Goal: Task Accomplishment & Management: Manage account settings

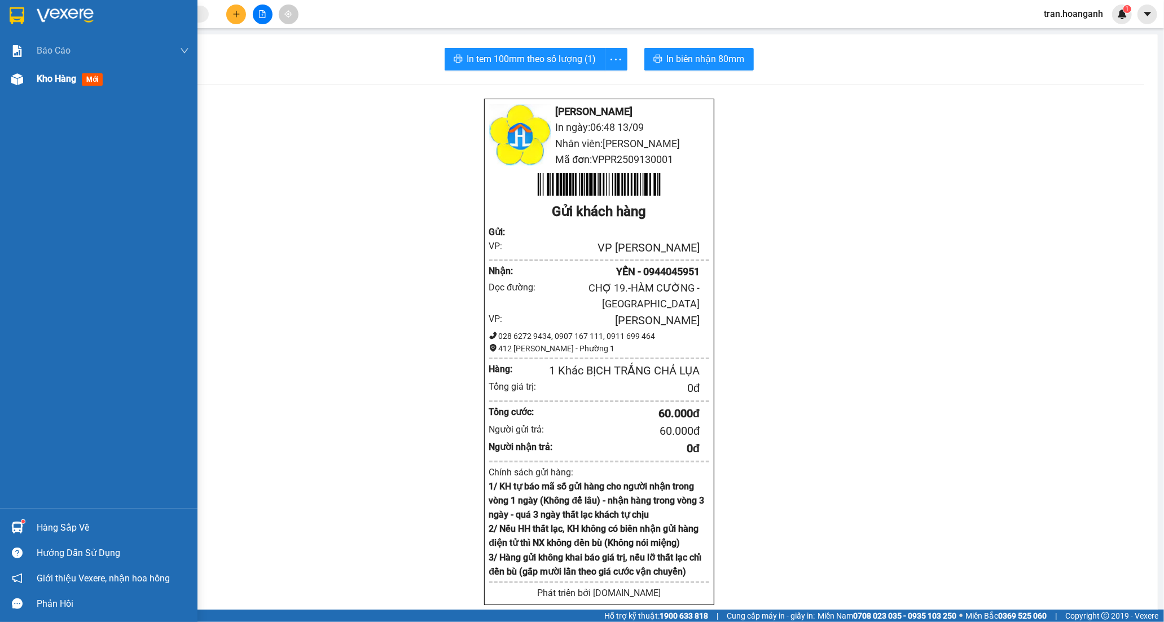
click at [63, 82] on span "Kho hàng" at bounding box center [56, 78] width 39 height 11
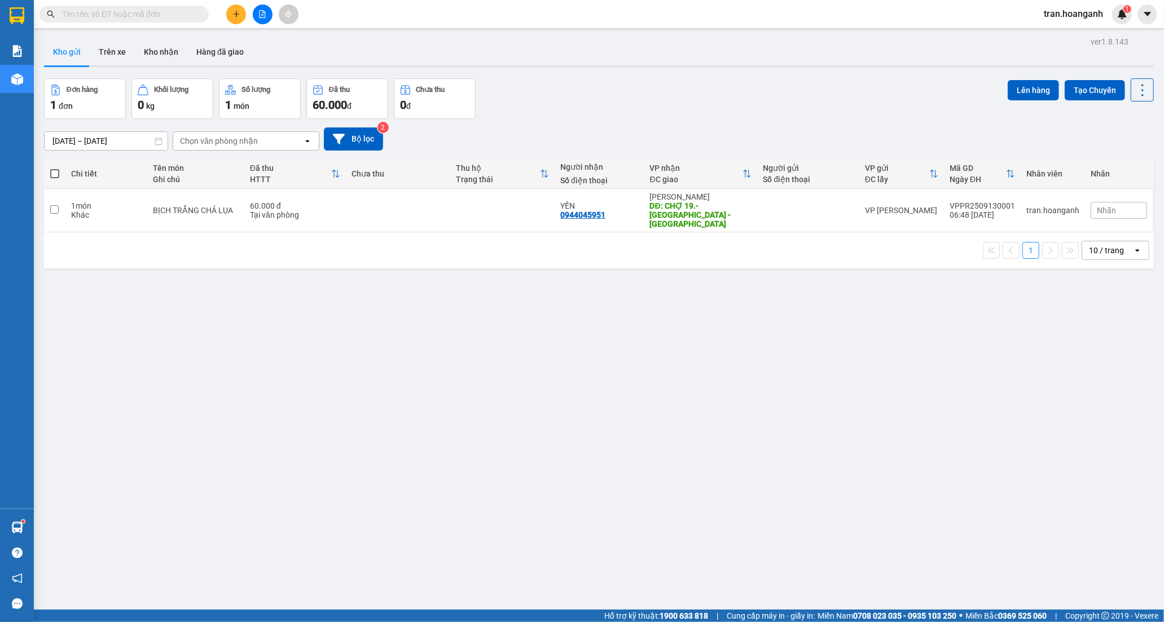
click at [1094, 250] on div "10 / trang" at bounding box center [1107, 250] width 51 height 18
click at [1098, 365] on span "100 / trang" at bounding box center [1101, 367] width 41 height 11
click at [149, 50] on button "Kho nhận" at bounding box center [161, 51] width 52 height 27
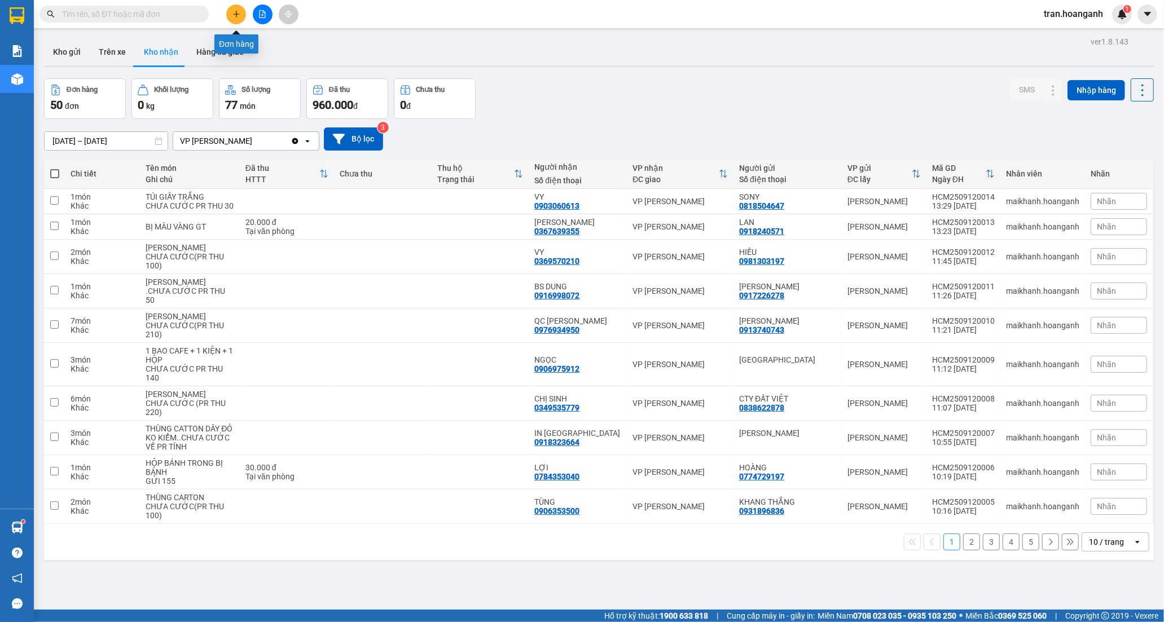
click at [238, 19] on button at bounding box center [236, 15] width 20 height 20
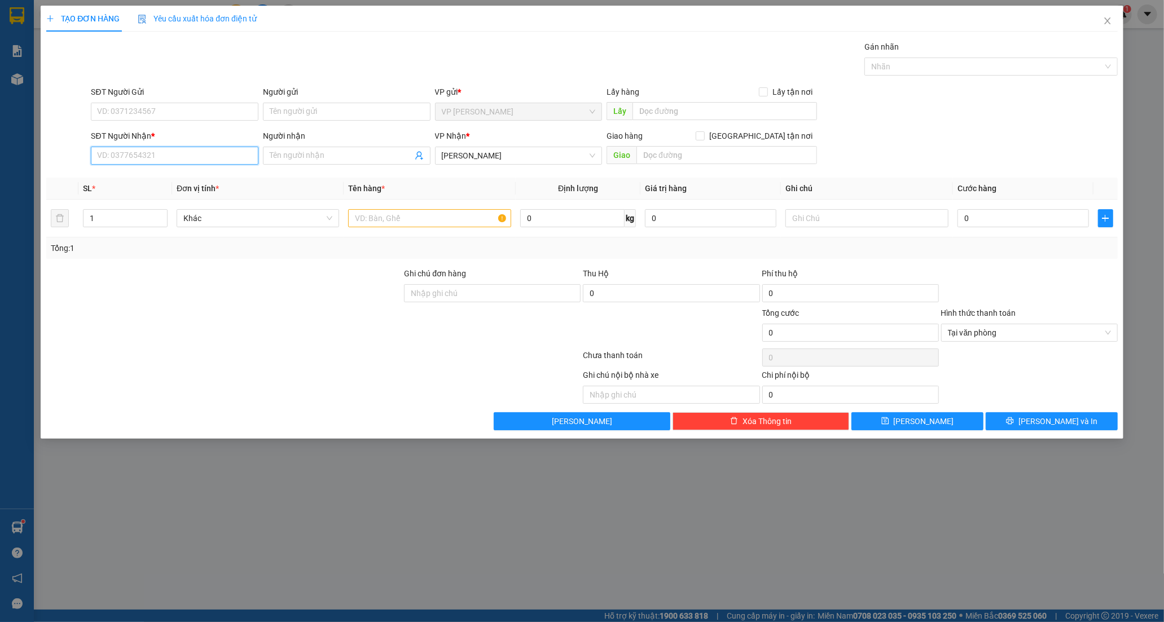
click at [130, 161] on input "SĐT Người Nhận *" at bounding box center [175, 156] width 168 height 18
type input "0"
type input "0902888798"
click at [302, 158] on input "Người nhận" at bounding box center [341, 155] width 143 height 12
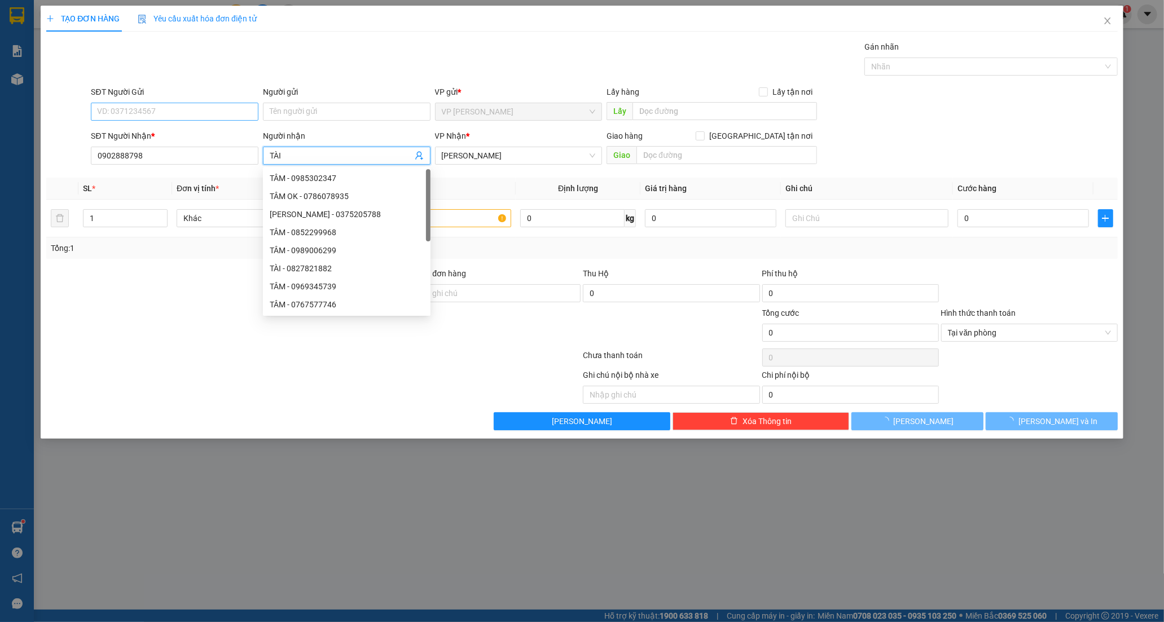
type input "TÀI"
click at [179, 109] on input "SĐT Người Gửi" at bounding box center [175, 112] width 168 height 18
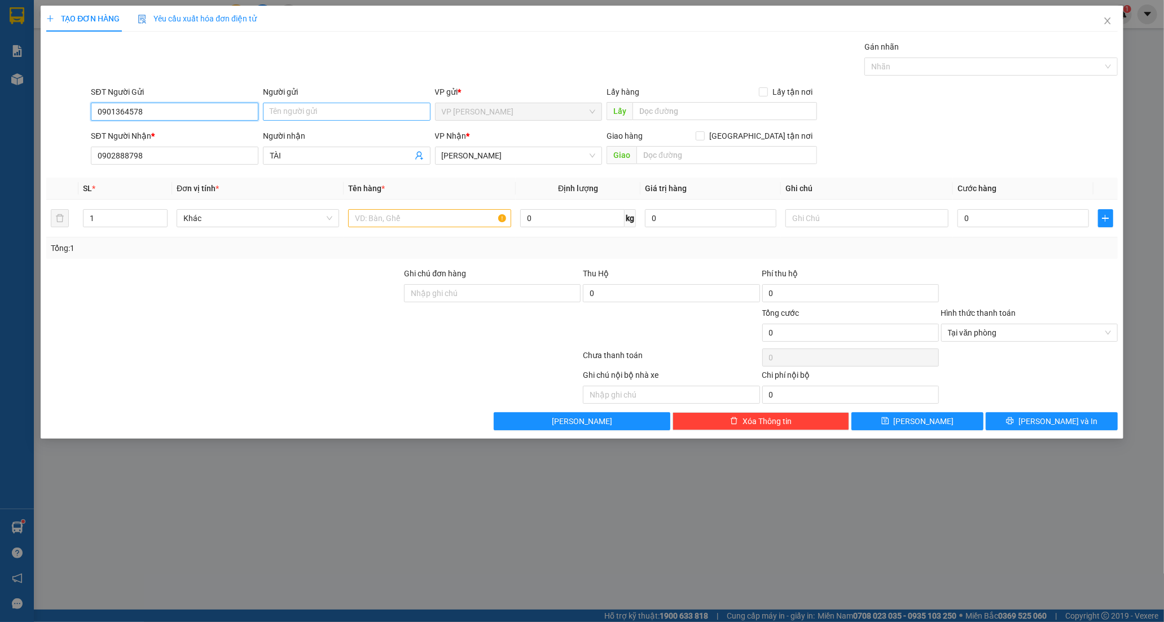
type input "0901364578"
click at [333, 103] on input "Người gửi" at bounding box center [347, 112] width 168 height 18
type input "CHÚ PHÁT"
click at [375, 206] on td at bounding box center [429, 219] width 171 height 38
click at [378, 217] on input "text" at bounding box center [429, 218] width 162 height 18
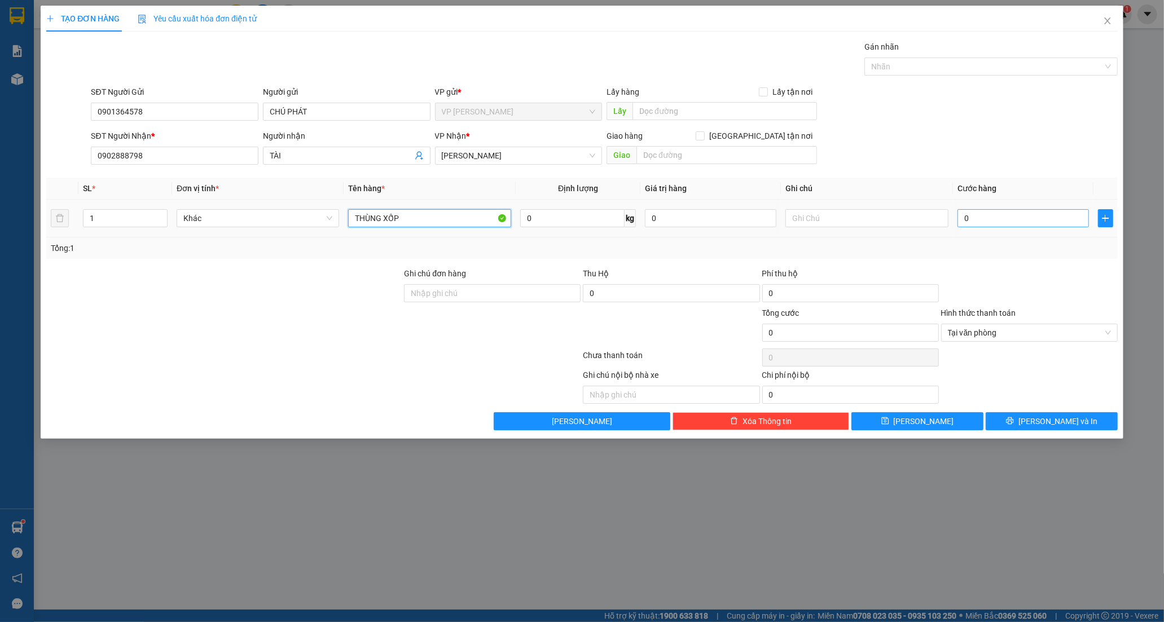
type input "THÙNG XỐP"
click at [986, 224] on input "0" at bounding box center [1022, 218] width 131 height 18
type input "3"
type input "30"
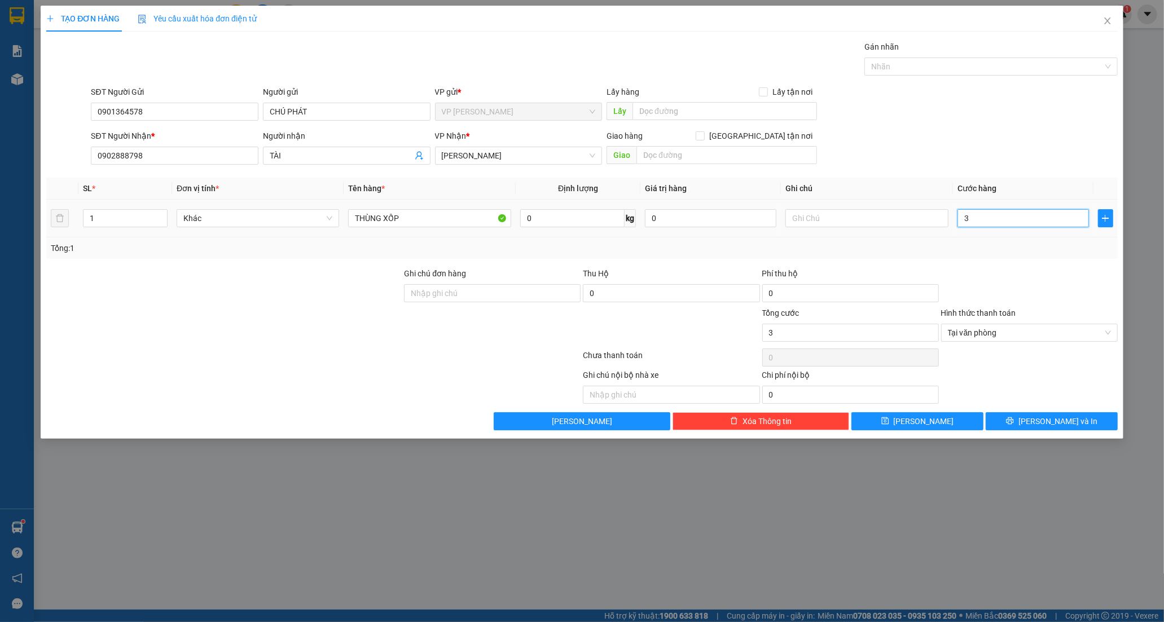
type input "30"
type input "30.000"
drag, startPoint x: 1020, startPoint y: 422, endPoint x: 1126, endPoint y: 43, distance: 393.2
click at [1025, 411] on div "Transit Pickup Surcharge Ids Transit Deliver Surcharge Ids Transit Deliver Surc…" at bounding box center [581, 236] width 1071 height 390
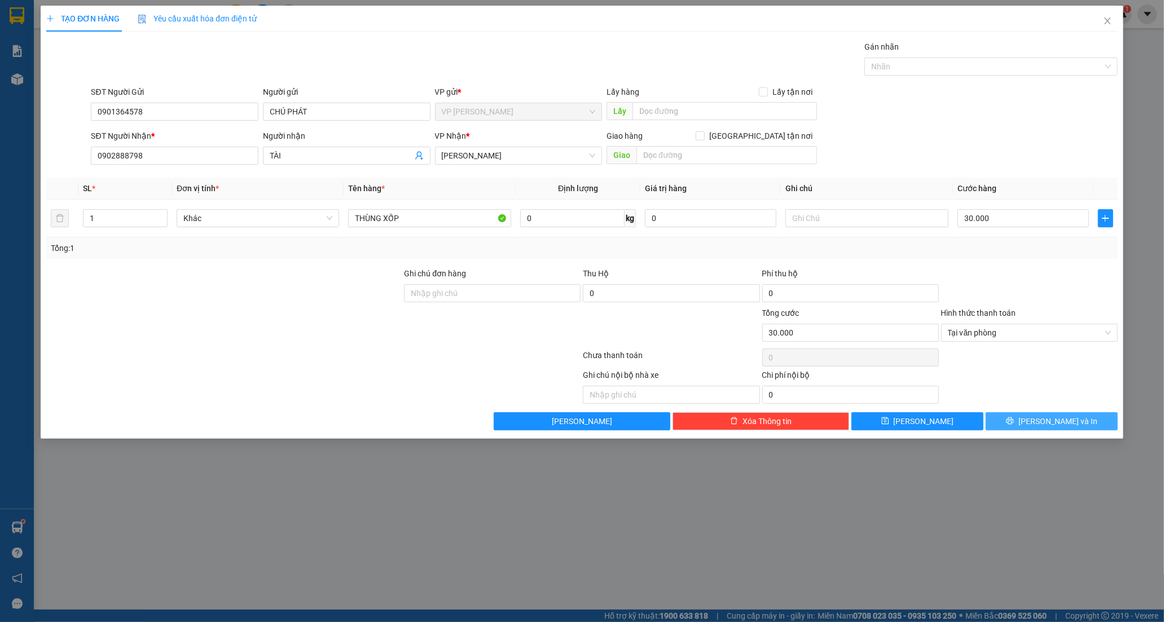
click at [1047, 417] on span "[PERSON_NAME] và In" at bounding box center [1057, 421] width 79 height 12
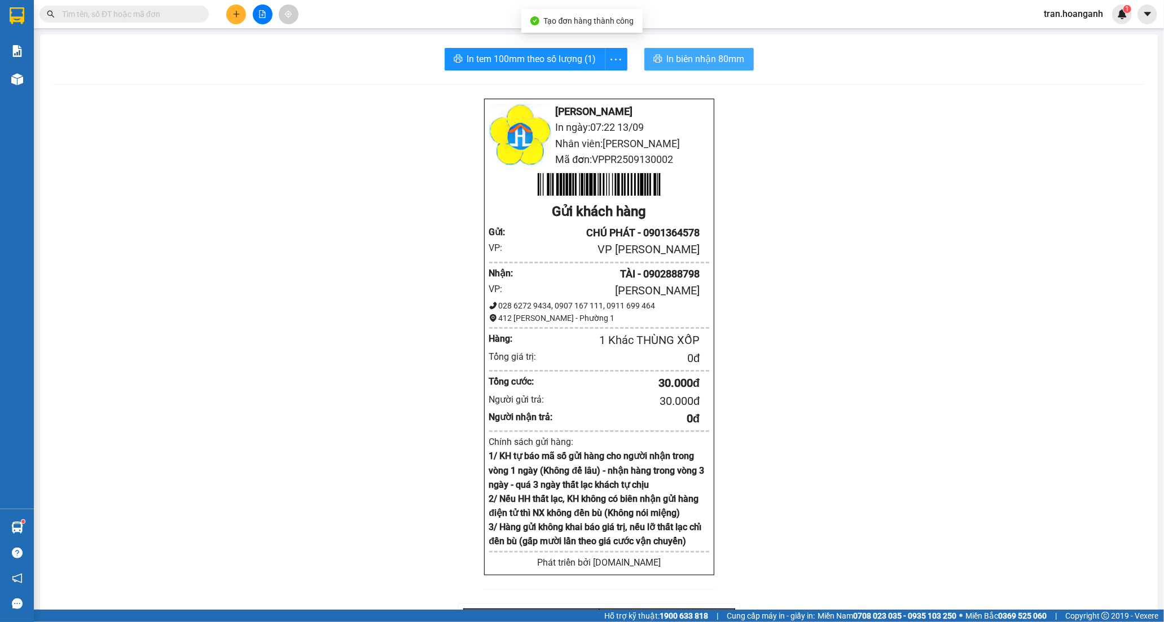
click at [680, 64] on span "In biên nhận 80mm" at bounding box center [706, 59] width 78 height 14
click at [507, 58] on span "In tem 100mm theo số lượng (1)" at bounding box center [531, 59] width 129 height 14
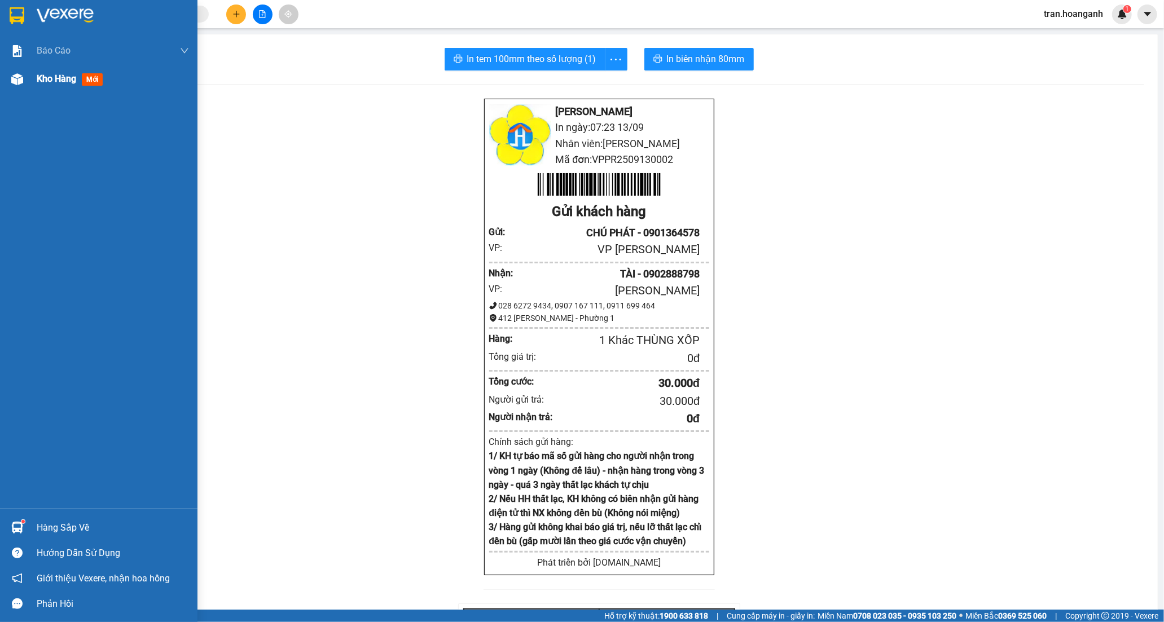
click at [39, 81] on span "Kho hàng" at bounding box center [56, 78] width 39 height 11
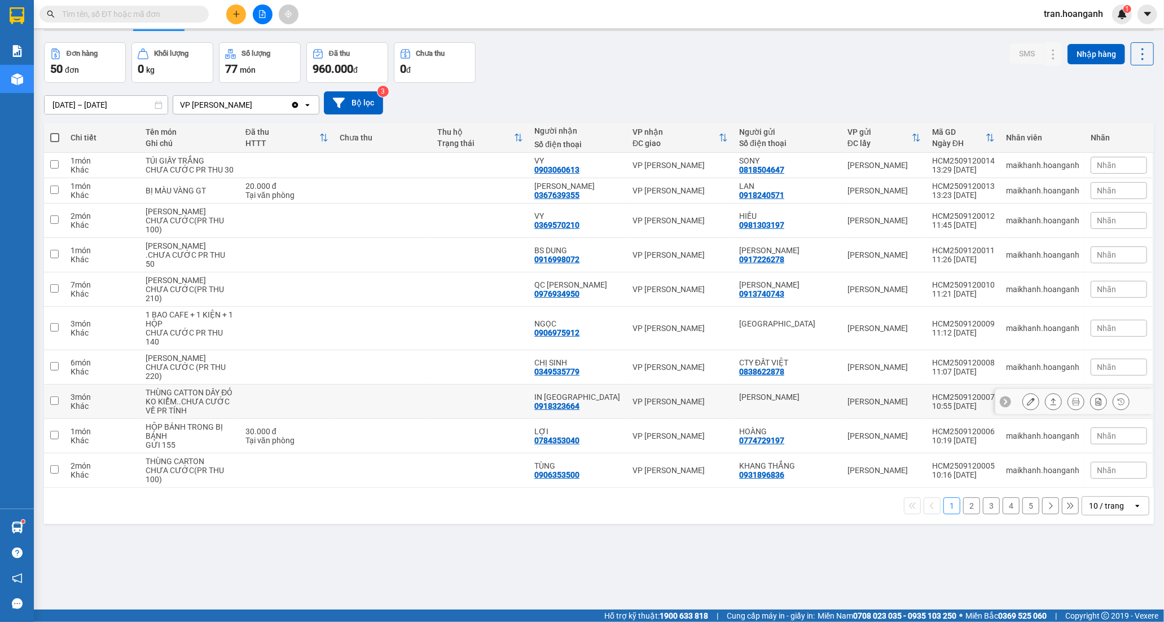
scroll to position [52, 0]
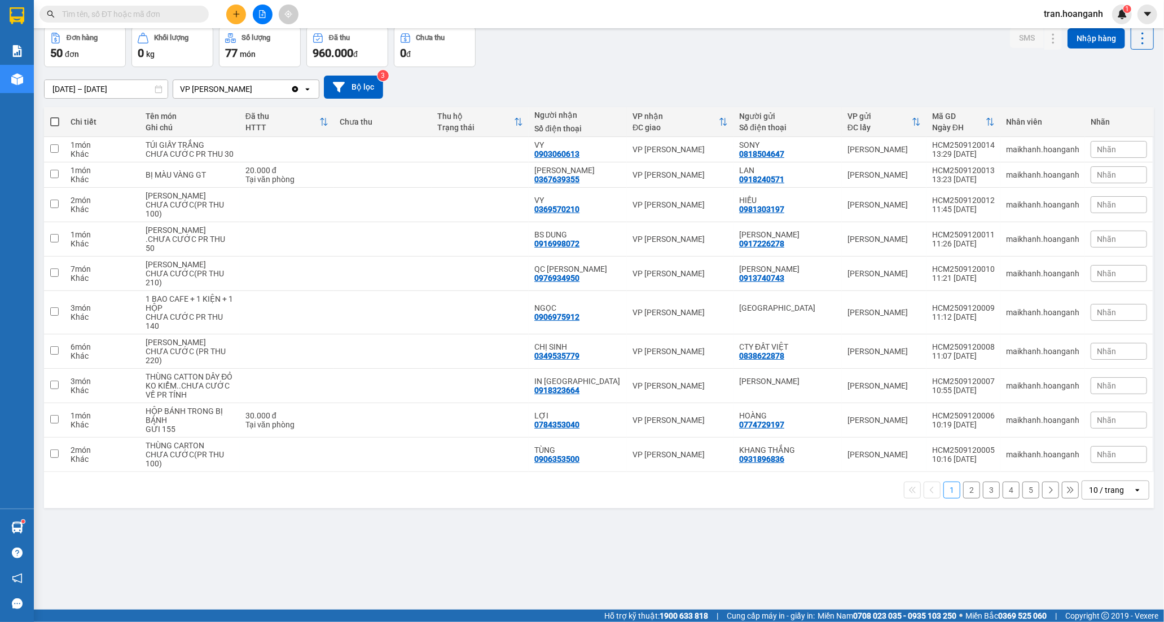
click at [1003, 499] on button "4" at bounding box center [1010, 490] width 17 height 17
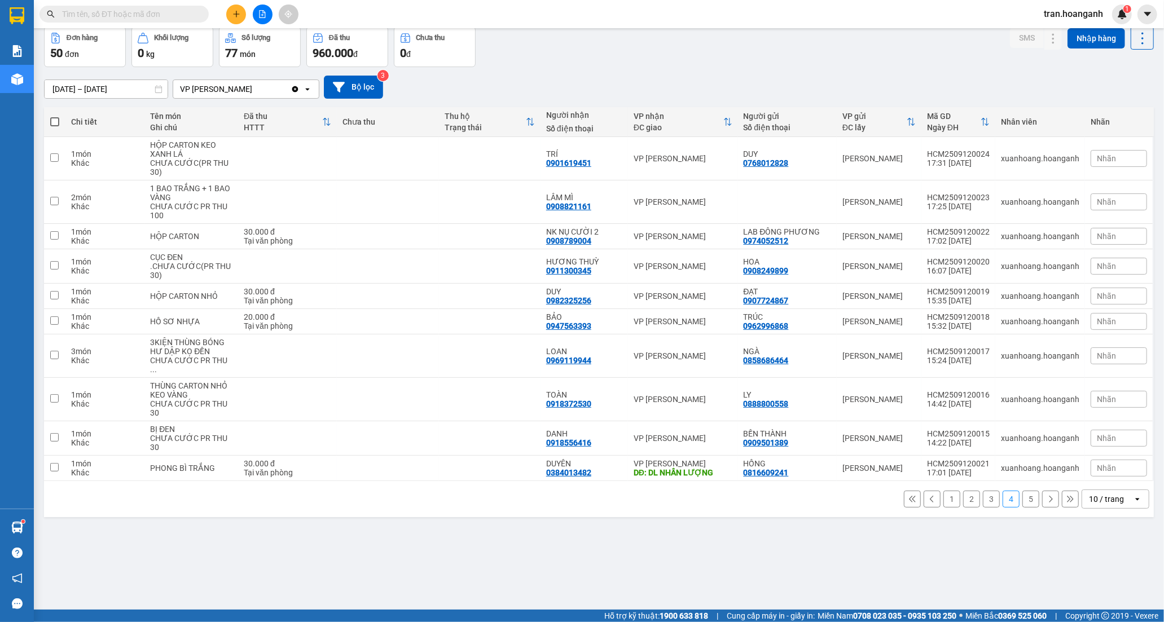
click at [983, 491] on button "3" at bounding box center [991, 499] width 17 height 17
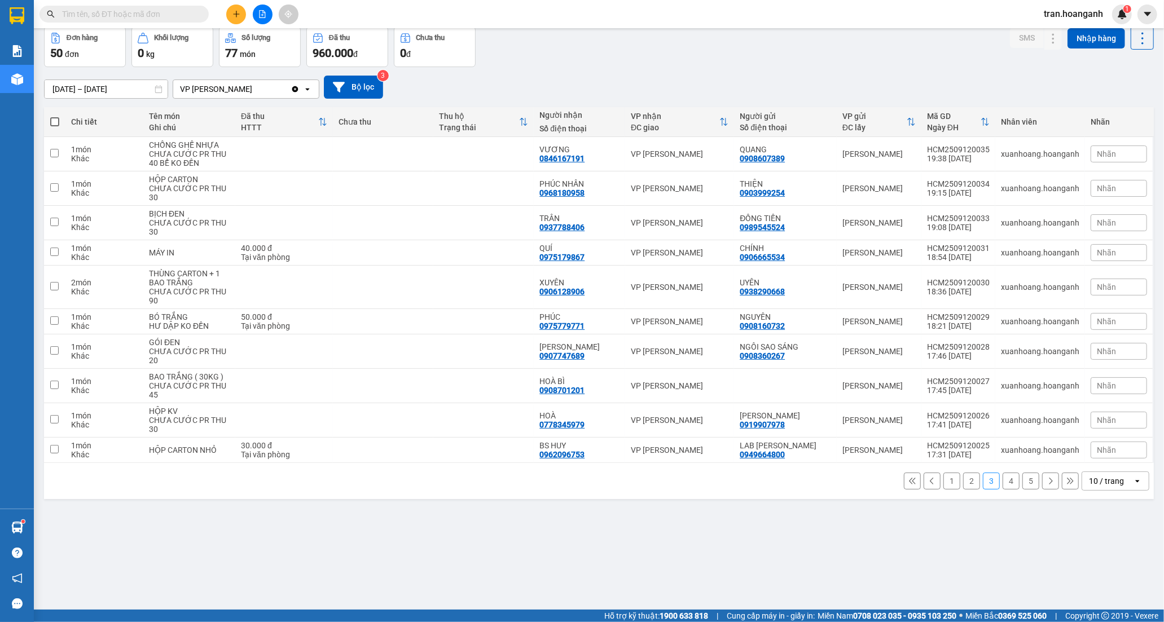
click at [1002, 484] on button "4" at bounding box center [1010, 481] width 17 height 17
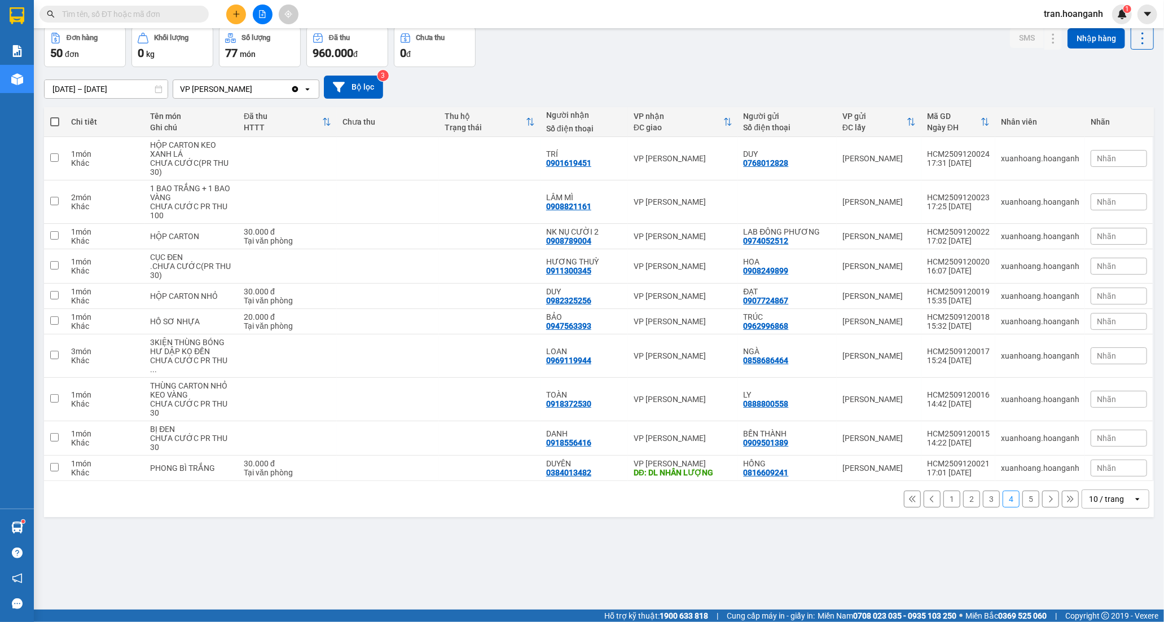
click at [1022, 495] on button "5" at bounding box center [1030, 499] width 17 height 17
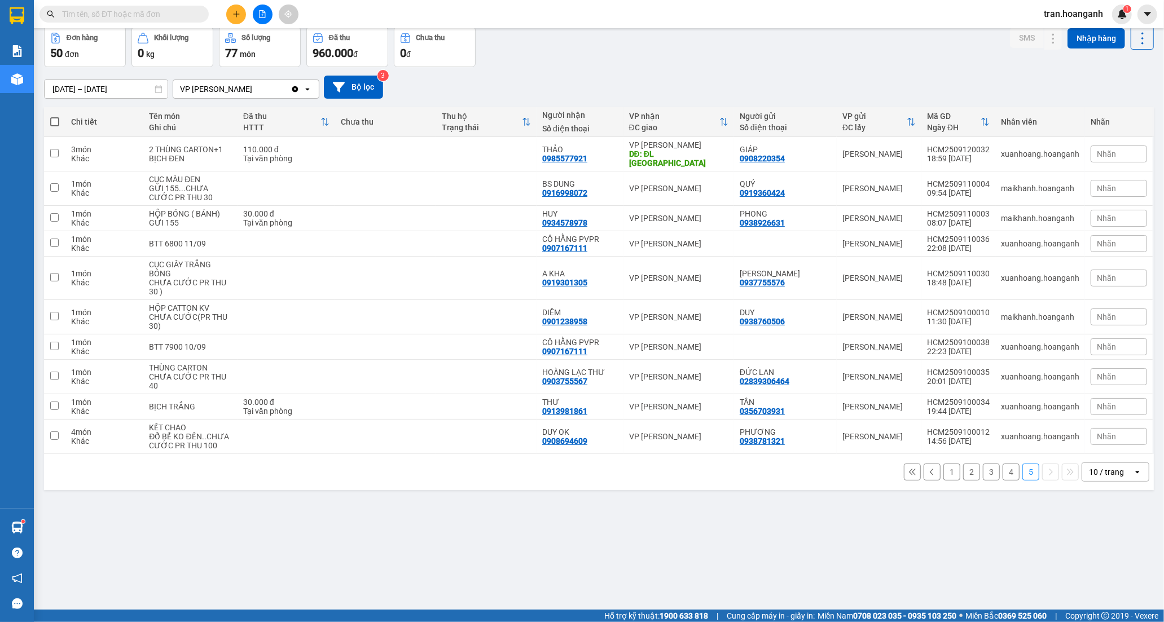
click at [943, 464] on button "1" at bounding box center [951, 472] width 17 height 17
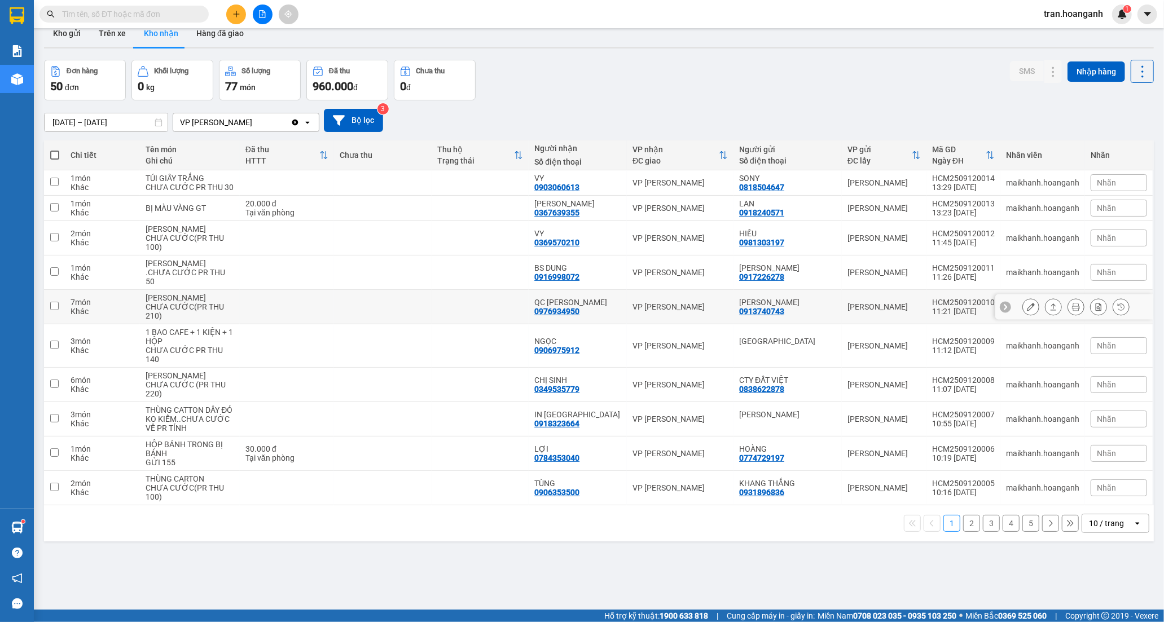
scroll to position [0, 0]
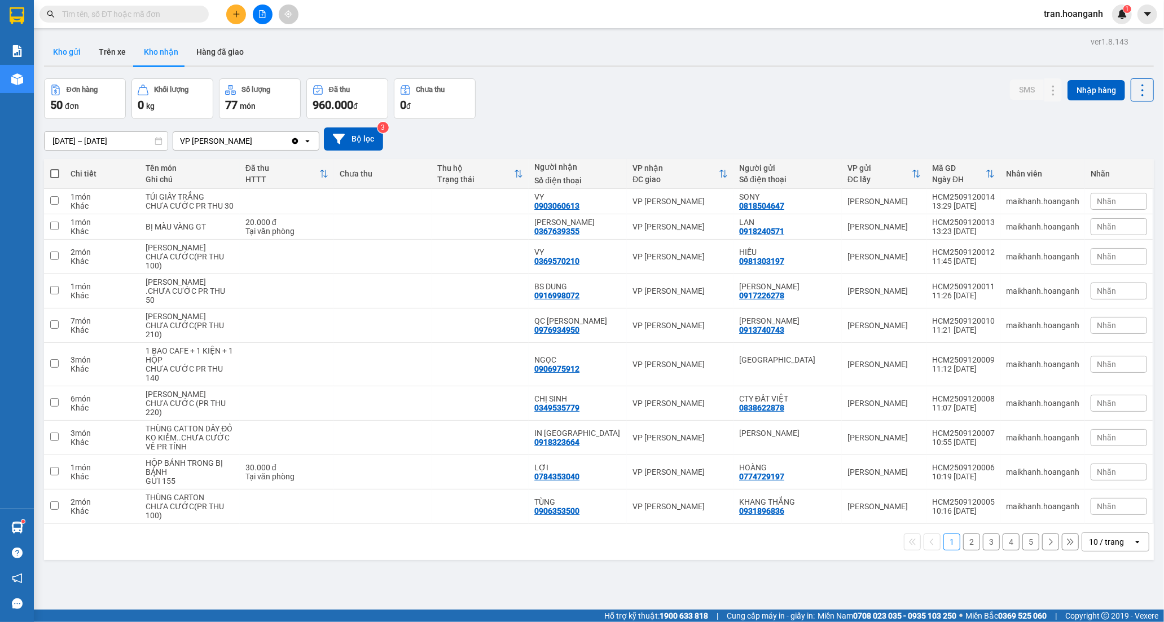
click at [76, 51] on button "Kho gửi" at bounding box center [67, 51] width 46 height 27
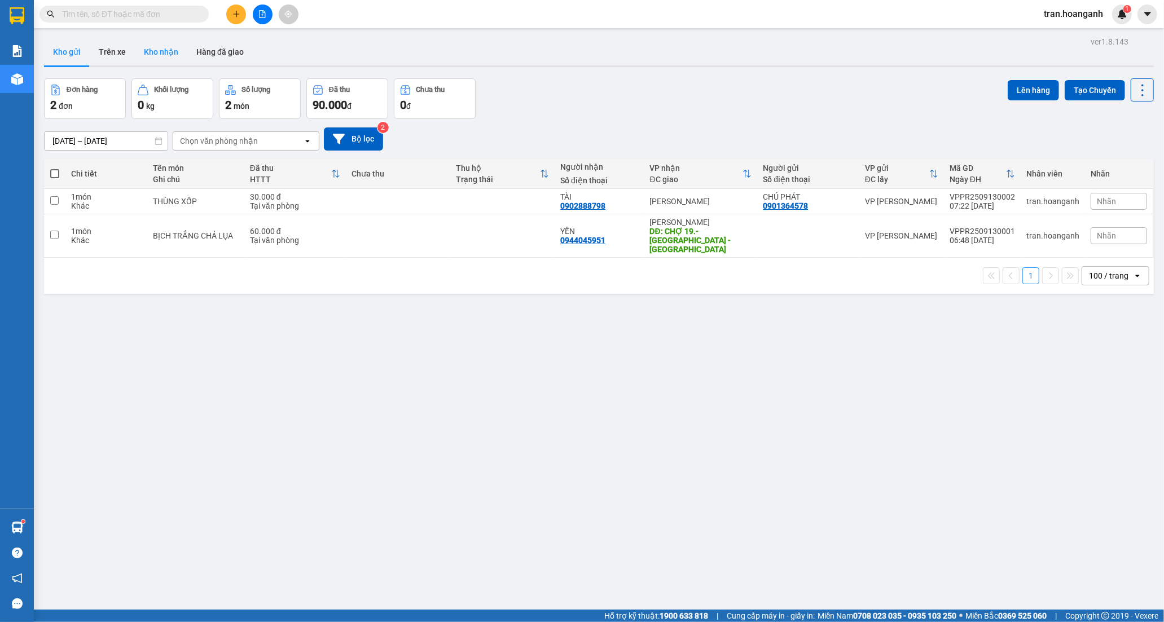
click at [162, 55] on button "Kho nhận" at bounding box center [161, 51] width 52 height 27
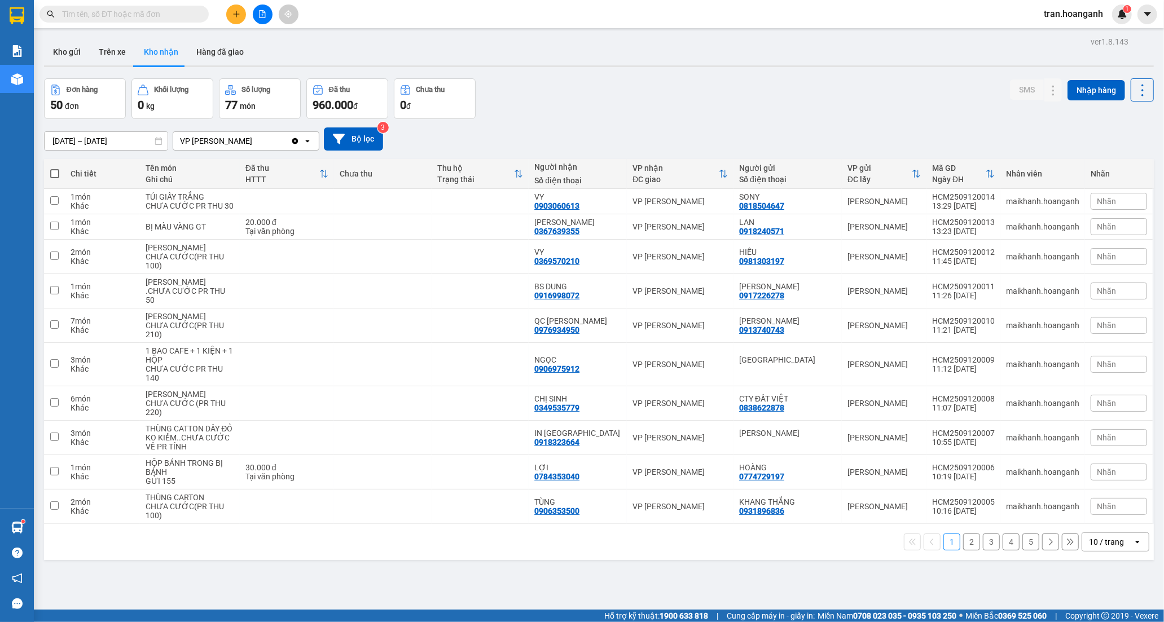
click at [965, 551] on button "2" at bounding box center [971, 542] width 17 height 17
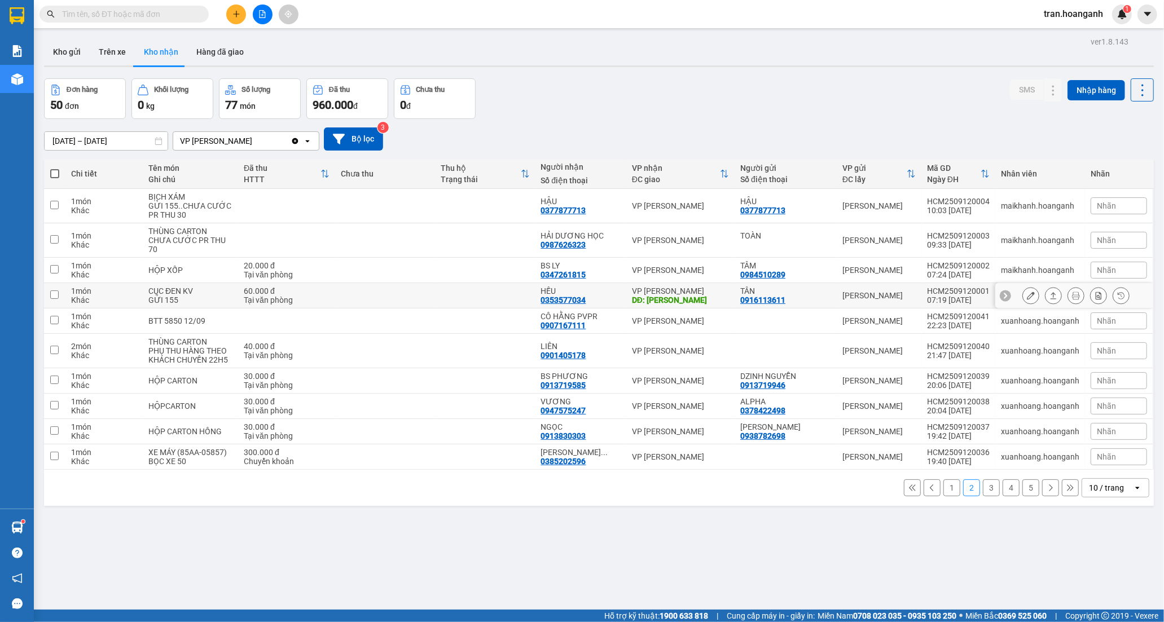
click at [601, 290] on div "HẾU 0353577034" at bounding box center [581, 296] width 80 height 18
checkbox input "true"
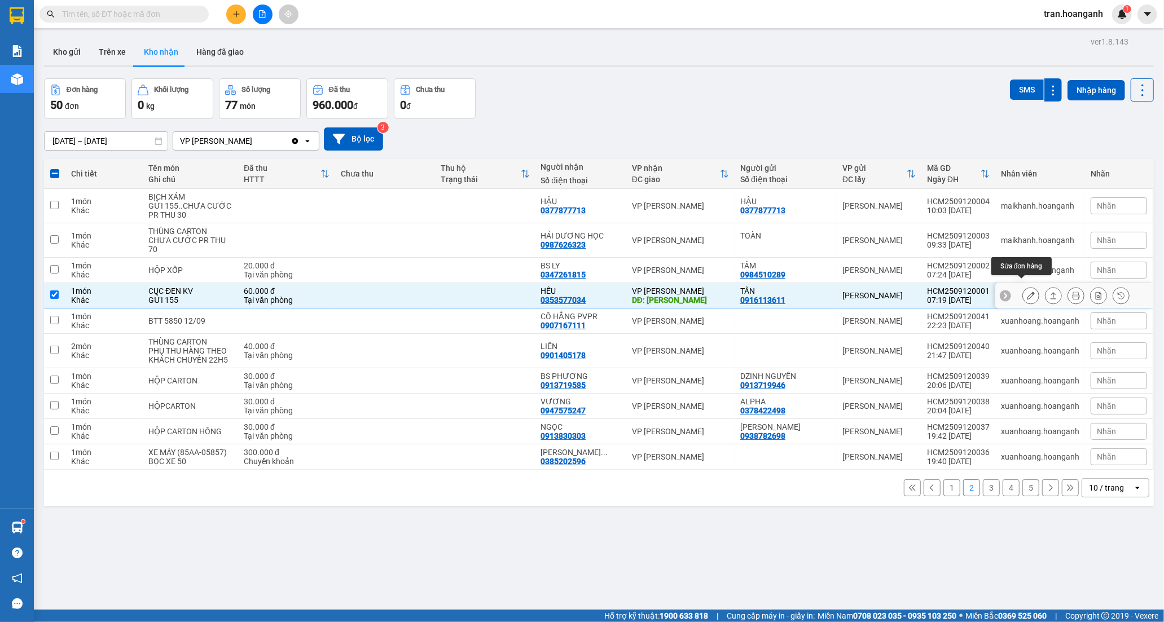
click at [1027, 292] on icon at bounding box center [1031, 296] width 8 height 8
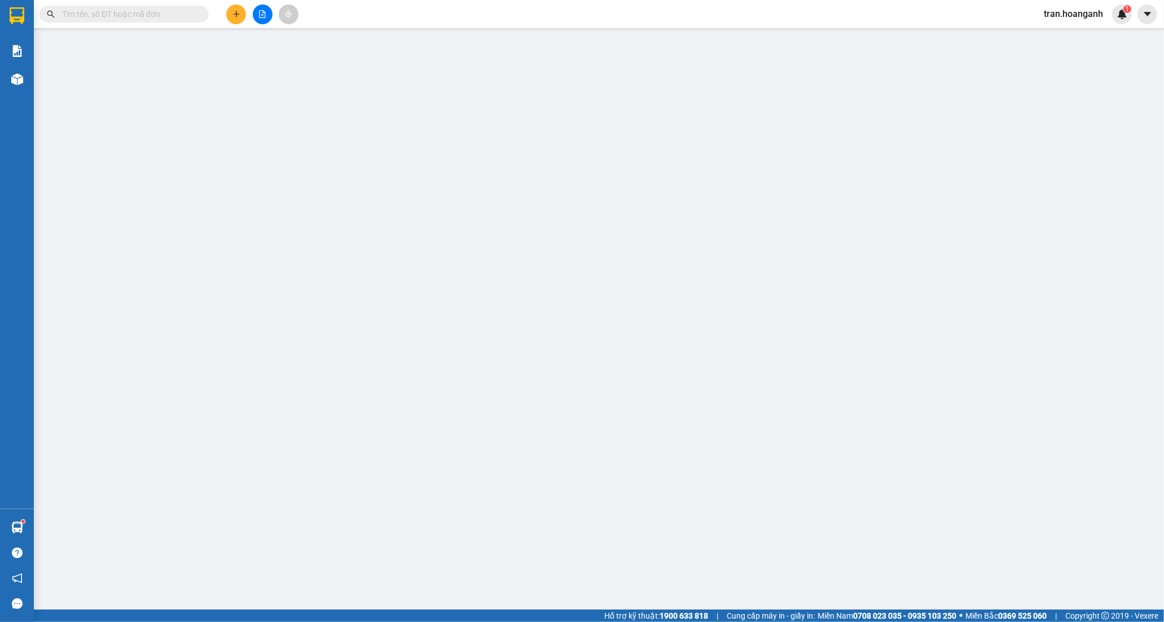
type input "0916113611"
type input "TÂN"
type input "0353577034"
type input "HẾU"
type input "[PERSON_NAME]"
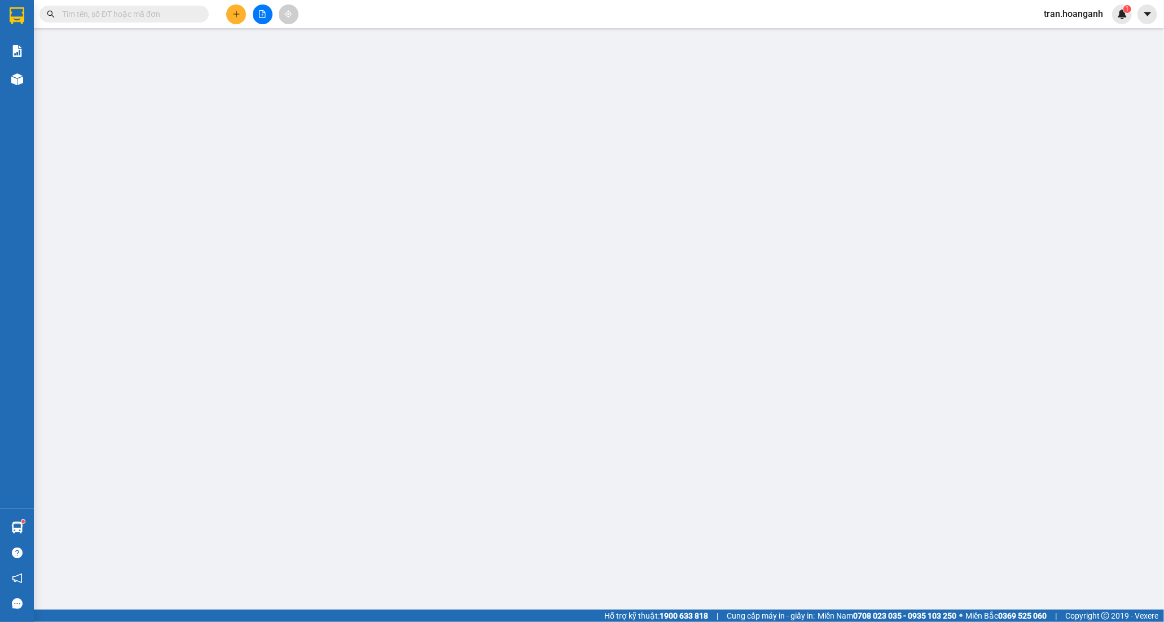
type input "60.000"
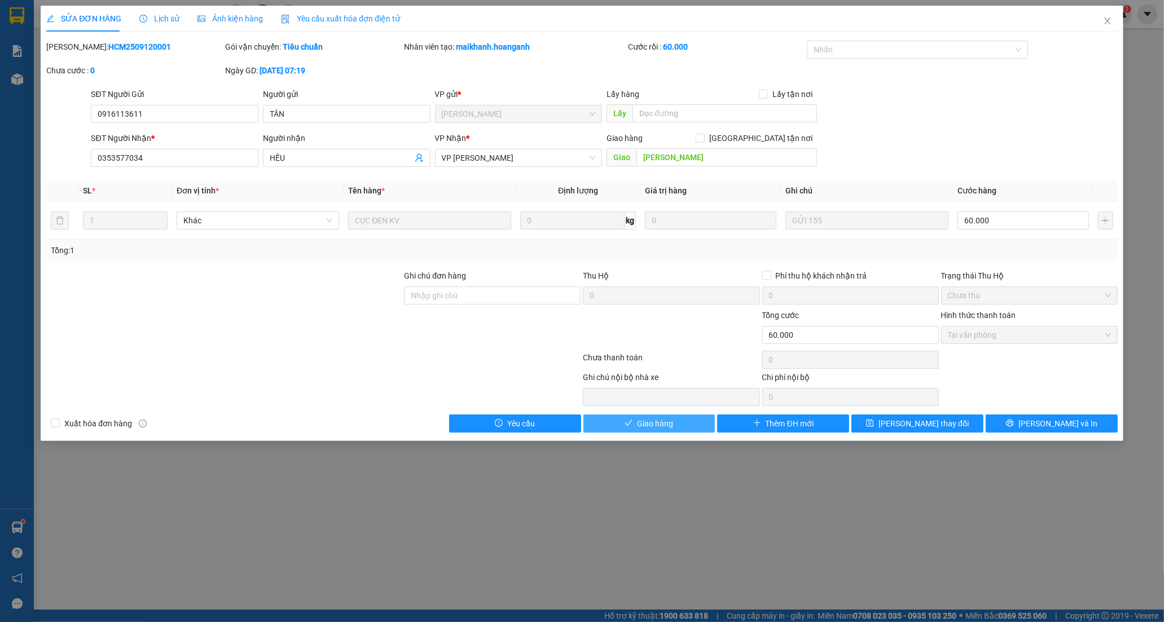
drag, startPoint x: 655, startPoint y: 429, endPoint x: 754, endPoint y: 275, distance: 183.7
click at [655, 422] on span "Giao hàng" at bounding box center [655, 423] width 36 height 12
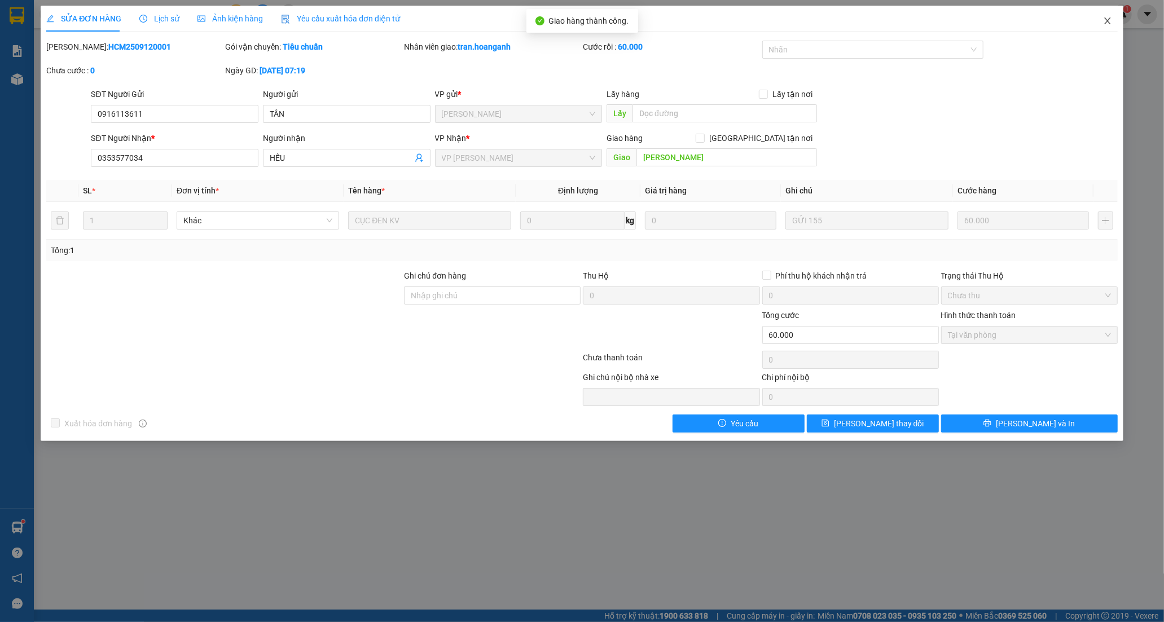
click at [1107, 20] on icon "close" at bounding box center [1107, 20] width 9 height 9
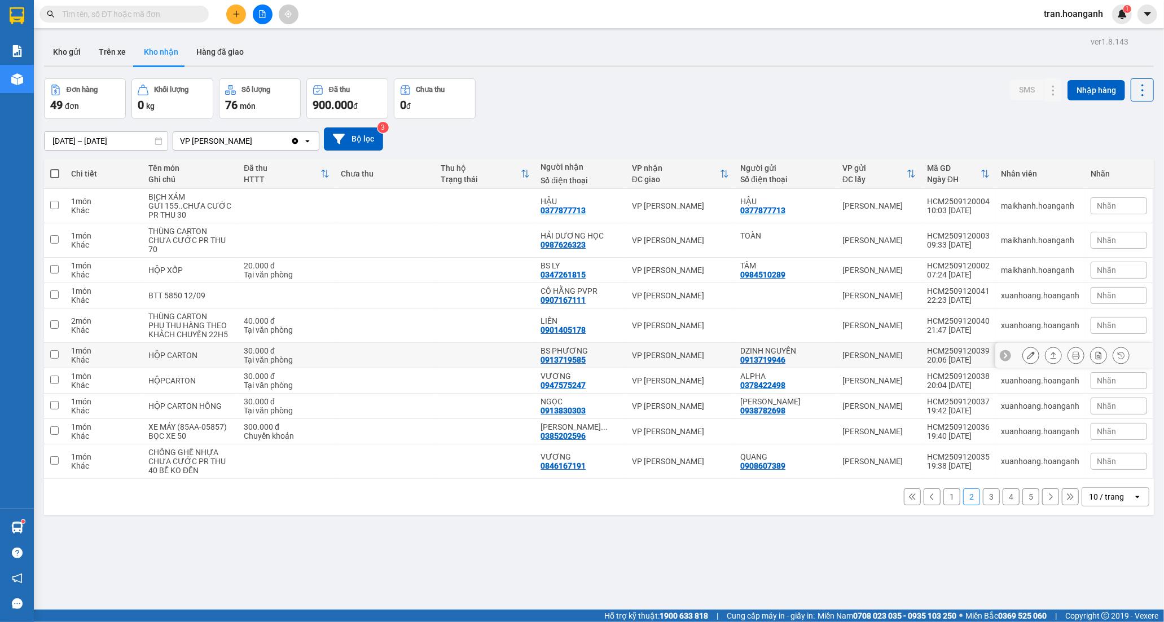
click at [574, 346] on div "BS PHƯƠNG" at bounding box center [581, 350] width 80 height 9
checkbox input "true"
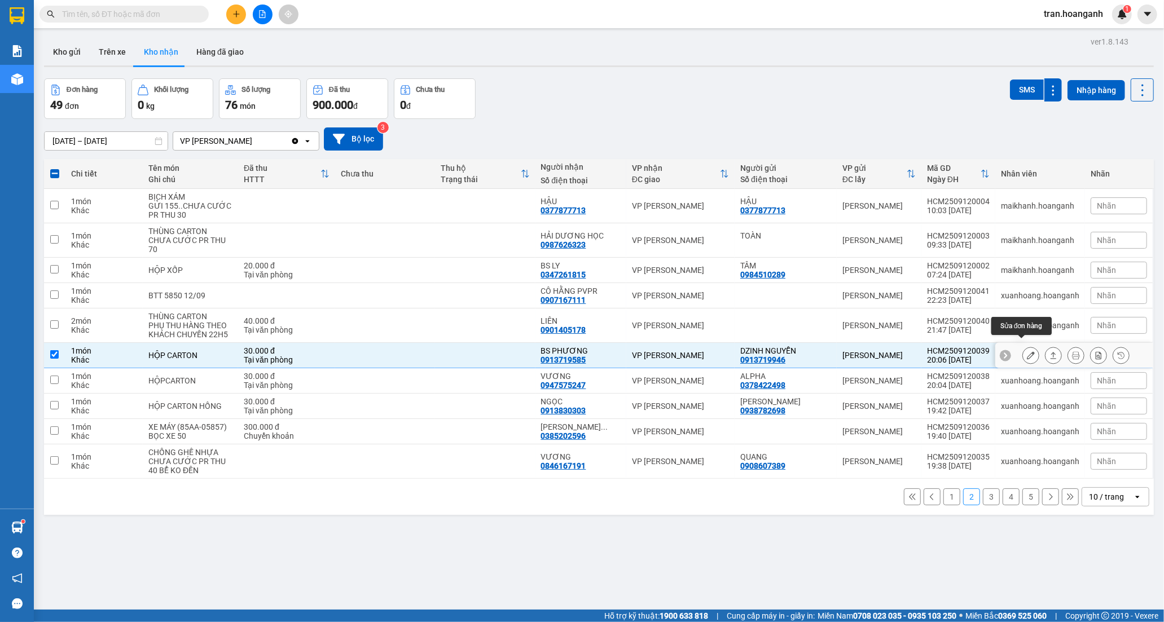
click at [1027, 351] on icon at bounding box center [1031, 355] width 8 height 8
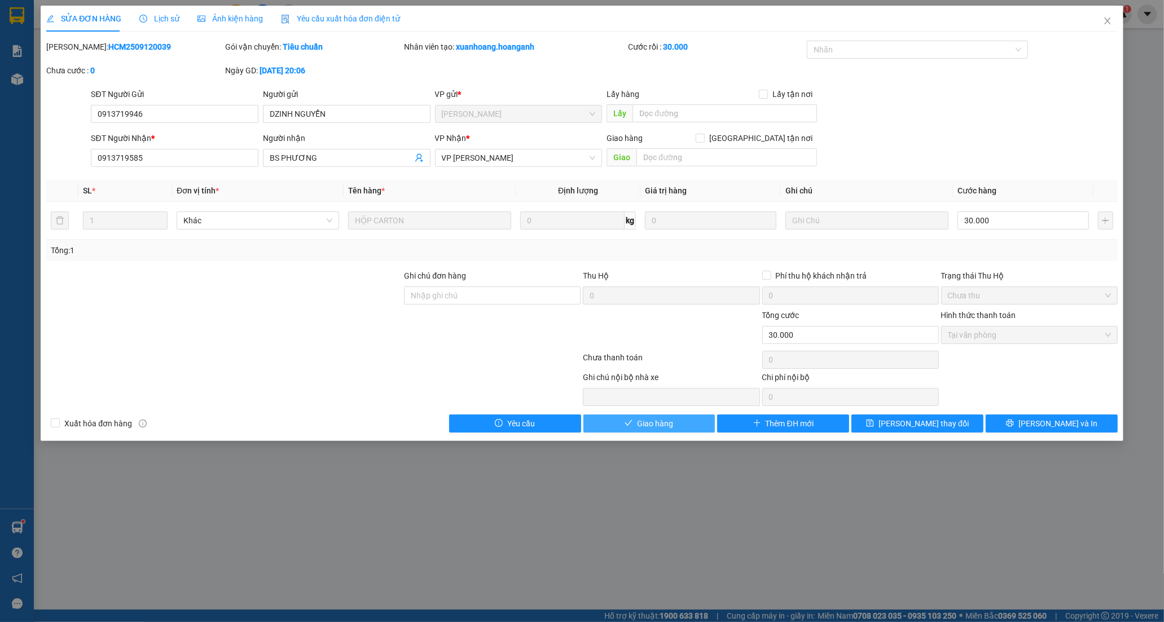
click at [615, 416] on button "Giao hàng" at bounding box center [649, 424] width 132 height 18
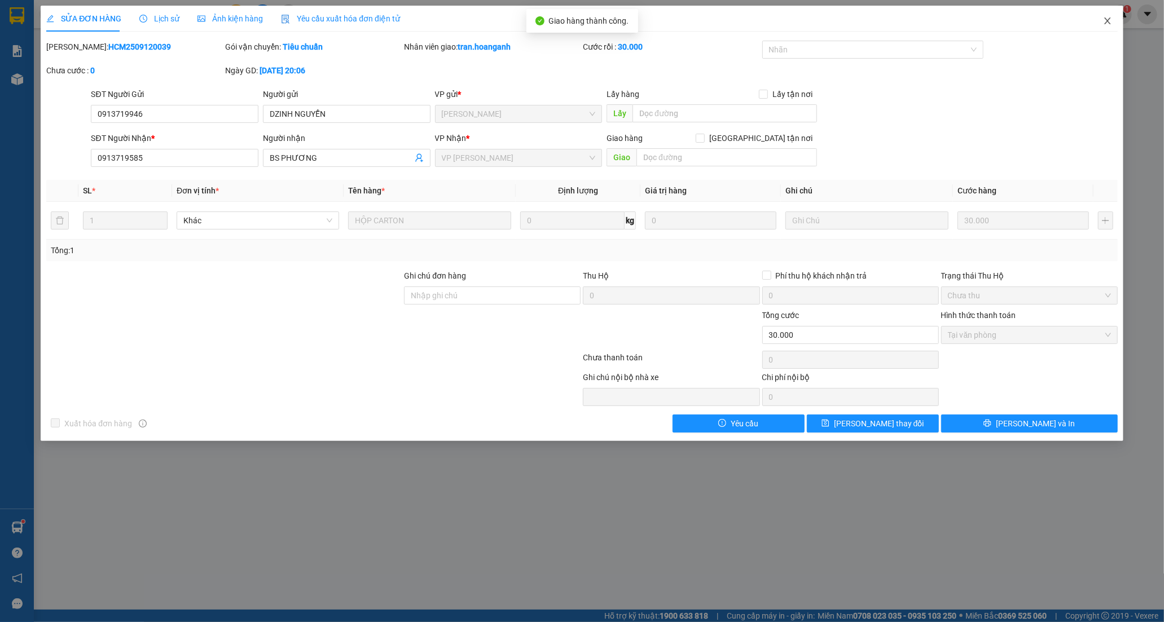
click at [1104, 17] on icon "close" at bounding box center [1107, 20] width 9 height 9
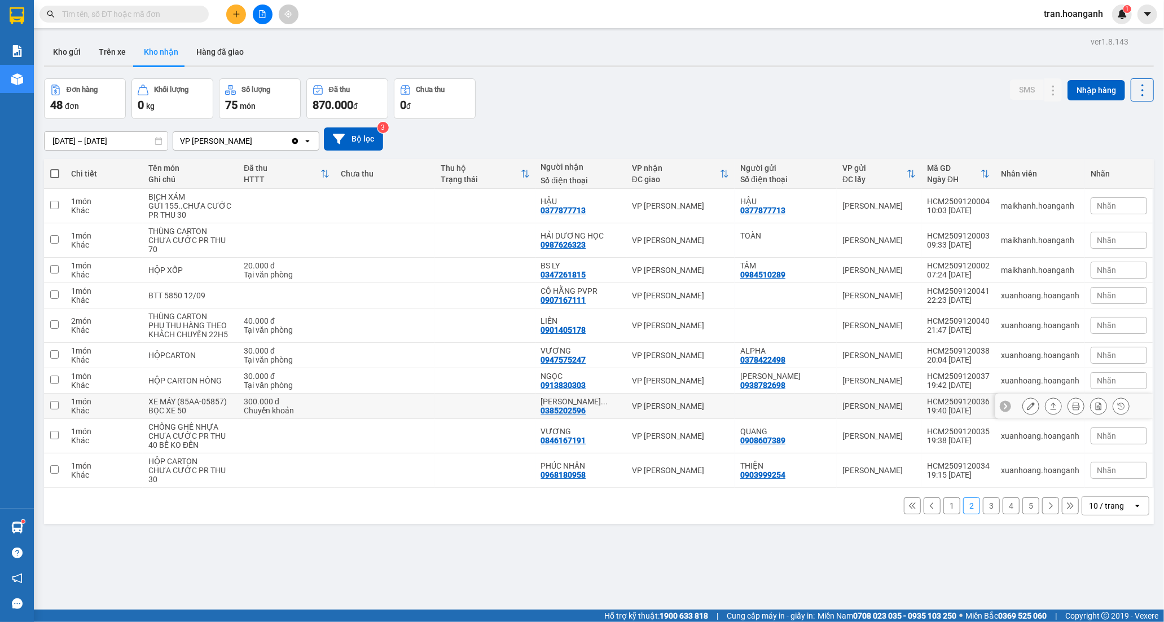
click at [604, 398] on div "[PERSON_NAME] ... 0385202596" at bounding box center [581, 406] width 80 height 18
checkbox input "true"
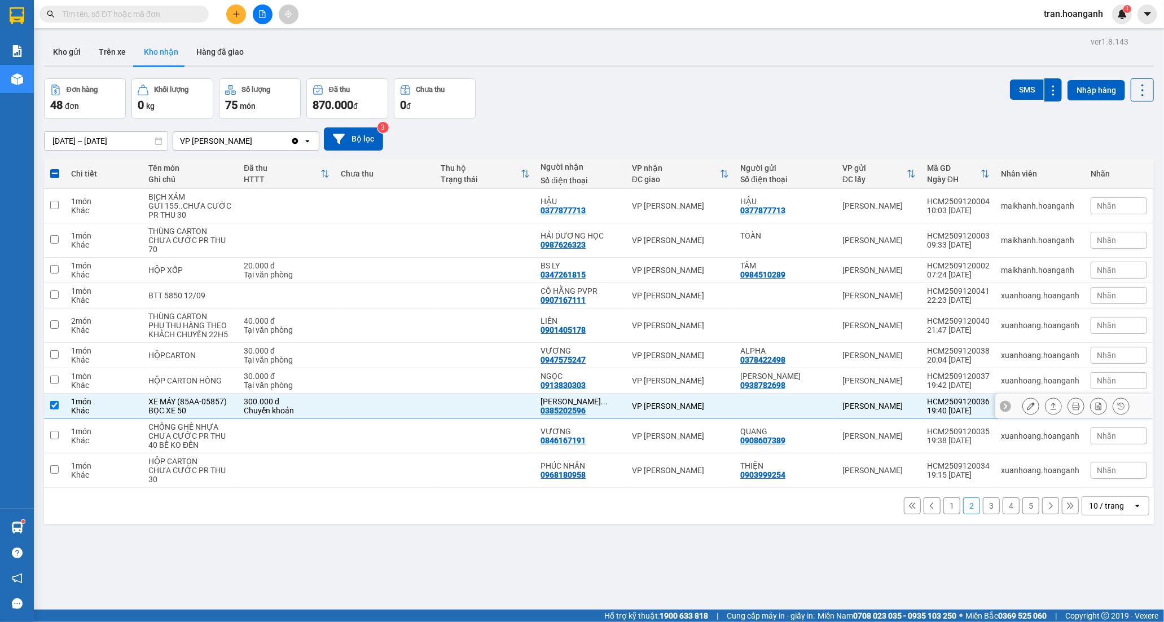
click at [1027, 402] on icon at bounding box center [1031, 406] width 8 height 8
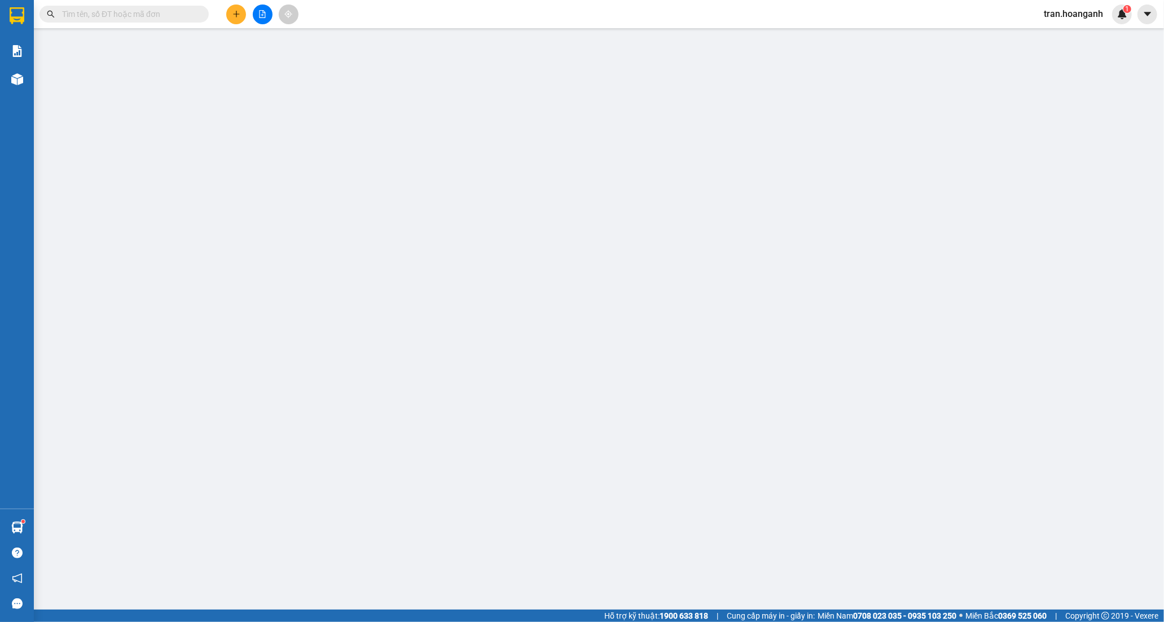
type input "0385202596"
type input "[PERSON_NAME]"
type input "300.000"
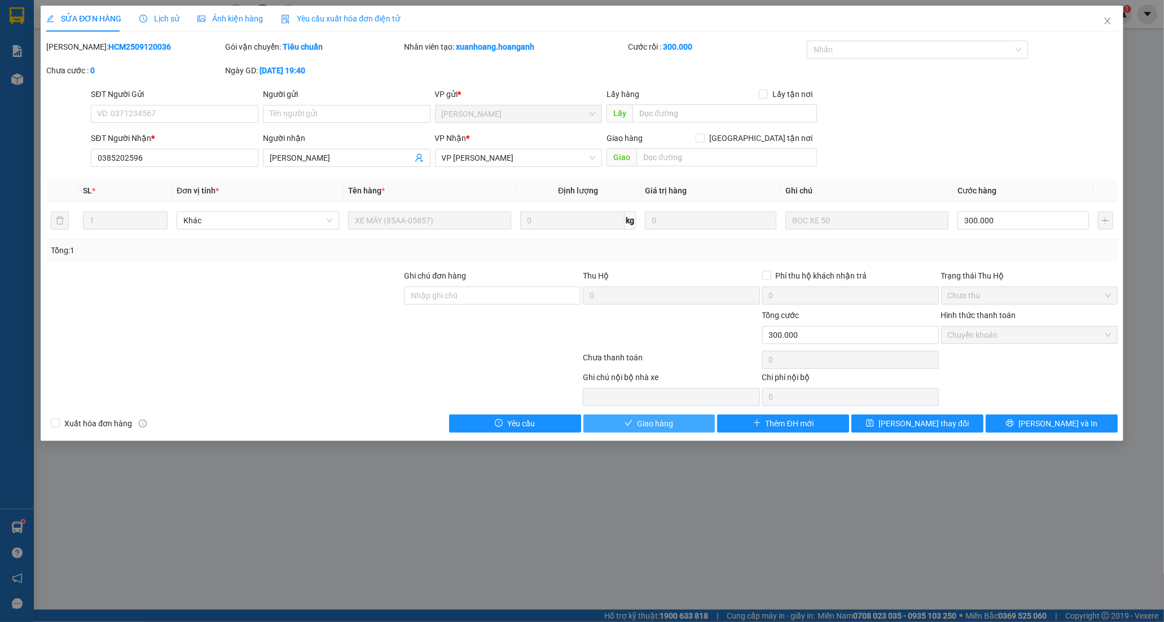
click at [645, 422] on span "Giao hàng" at bounding box center [655, 423] width 36 height 12
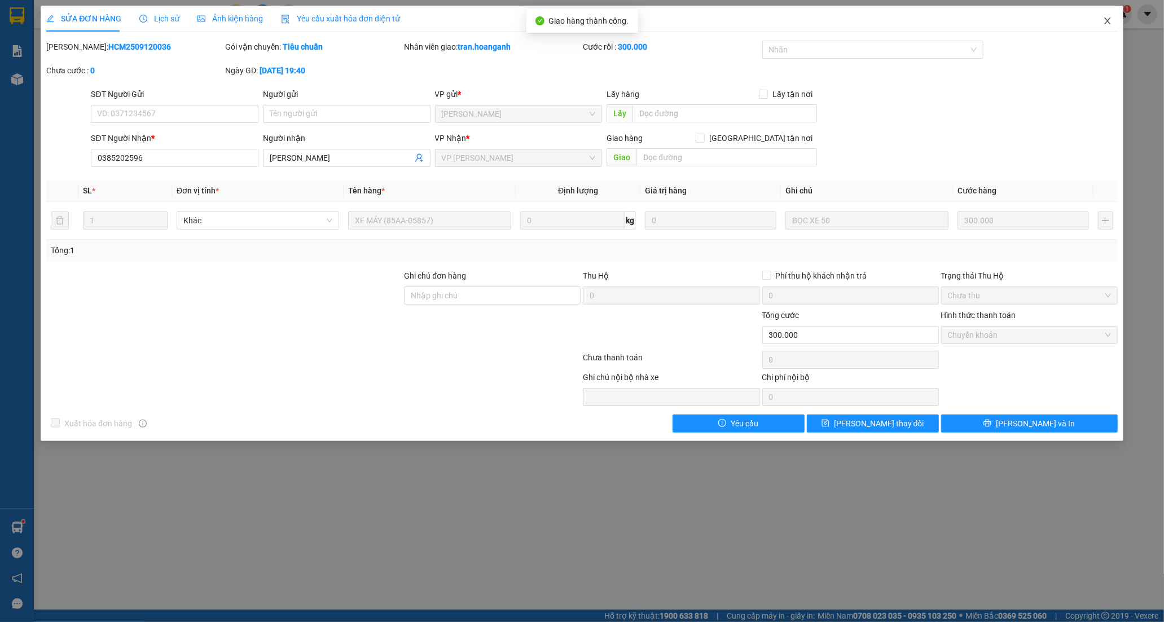
click at [1113, 20] on span "Close" at bounding box center [1107, 22] width 32 height 32
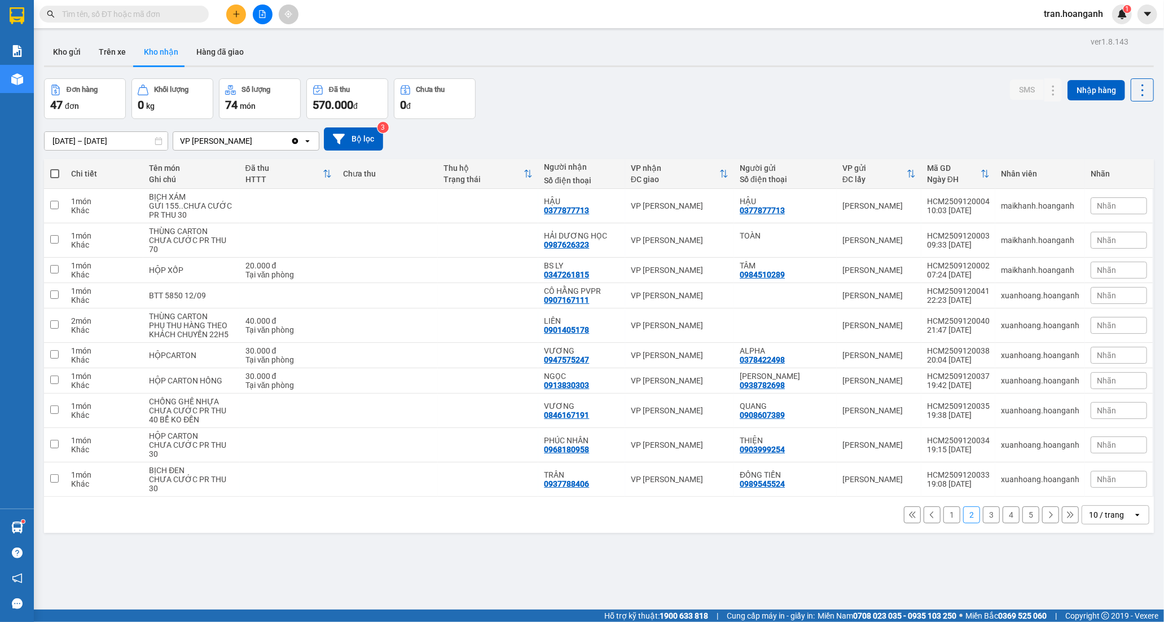
click at [983, 507] on button "3" at bounding box center [991, 515] width 17 height 17
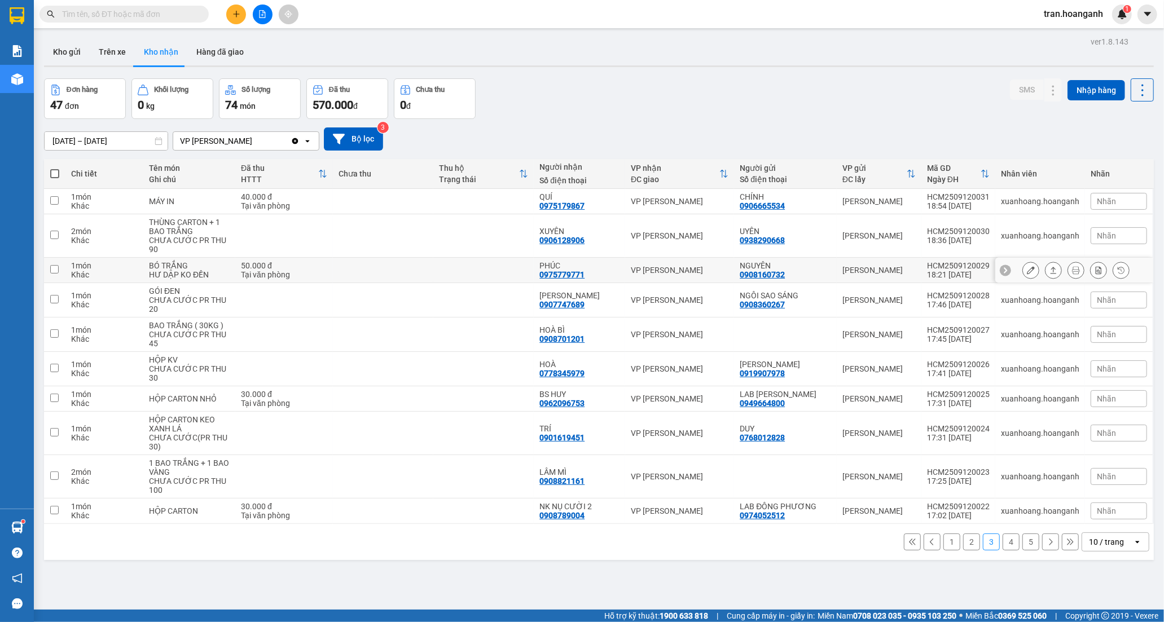
click at [368, 275] on td at bounding box center [383, 270] width 100 height 25
checkbox input "true"
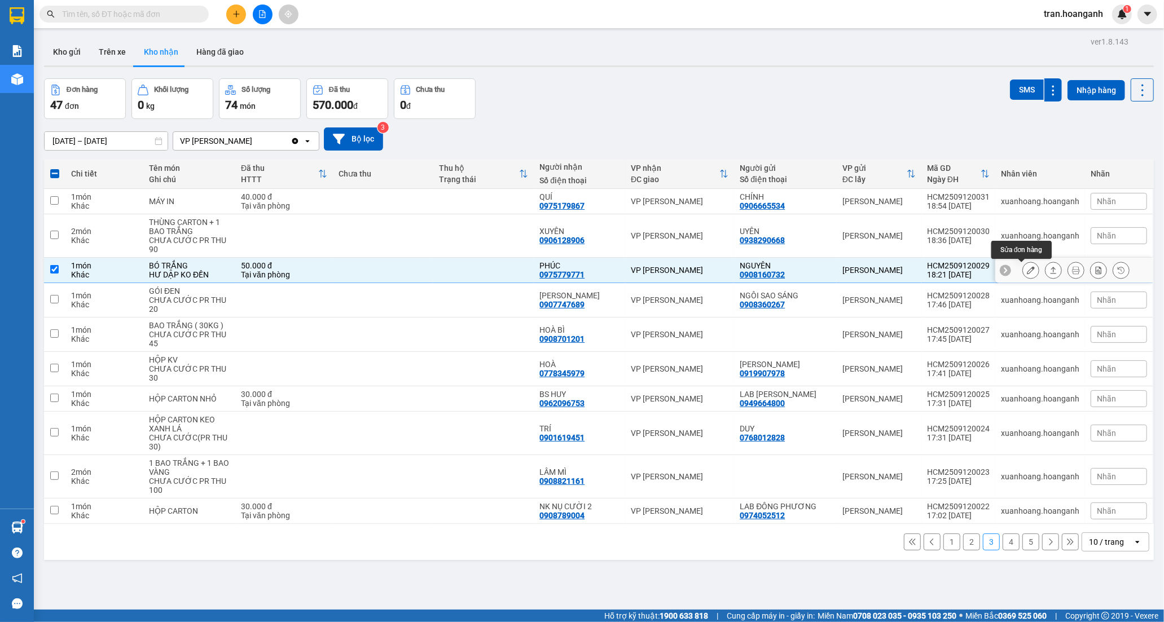
click at [1023, 270] on button at bounding box center [1031, 271] width 16 height 20
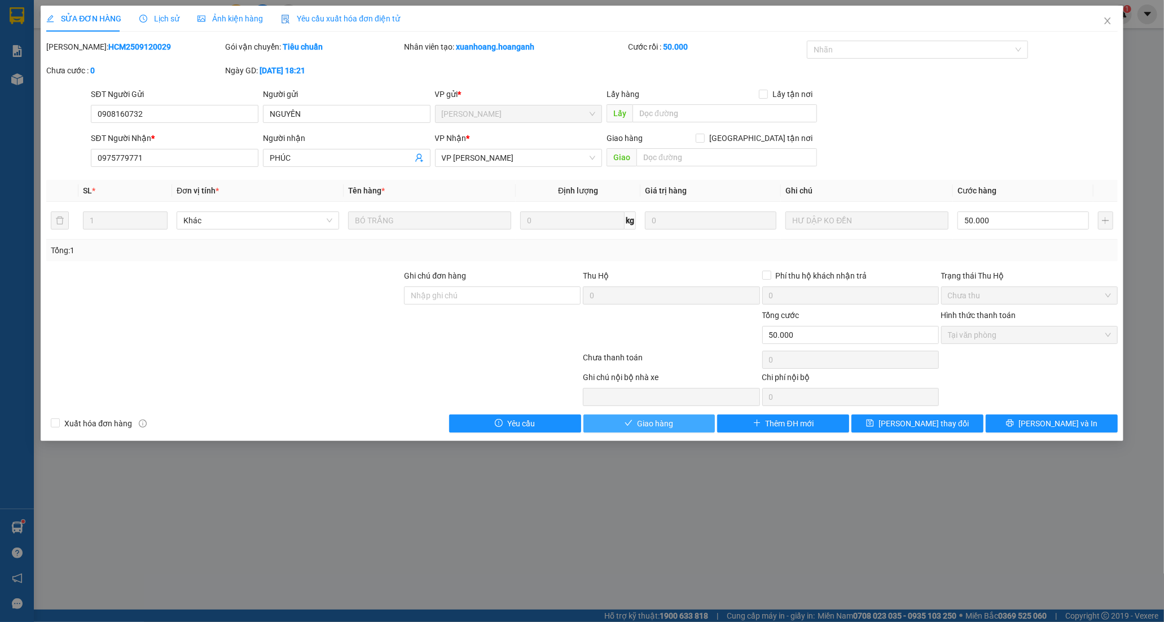
click at [616, 426] on button "Giao hàng" at bounding box center [649, 424] width 132 height 18
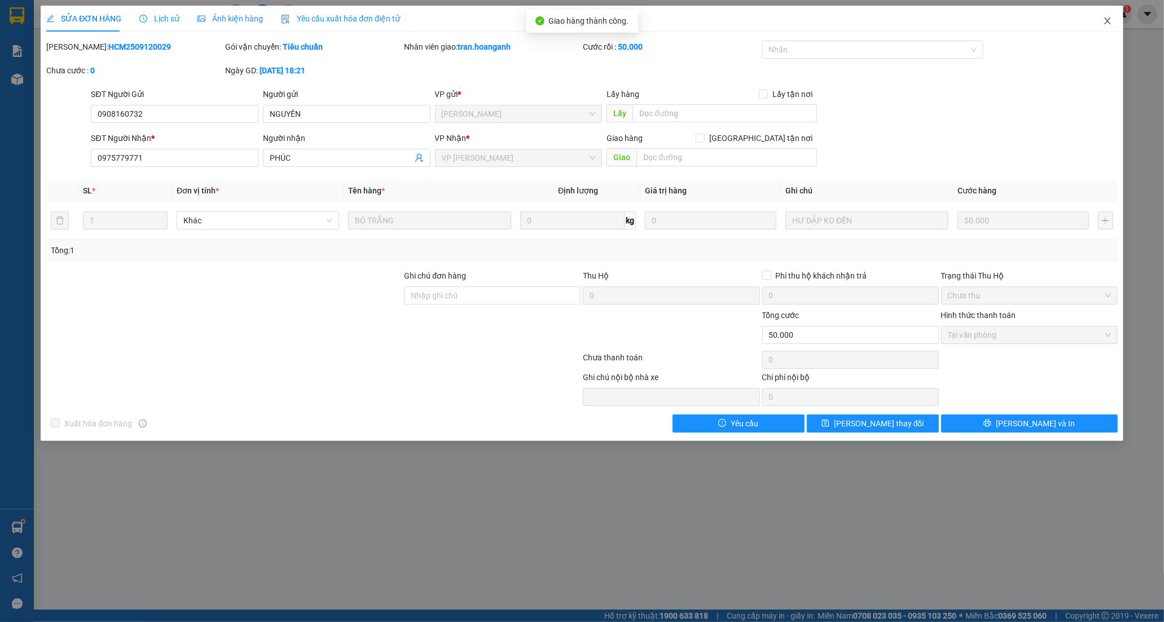
click at [1102, 20] on span "Close" at bounding box center [1107, 22] width 32 height 32
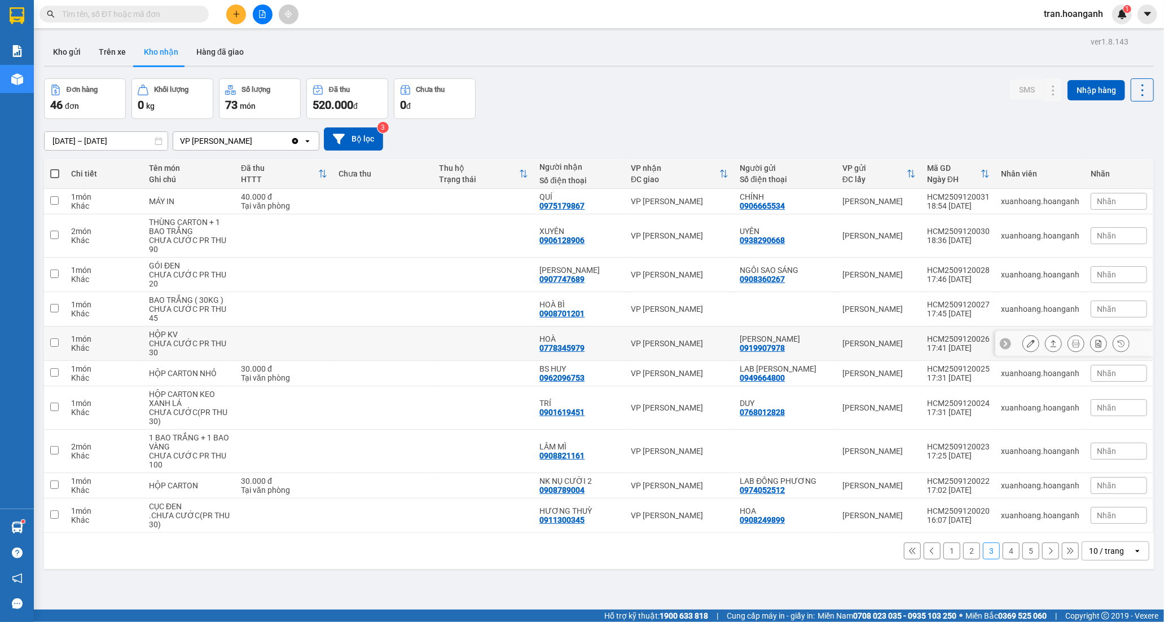
click at [582, 344] on div "0778345979" at bounding box center [561, 348] width 45 height 9
click at [585, 302] on div "HOÀ BÌ" at bounding box center [579, 304] width 80 height 9
checkbox input "true"
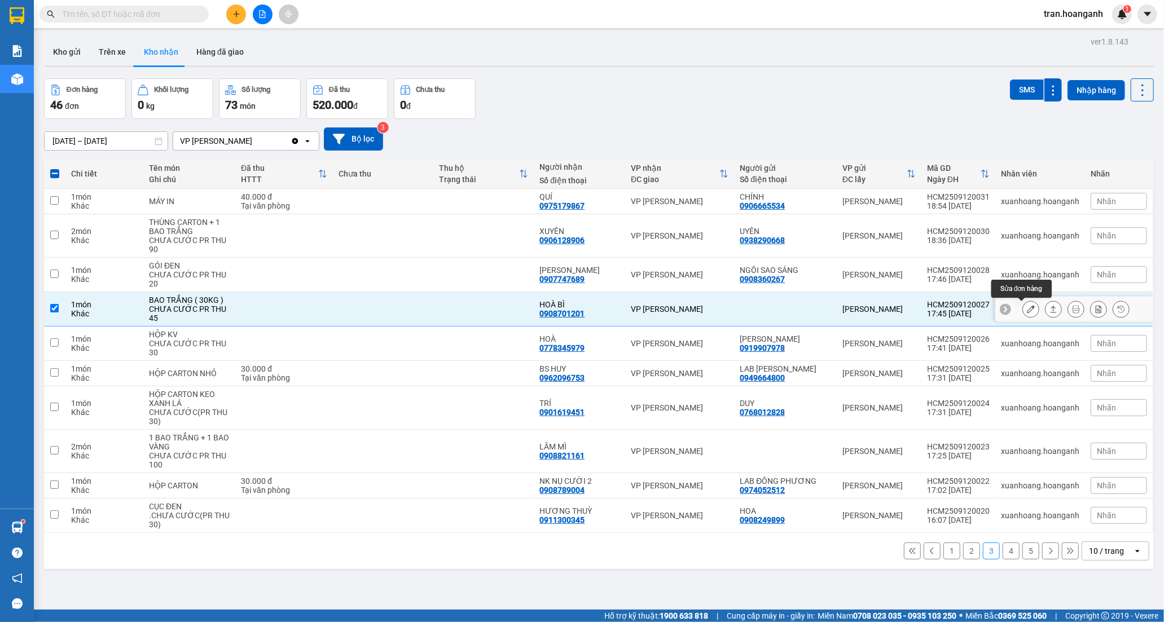
click at [1023, 307] on button at bounding box center [1031, 310] width 16 height 20
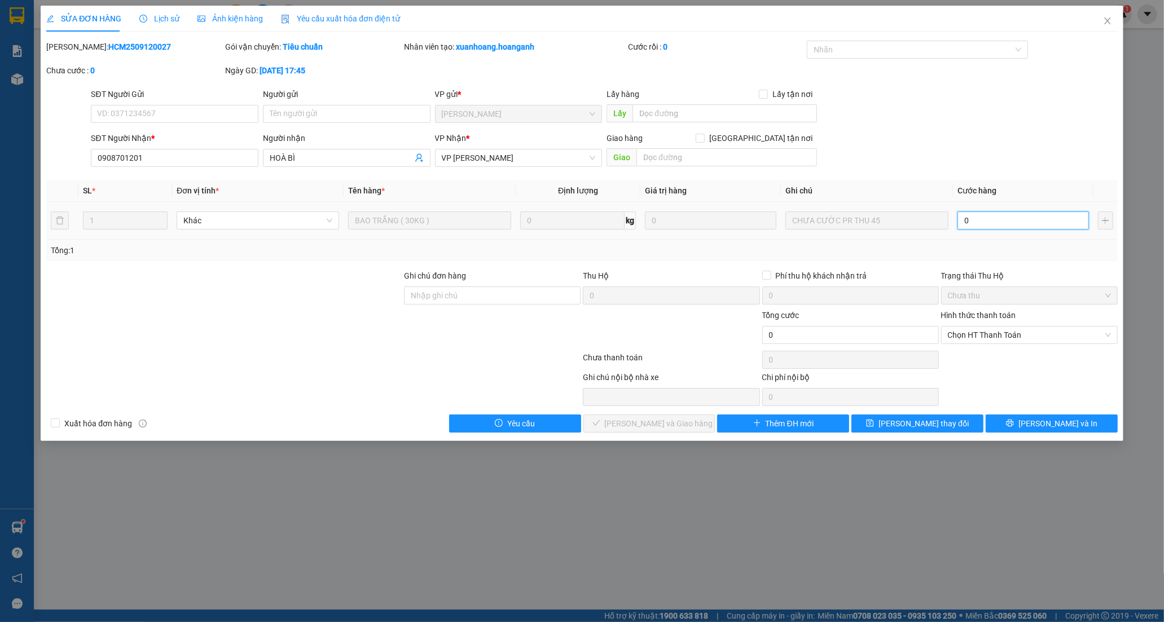
click at [981, 222] on input "0" at bounding box center [1022, 221] width 131 height 18
type input "4"
type input "45"
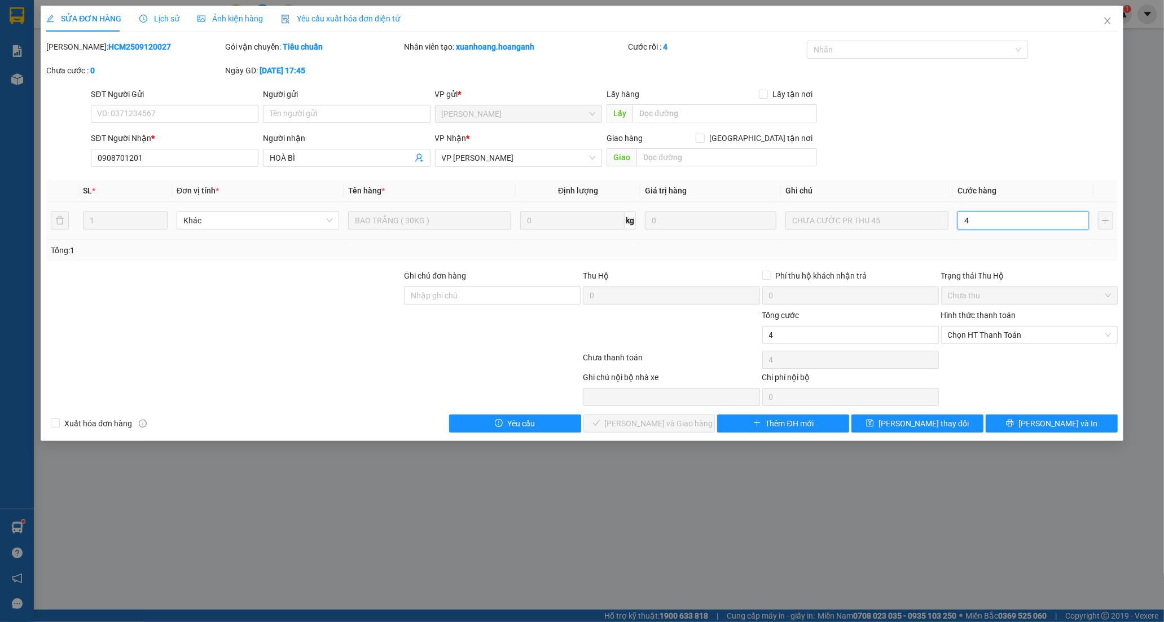
type input "45"
click at [996, 334] on span "Chọn HT Thanh Toán" at bounding box center [1029, 335] width 163 height 17
type input "45.000"
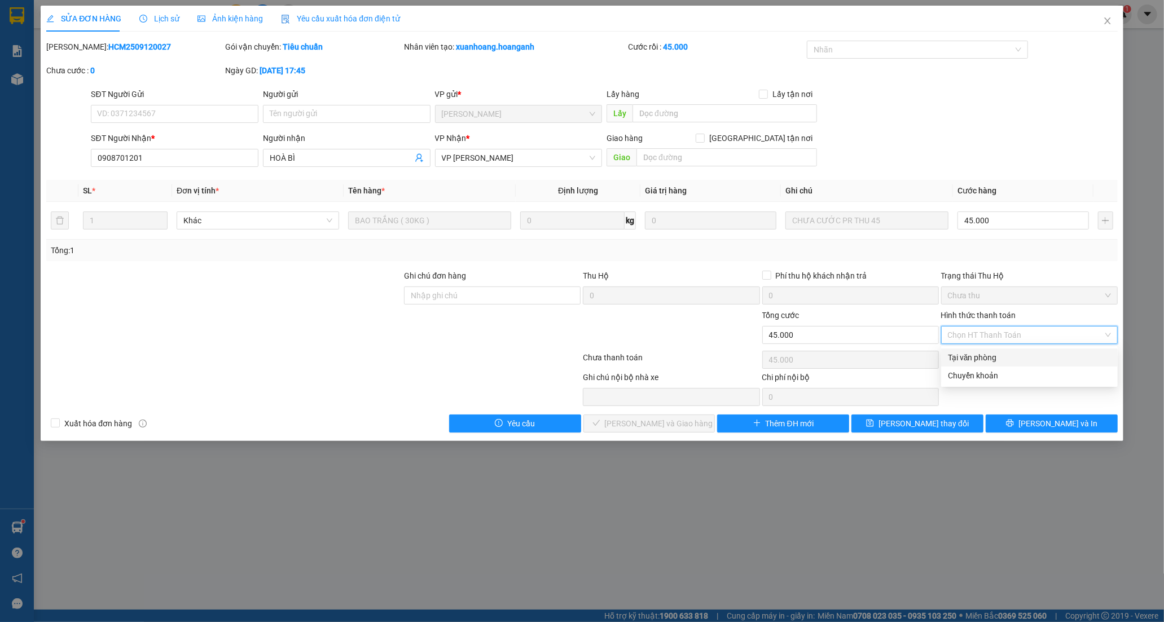
click at [973, 357] on div "Tại văn phòng" at bounding box center [1029, 357] width 163 height 12
type input "0"
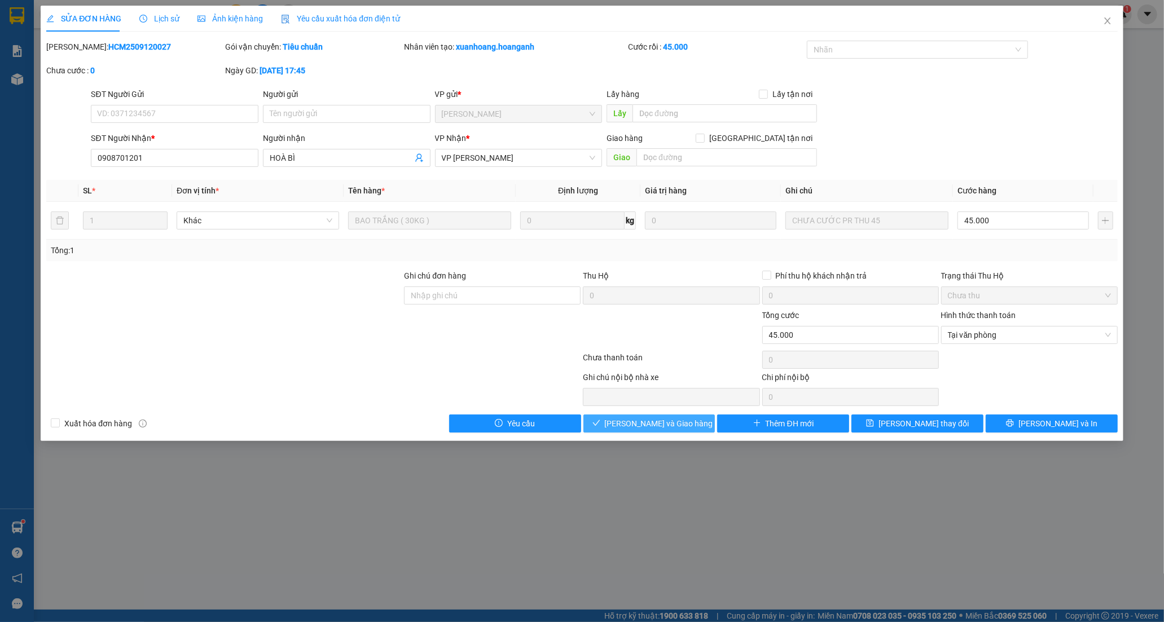
click at [679, 429] on span "[PERSON_NAME] và Giao hàng" at bounding box center [659, 423] width 108 height 12
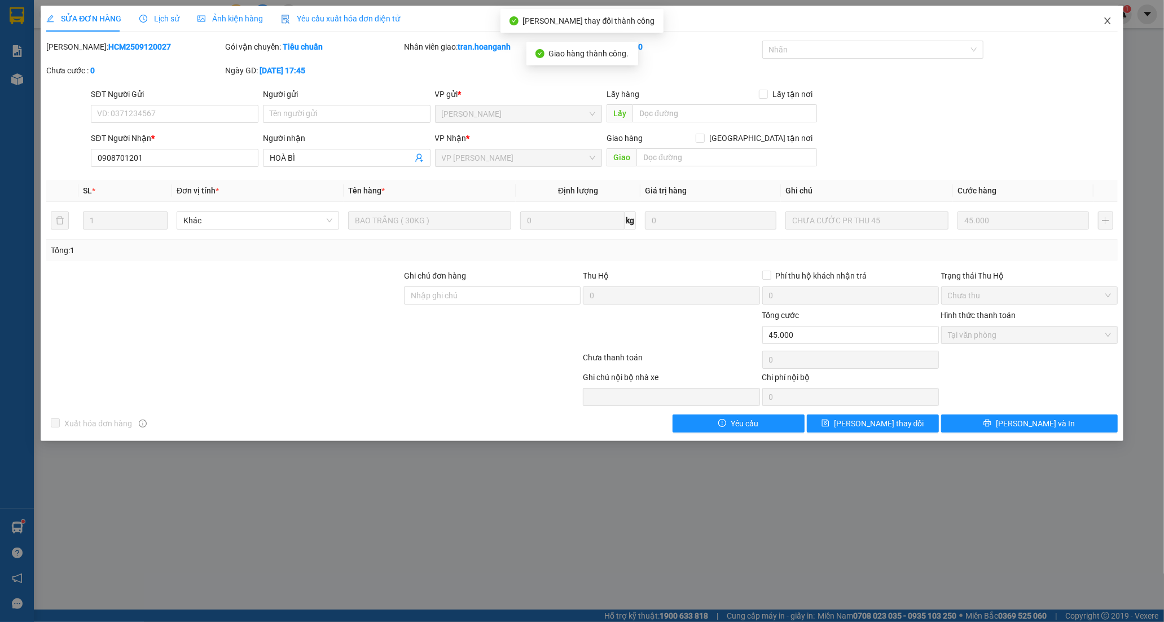
click at [1106, 20] on icon "close" at bounding box center [1107, 20] width 6 height 7
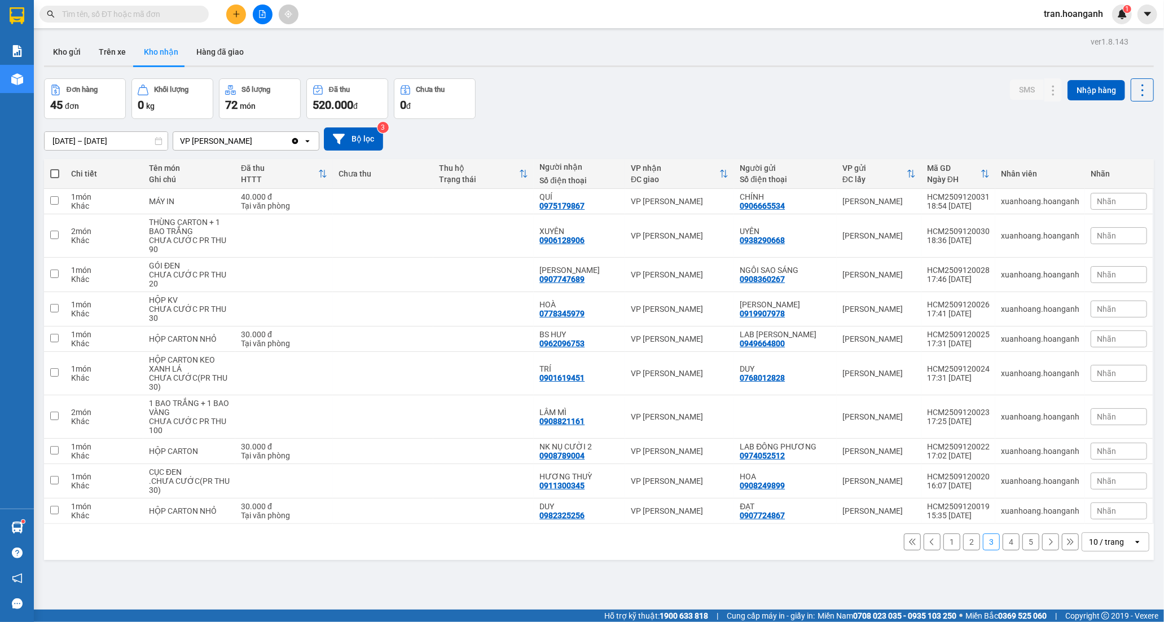
click at [1002, 544] on button "4" at bounding box center [1010, 542] width 17 height 17
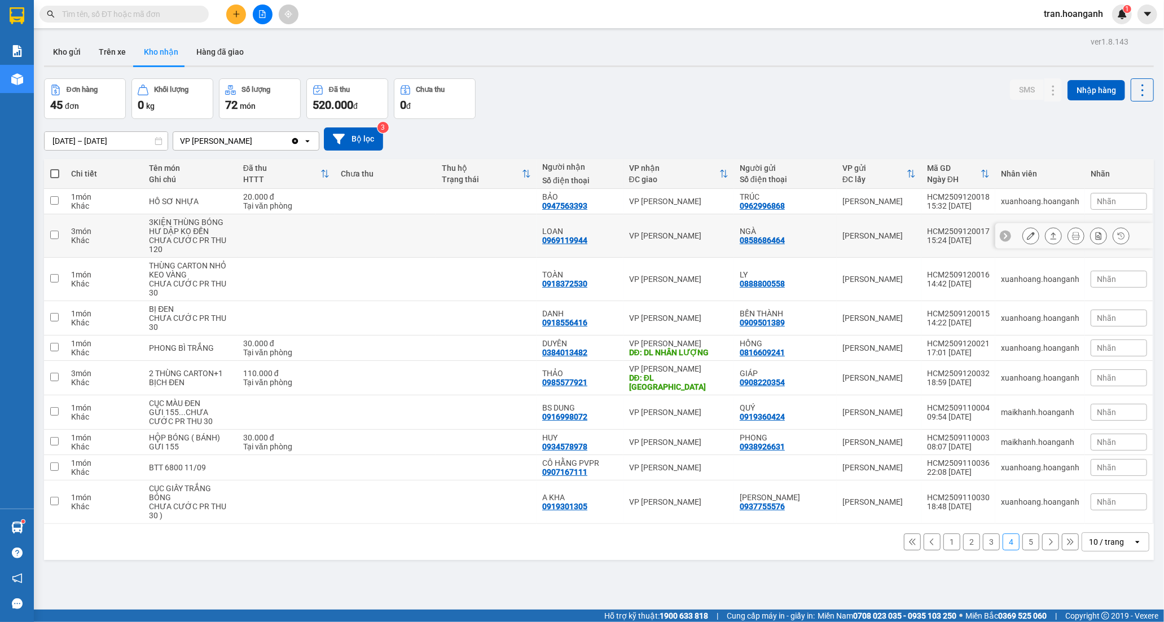
click at [623, 228] on td "LOAN 0969119944" at bounding box center [579, 235] width 87 height 43
checkbox input "true"
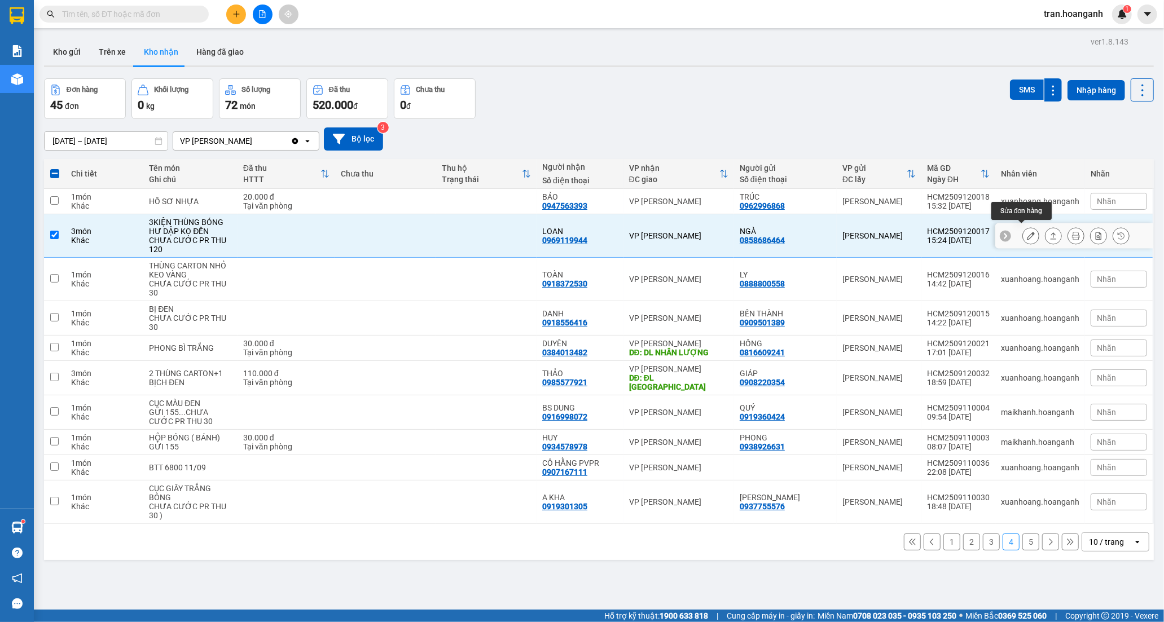
click at [1027, 232] on icon at bounding box center [1031, 236] width 8 height 8
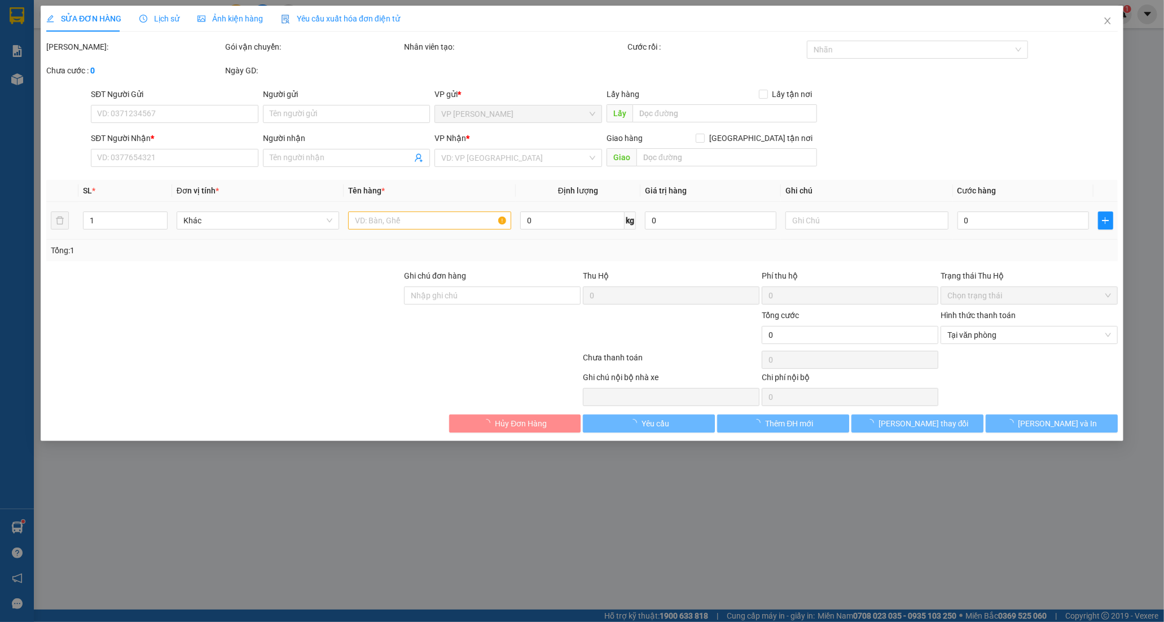
type input "0858686464"
type input "NGÀ"
type input "0969119944"
type input "LOAN"
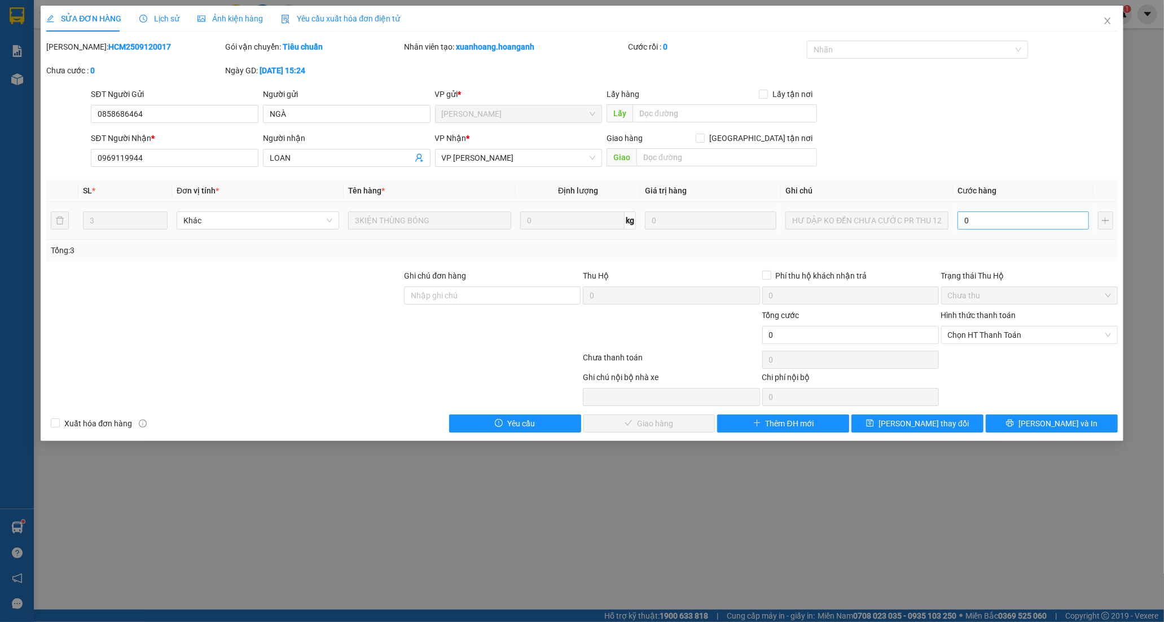
drag, startPoint x: 1005, startPoint y: 208, endPoint x: 1005, endPoint y: 227, distance: 19.7
click at [1005, 214] on td "0" at bounding box center [1023, 221] width 140 height 38
click at [1005, 227] on input "0" at bounding box center [1022, 221] width 131 height 18
type input "1"
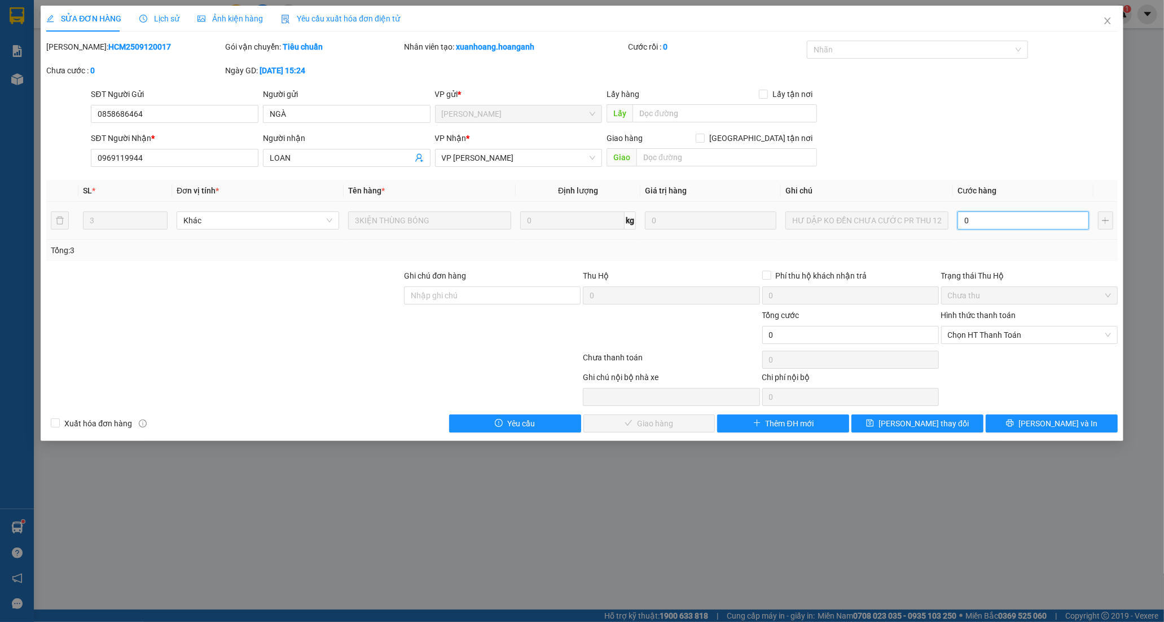
type input "1"
type input "12"
type input "120"
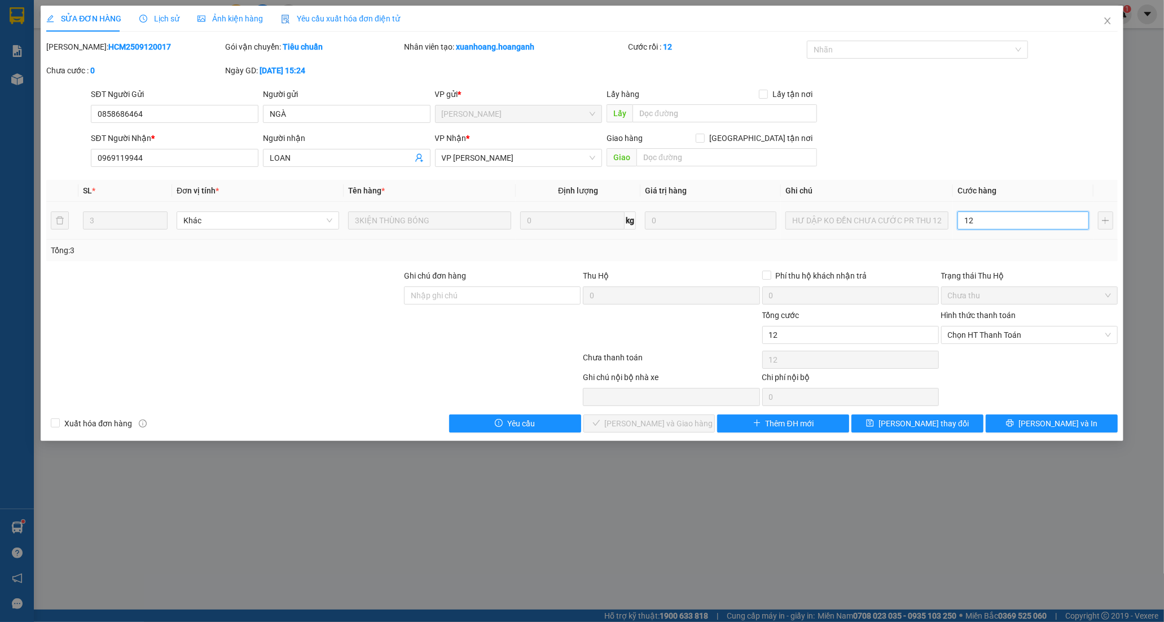
type input "120"
click at [971, 336] on span "Chọn HT Thanh Toán" at bounding box center [1029, 335] width 163 height 17
type input "120"
type input "120.000"
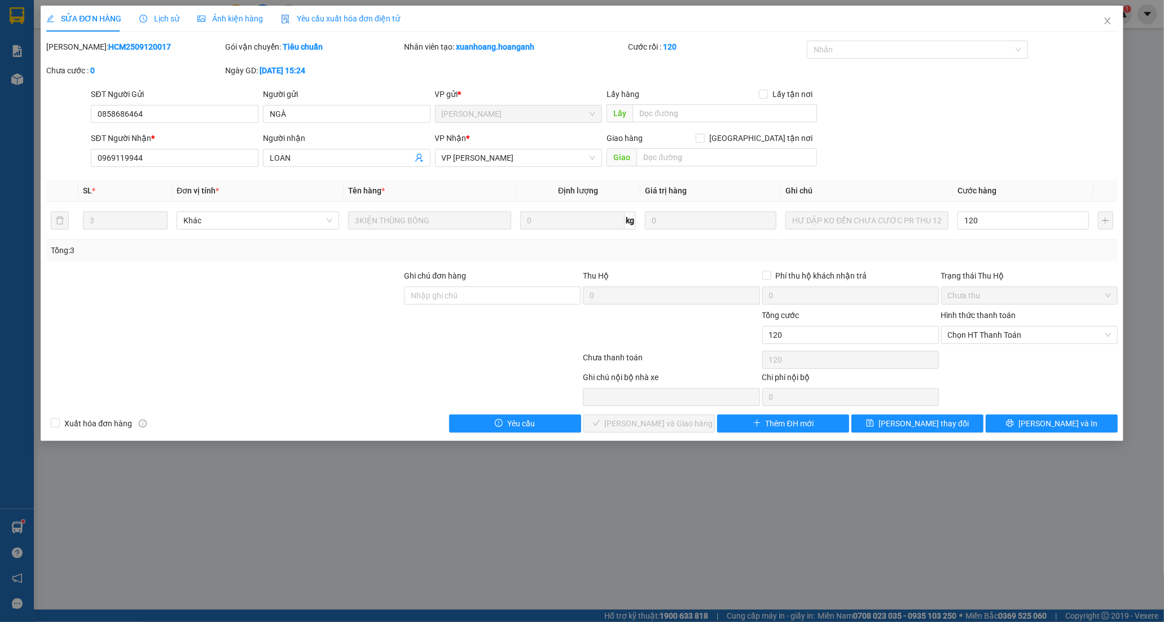
type input "120.000"
click at [965, 357] on div "Tại văn phòng" at bounding box center [1029, 357] width 163 height 12
type input "0"
click at [661, 424] on span "[PERSON_NAME] và Giao hàng" at bounding box center [659, 423] width 108 height 12
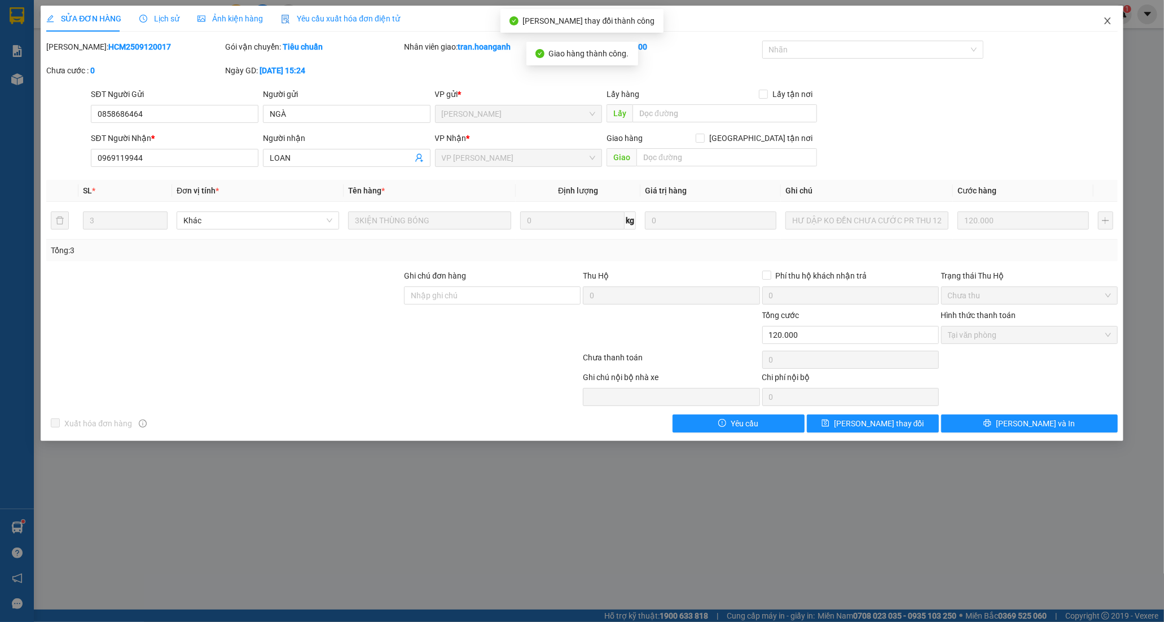
click at [1107, 21] on icon "close" at bounding box center [1107, 20] width 6 height 7
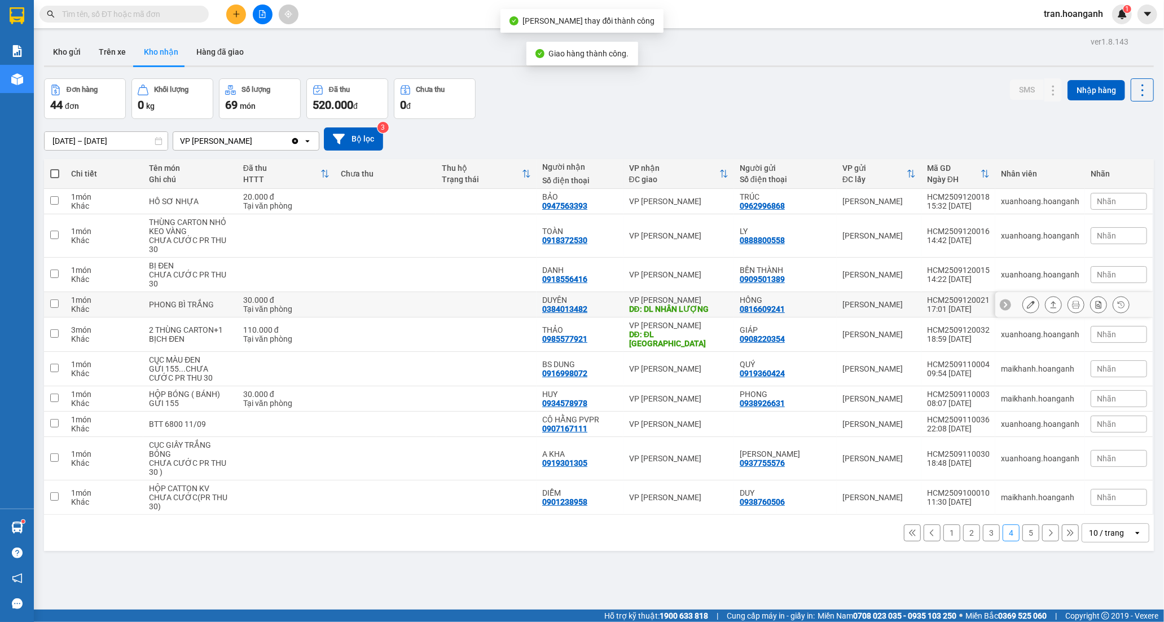
click at [608, 305] on div "DUYÊN 0384013482" at bounding box center [580, 305] width 76 height 18
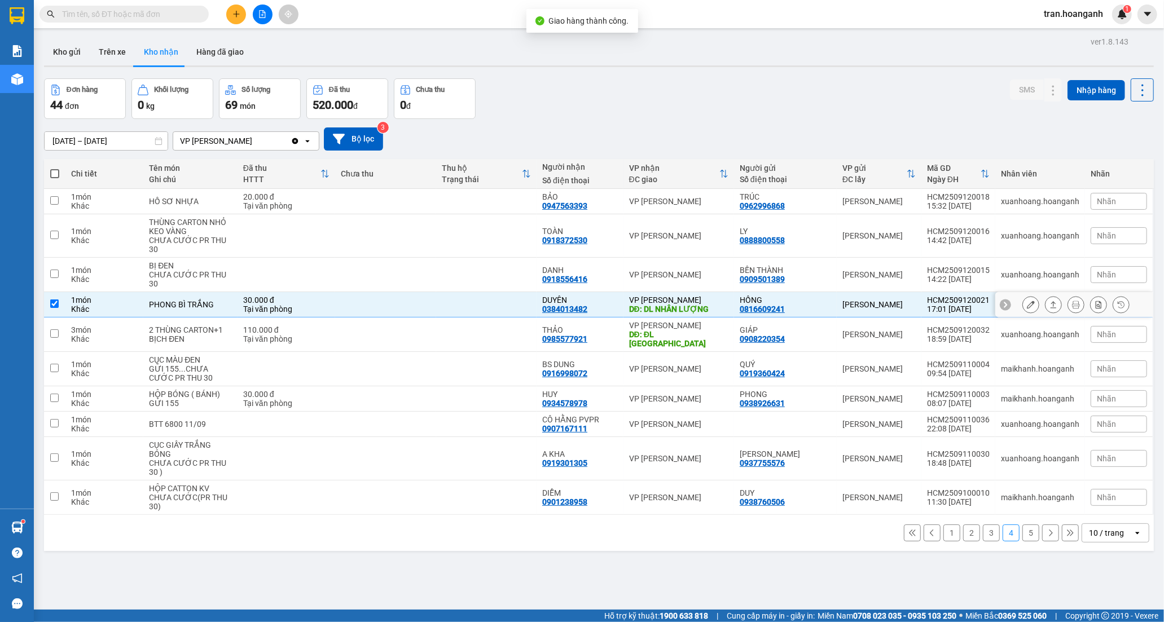
checkbox input "true"
click at [1027, 305] on icon at bounding box center [1031, 305] width 8 height 8
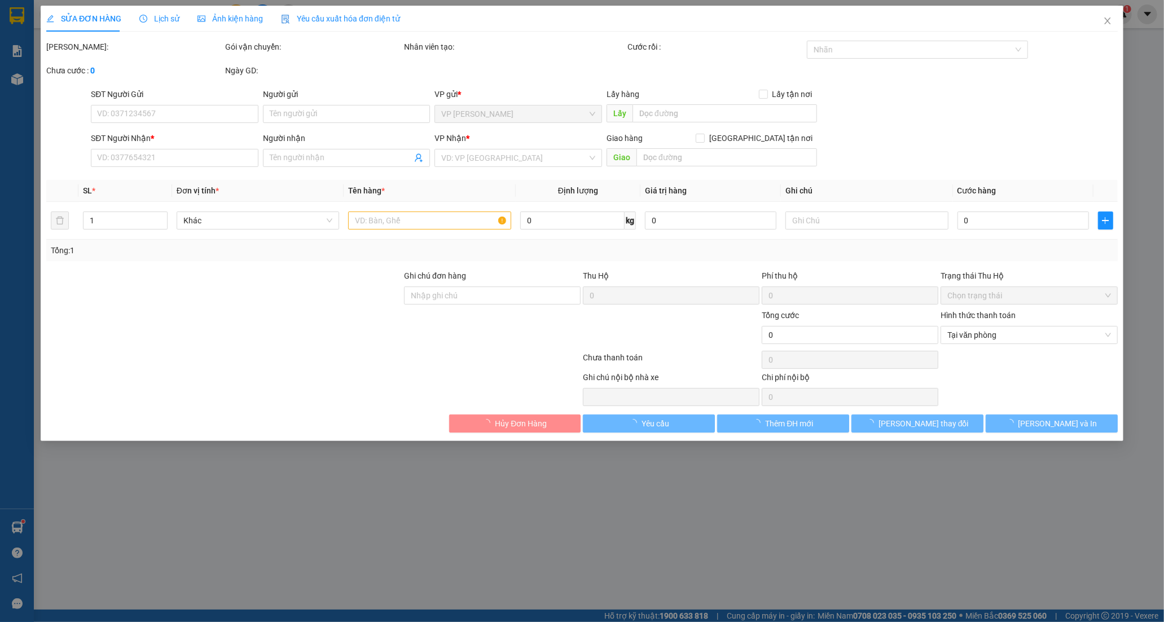
type input "0816609241"
type input "HỒNG"
type input "0384013482"
type input "DUYÊN"
type input "DL NHÂN LƯỢNG"
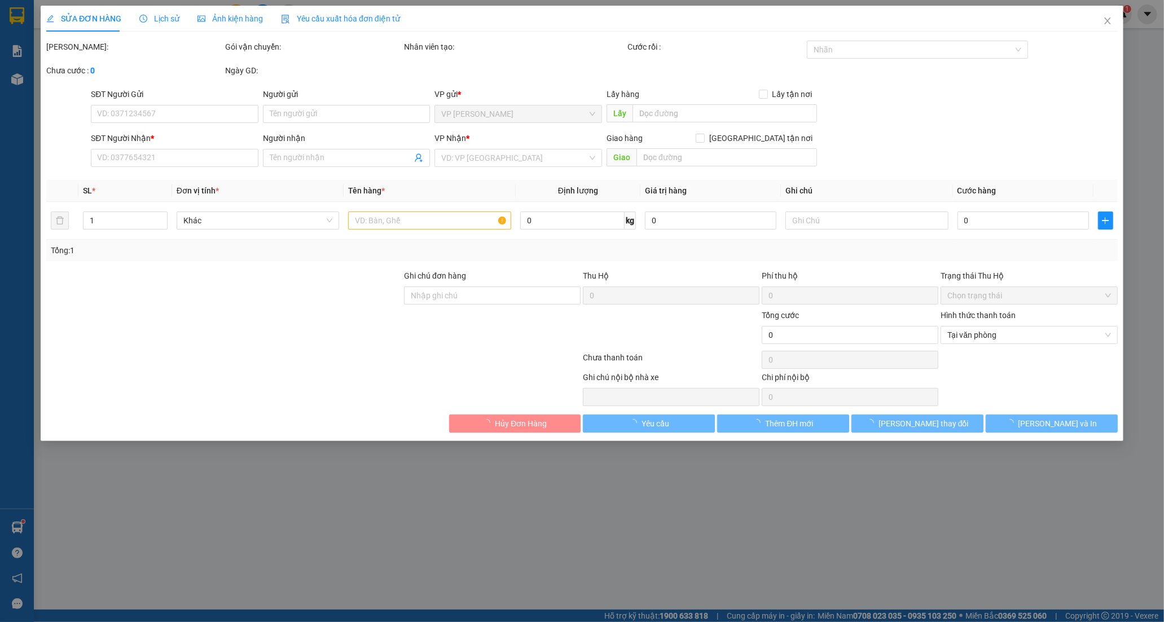
type input "30.000"
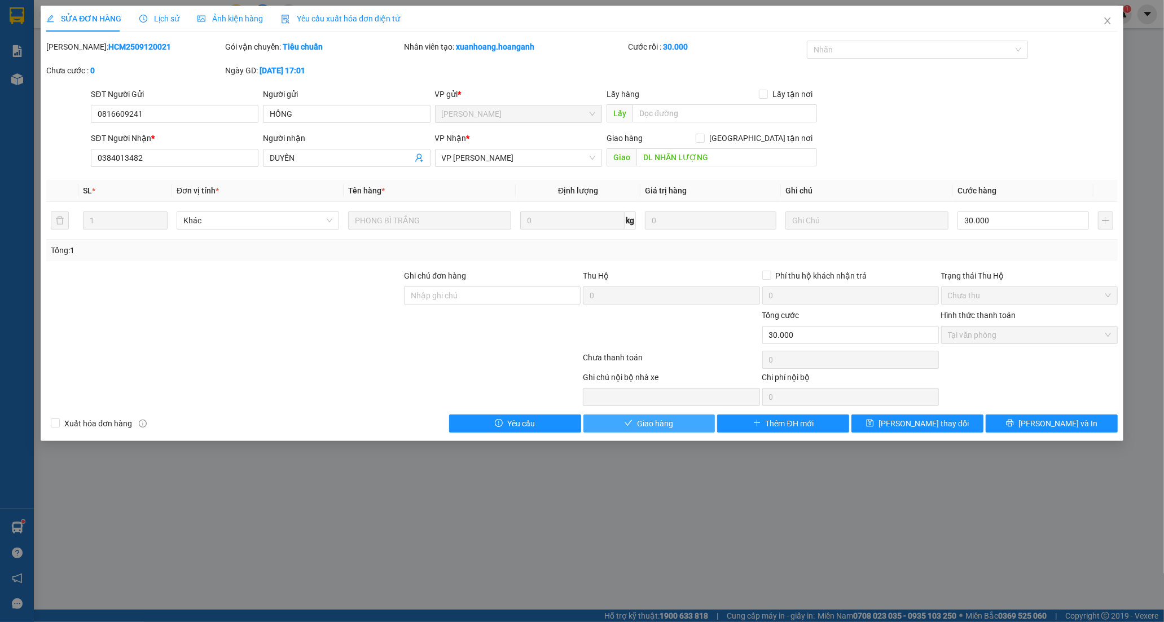
click at [666, 420] on span "Giao hàng" at bounding box center [655, 423] width 36 height 12
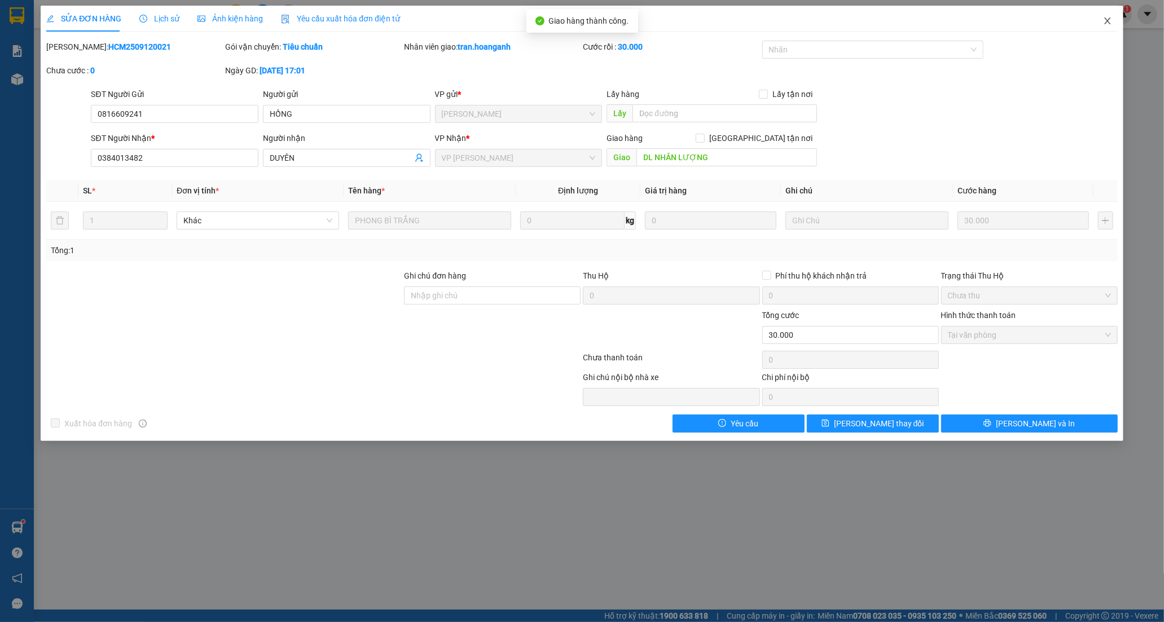
click at [1107, 15] on span "Close" at bounding box center [1107, 22] width 32 height 32
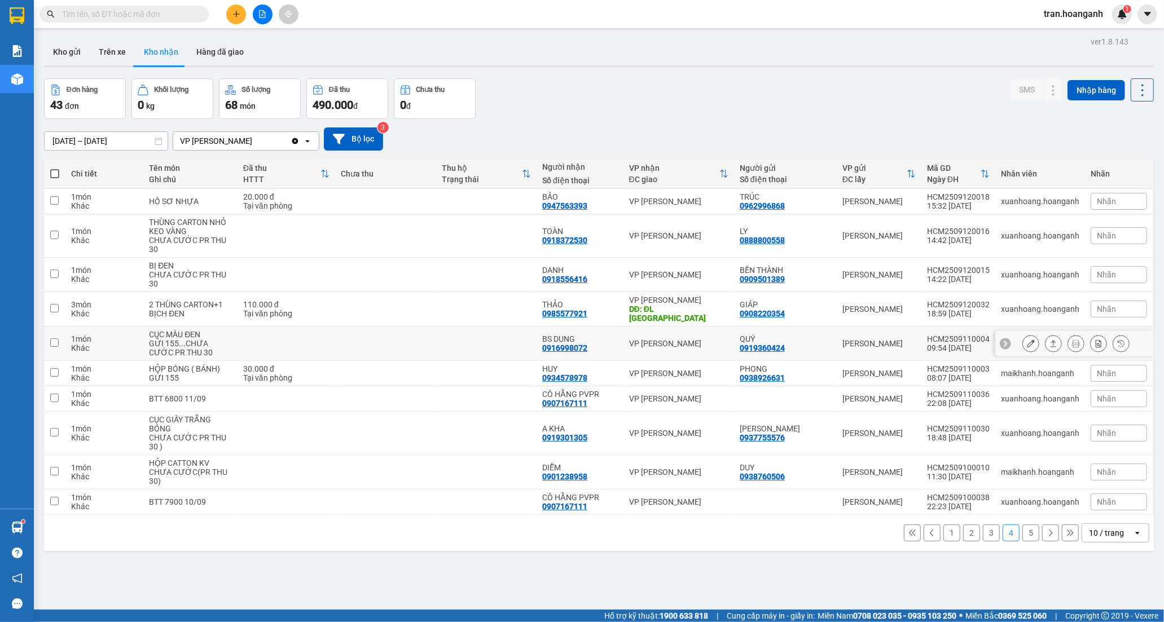
click at [557, 344] on div "0916998072" at bounding box center [564, 348] width 45 height 9
click at [605, 342] on div "BS DUNG 0916998072" at bounding box center [580, 343] width 76 height 18
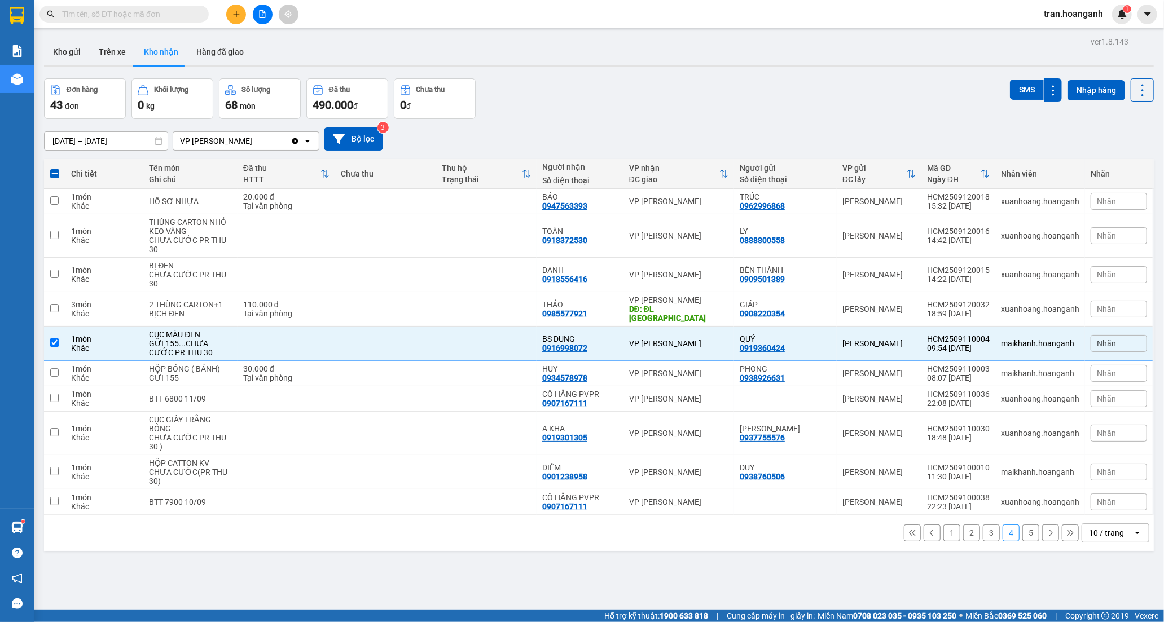
click at [944, 525] on button "1" at bounding box center [951, 533] width 17 height 17
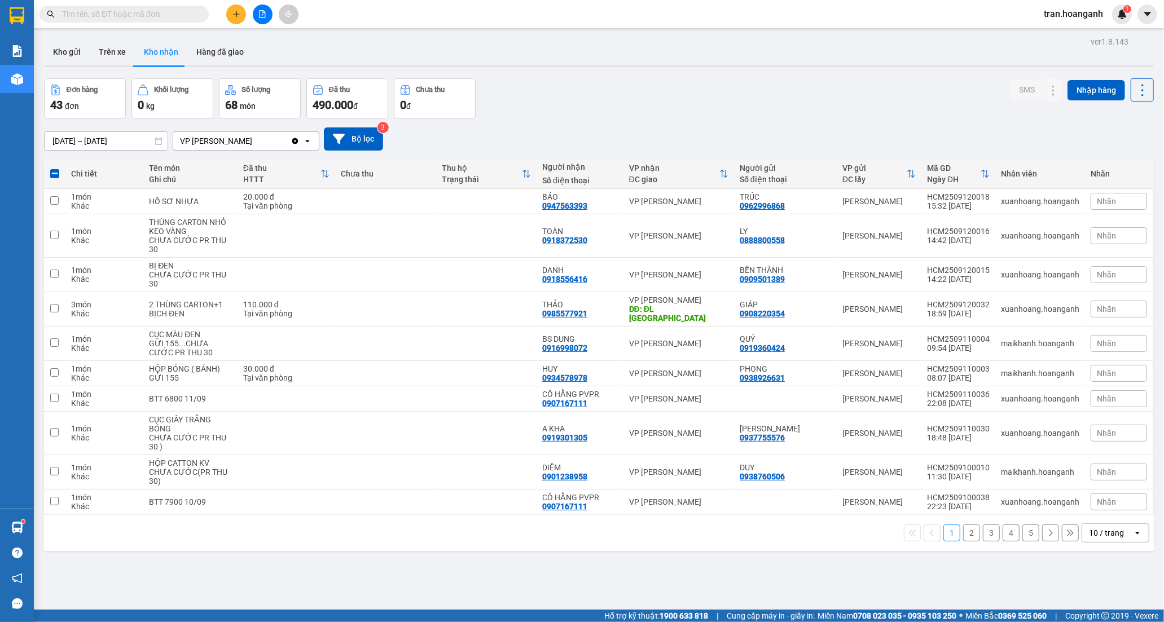
checkbox input "false"
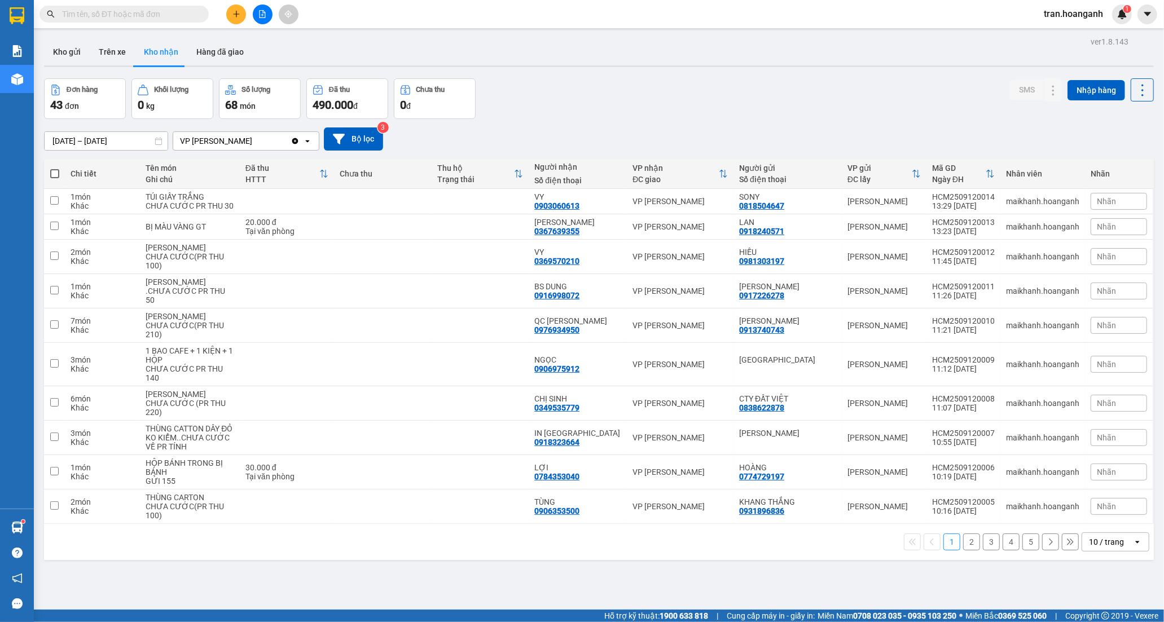
click at [965, 551] on button "2" at bounding box center [971, 542] width 17 height 17
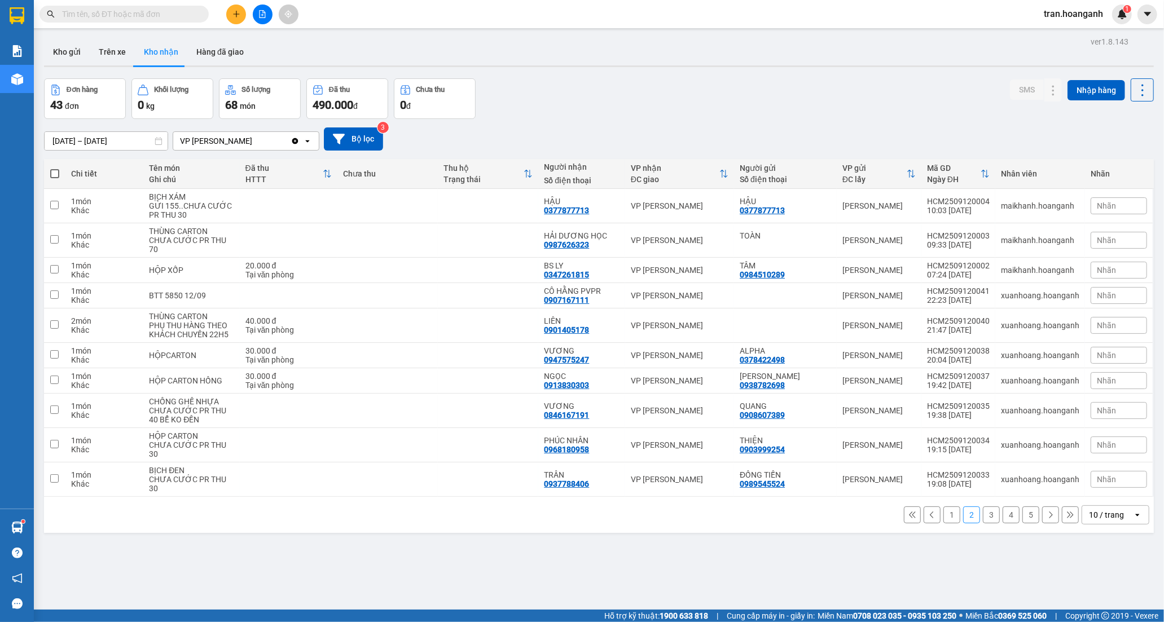
click at [985, 507] on button "3" at bounding box center [991, 515] width 17 height 17
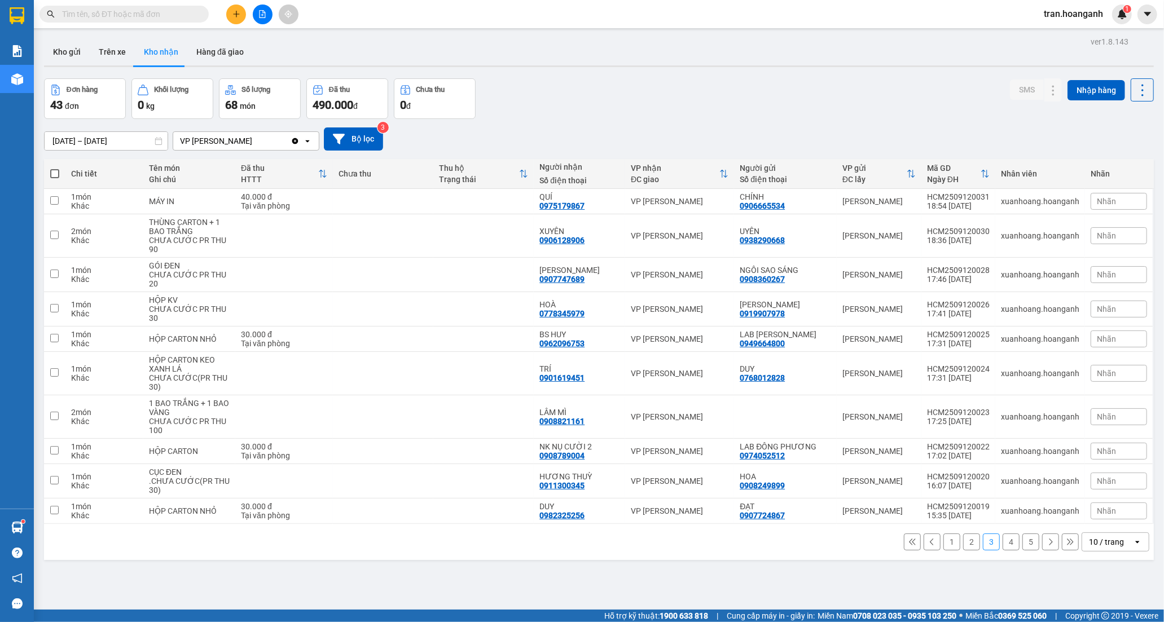
click at [1002, 540] on button "4" at bounding box center [1010, 542] width 17 height 17
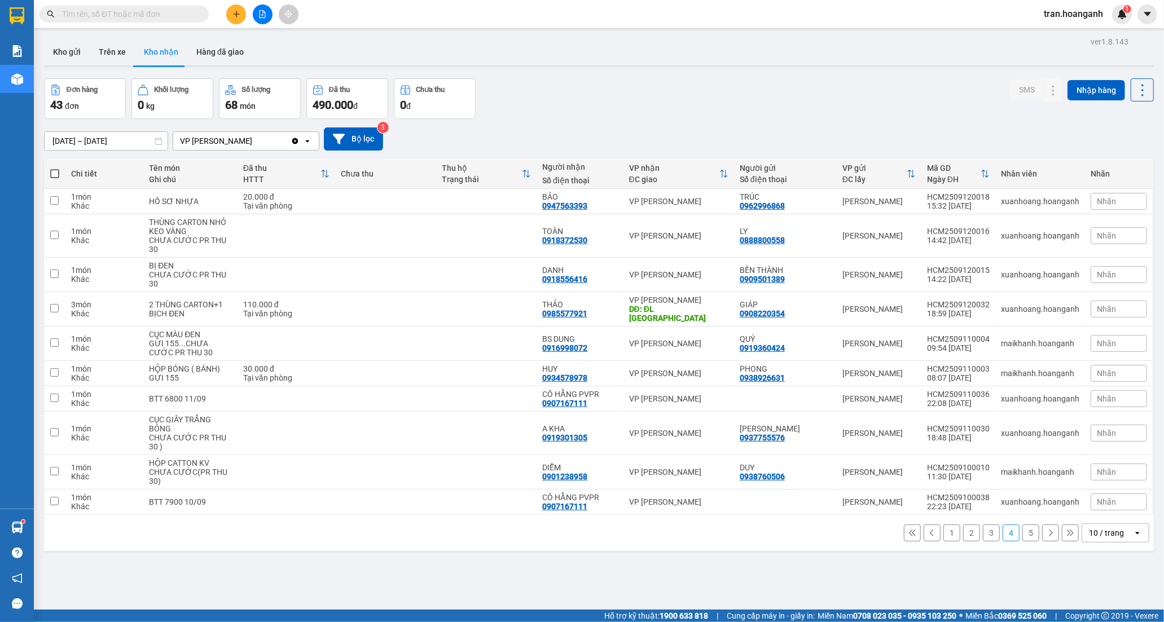
click at [945, 526] on button "1" at bounding box center [951, 533] width 17 height 17
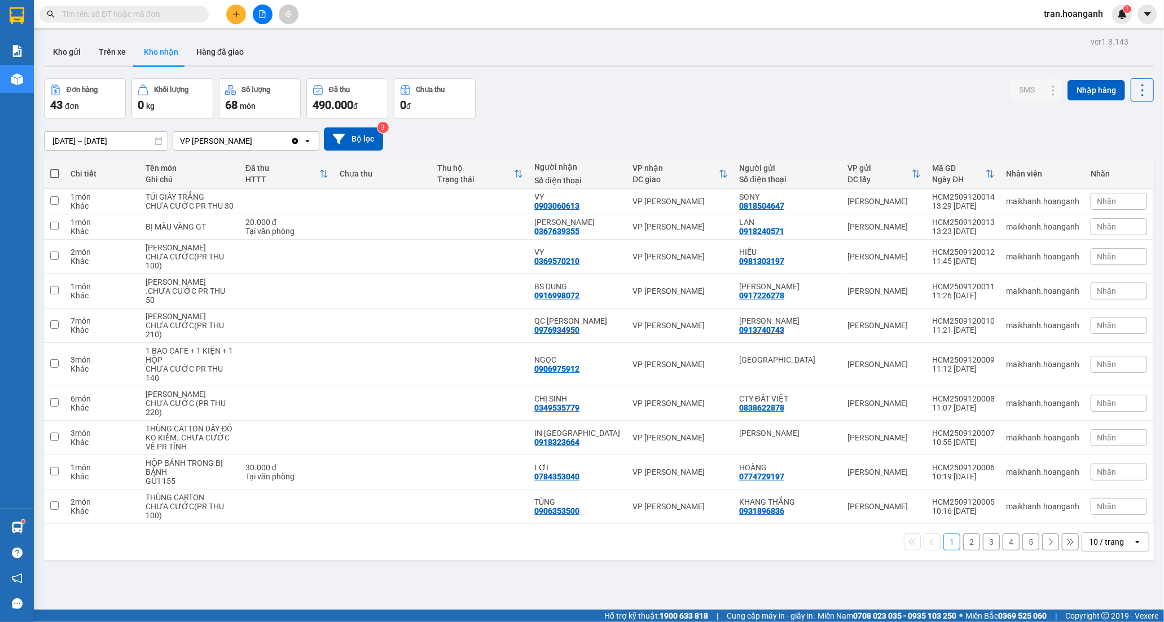
click at [965, 551] on button "2" at bounding box center [971, 542] width 17 height 17
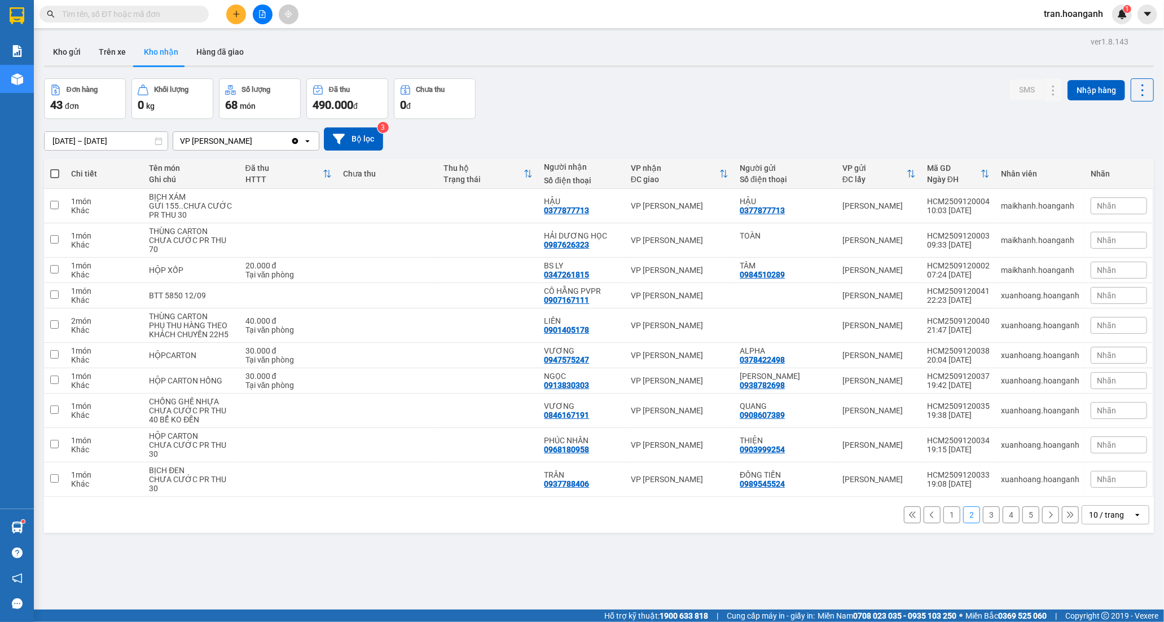
click at [983, 507] on button "3" at bounding box center [991, 515] width 17 height 17
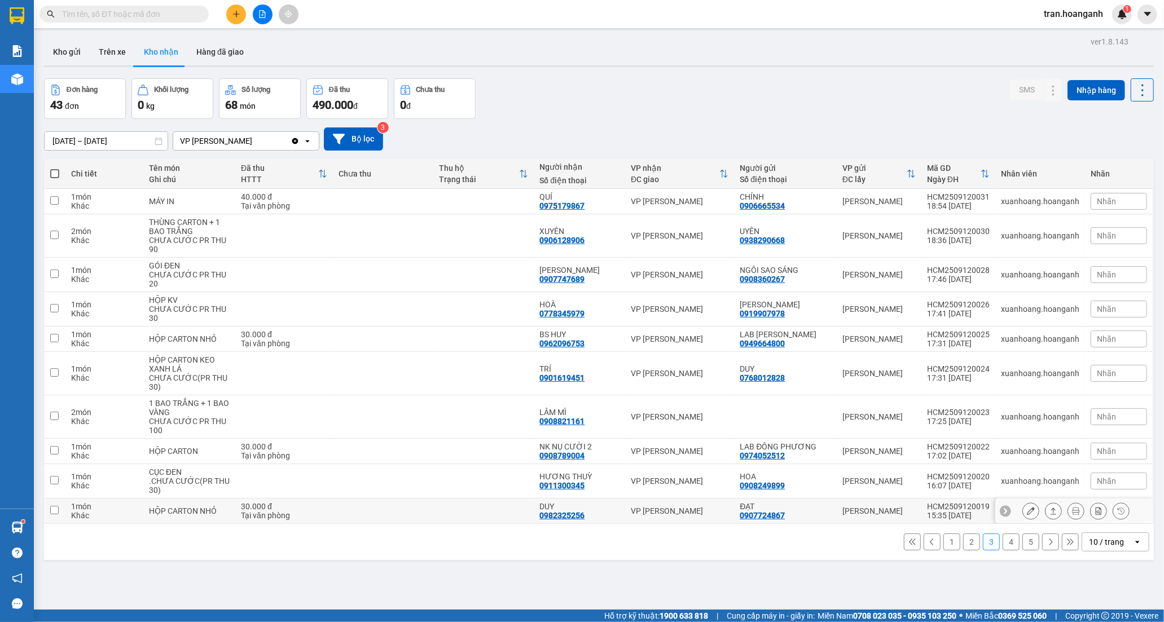
drag, startPoint x: 559, startPoint y: 512, endPoint x: 849, endPoint y: 529, distance: 291.0
click at [561, 512] on div "0982325256" at bounding box center [561, 515] width 45 height 9
click at [1028, 512] on button at bounding box center [1031, 511] width 16 height 20
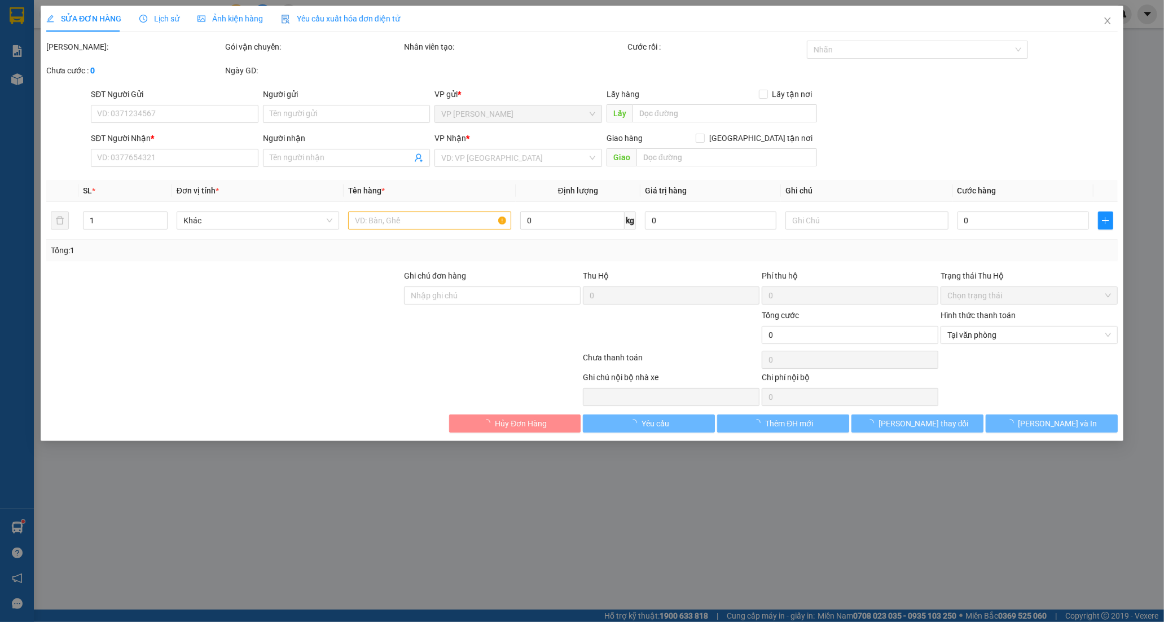
type input "0907724867"
type input "ĐẠT"
type input "0982325256"
type input "DUY"
type input "30.000"
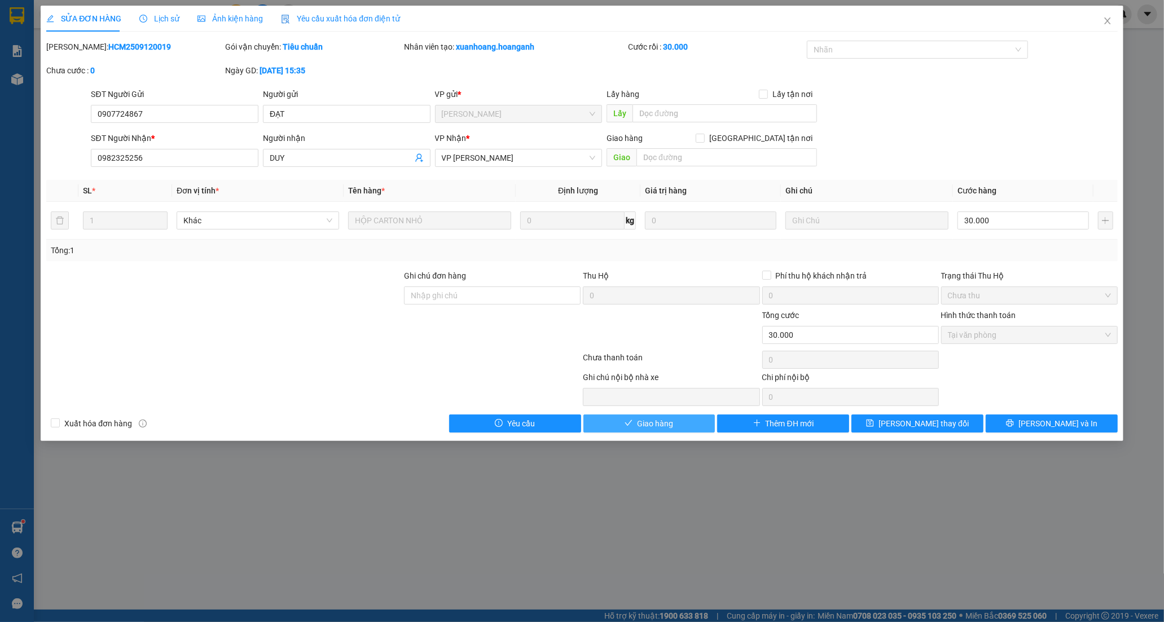
drag, startPoint x: 670, startPoint y: 427, endPoint x: 826, endPoint y: 320, distance: 189.5
click at [680, 420] on button "Giao hàng" at bounding box center [649, 424] width 132 height 18
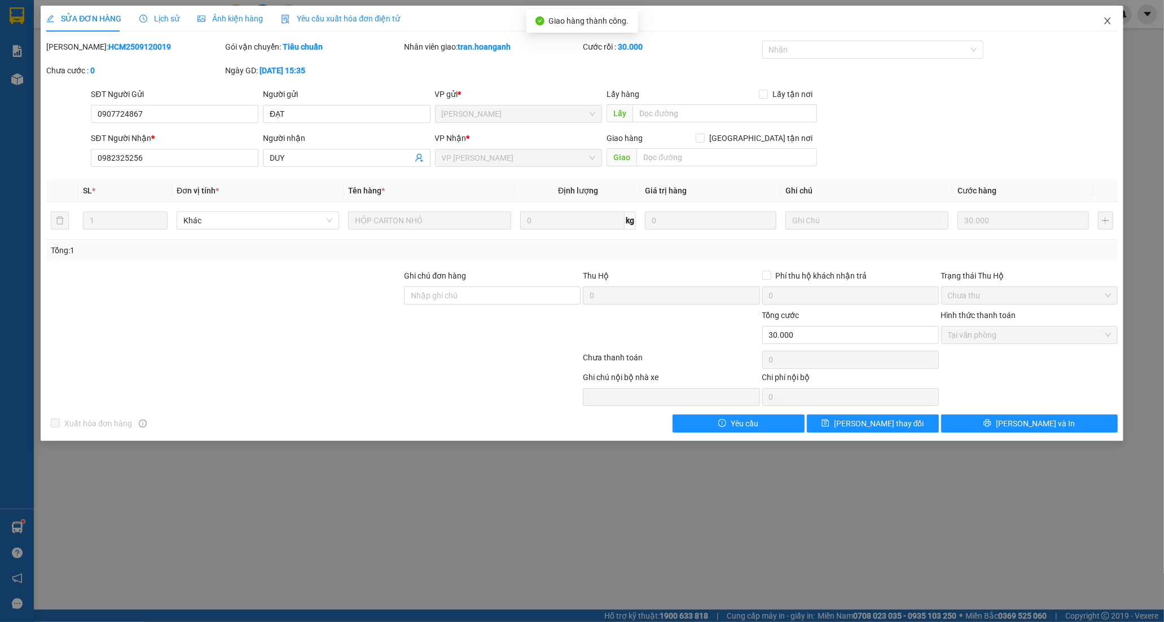
click at [1107, 18] on icon "close" at bounding box center [1107, 20] width 9 height 9
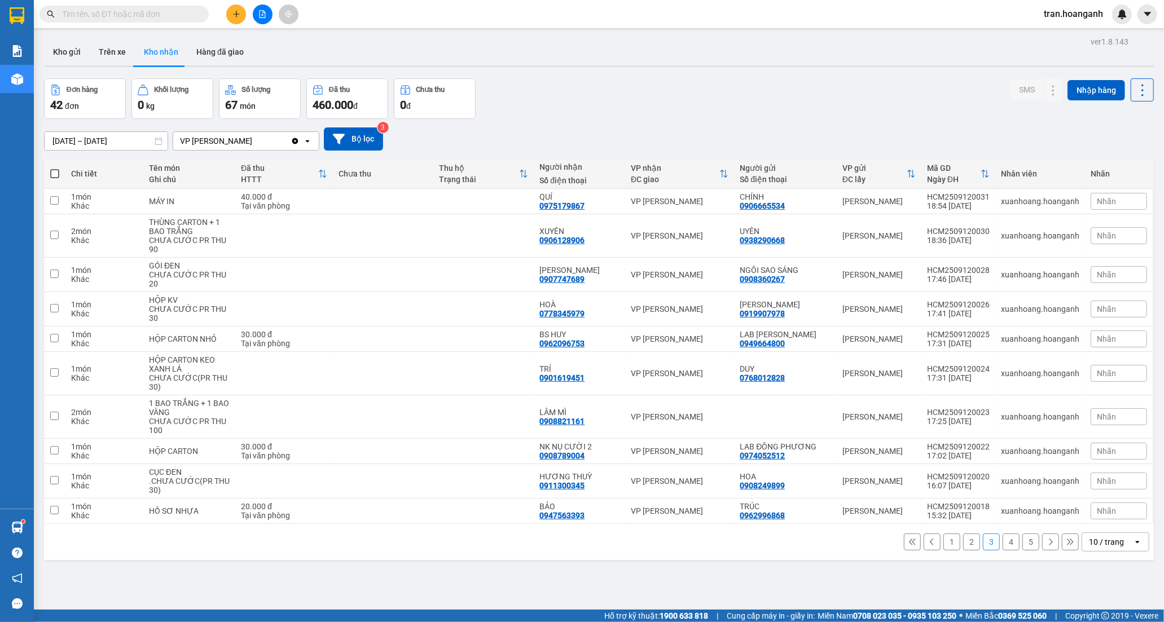
click at [943, 544] on button "1" at bounding box center [951, 542] width 17 height 17
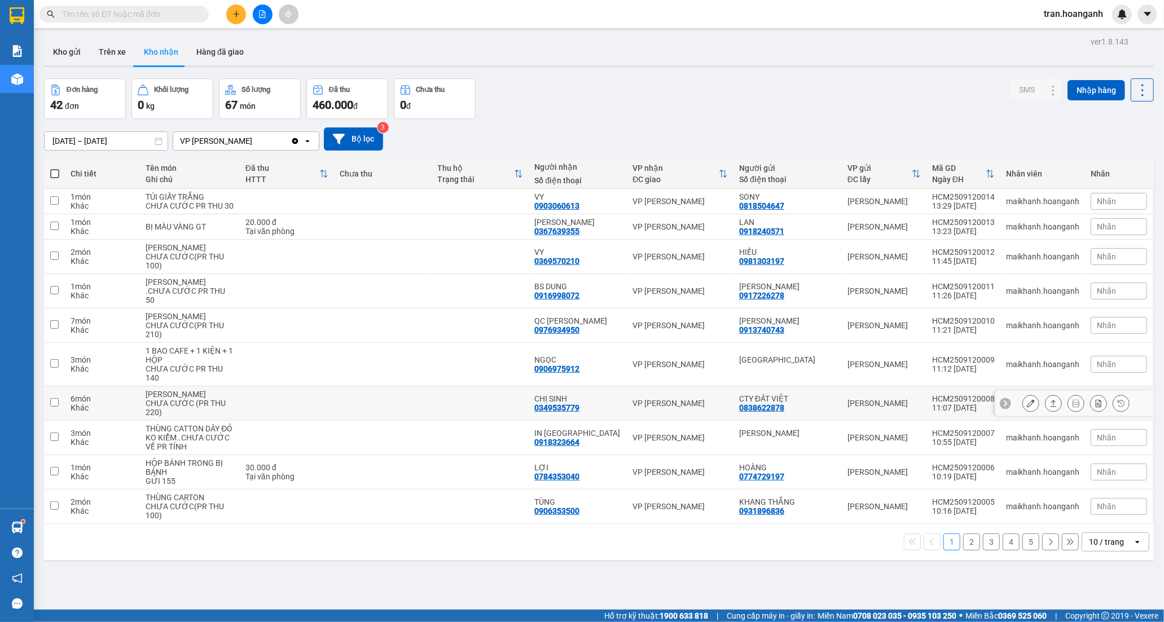
drag, startPoint x: 571, startPoint y: 416, endPoint x: 659, endPoint y: 415, distance: 88.0
click at [573, 412] on div "0349535779" at bounding box center [556, 407] width 45 height 9
click at [1027, 407] on icon at bounding box center [1031, 403] width 8 height 8
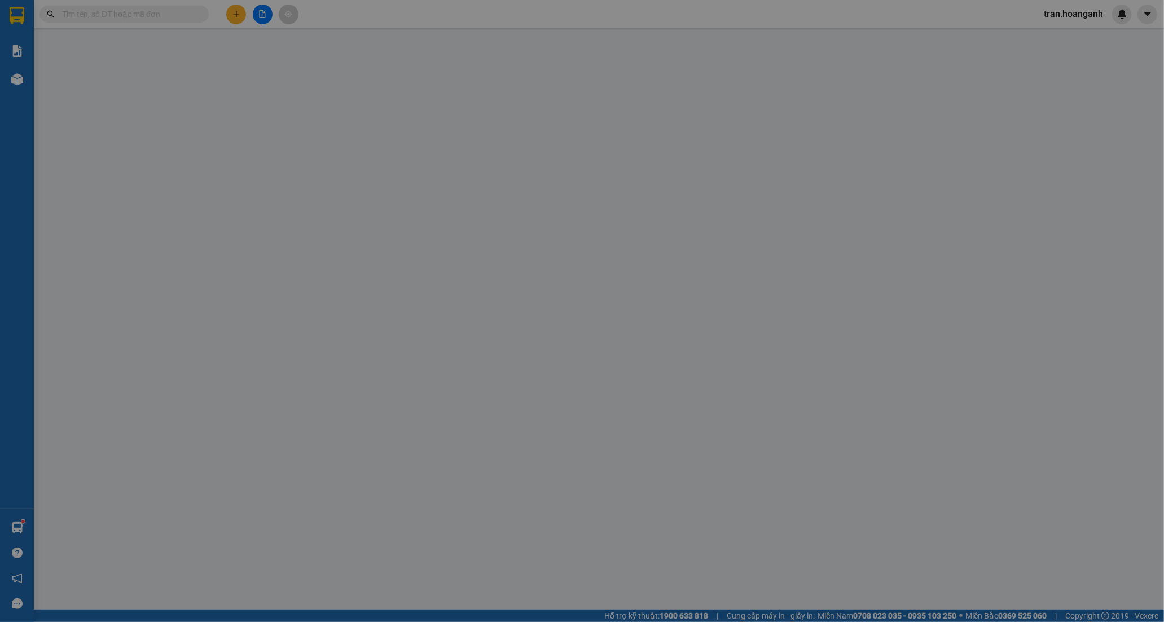
type input "0838622878"
type input "CTY ĐẤT VIỆT"
type input "0349535779"
type input "CHỊ SINH"
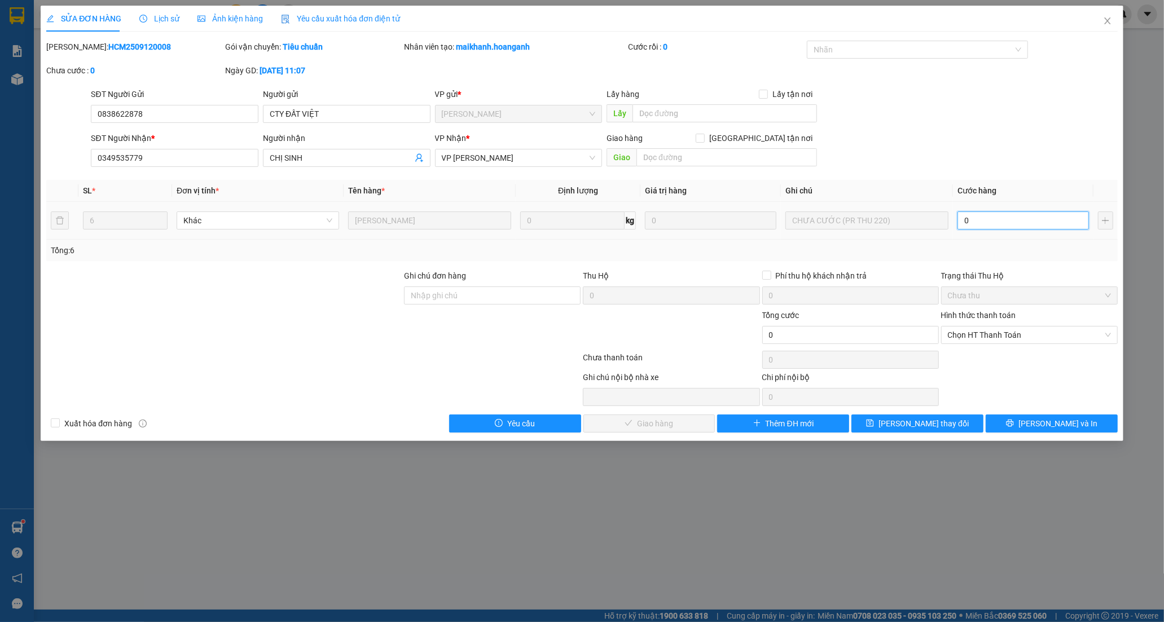
click at [987, 222] on input "0" at bounding box center [1022, 221] width 131 height 18
type input "2"
type input "22"
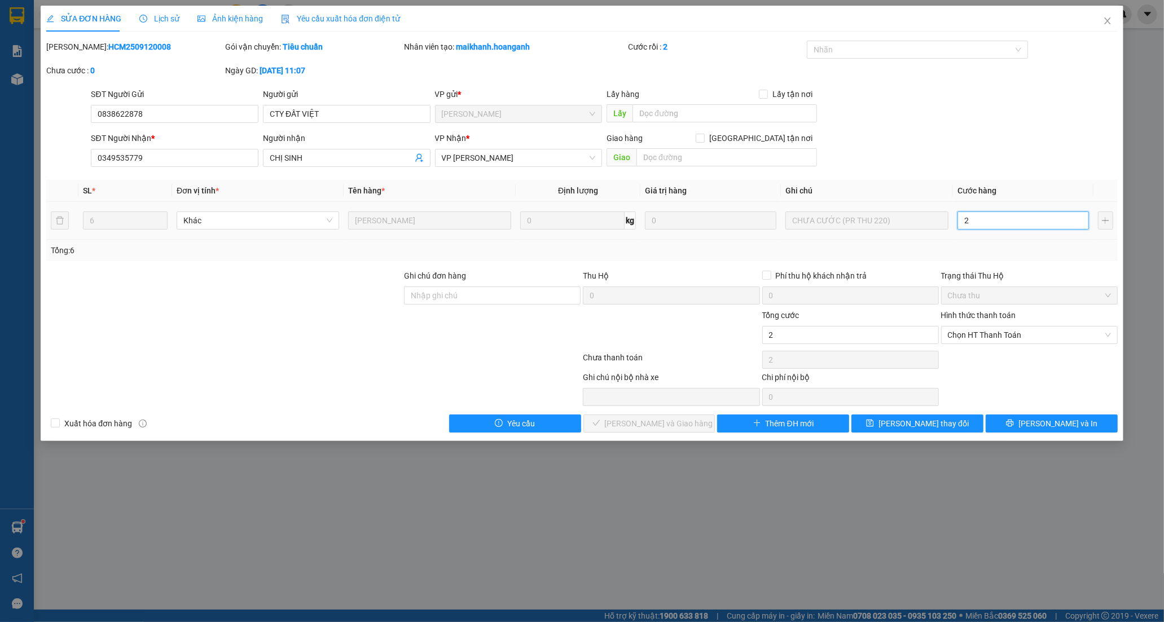
type input "22"
type input "220"
click at [979, 331] on span "Chọn HT Thanh Toán" at bounding box center [1029, 335] width 163 height 17
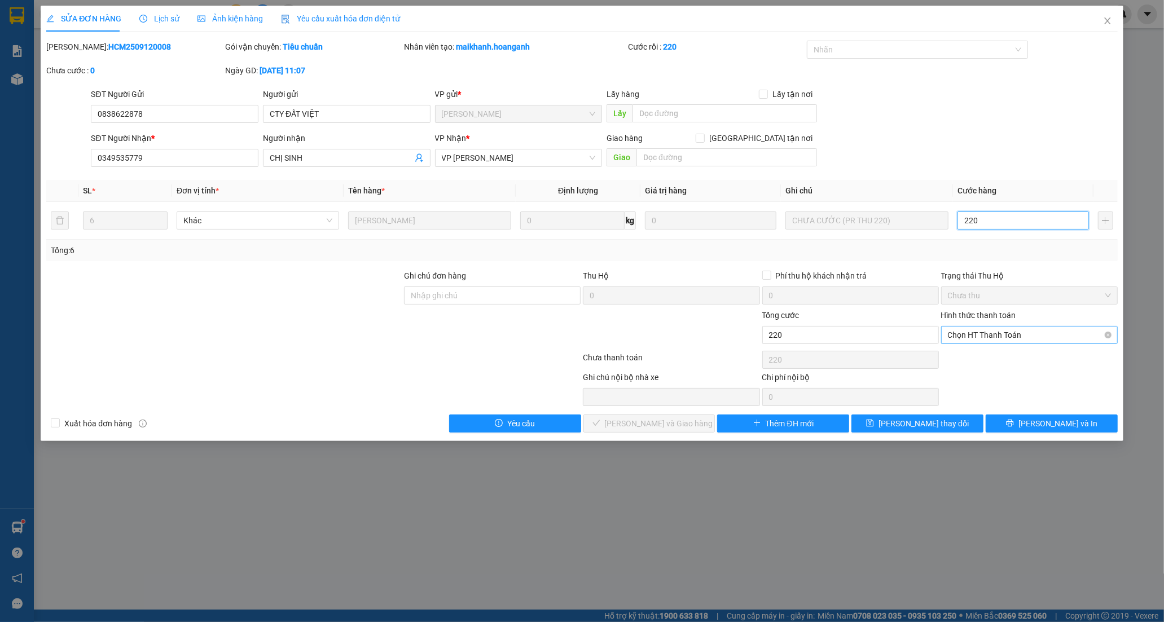
type input "220"
type input "220.000"
click at [979, 358] on div "Tại văn phòng" at bounding box center [1029, 357] width 163 height 12
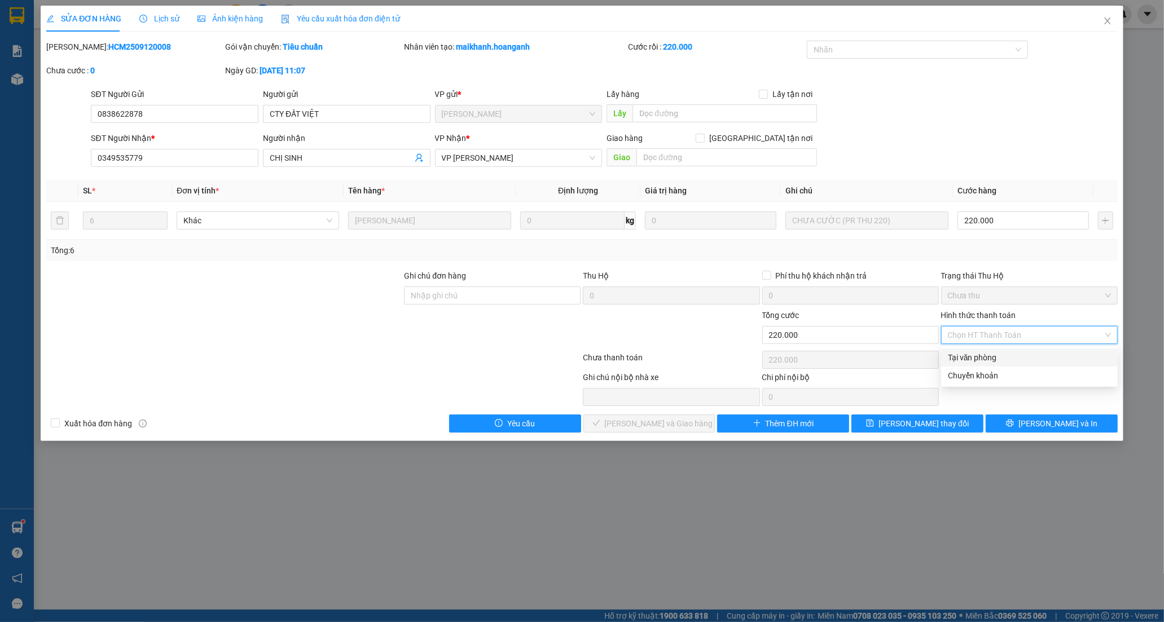
type input "0"
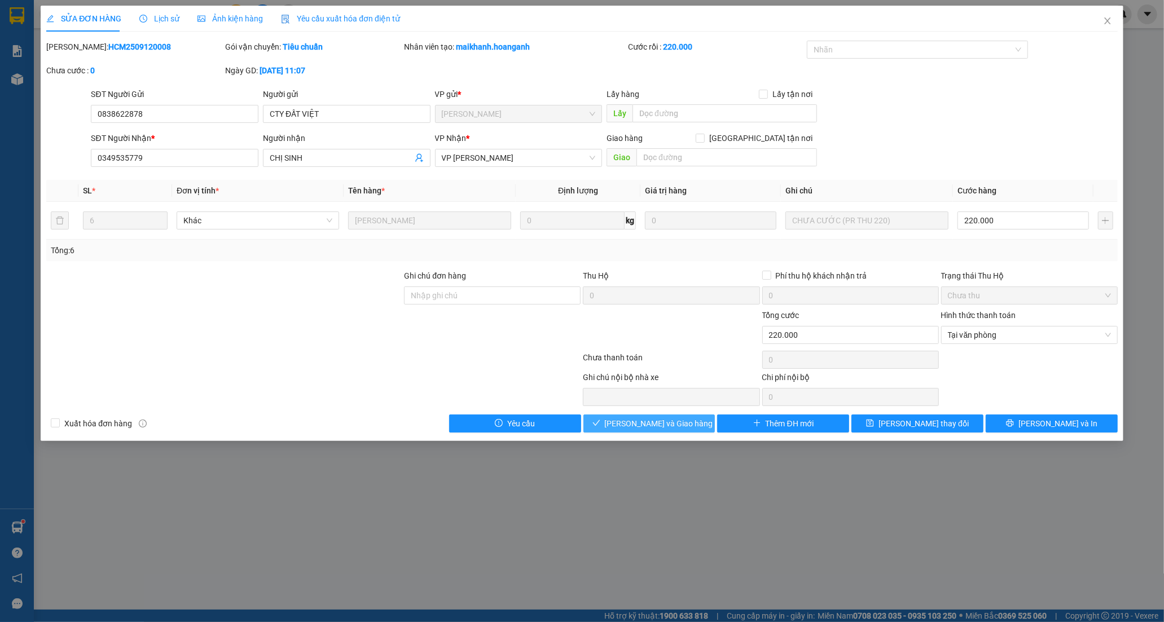
click at [632, 426] on span "[PERSON_NAME] và Giao hàng" at bounding box center [659, 423] width 108 height 12
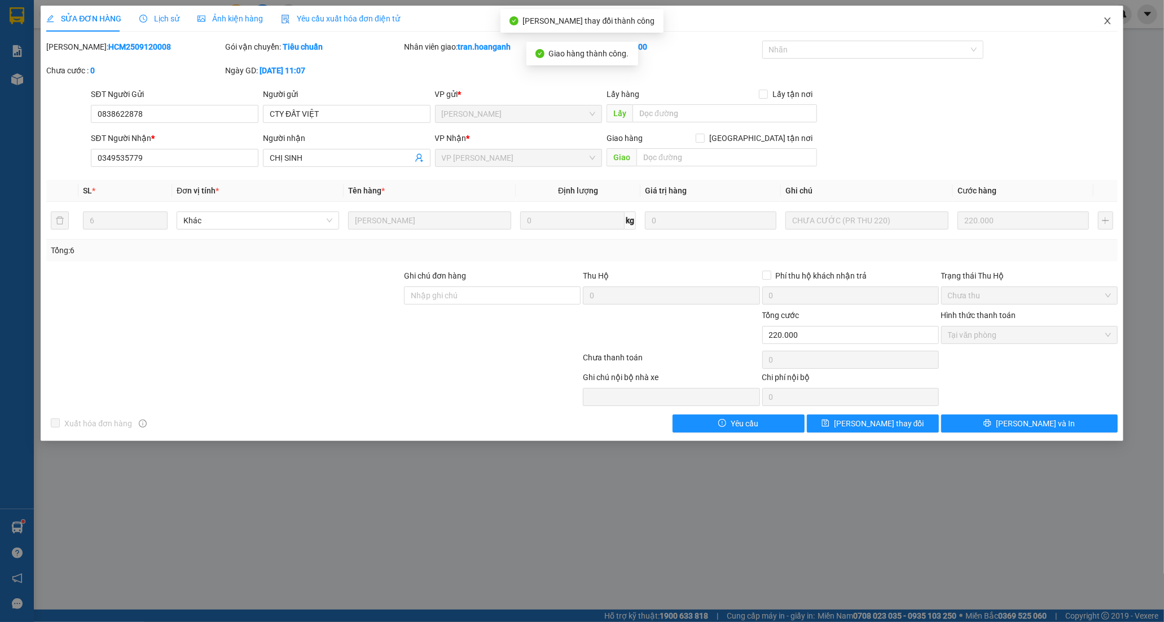
click at [1108, 18] on icon "close" at bounding box center [1107, 20] width 9 height 9
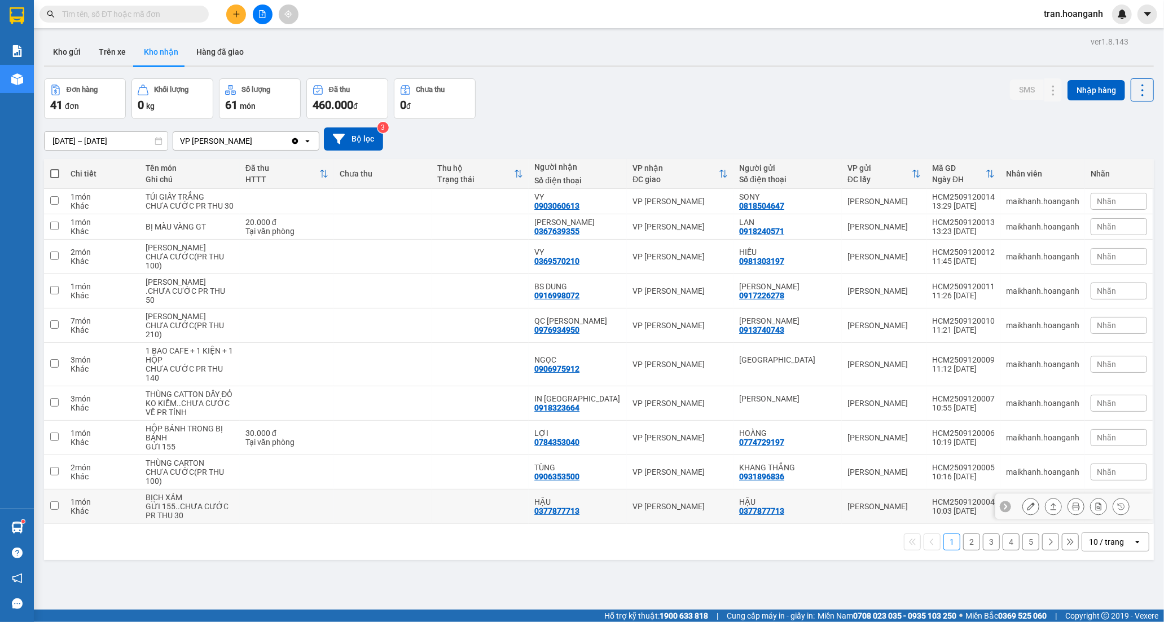
click at [741, 524] on td "HẬU 0377877713" at bounding box center [787, 507] width 108 height 34
checkbox input "true"
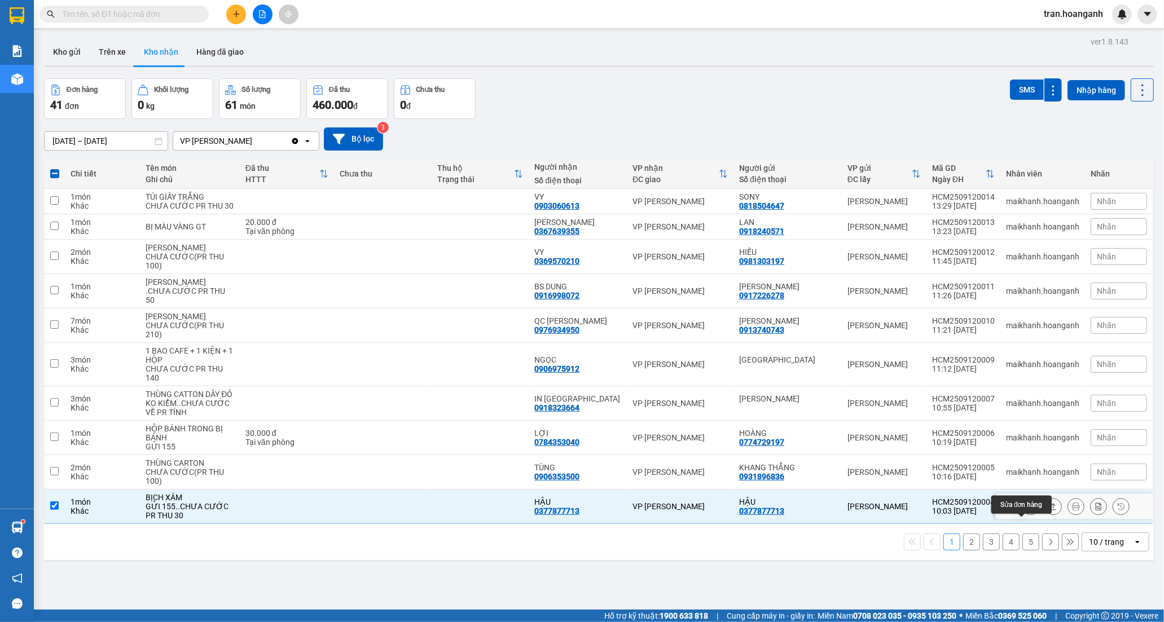
click at [1027, 517] on button at bounding box center [1031, 507] width 16 height 20
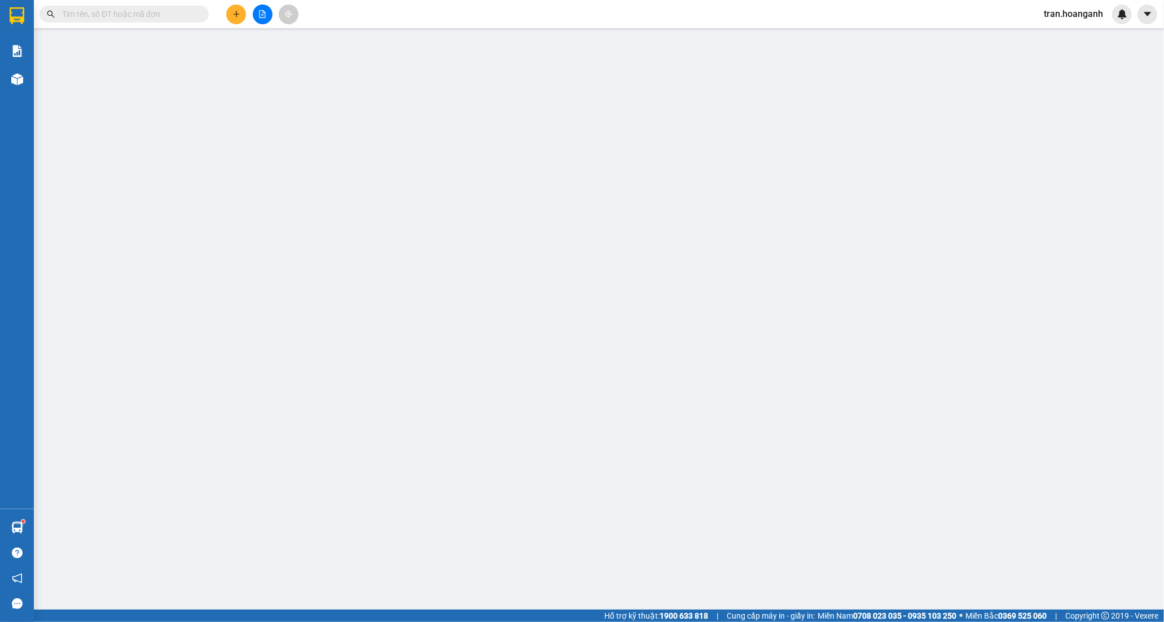
type input "0377877713"
type input "HẬU"
type input "0377877713"
type input "HẬU"
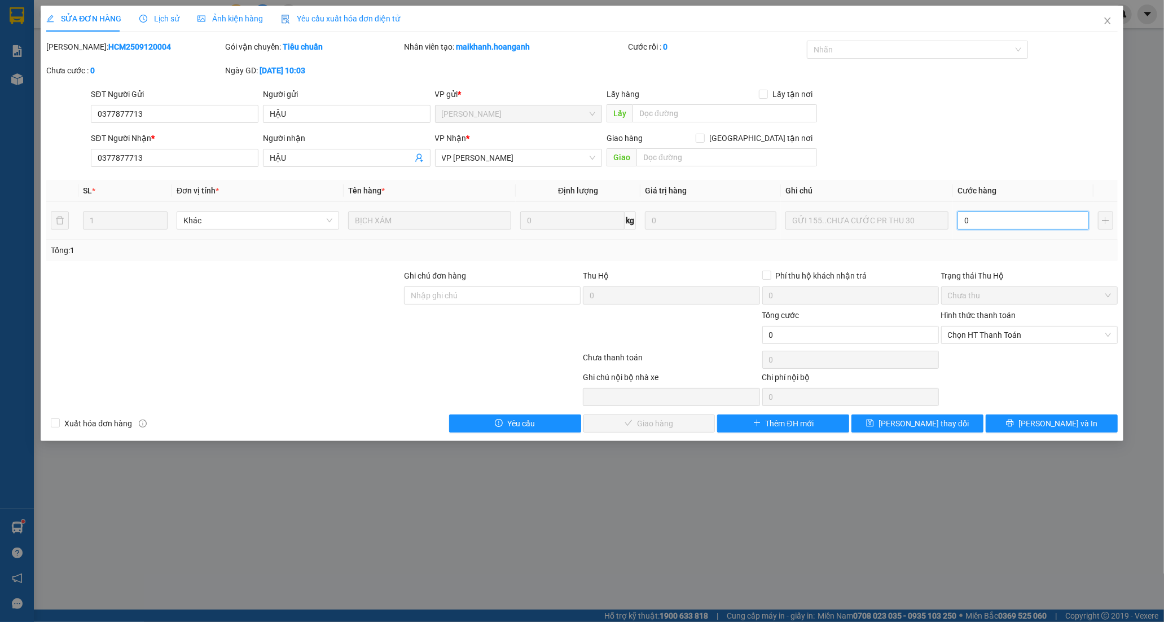
click at [987, 212] on input "0" at bounding box center [1022, 221] width 131 height 18
type input "3"
type input "30"
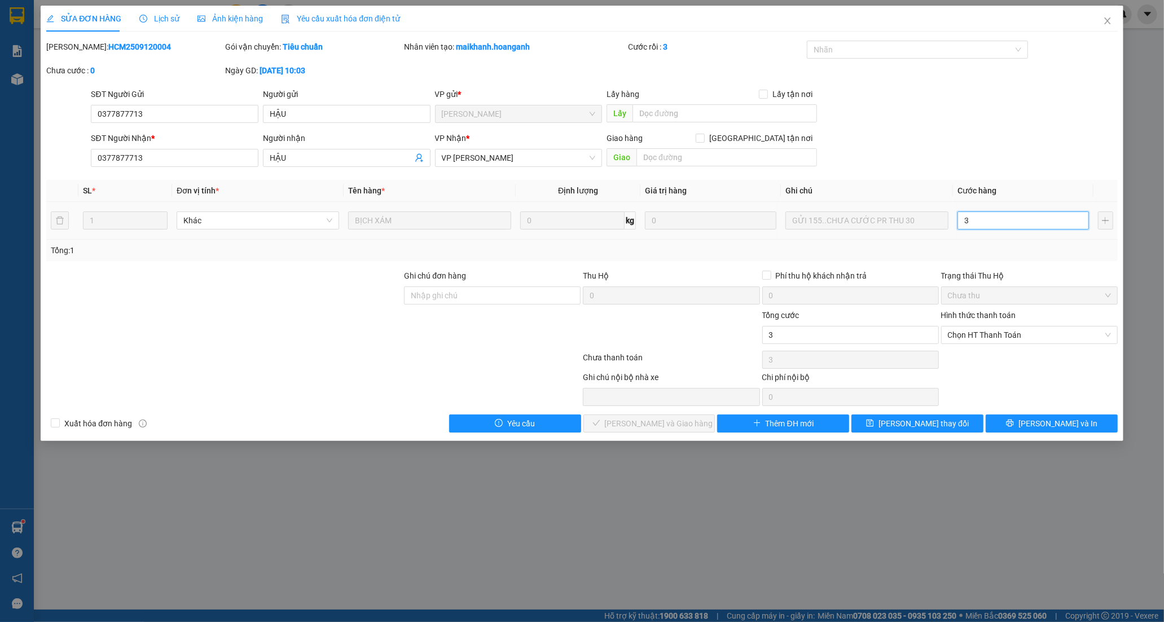
type input "30"
click at [998, 339] on span "Chọn HT Thanh Toán" at bounding box center [1029, 335] width 163 height 17
type input "30"
type input "30.000"
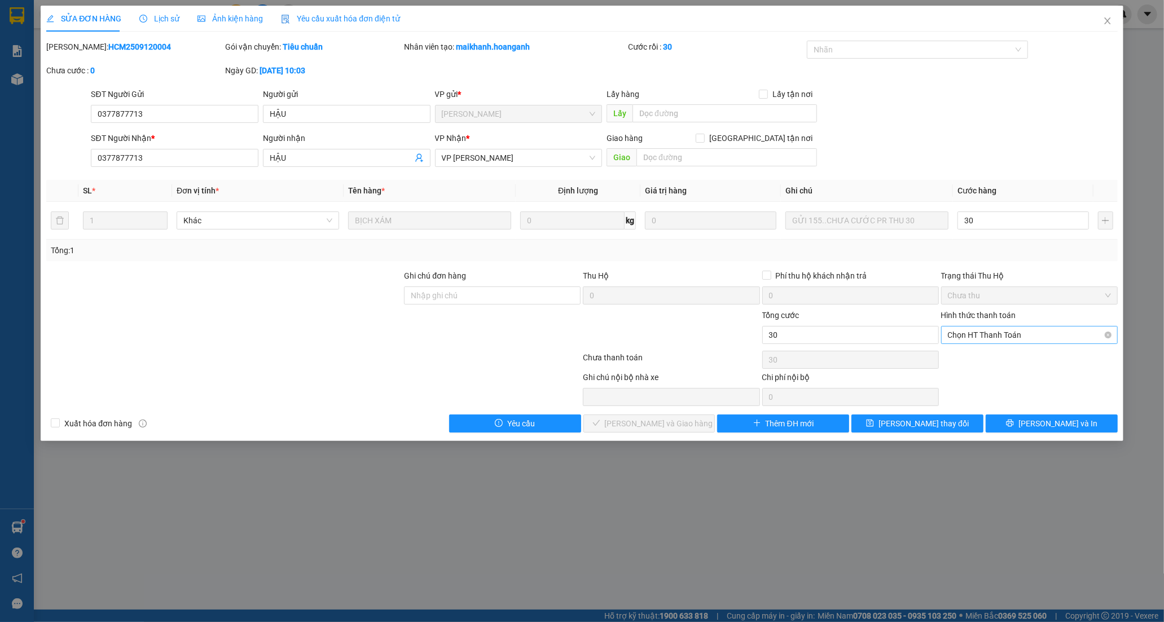
type input "30.000"
click at [993, 371] on div "Chuyển khoản" at bounding box center [1029, 375] width 163 height 12
type input "0"
click at [675, 424] on span "[PERSON_NAME] và Giao hàng" at bounding box center [659, 423] width 108 height 12
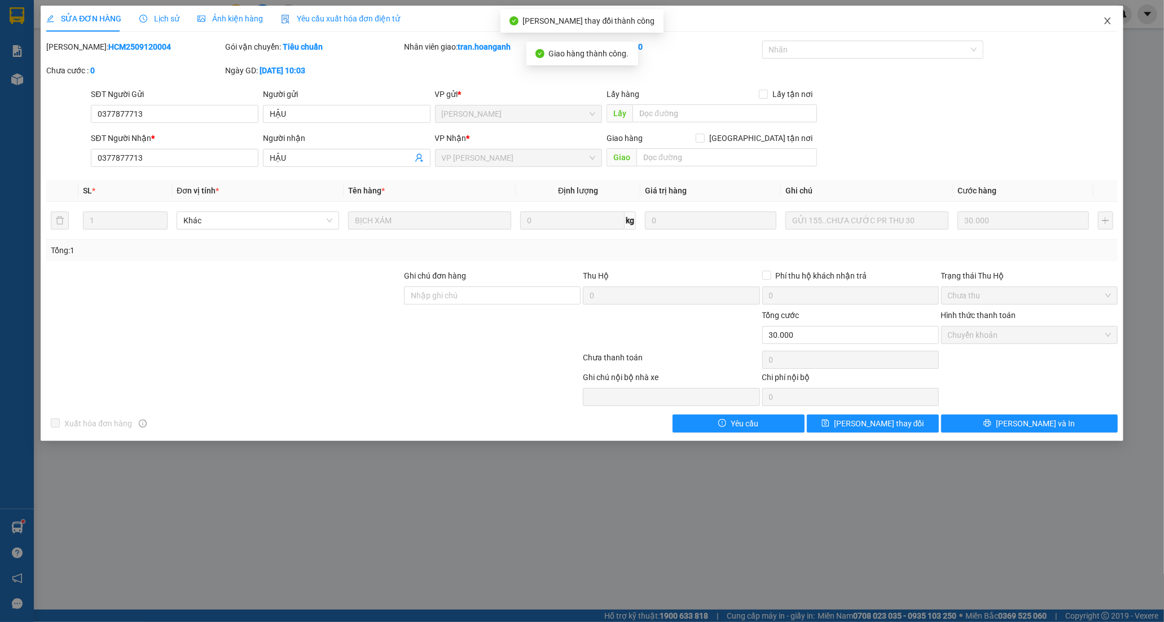
click at [1106, 19] on icon "close" at bounding box center [1107, 20] width 9 height 9
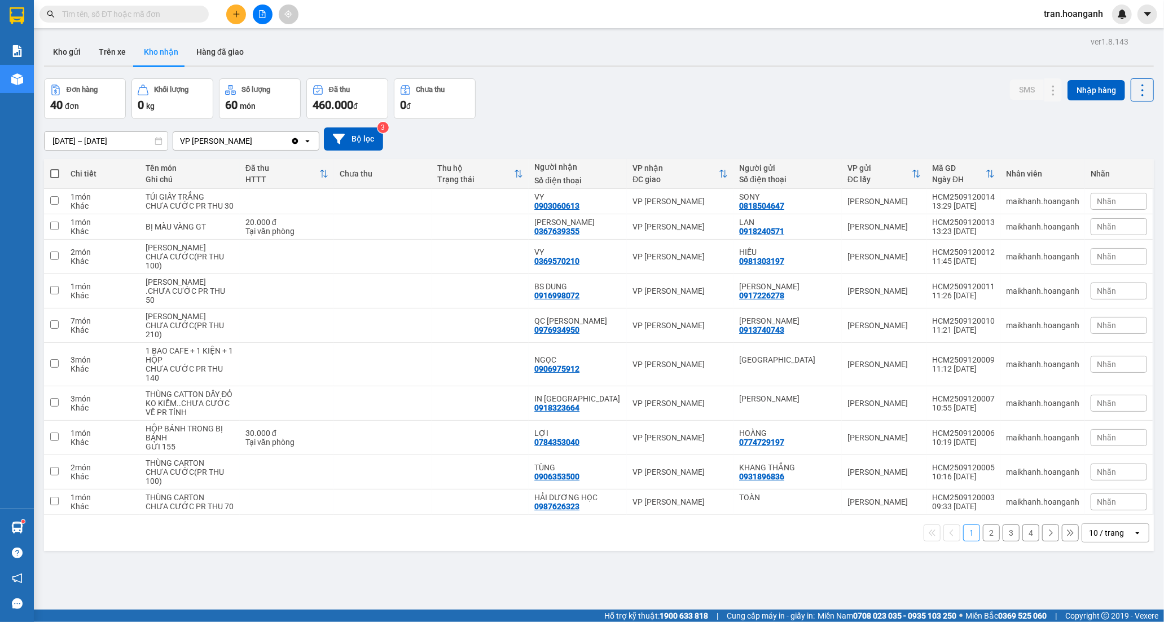
click at [984, 541] on button "2" at bounding box center [991, 533] width 17 height 17
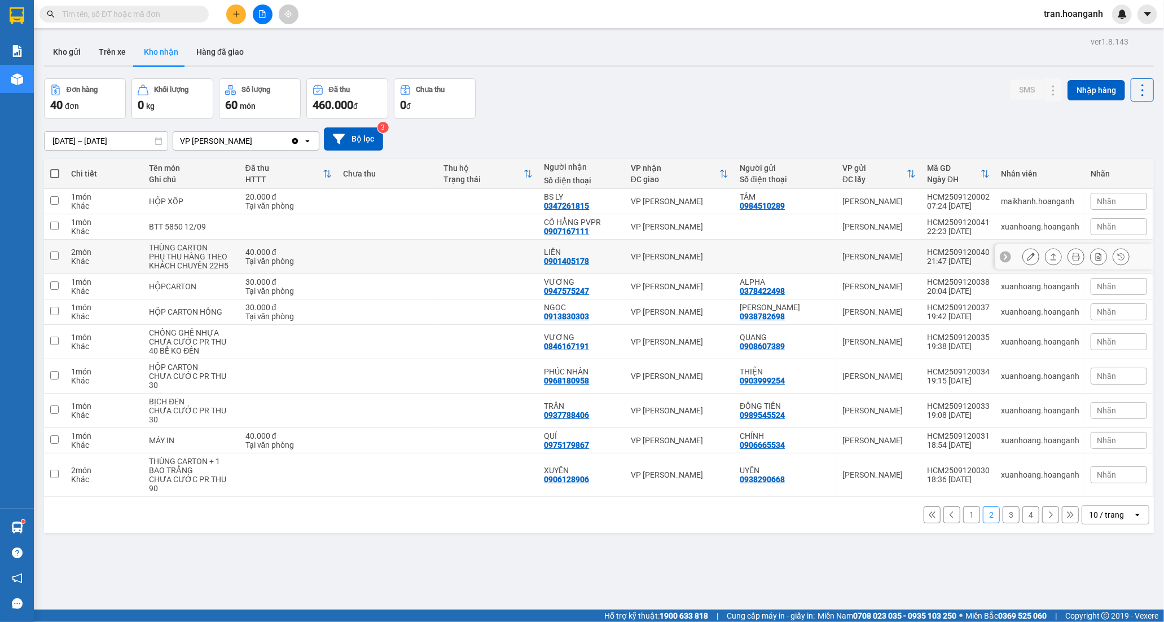
click at [464, 246] on td at bounding box center [488, 257] width 100 height 34
checkbox input "true"
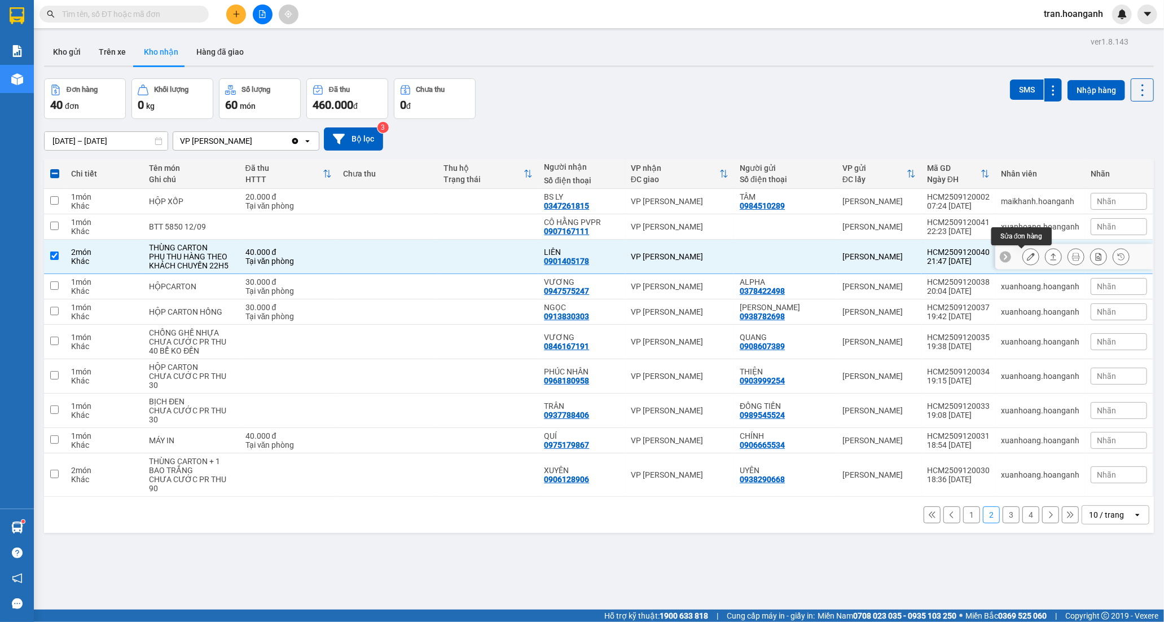
click at [1027, 256] on icon at bounding box center [1031, 257] width 8 height 8
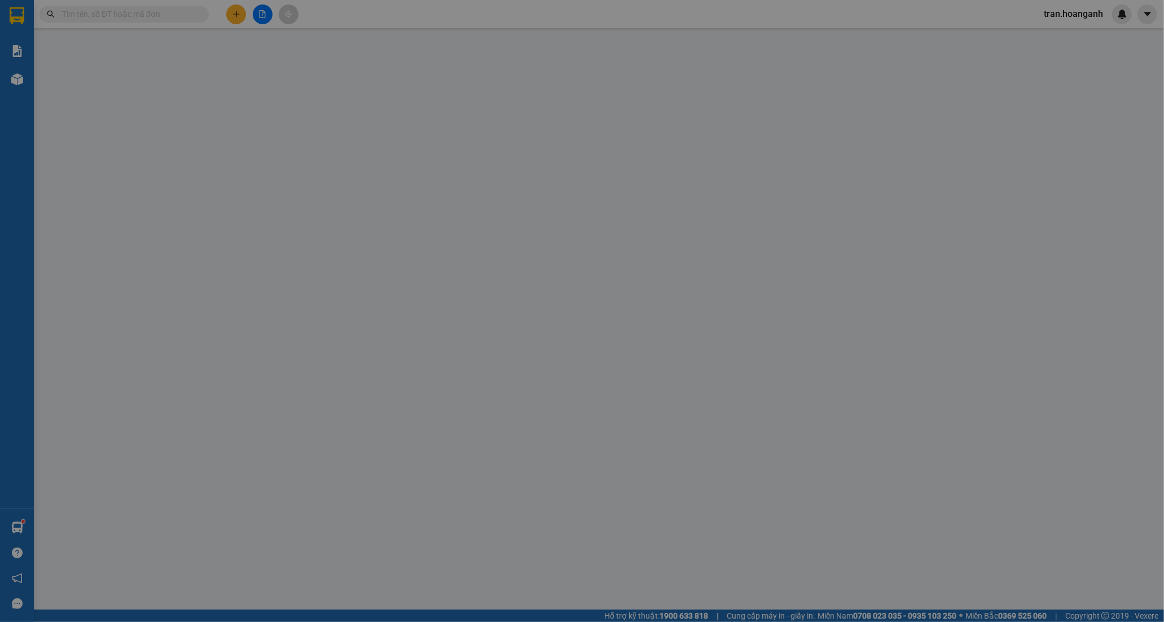
type input "0901405178"
type input "LIÊN"
type input "40.000"
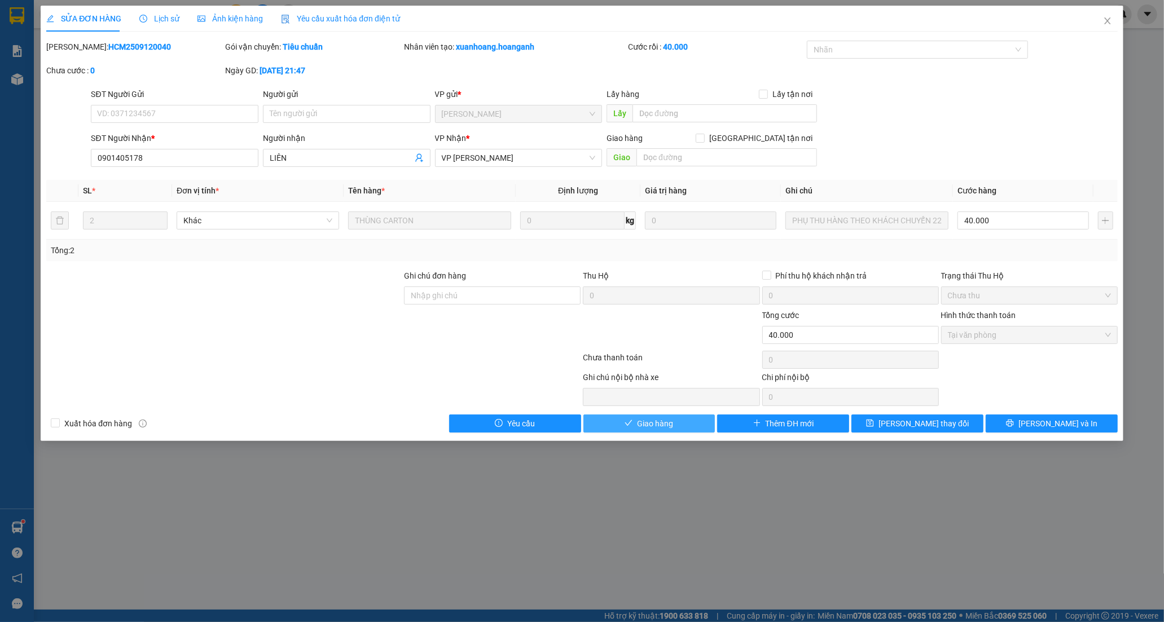
click at [655, 431] on button "Giao hàng" at bounding box center [649, 424] width 132 height 18
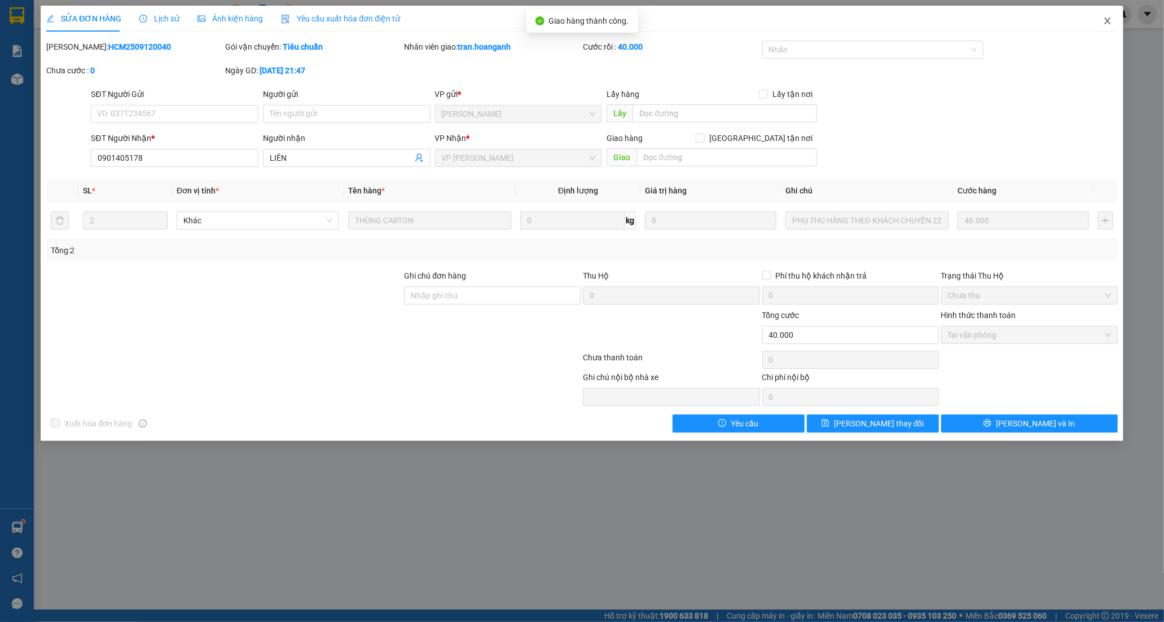
click at [1109, 19] on icon "close" at bounding box center [1107, 20] width 9 height 9
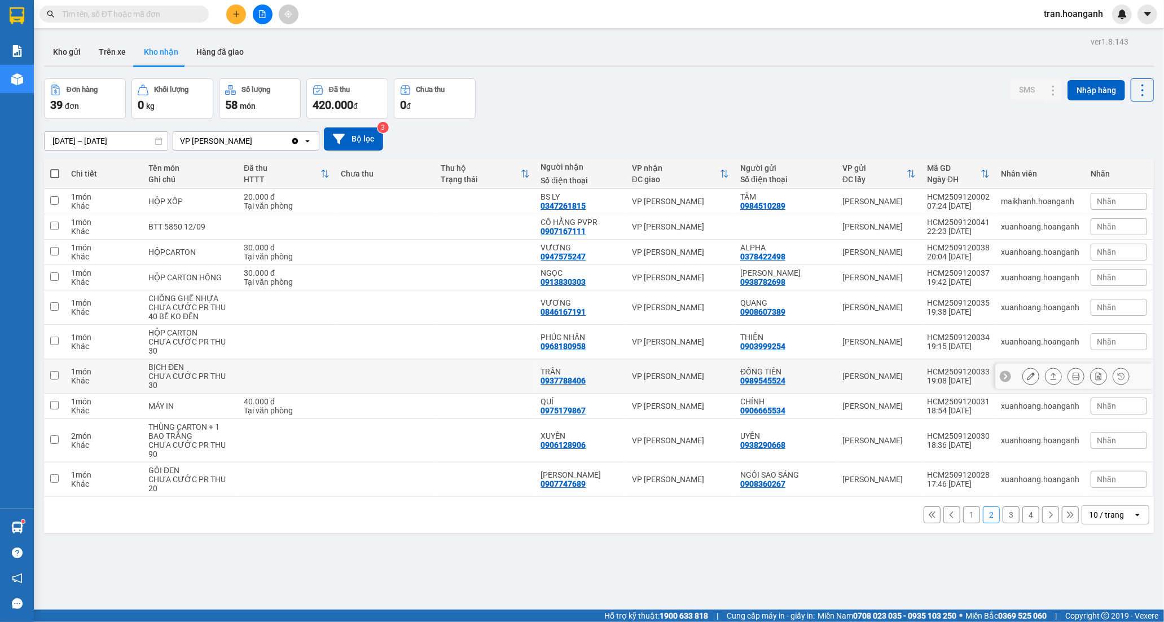
click at [591, 367] on div "TRÂN 0937788406" at bounding box center [581, 376] width 80 height 18
checkbox input "true"
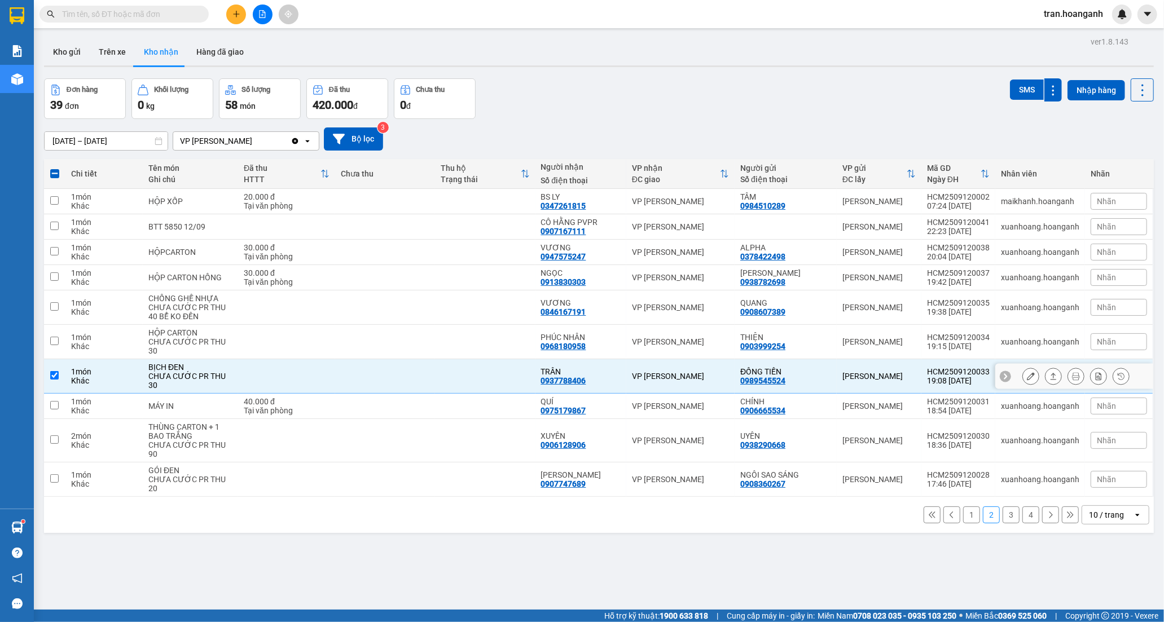
click at [1027, 372] on icon at bounding box center [1031, 376] width 8 height 8
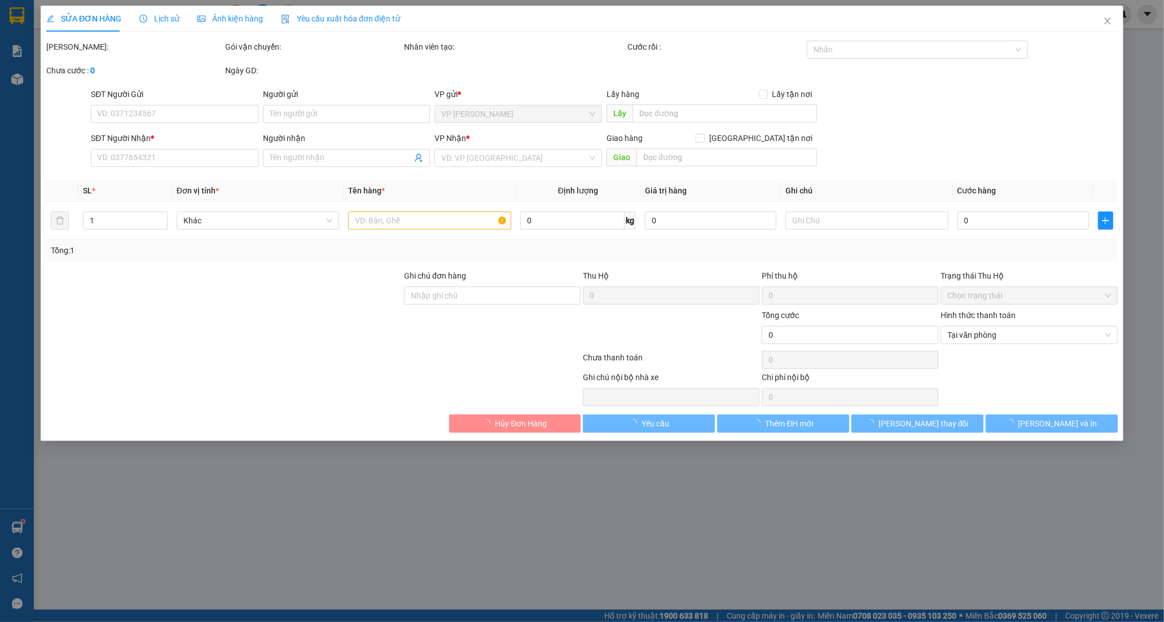
type input "0989545524"
type input "ĐỒNG TIẾN"
type input "0937788406"
type input "TRÂN"
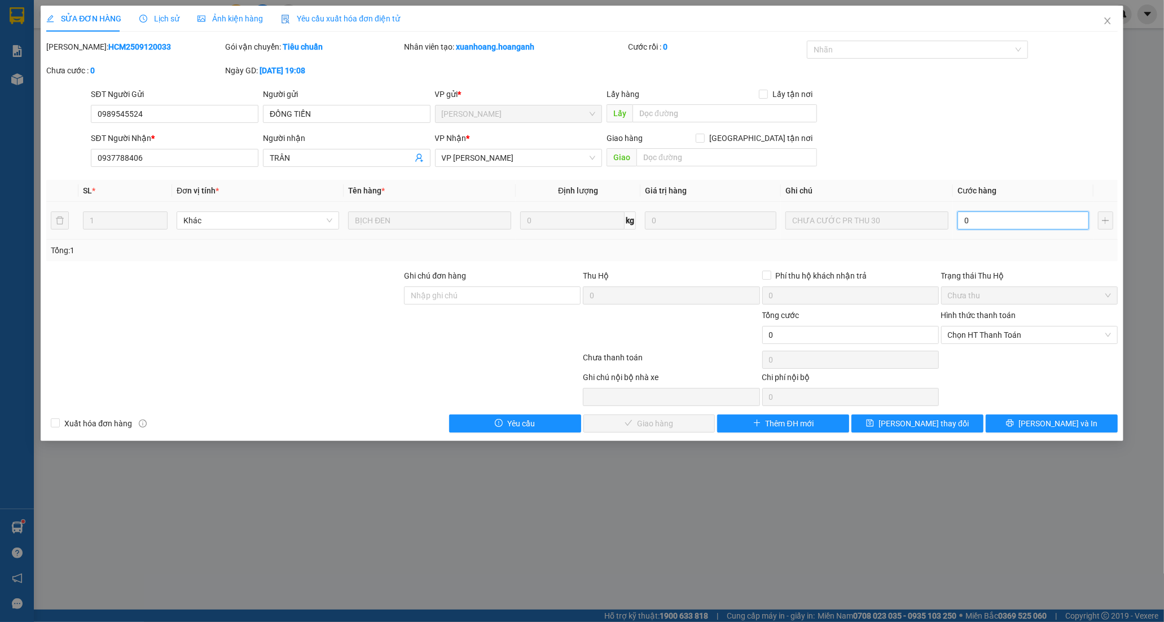
click at [998, 221] on input "0" at bounding box center [1022, 221] width 131 height 18
type input "3"
type input "30"
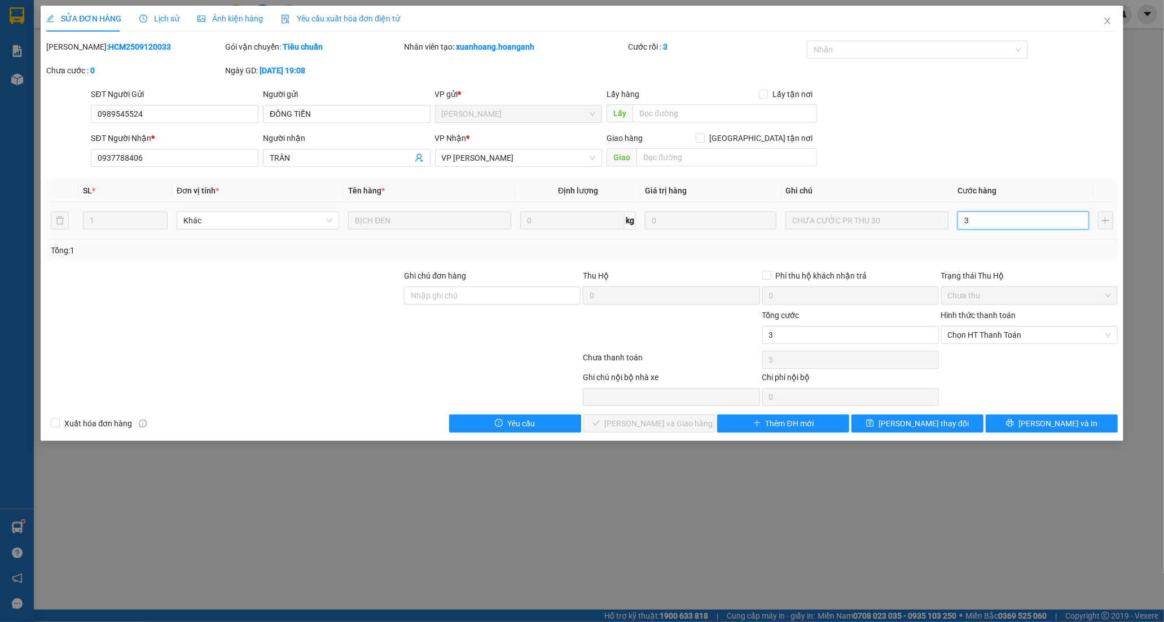
type input "30"
click at [965, 334] on span "Chọn HT Thanh Toán" at bounding box center [1029, 335] width 163 height 17
type input "30"
type input "30.000"
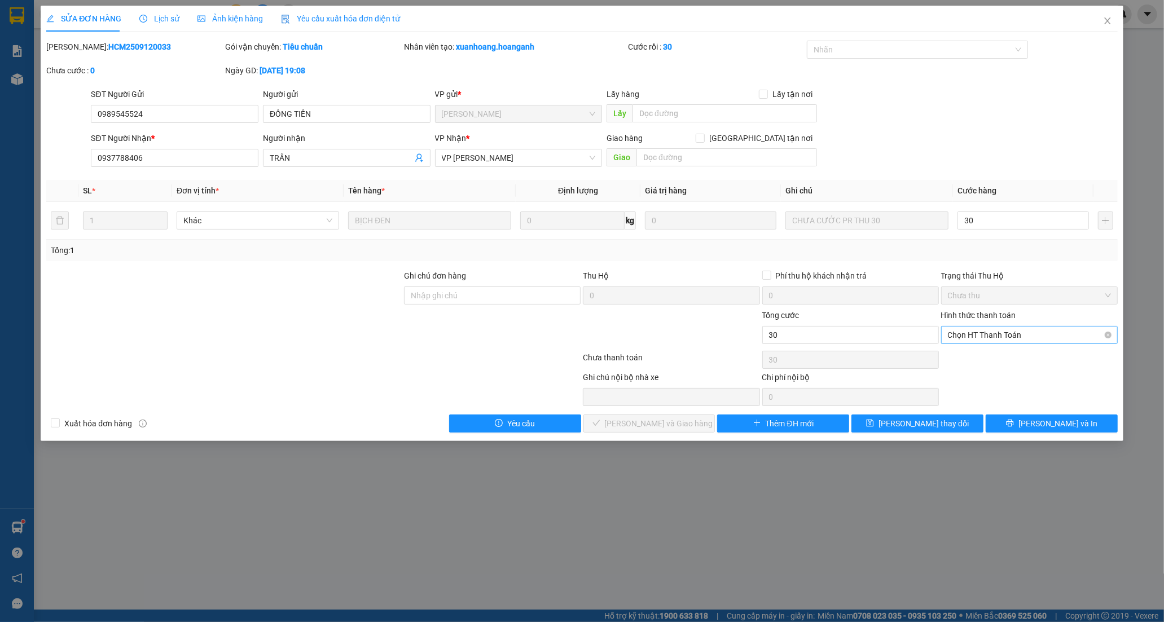
type input "30.000"
drag, startPoint x: 969, startPoint y: 356, endPoint x: 775, endPoint y: 431, distance: 208.0
click at [969, 358] on div "Tại văn phòng" at bounding box center [1029, 357] width 163 height 12
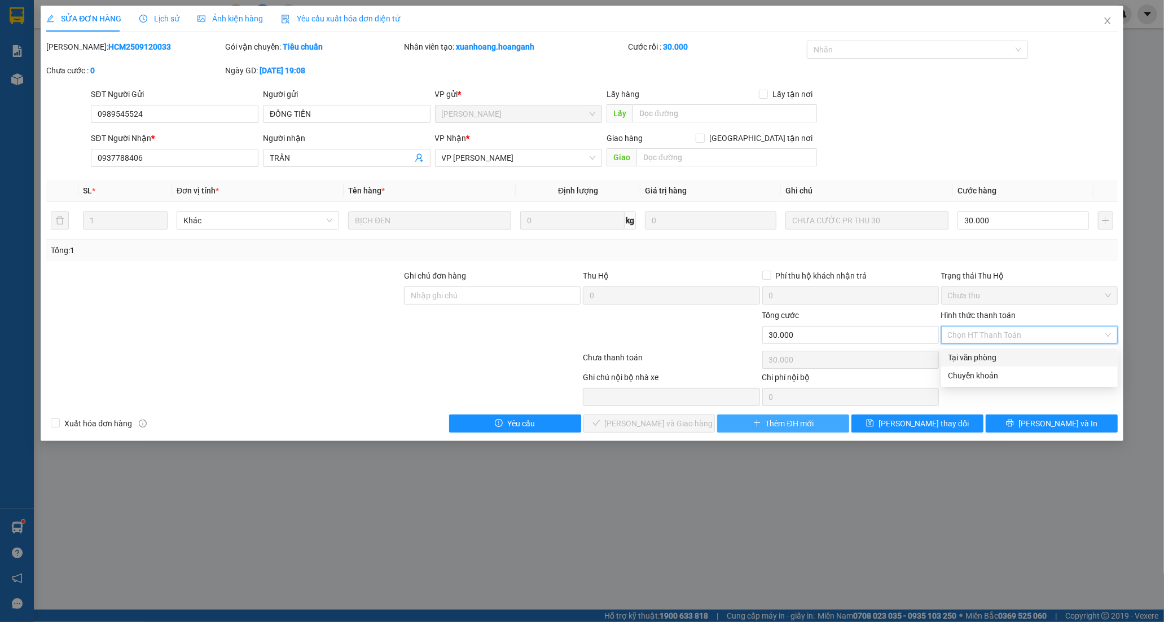
type input "0"
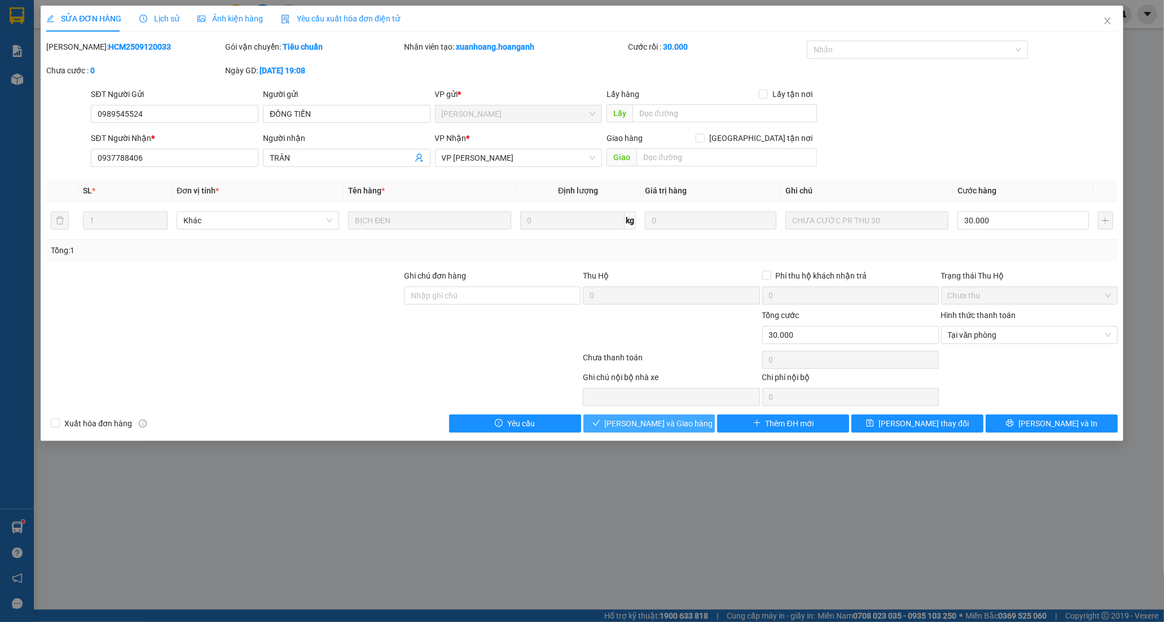
click at [694, 426] on button "[PERSON_NAME] và Giao hàng" at bounding box center [649, 424] width 132 height 18
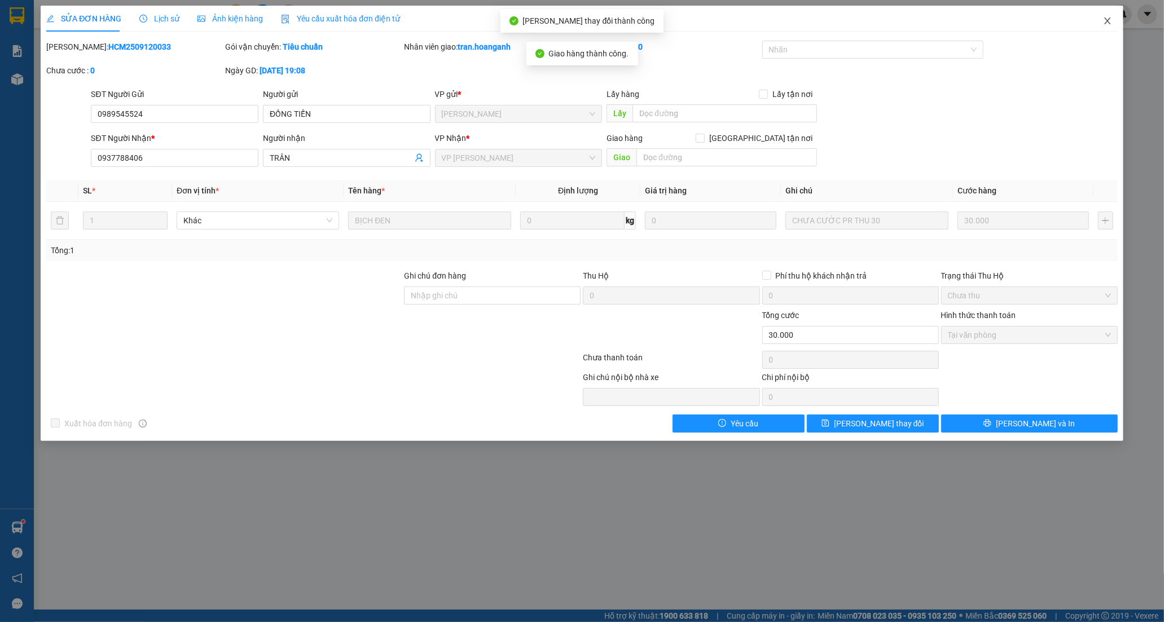
click at [1108, 24] on icon "close" at bounding box center [1107, 20] width 9 height 9
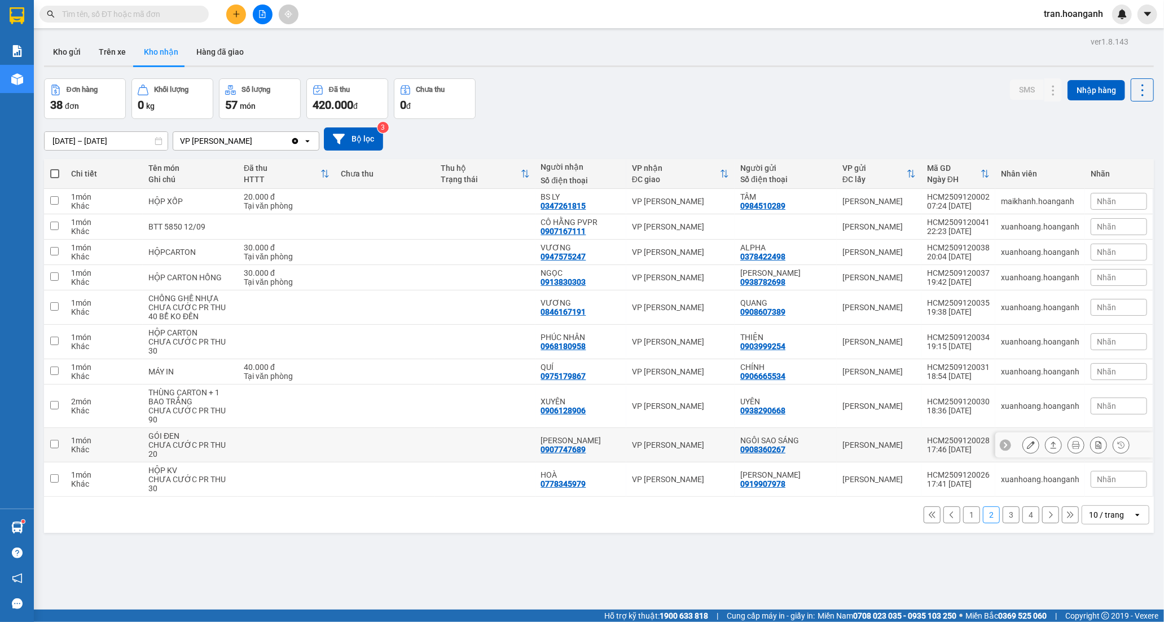
click at [530, 428] on td at bounding box center [485, 445] width 100 height 34
checkbox input "true"
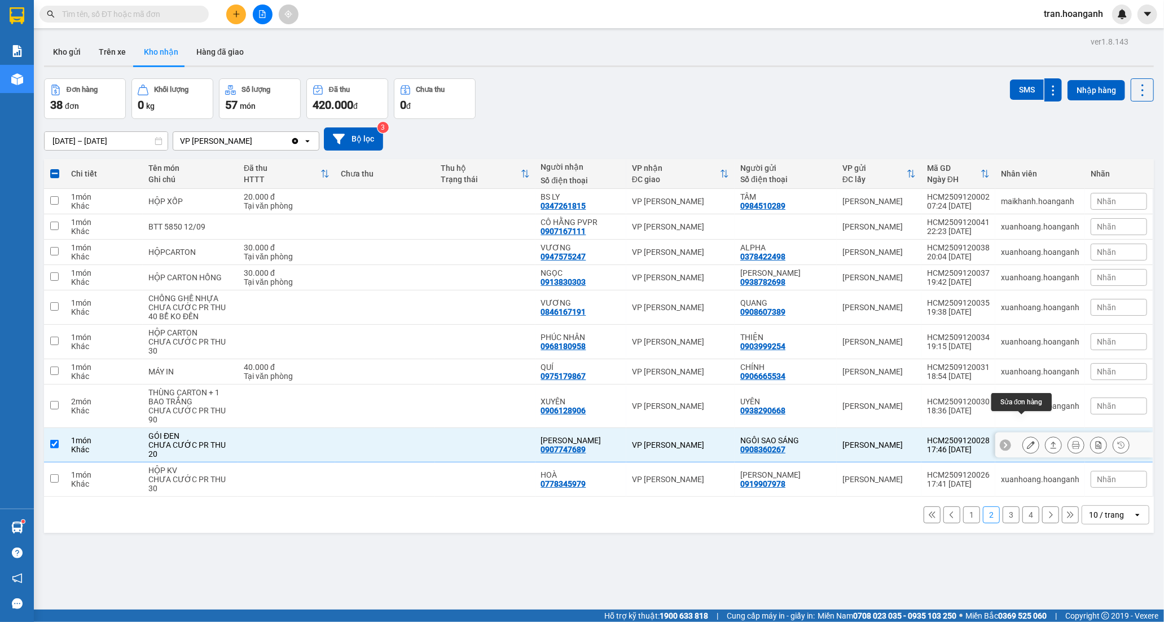
click at [1027, 441] on icon at bounding box center [1031, 445] width 8 height 8
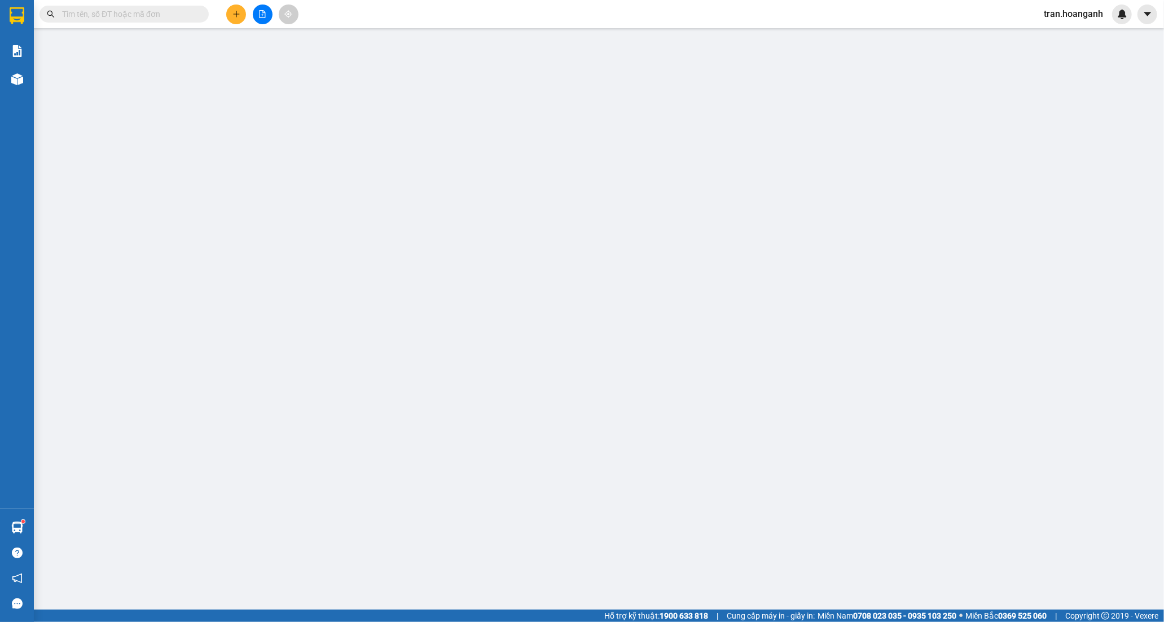
type input "0908360267"
type input "NGÔI SAO SÁNG"
type input "0907747689"
type input "[PERSON_NAME]"
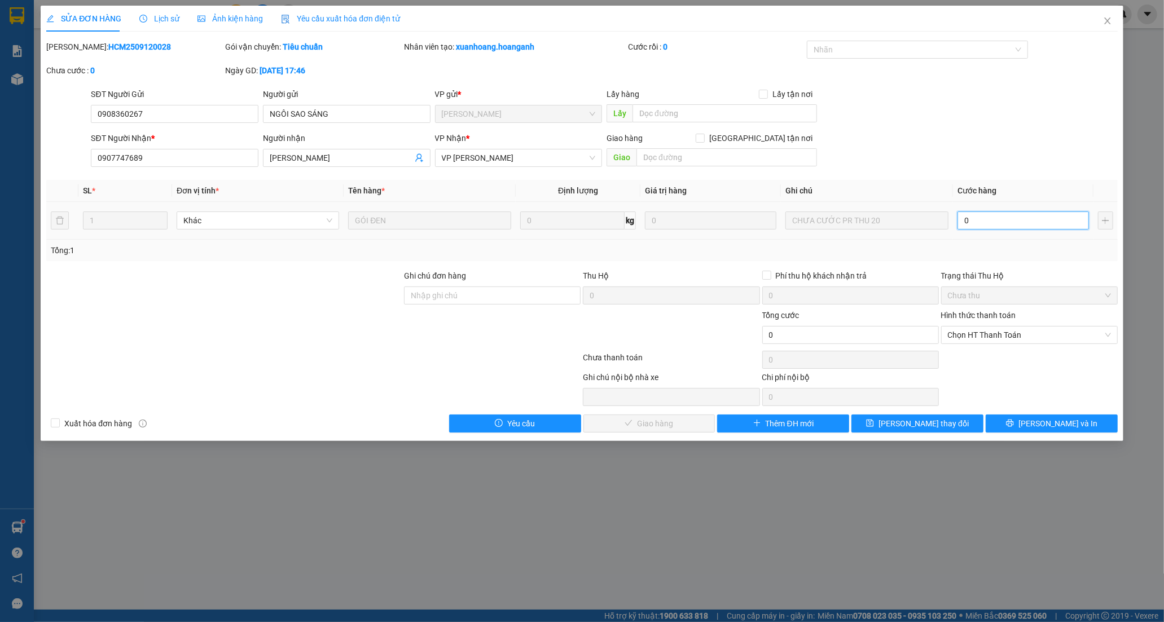
click at [988, 221] on input "0" at bounding box center [1022, 221] width 131 height 18
type input "2"
type input "20"
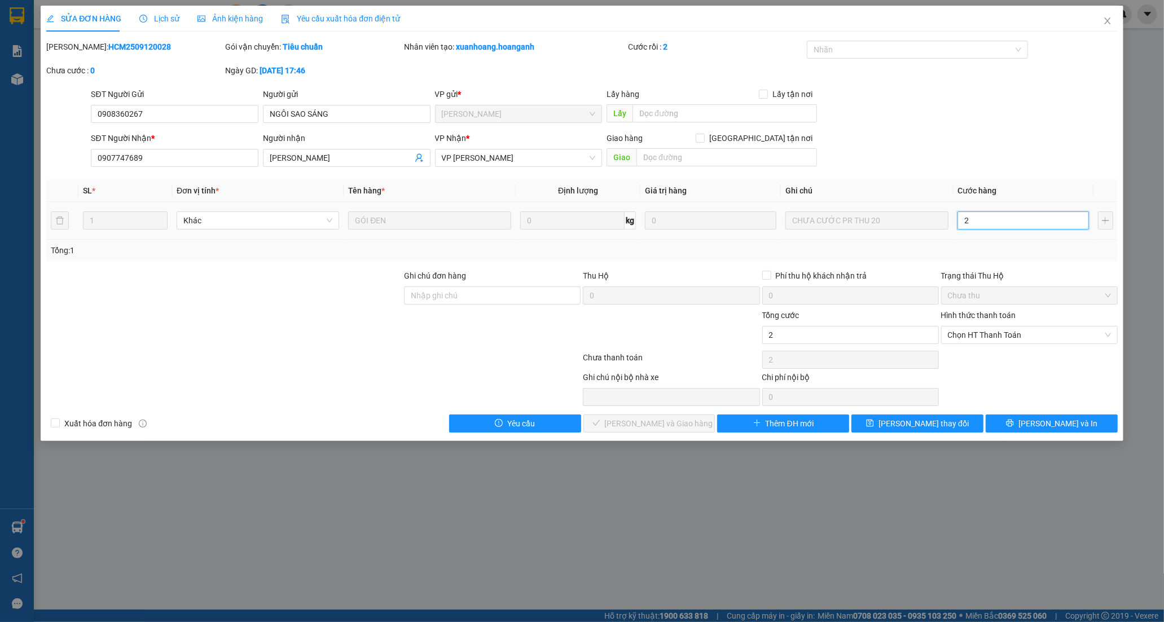
type input "20"
click at [990, 338] on span "Chọn HT Thanh Toán" at bounding box center [1029, 335] width 163 height 17
type input "20"
type input "20.000"
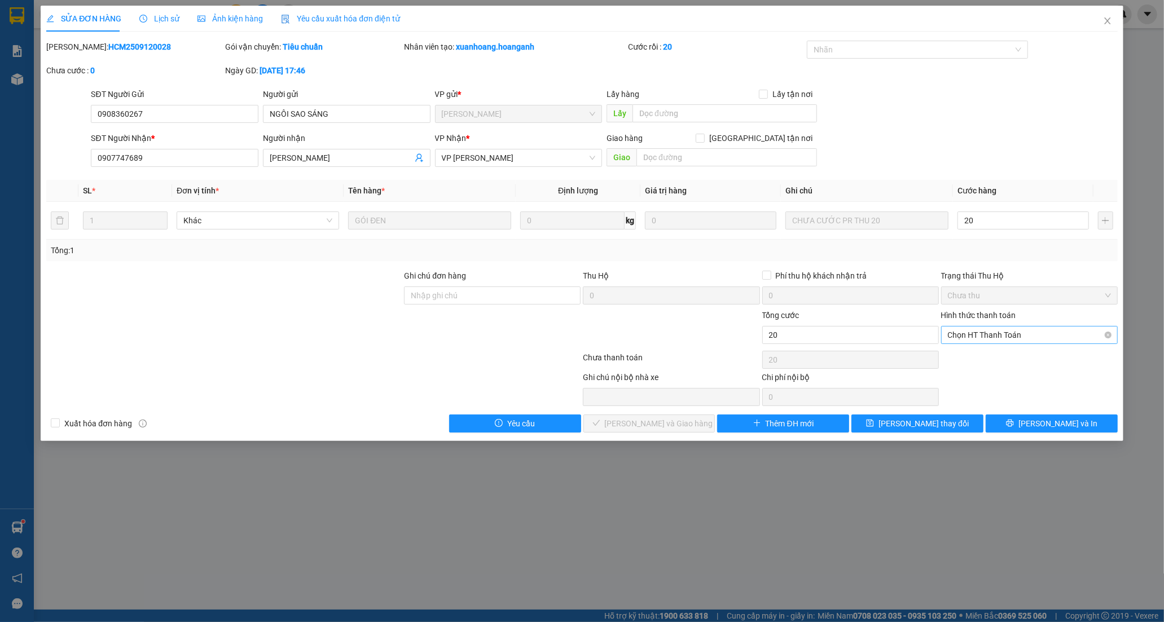
type input "20.000"
click at [983, 361] on div "Tại văn phòng" at bounding box center [1029, 357] width 163 height 12
type input "0"
drag, startPoint x: 700, startPoint y: 417, endPoint x: 698, endPoint y: 410, distance: 7.5
click at [698, 410] on div "Total Paid Fee 0 Total UnPaid Fee 0 Cash Collection Total Fee Mã ĐH: HCM2509120…" at bounding box center [581, 237] width 1071 height 392
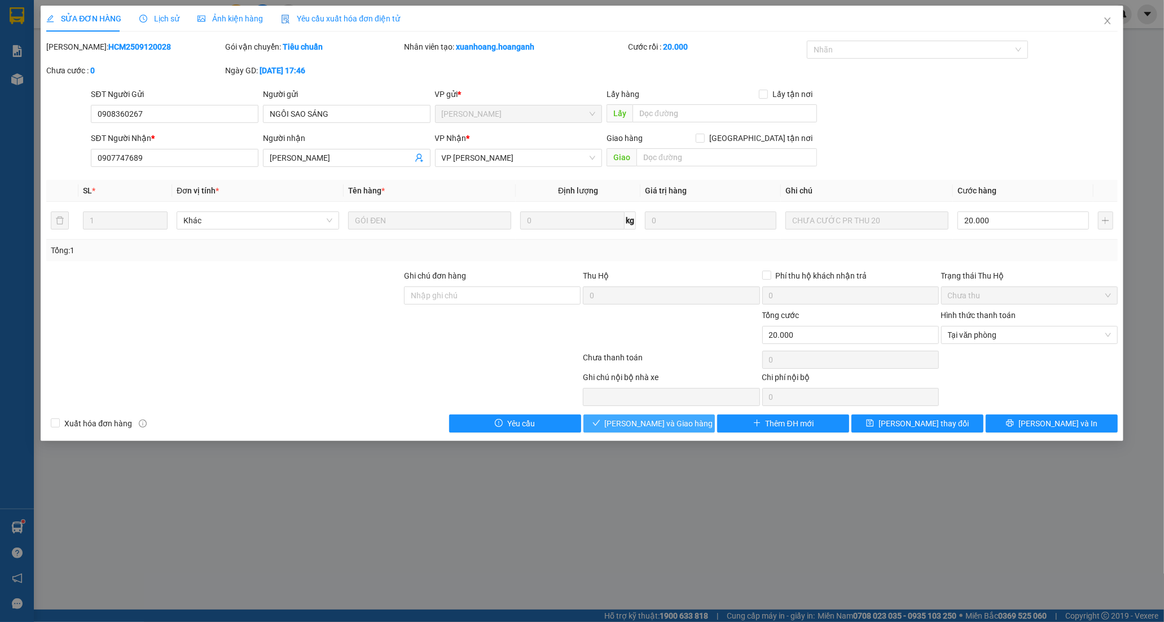
drag, startPoint x: 670, startPoint y: 423, endPoint x: 747, endPoint y: 309, distance: 138.0
click at [670, 421] on span "[PERSON_NAME] và Giao hàng" at bounding box center [659, 423] width 108 height 12
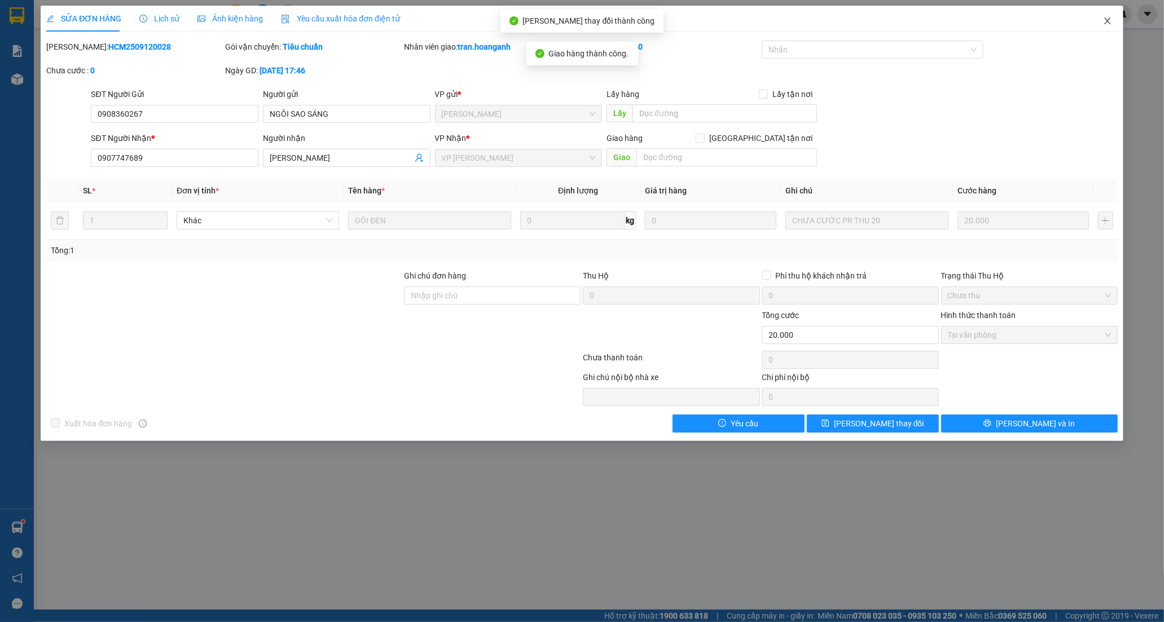
click at [1106, 20] on icon "close" at bounding box center [1107, 20] width 6 height 7
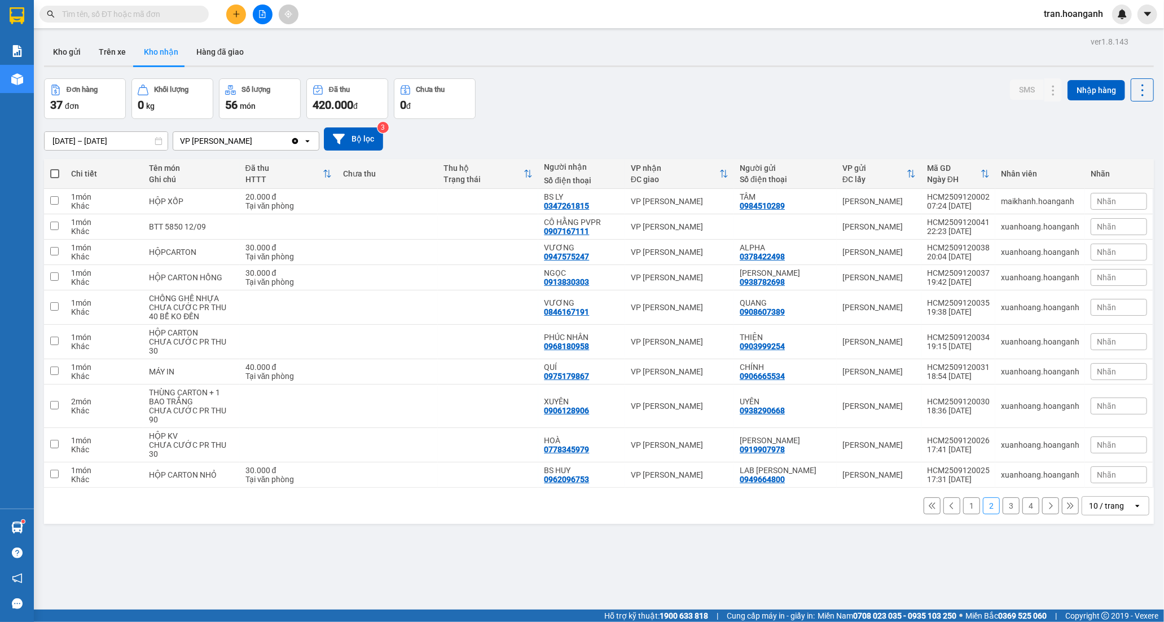
click at [966, 497] on button "1" at bounding box center [971, 505] width 17 height 17
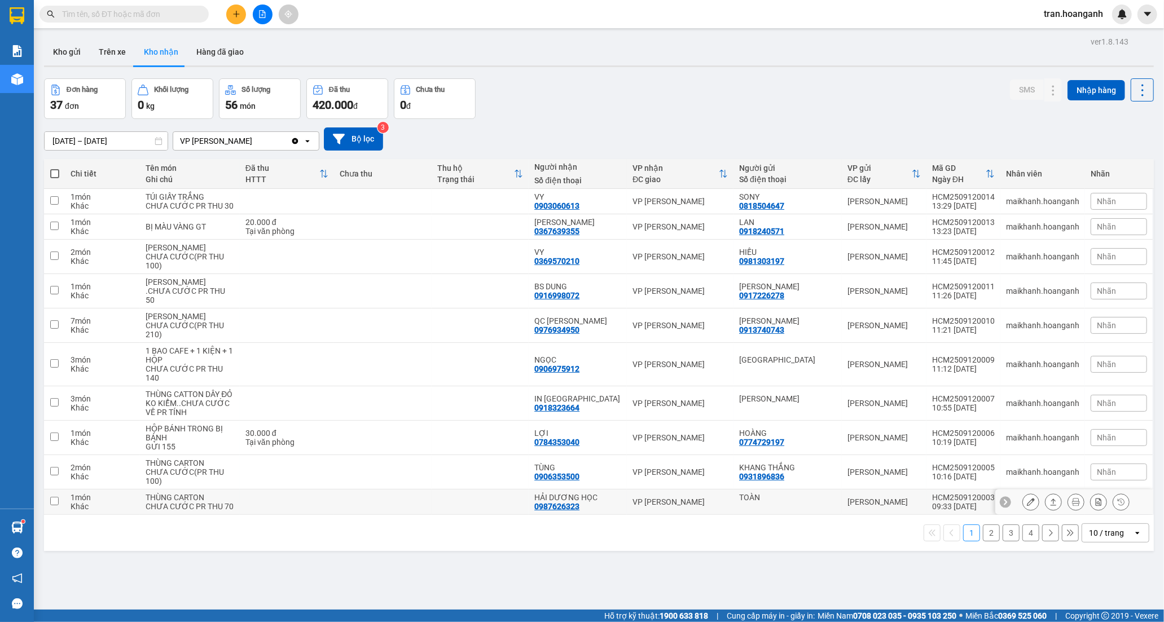
click at [579, 511] on div "0987626323" at bounding box center [556, 506] width 45 height 9
click at [1027, 506] on icon at bounding box center [1031, 502] width 8 height 8
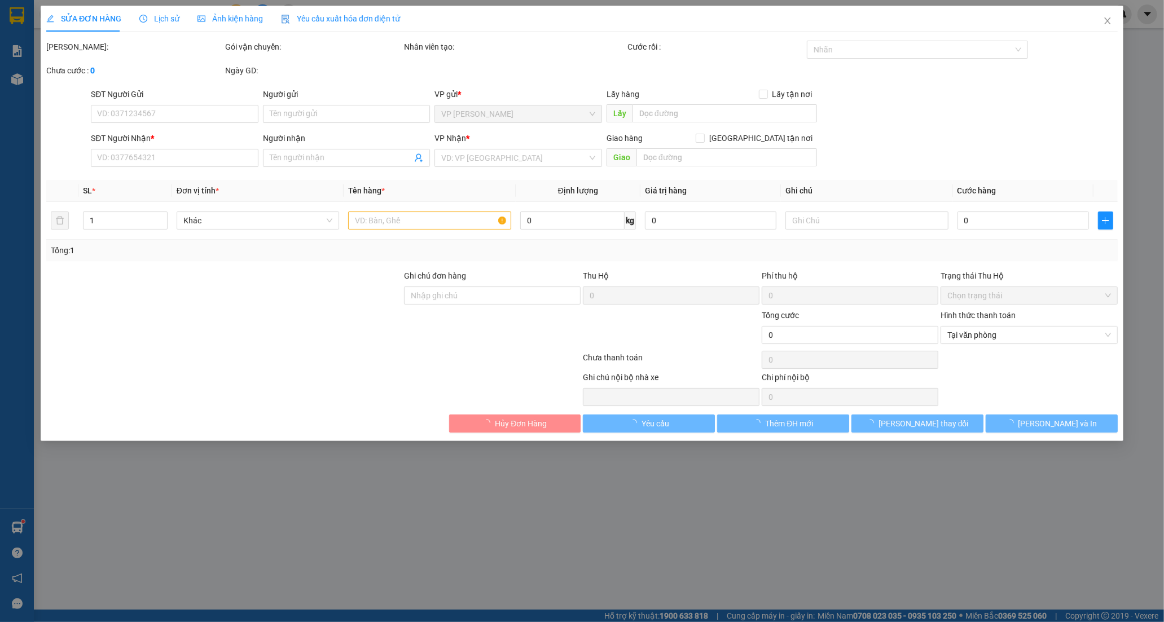
type input "TOÀN"
type input "0987626323"
type input "HẢI DƯƠNG HỌC"
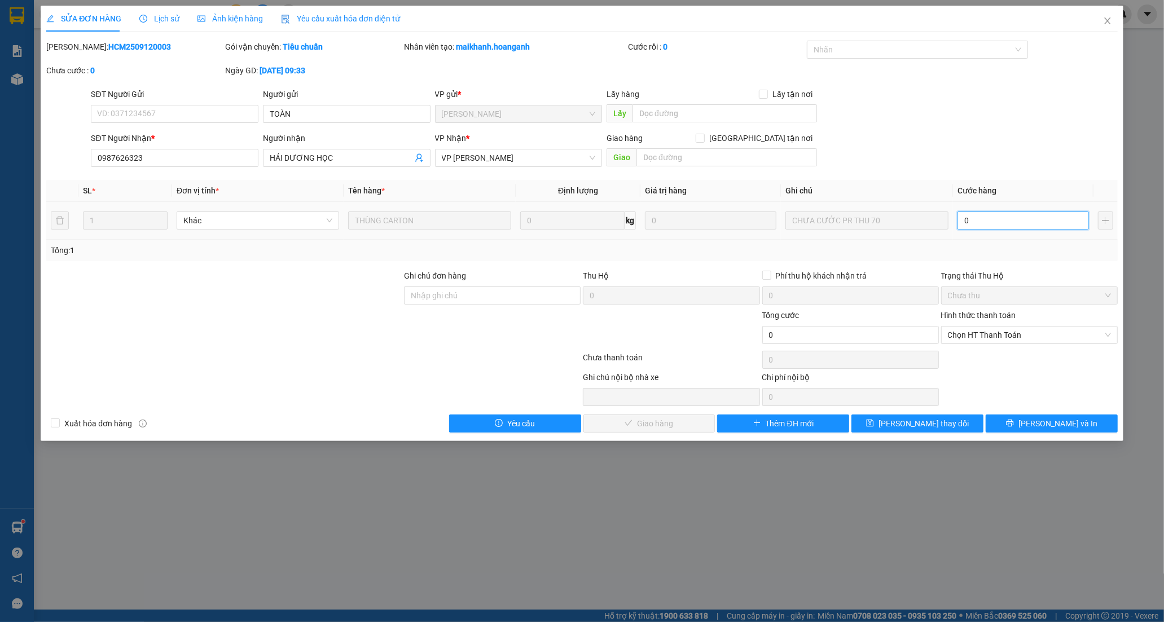
click at [971, 227] on input "0" at bounding box center [1022, 221] width 131 height 18
type input "7"
type input "70"
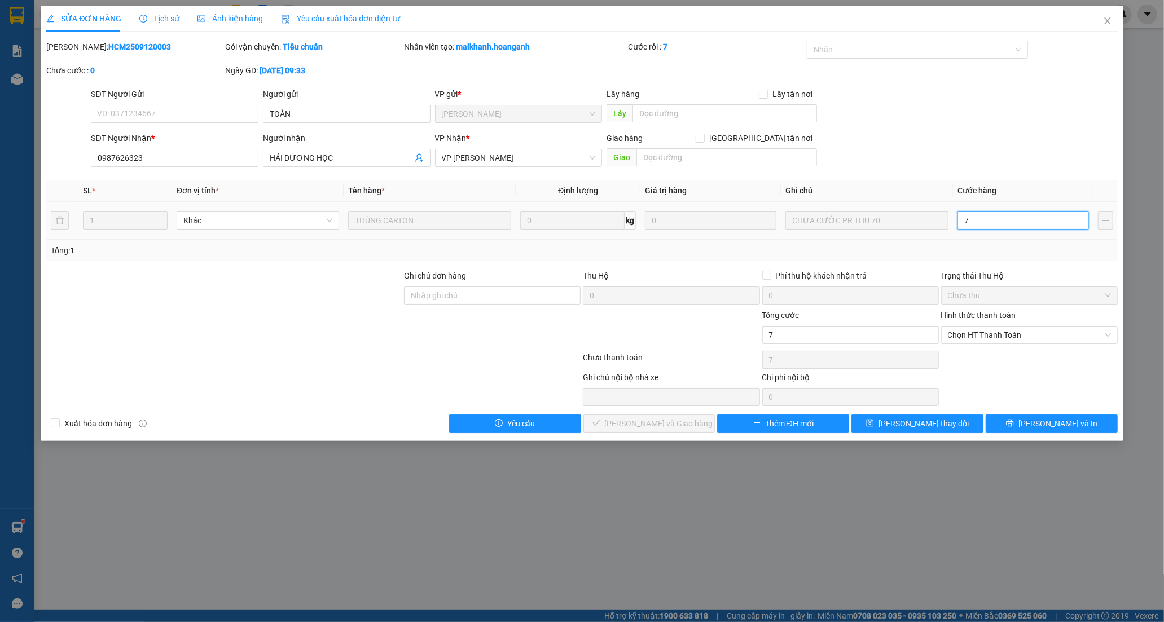
type input "70"
click at [993, 331] on span "Chọn HT Thanh Toán" at bounding box center [1029, 335] width 163 height 17
type input "70"
type input "70.000"
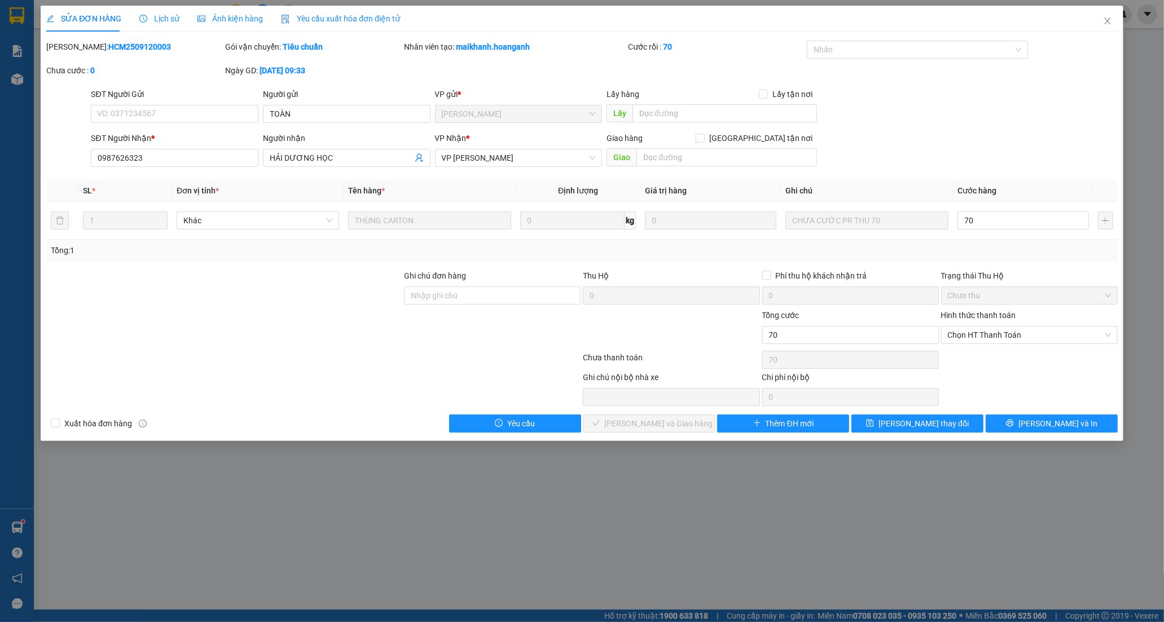
type input "70.000"
click at [983, 358] on div "Tại văn phòng" at bounding box center [1029, 357] width 163 height 12
type input "0"
drag, startPoint x: 679, startPoint y: 426, endPoint x: 769, endPoint y: 305, distance: 150.7
click at [679, 424] on span "[PERSON_NAME] và Giao hàng" at bounding box center [659, 423] width 108 height 12
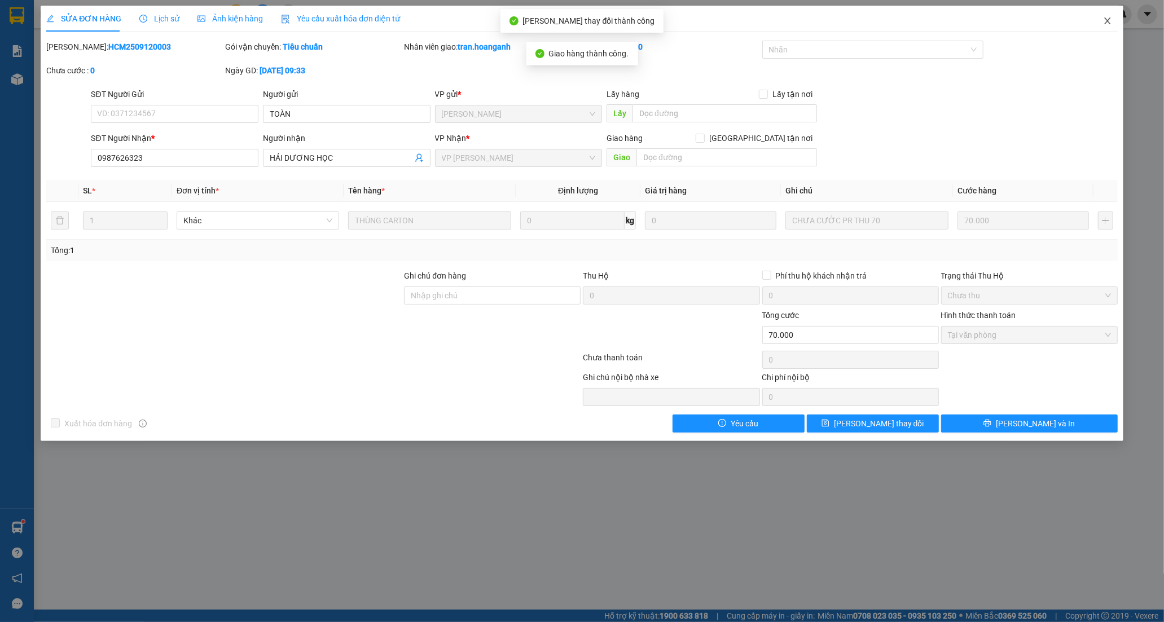
click at [1106, 24] on icon "close" at bounding box center [1107, 20] width 9 height 9
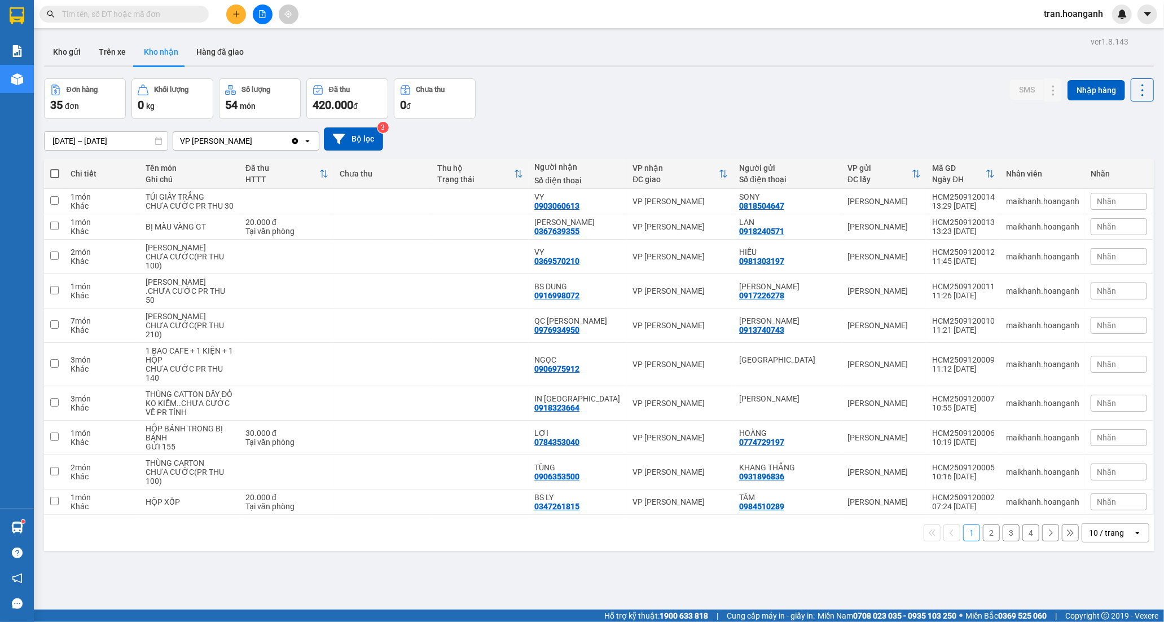
click at [983, 541] on button "2" at bounding box center [991, 533] width 17 height 17
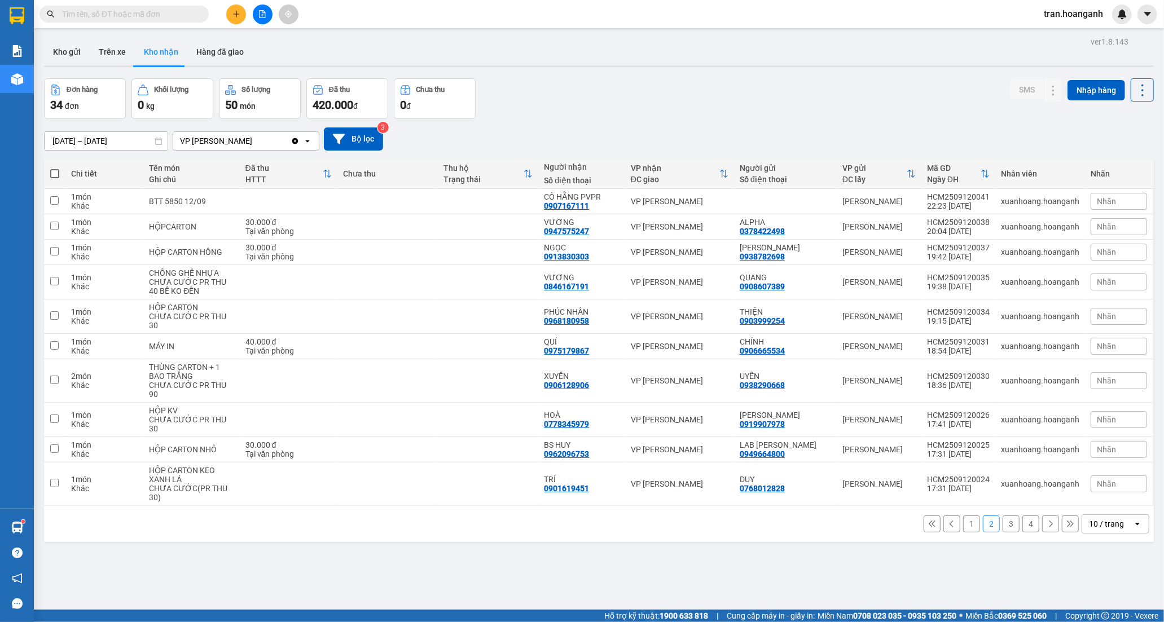
click at [963, 516] on button "1" at bounding box center [971, 524] width 17 height 17
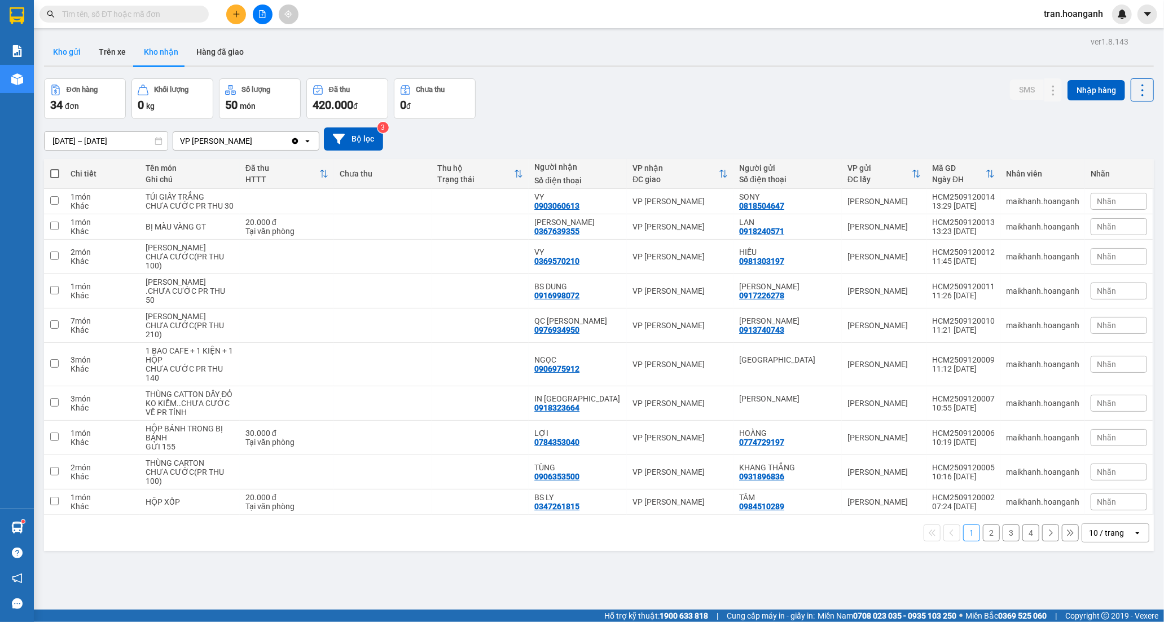
click at [67, 49] on button "Kho gửi" at bounding box center [67, 51] width 46 height 27
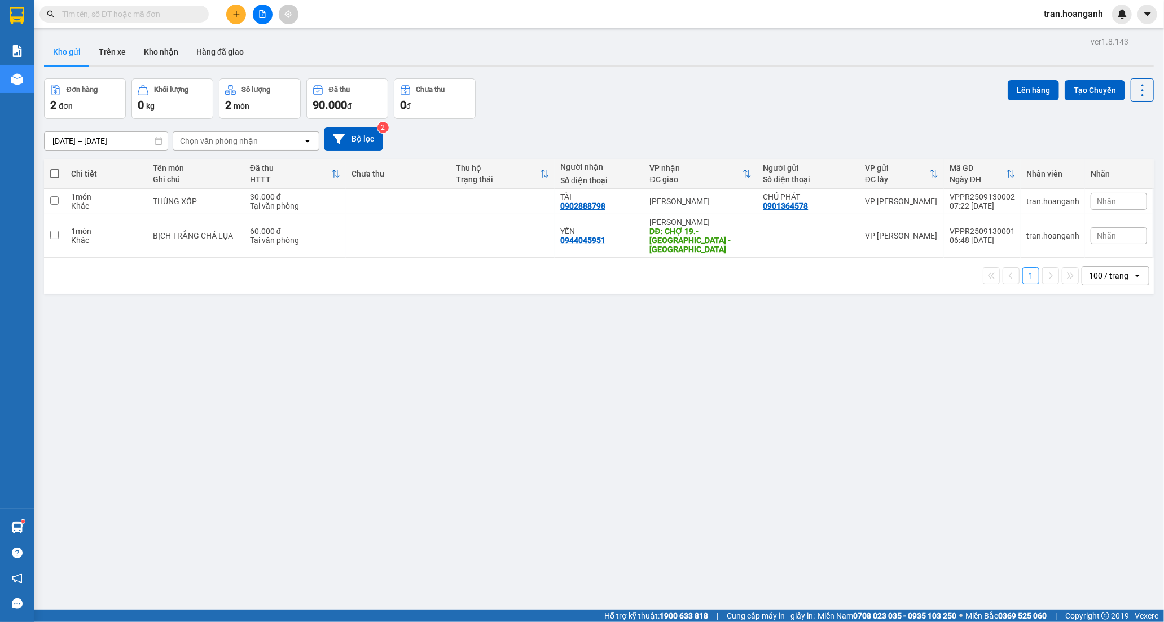
click at [155, 16] on input "text" at bounding box center [128, 14] width 133 height 12
type input "0"
click at [197, 14] on icon "close-circle" at bounding box center [200, 13] width 7 height 7
click at [155, 51] on button "Kho nhận" at bounding box center [161, 51] width 52 height 27
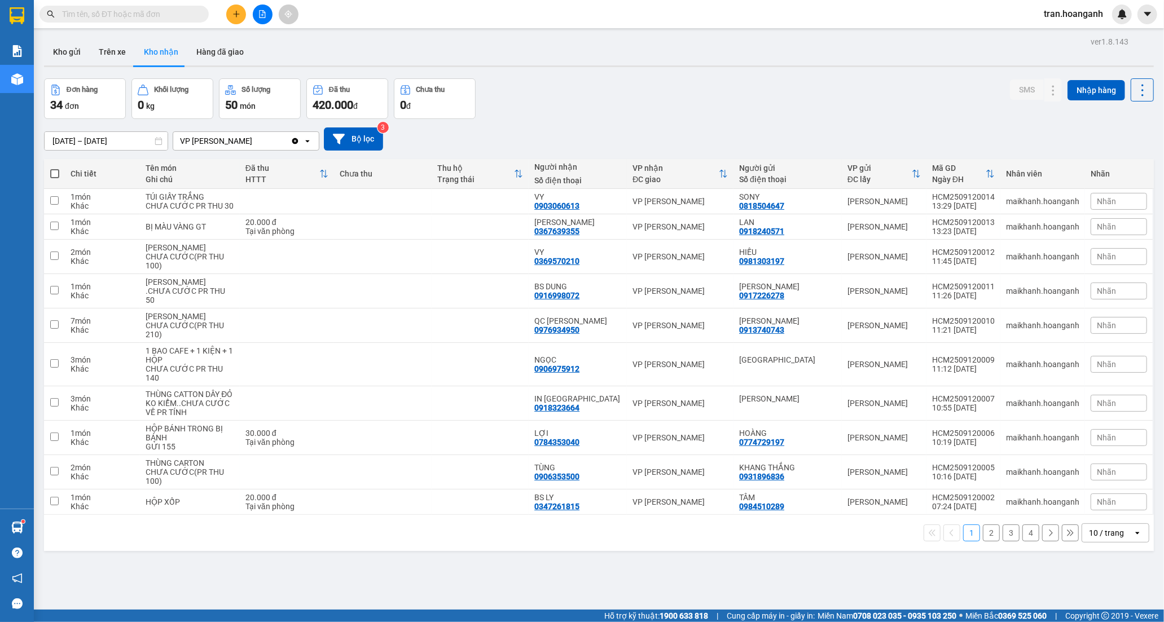
click at [984, 541] on button "2" at bounding box center [991, 533] width 17 height 17
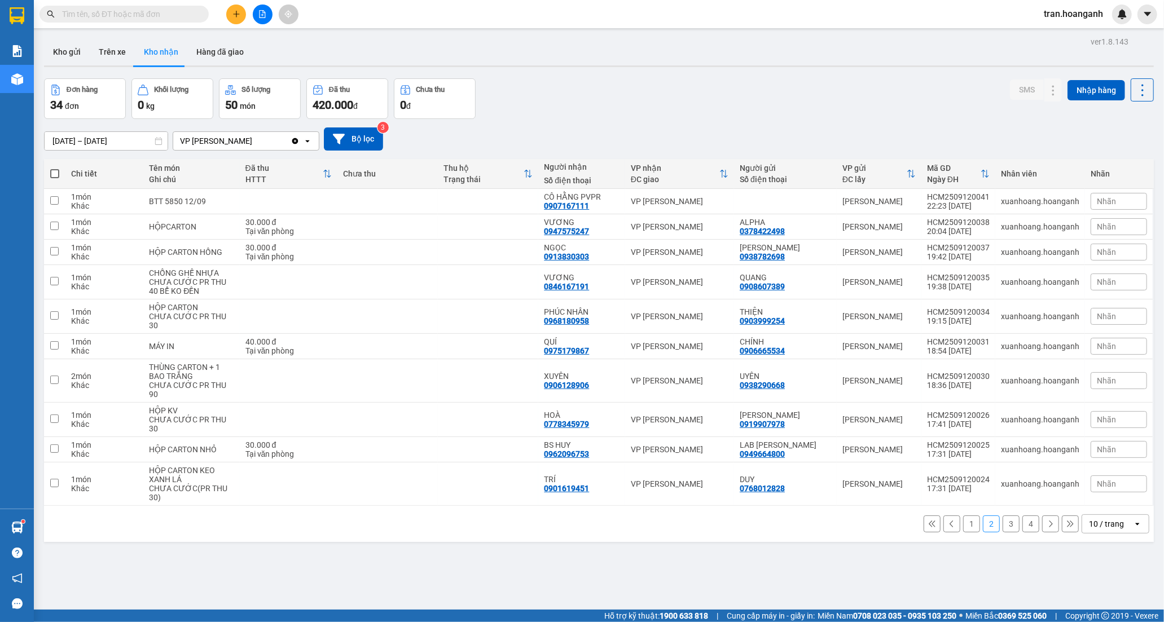
click at [1002, 516] on button "3" at bounding box center [1010, 524] width 17 height 17
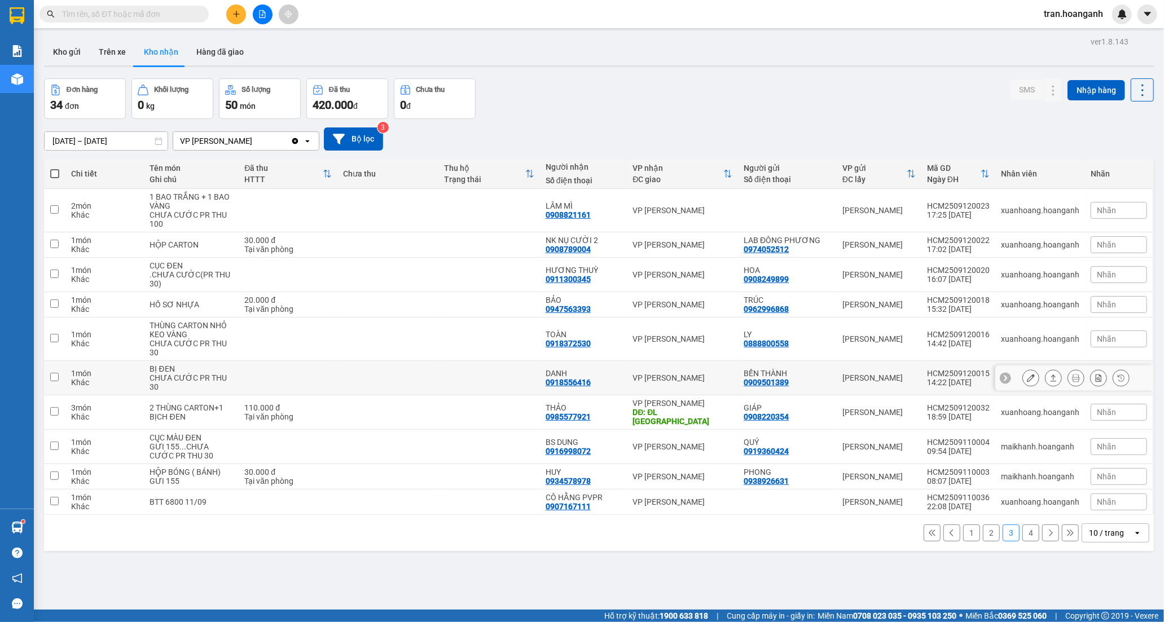
click at [563, 385] on div "0918556416" at bounding box center [567, 382] width 45 height 9
click at [1027, 378] on icon at bounding box center [1031, 378] width 8 height 8
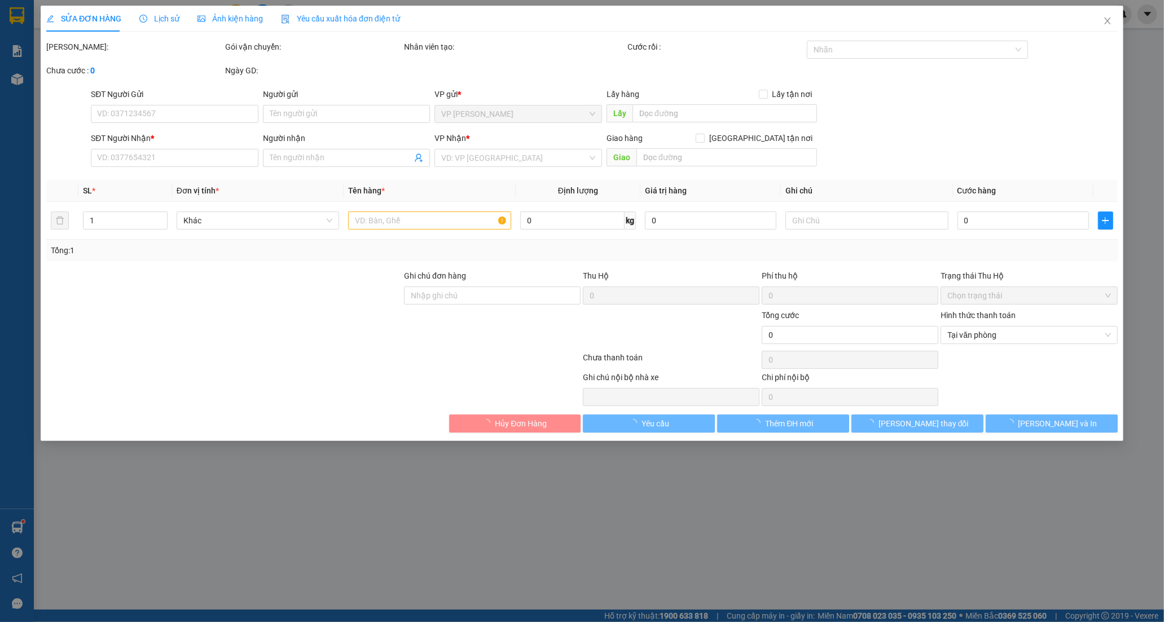
type input "0909501389"
type input "BẾN THÀNH"
type input "0918556416"
type input "DANH"
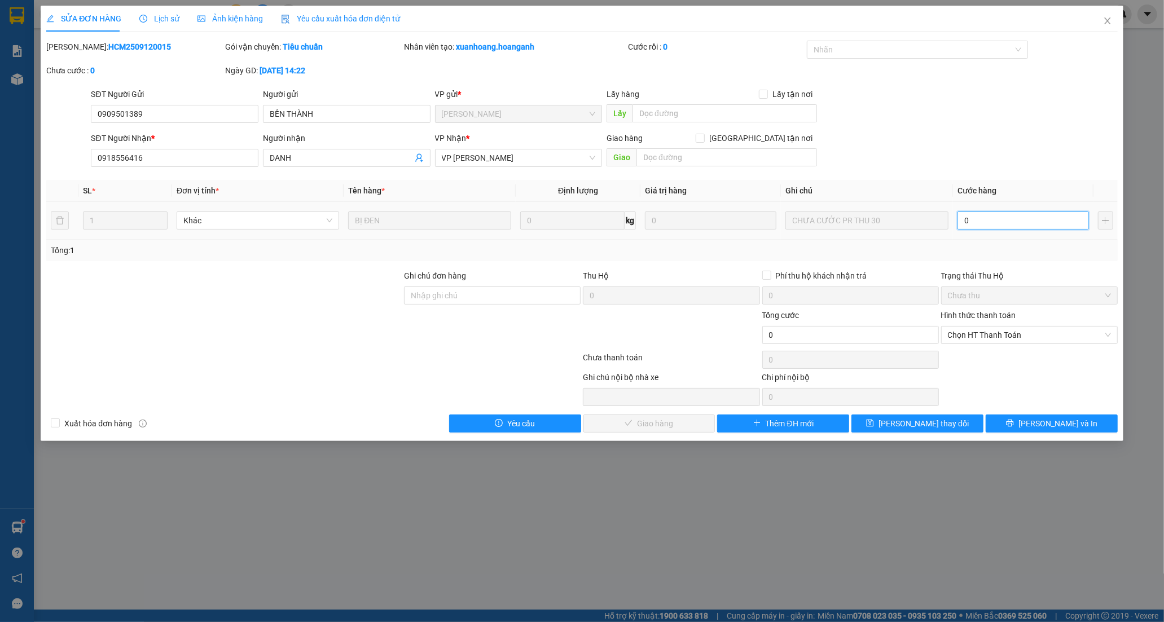
click at [991, 223] on input "0" at bounding box center [1022, 221] width 131 height 18
type input "3"
type input "30"
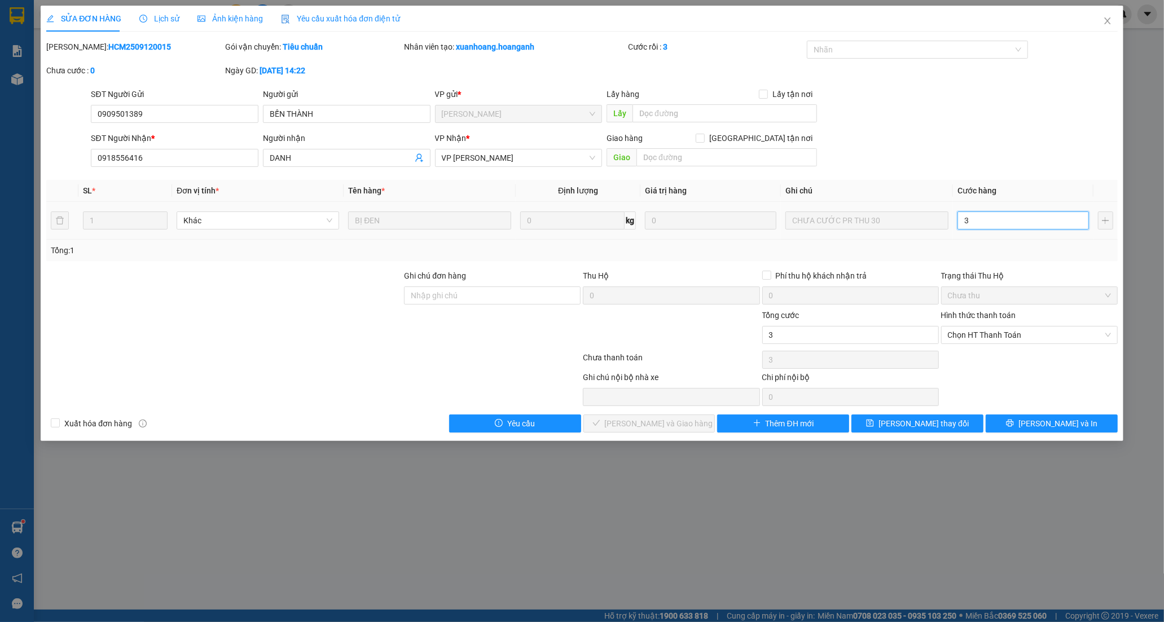
type input "30"
click at [974, 336] on span "Chọn HT Thanh Toán" at bounding box center [1029, 335] width 163 height 17
type input "30"
type input "30.000"
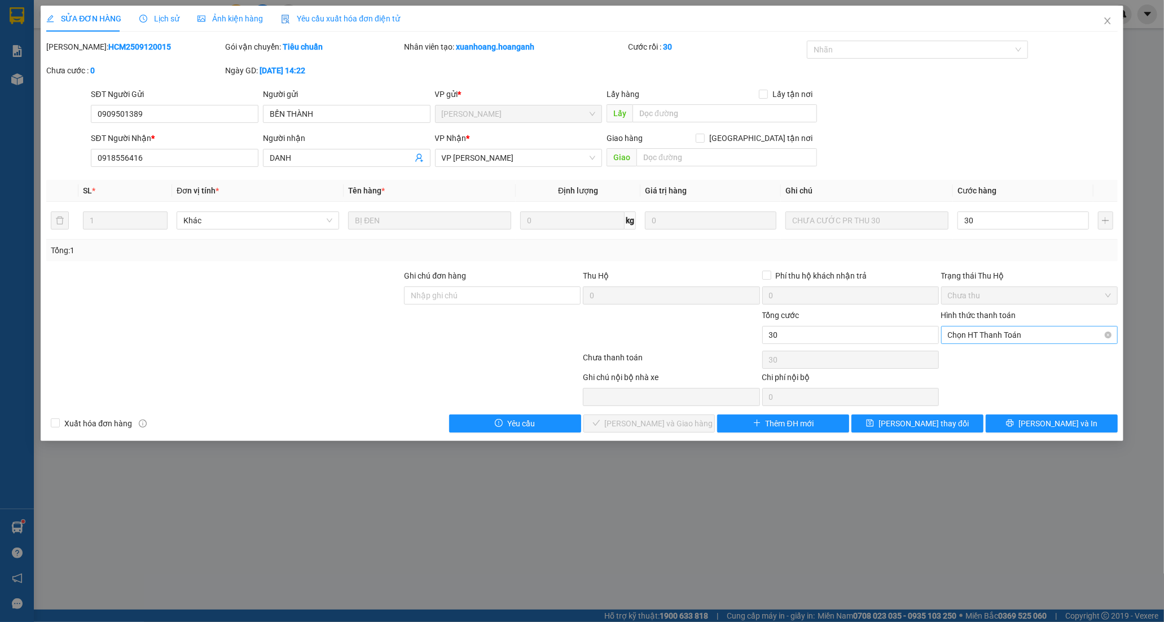
type input "30.000"
click at [975, 361] on div "Tại văn phòng" at bounding box center [1029, 357] width 163 height 12
type input "0"
click at [679, 423] on span "[PERSON_NAME] và Giao hàng" at bounding box center [659, 423] width 108 height 12
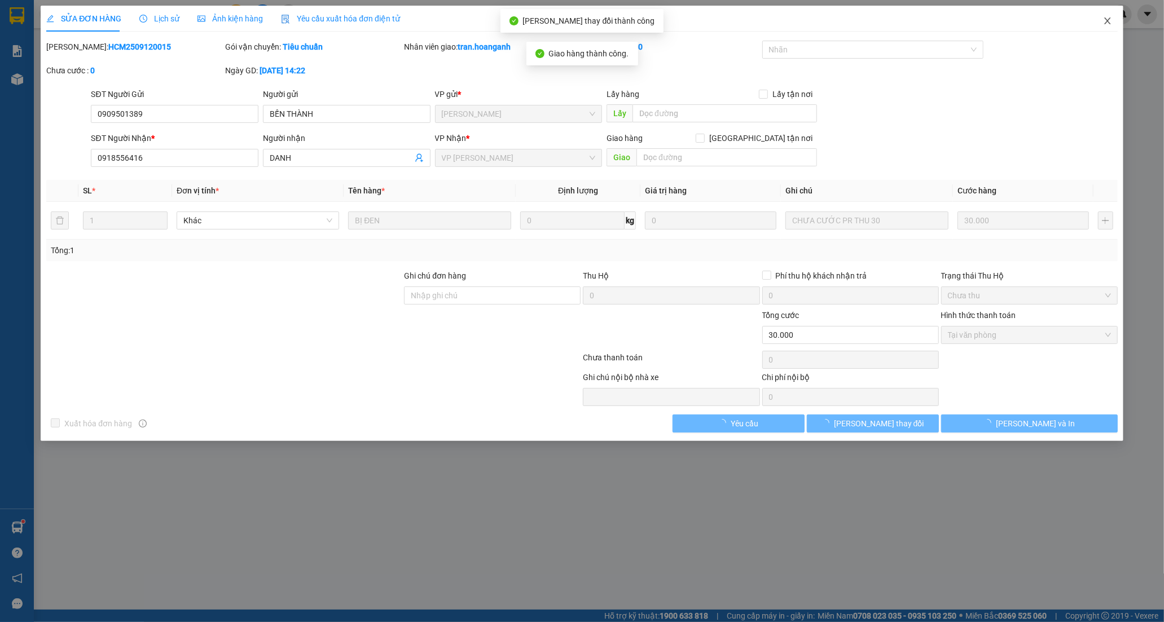
click at [1106, 21] on icon "close" at bounding box center [1107, 20] width 9 height 9
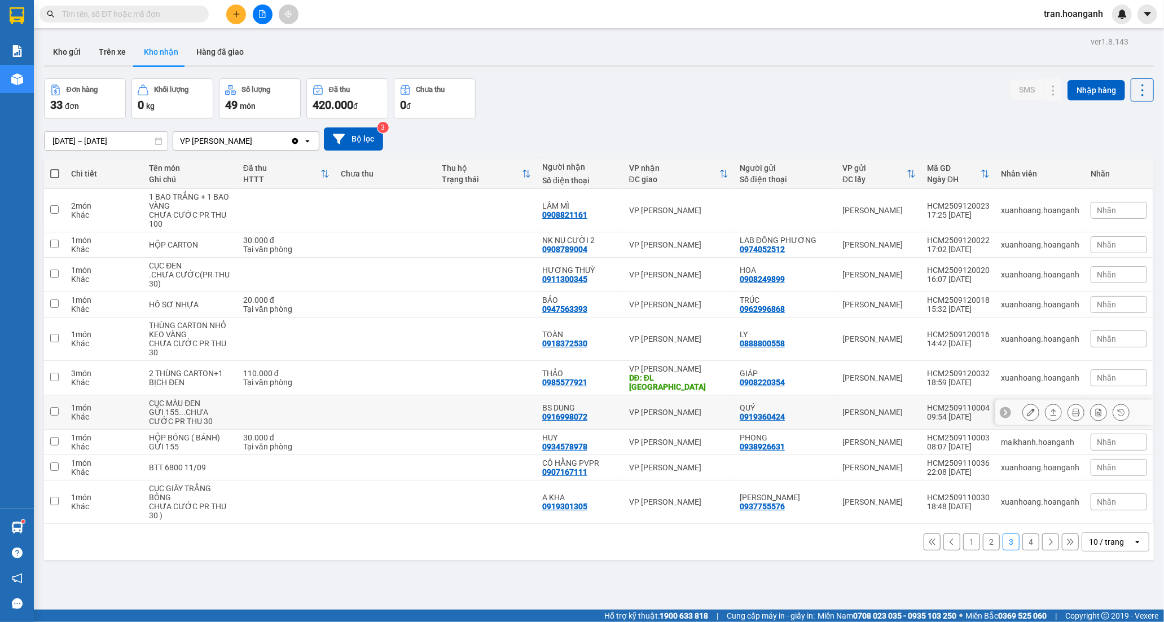
drag, startPoint x: 797, startPoint y: 403, endPoint x: 826, endPoint y: 405, distance: 28.9
click at [798, 403] on div "QUÝ" at bounding box center [784, 407] width 91 height 9
checkbox input "true"
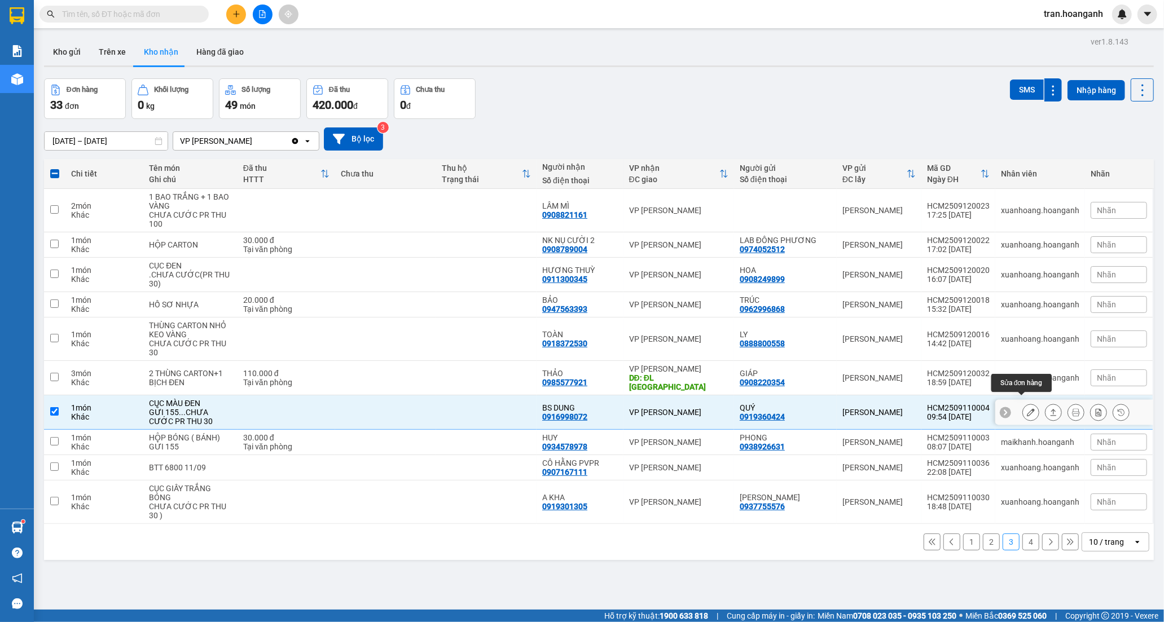
click at [1023, 403] on button at bounding box center [1031, 413] width 16 height 20
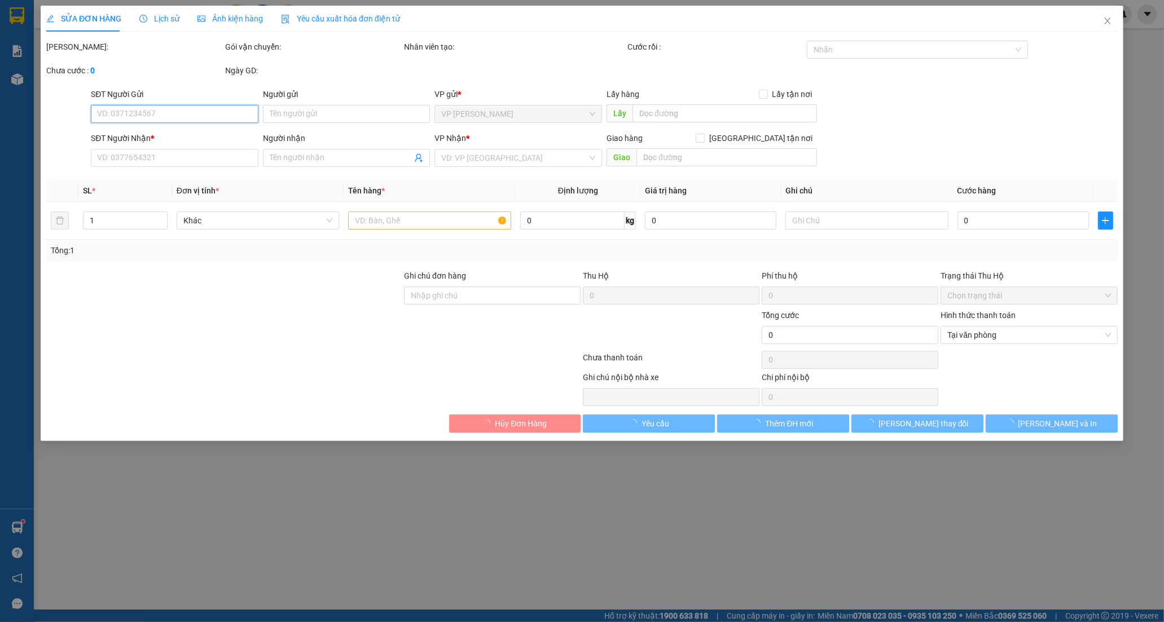
type input "0919360424"
type input "QUÝ"
type input "0916998072"
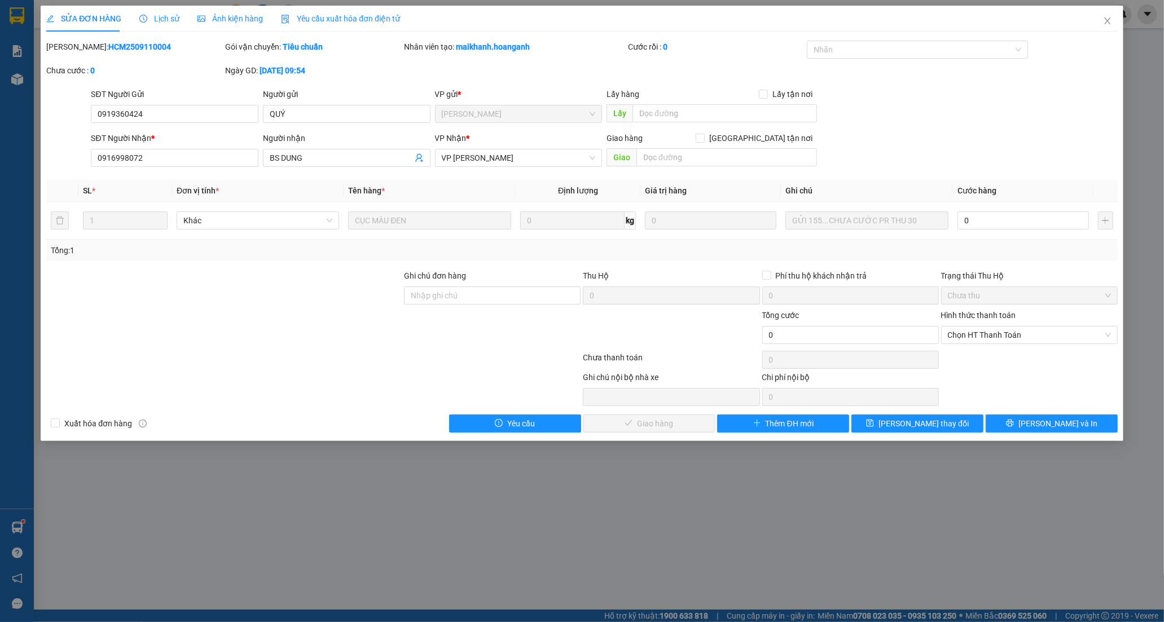
click at [318, 167] on div "Người nhận BS DUNG" at bounding box center [347, 151] width 168 height 39
click at [320, 162] on input "BS DUNG" at bounding box center [341, 158] width 143 height 12
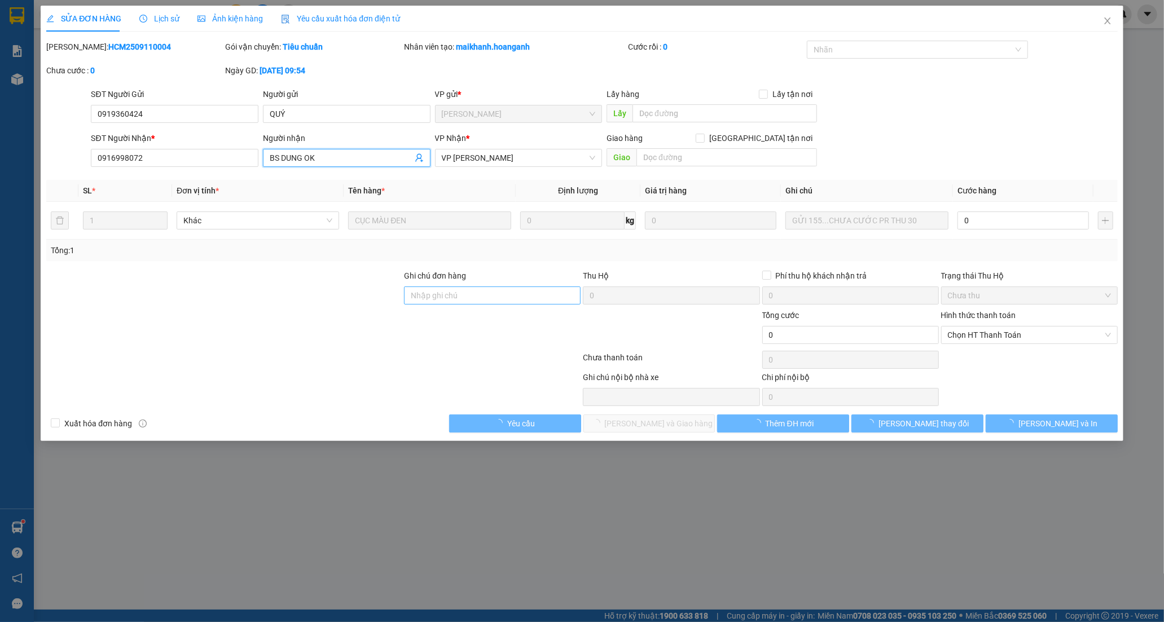
type input "BS DUNG OK"
click at [463, 297] on input "Ghi chú đơn hàng" at bounding box center [492, 296] width 177 height 18
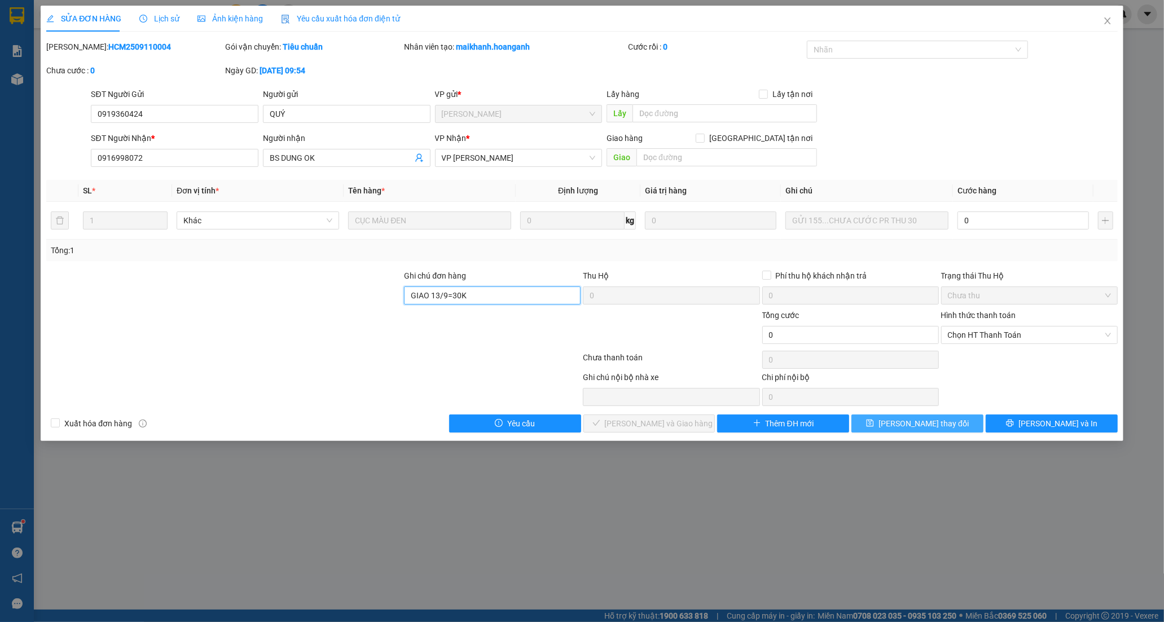
type input "GIAO 13/9=30K"
click at [931, 426] on button "[PERSON_NAME] thay đổi" at bounding box center [917, 424] width 132 height 18
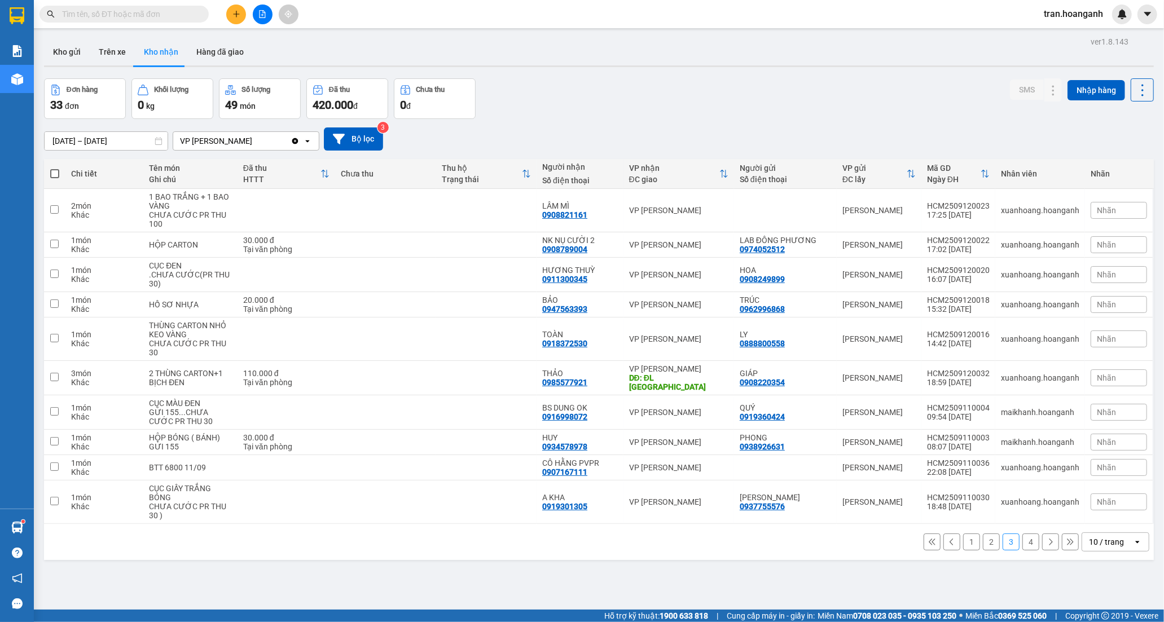
click at [1022, 534] on button "4" at bounding box center [1030, 542] width 17 height 17
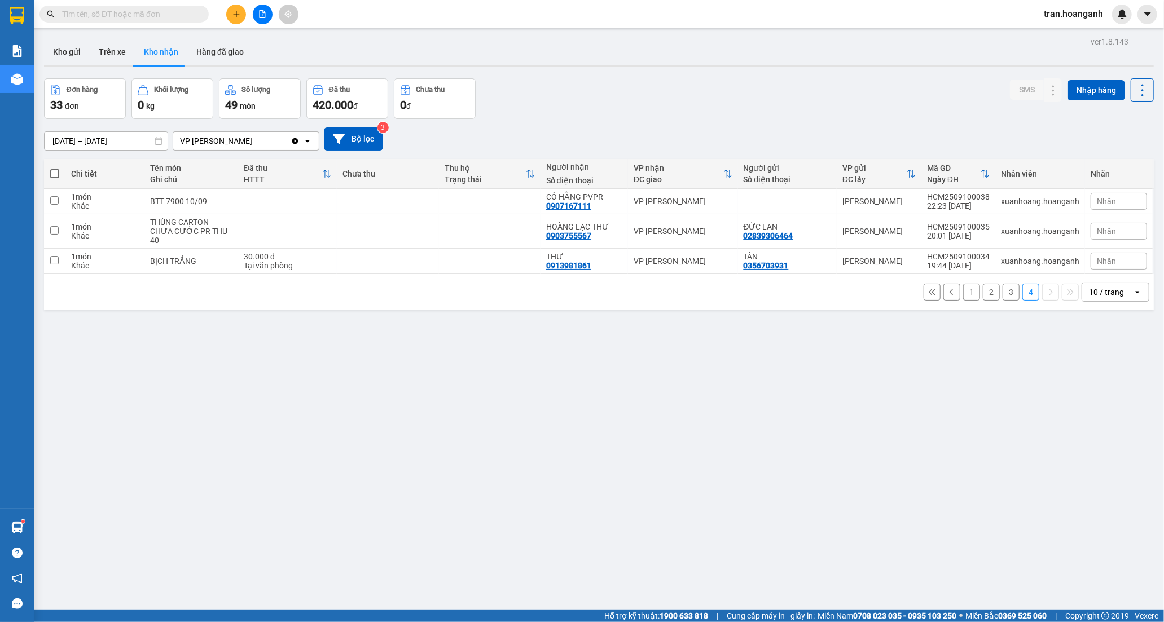
click at [1002, 292] on button "3" at bounding box center [1010, 292] width 17 height 17
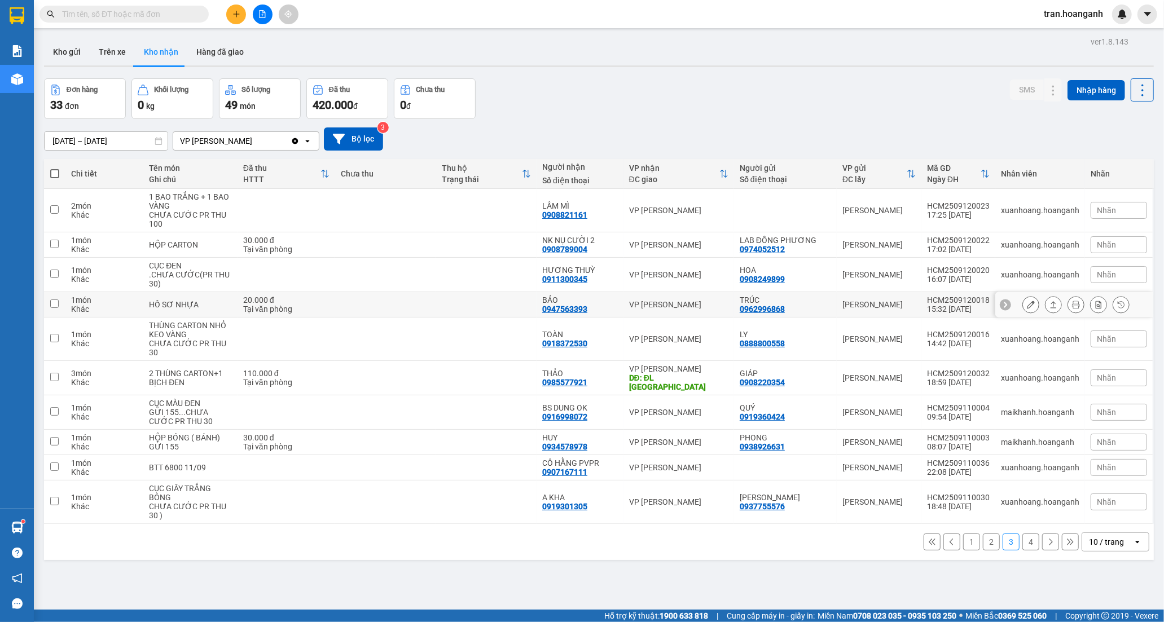
click at [561, 305] on div "0947563393" at bounding box center [564, 309] width 45 height 9
click at [1027, 305] on icon at bounding box center [1031, 305] width 8 height 8
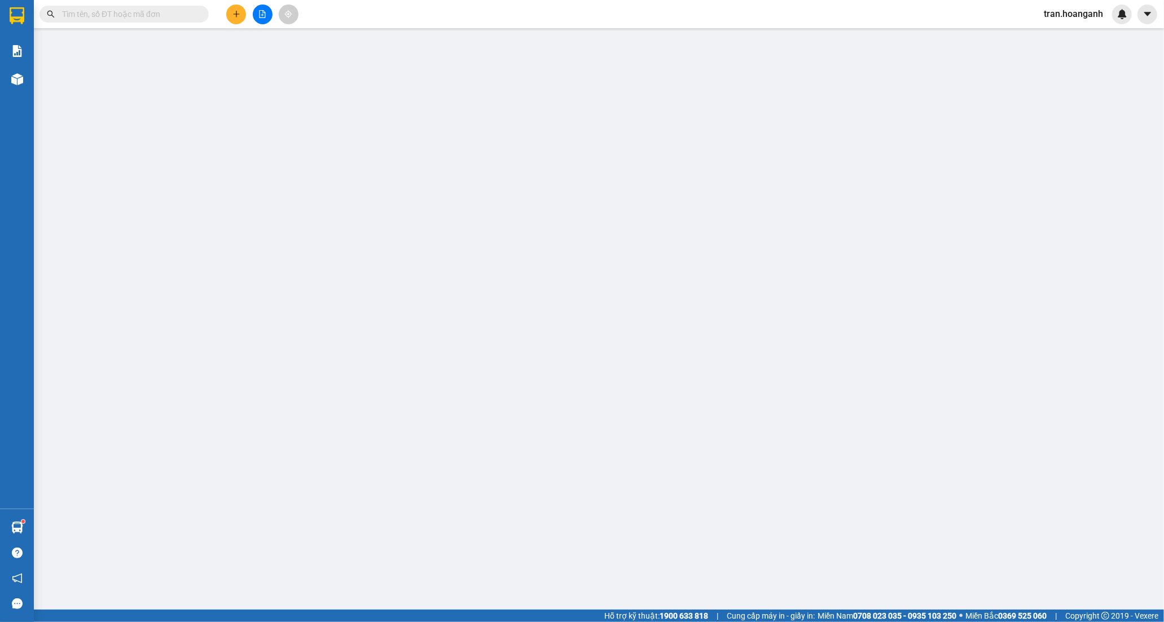
type input "0962996868"
type input "TRÚC"
type input "0947563393"
type input "BẢO"
type input "20.000"
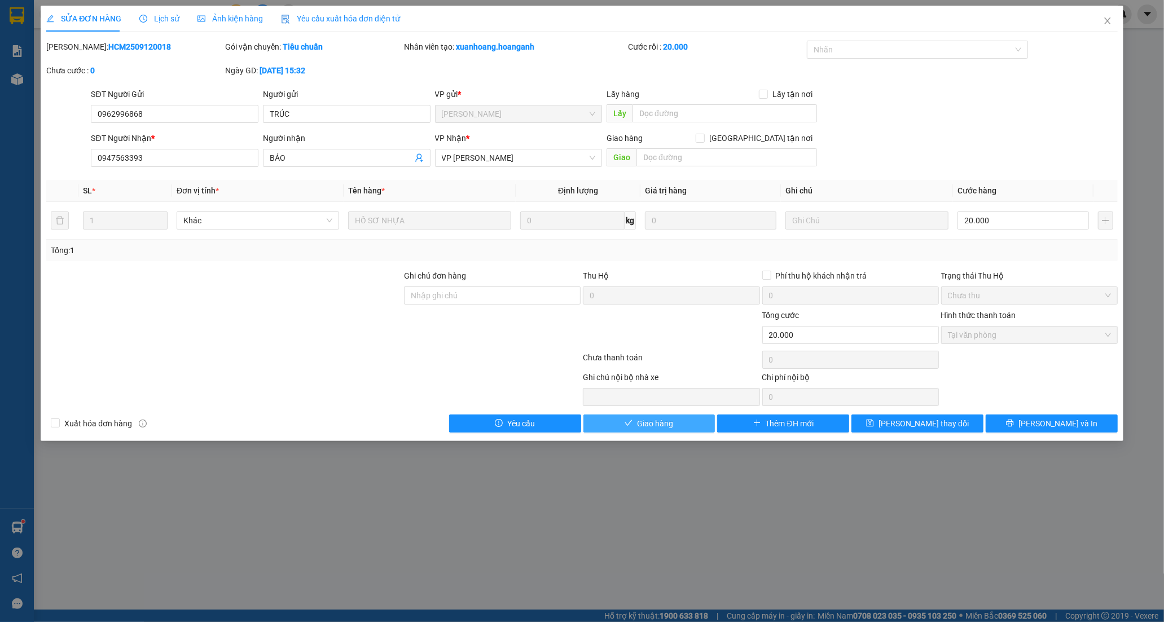
drag, startPoint x: 650, startPoint y: 423, endPoint x: 663, endPoint y: 395, distance: 31.0
click at [652, 419] on span "Giao hàng" at bounding box center [655, 423] width 36 height 12
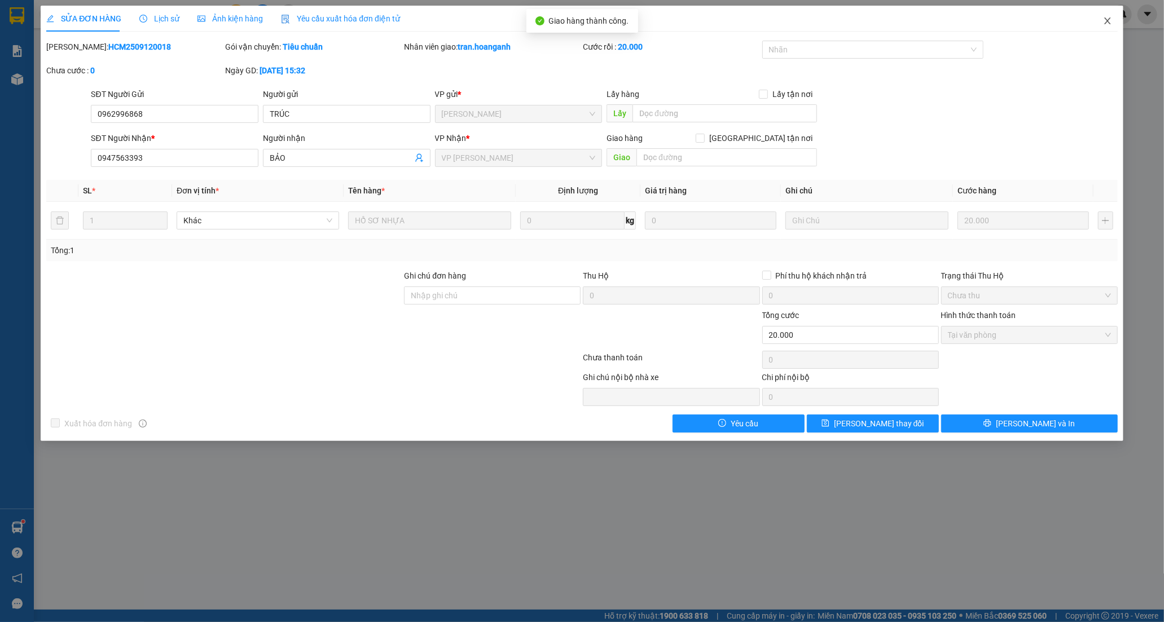
click at [1109, 19] on icon "close" at bounding box center [1107, 20] width 6 height 7
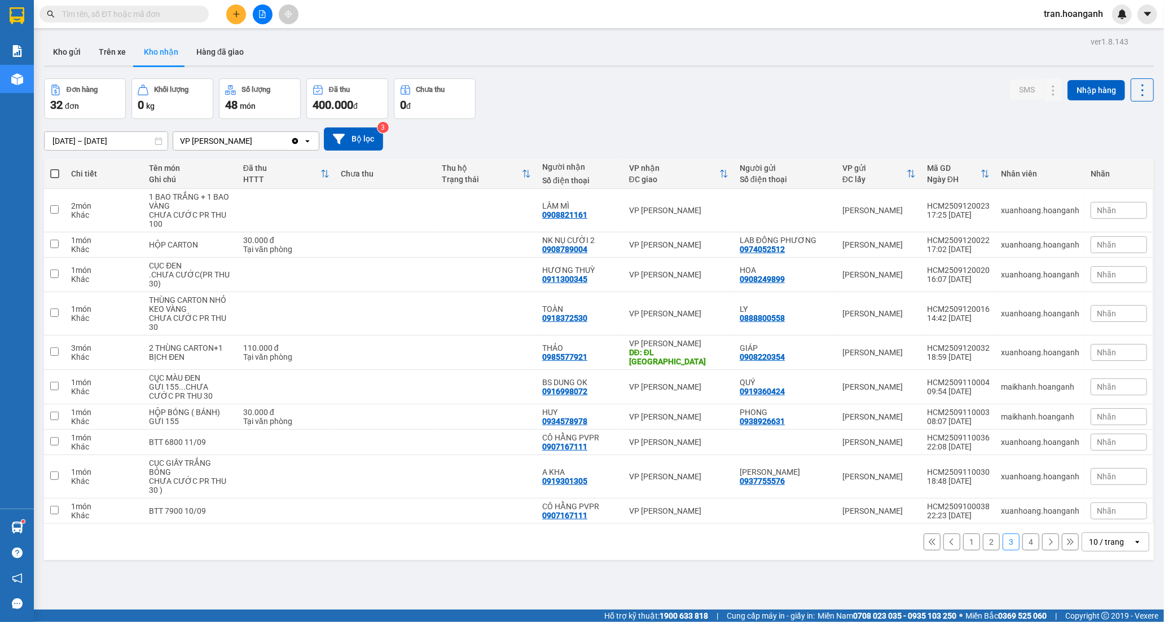
click at [983, 536] on button "2" at bounding box center [991, 542] width 17 height 17
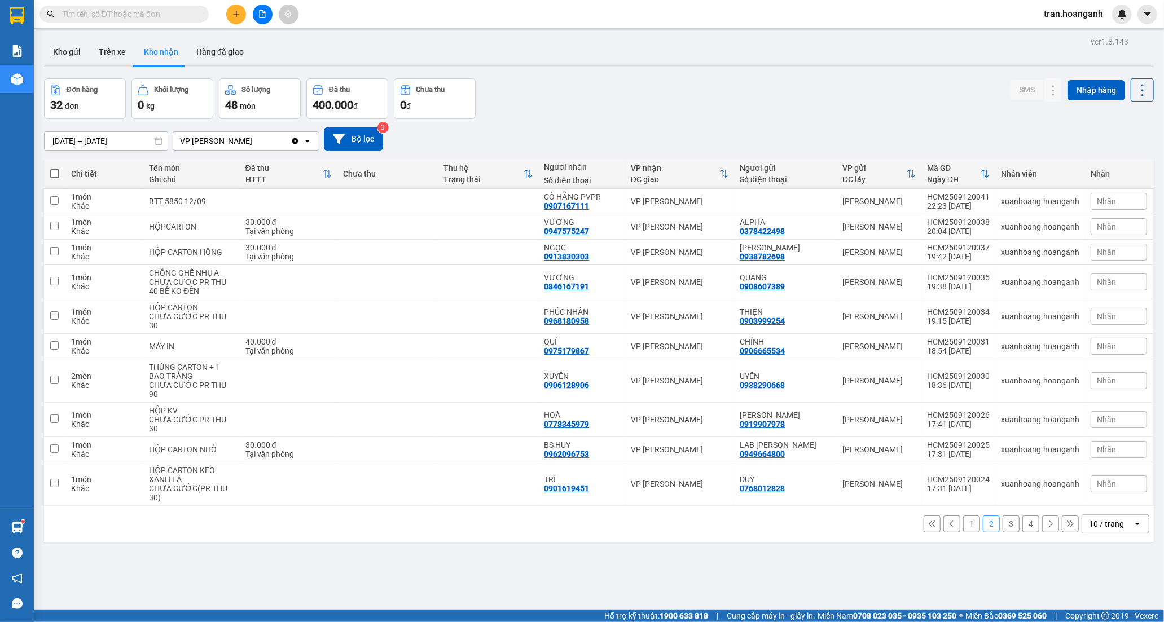
click at [963, 516] on button "1" at bounding box center [971, 524] width 17 height 17
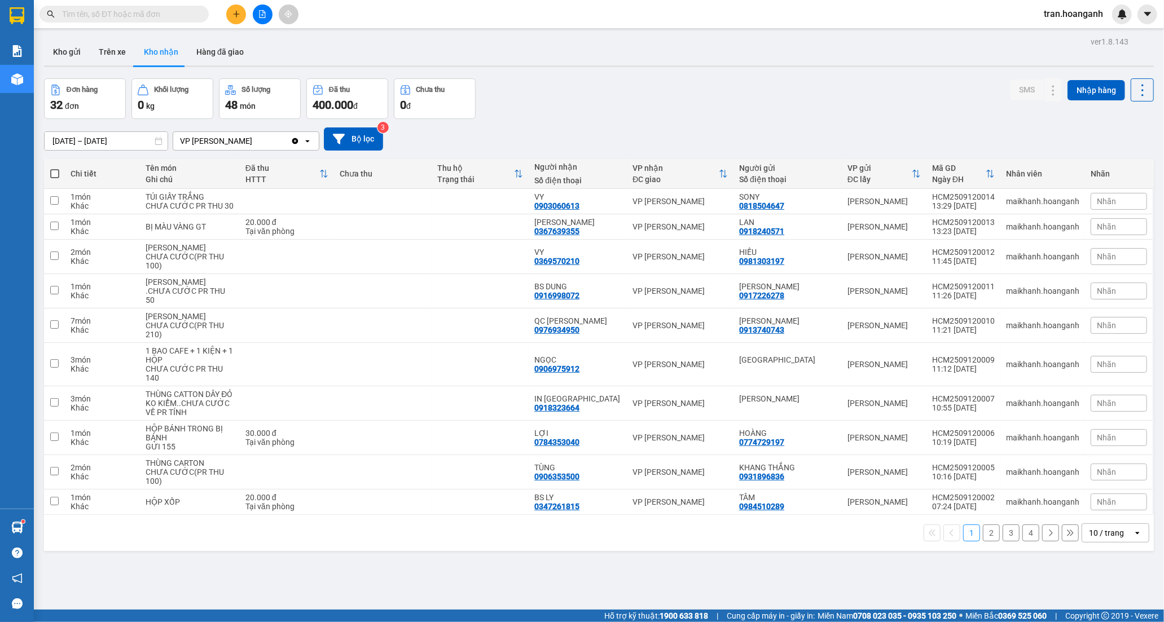
click at [983, 541] on button "2" at bounding box center [991, 533] width 17 height 17
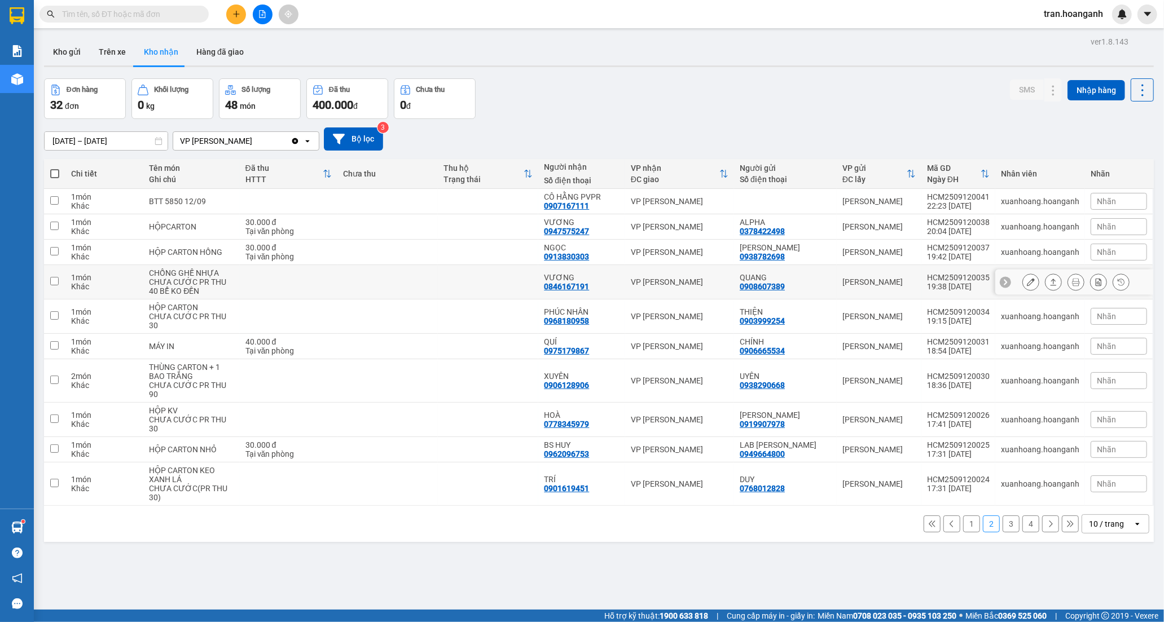
click at [429, 285] on td at bounding box center [387, 282] width 100 height 34
checkbox input "true"
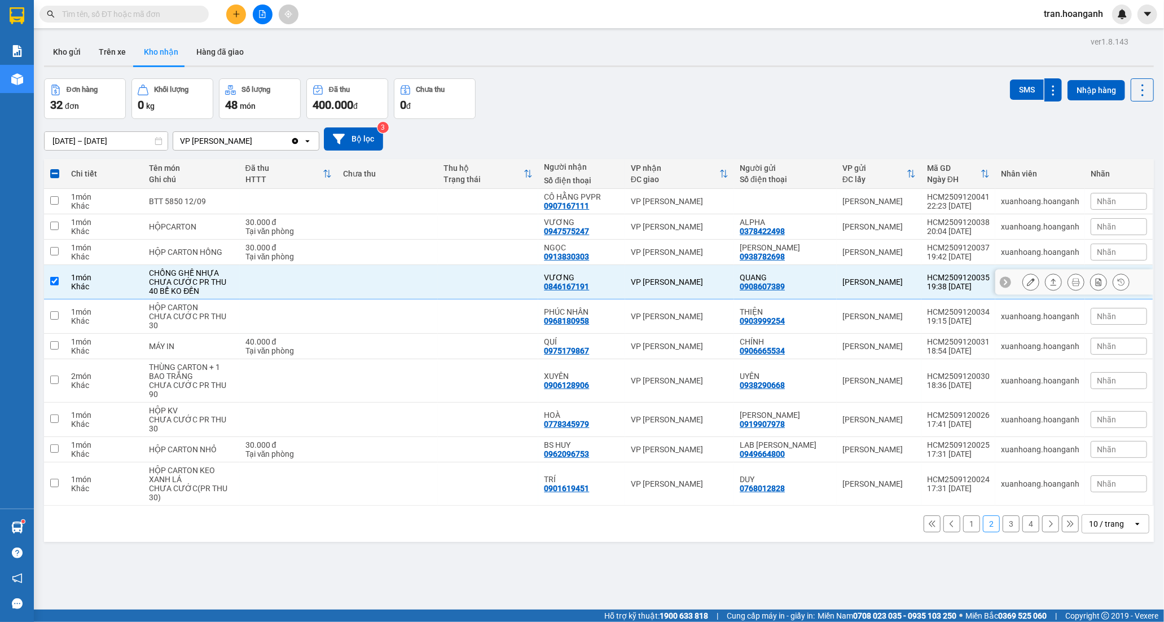
click at [1027, 279] on button at bounding box center [1031, 282] width 16 height 20
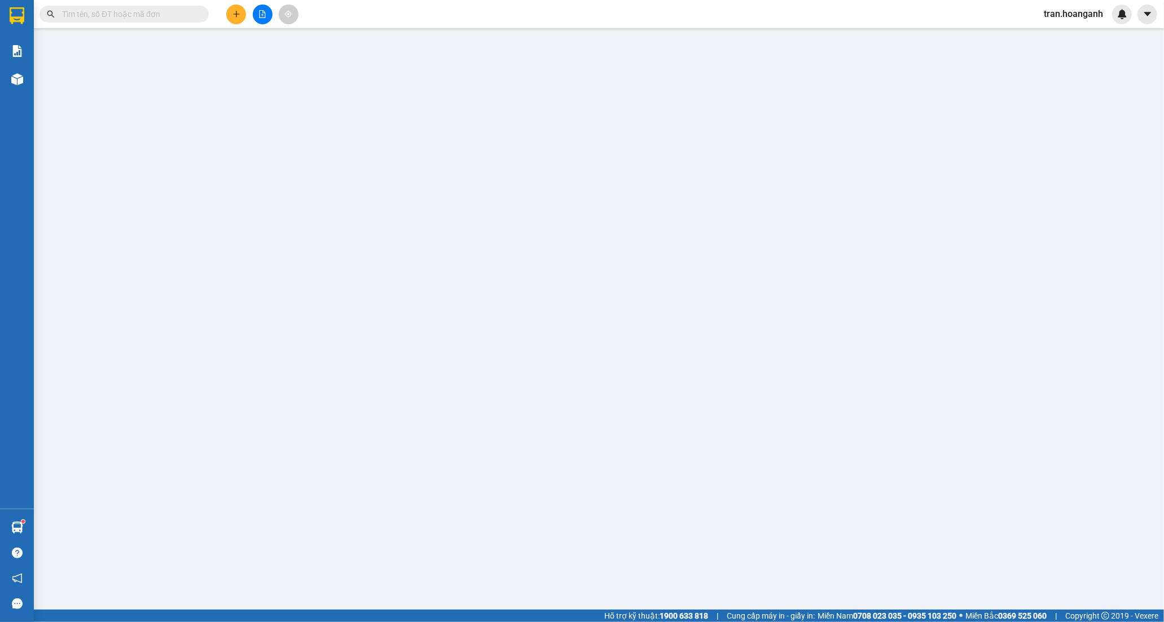
type input "0908607389"
type input "QUANG"
type input "0846167191"
type input "VƯƠNG"
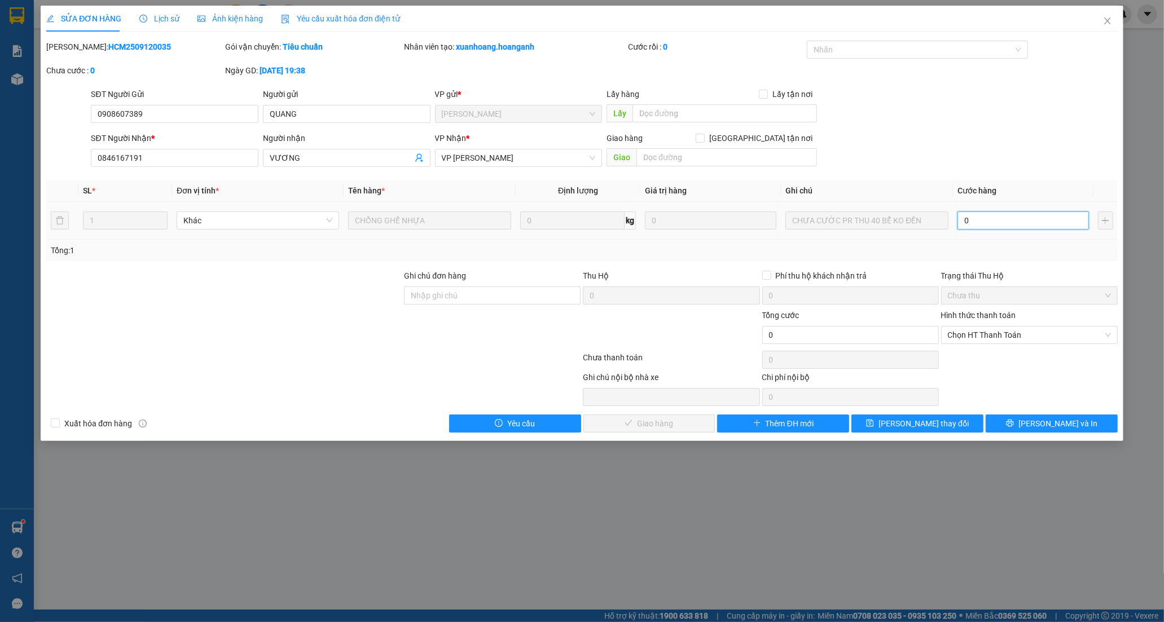
click at [976, 224] on input "0" at bounding box center [1022, 221] width 131 height 18
type input "4"
type input "40"
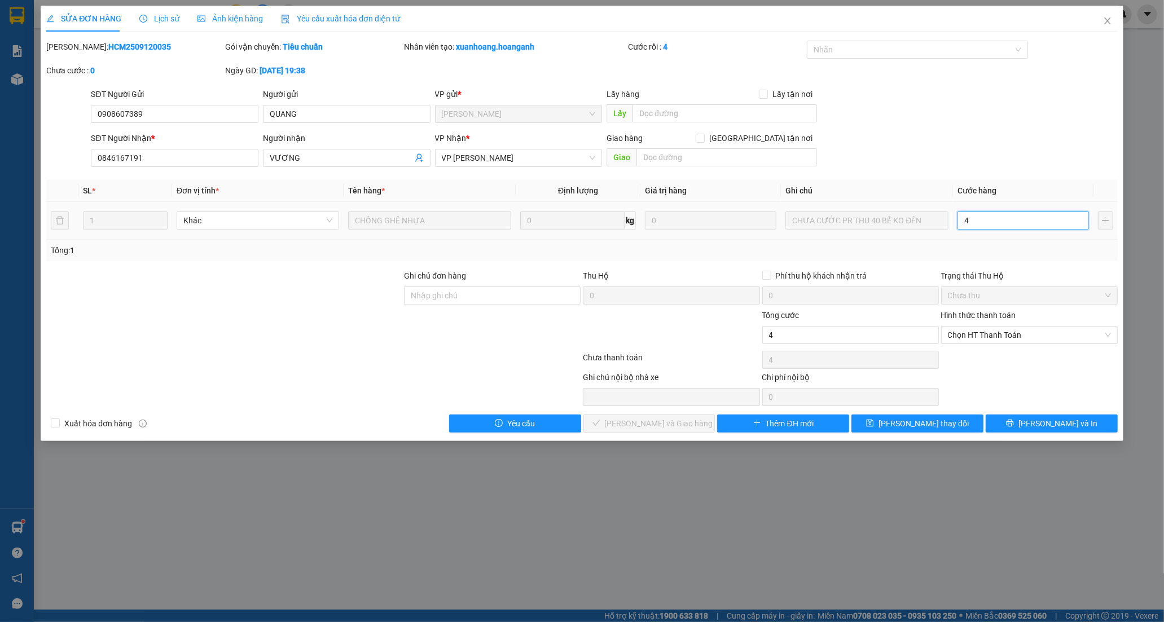
type input "40"
click at [970, 333] on span "Chọn HT Thanh Toán" at bounding box center [1029, 335] width 163 height 17
type input "40"
type input "40.000"
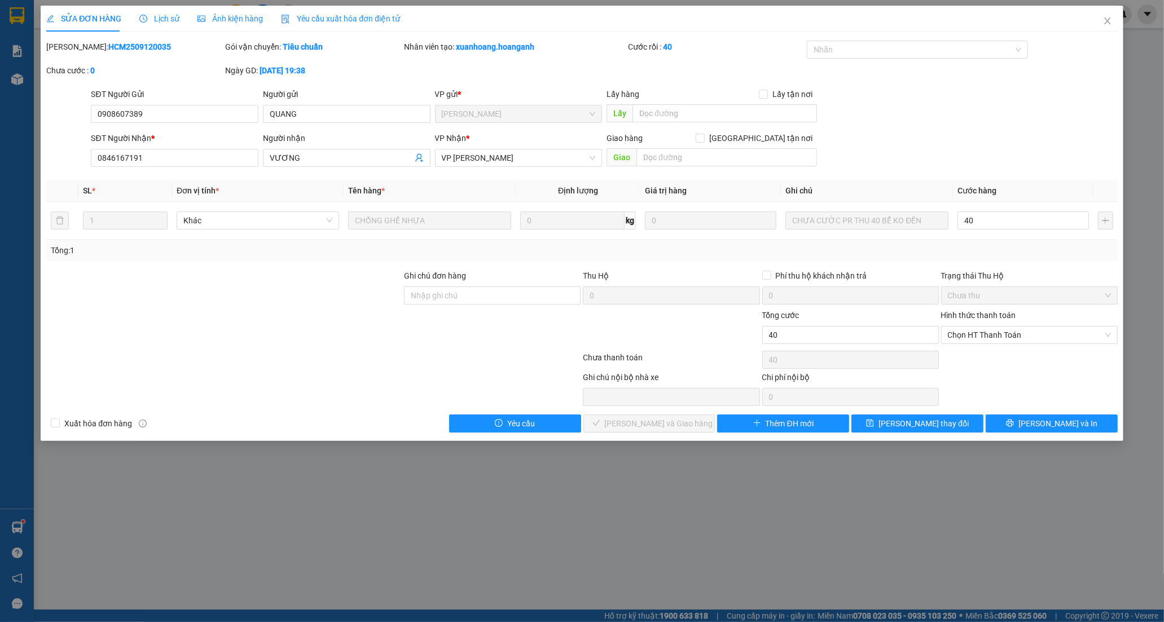
type input "40.000"
click at [979, 354] on div "Tại văn phòng" at bounding box center [1029, 357] width 163 height 12
type input "0"
click at [658, 425] on span "[PERSON_NAME] và Giao hàng" at bounding box center [659, 423] width 108 height 12
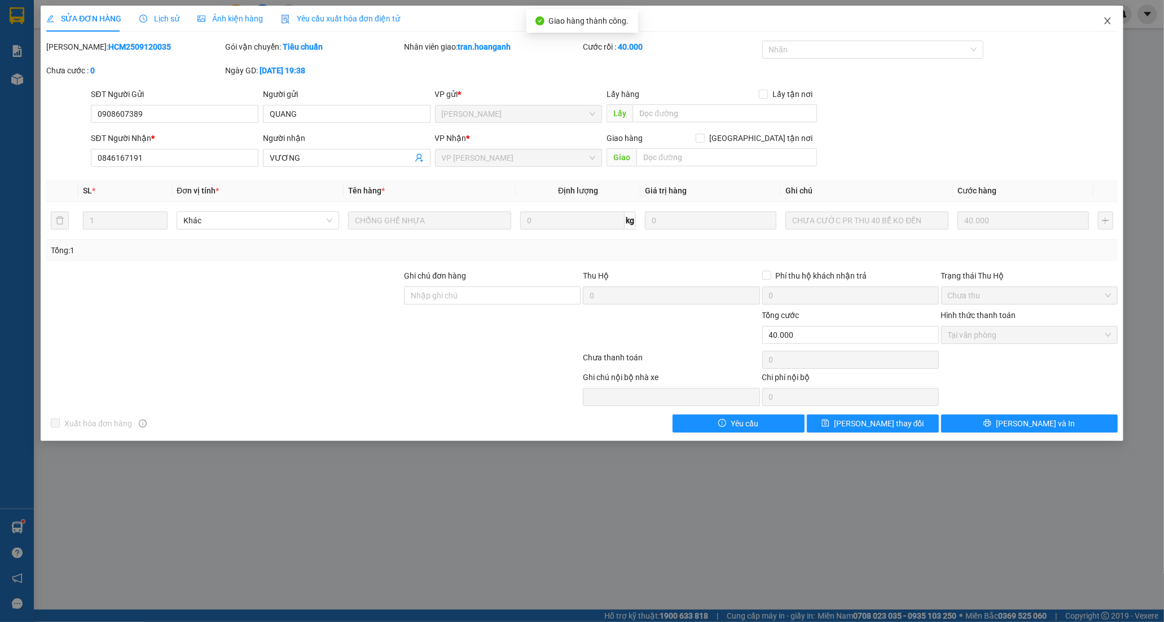
click at [1109, 19] on icon "close" at bounding box center [1107, 20] width 6 height 7
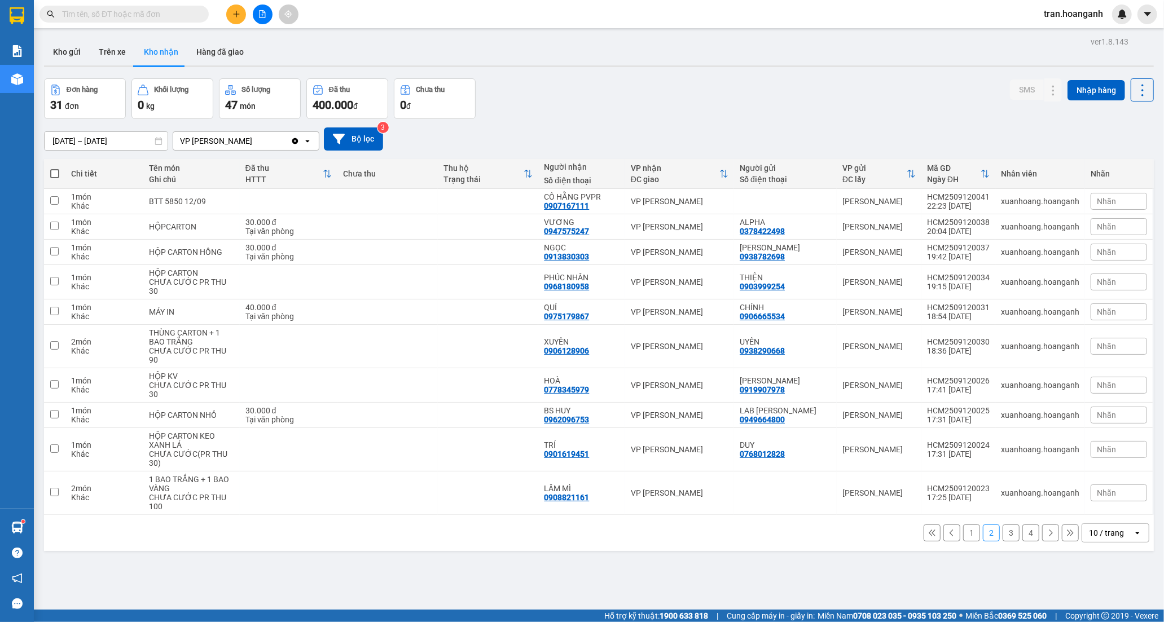
click at [963, 525] on button "1" at bounding box center [971, 533] width 17 height 17
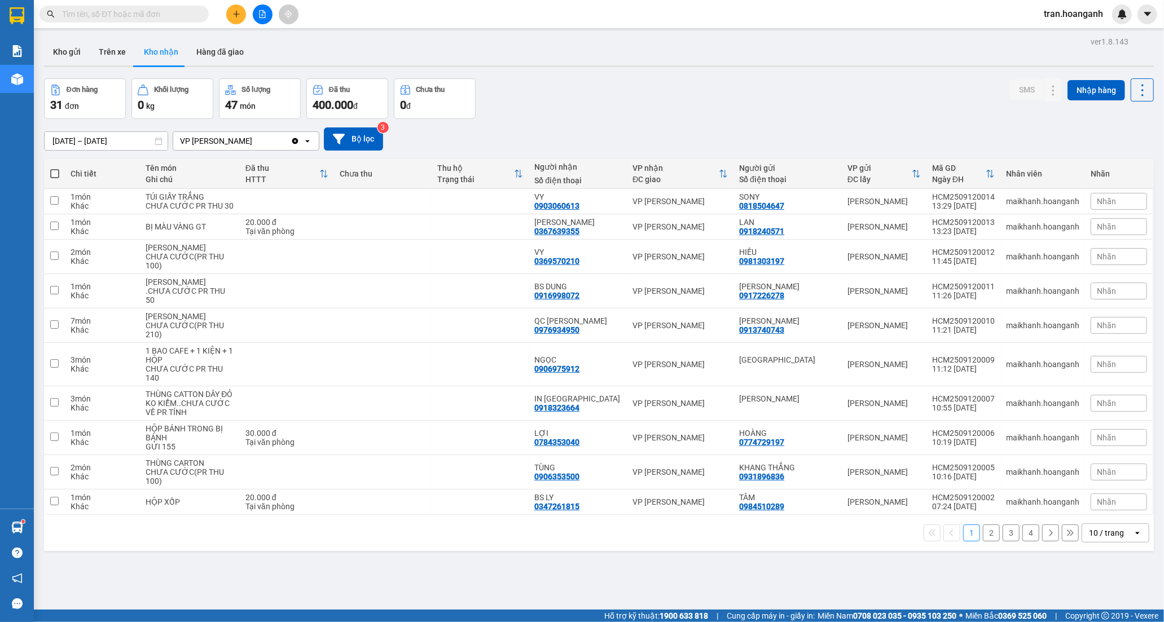
click at [984, 541] on button "2" at bounding box center [991, 533] width 17 height 17
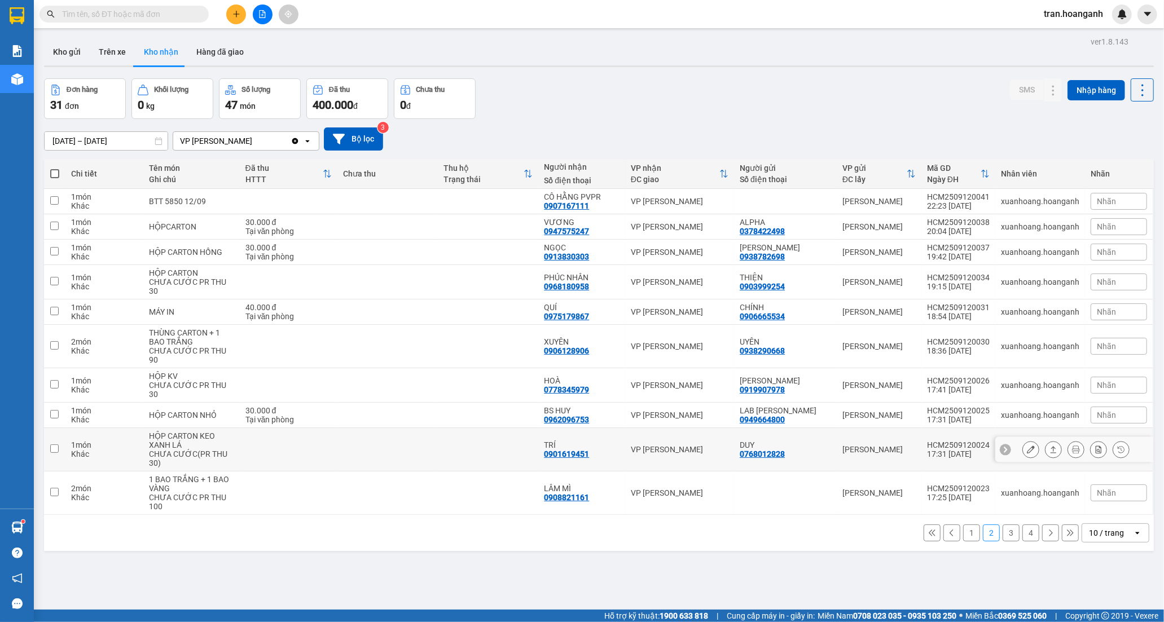
drag, startPoint x: 602, startPoint y: 429, endPoint x: 771, endPoint y: 424, distance: 168.7
click at [605, 441] on div "TRÍ 0901619451" at bounding box center [582, 450] width 76 height 18
checkbox input "true"
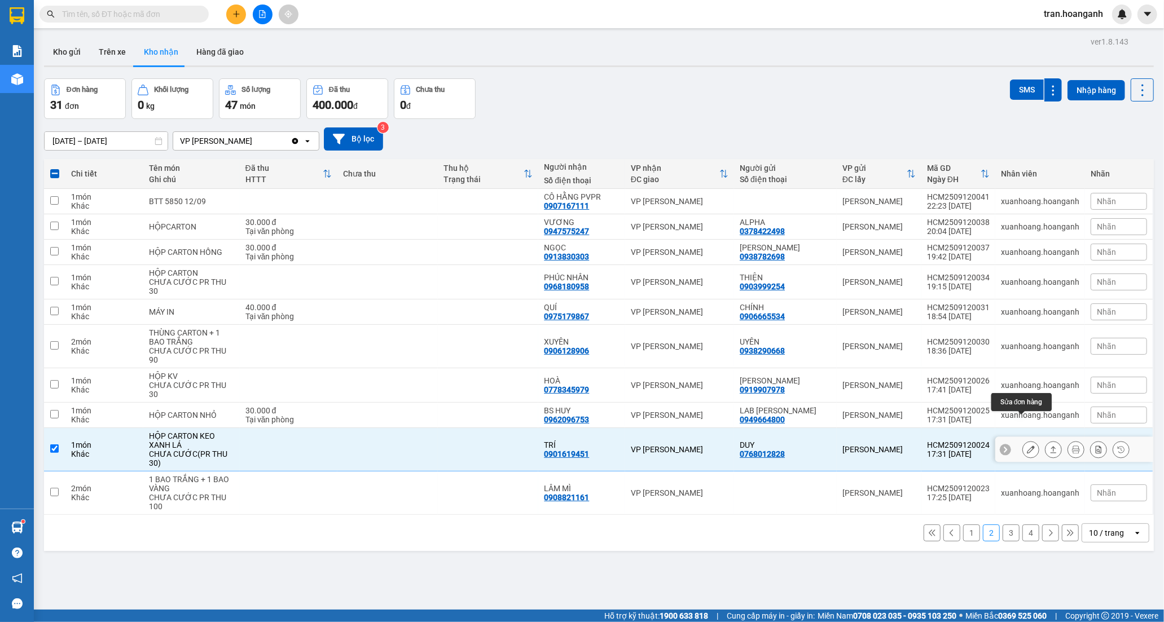
click at [1023, 440] on button at bounding box center [1031, 450] width 16 height 20
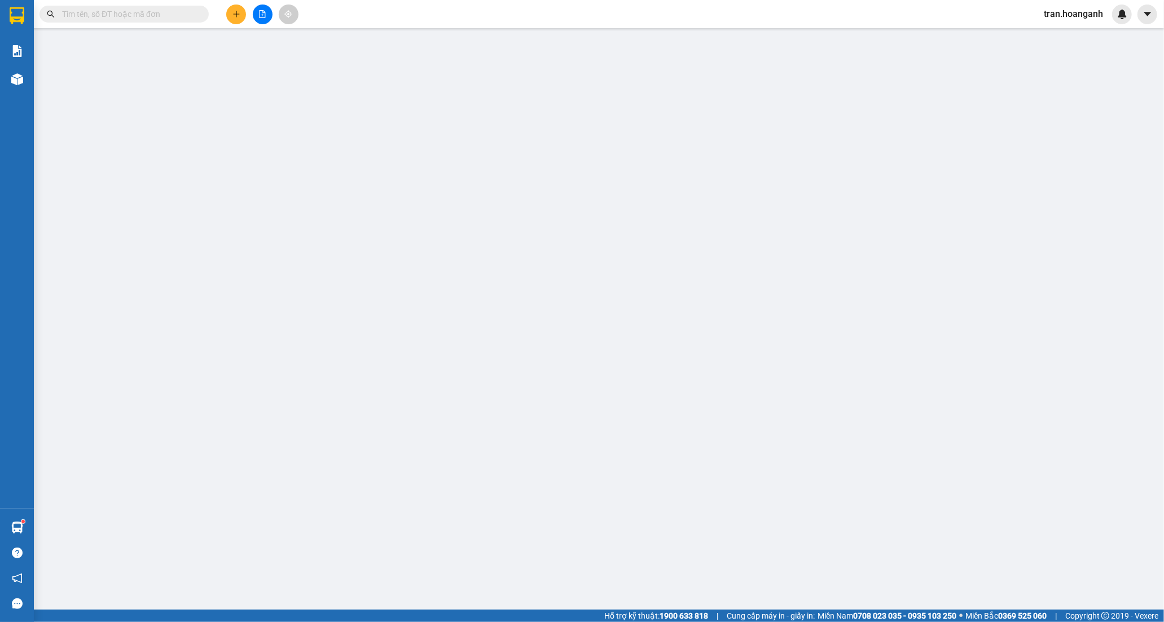
type input "0768012828"
type input "DUY"
type input "0901619451"
type input "TRÍ"
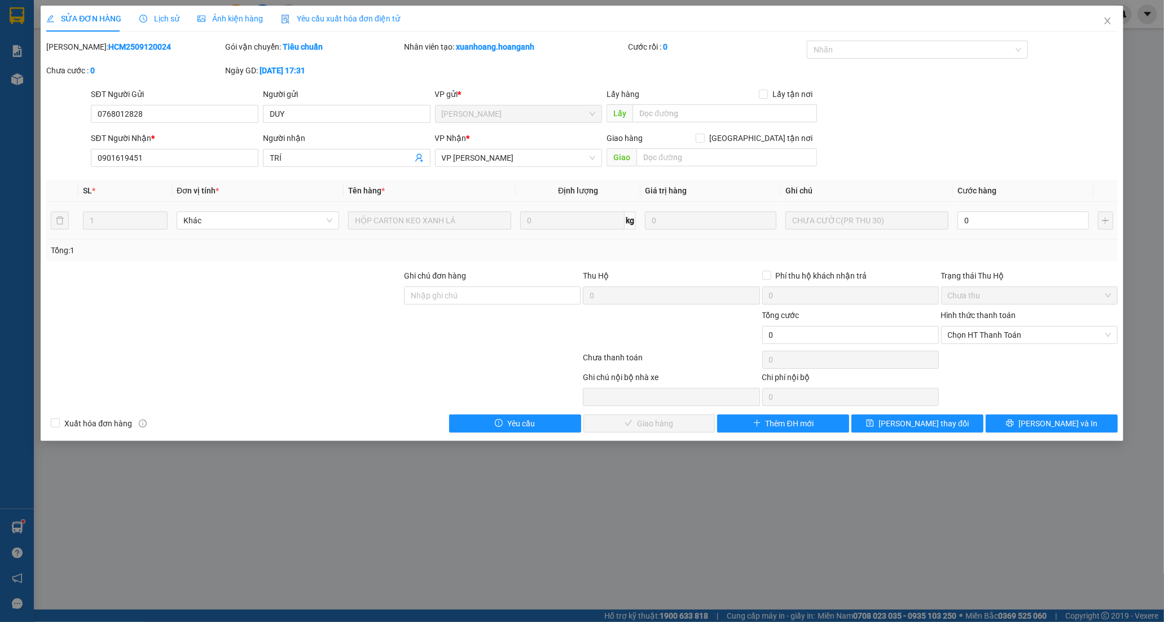
click at [1007, 232] on div "0" at bounding box center [1022, 220] width 131 height 23
click at [1000, 226] on input "0" at bounding box center [1022, 221] width 131 height 18
type input "3"
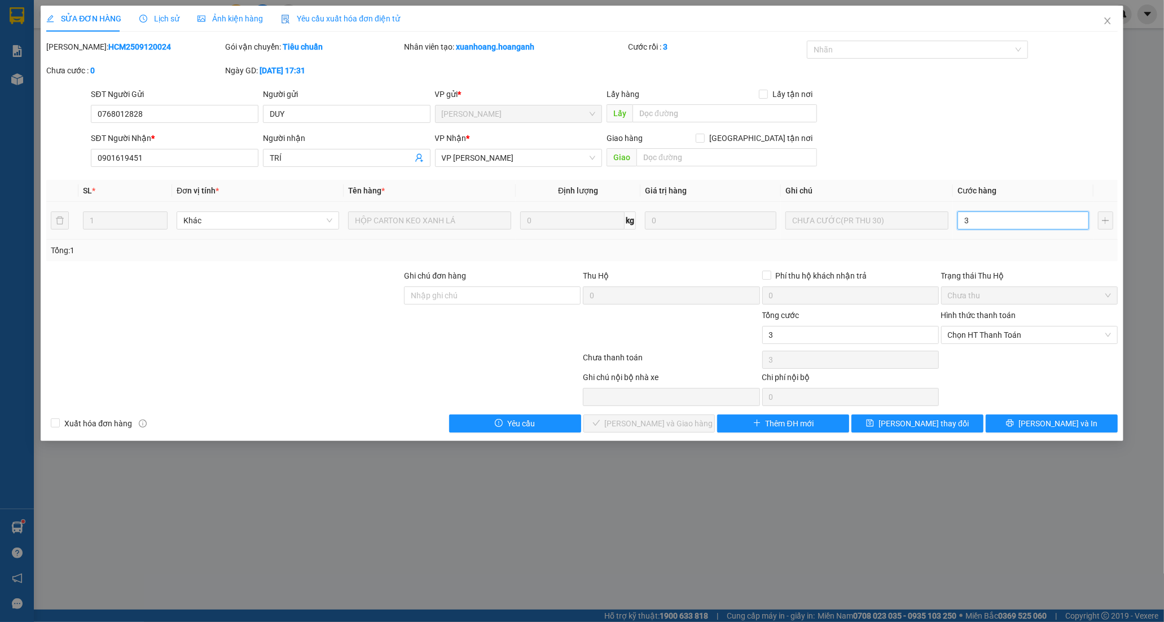
type input "30"
click at [968, 337] on span "Chọn HT Thanh Toán" at bounding box center [1029, 335] width 163 height 17
type input "30"
type input "30.000"
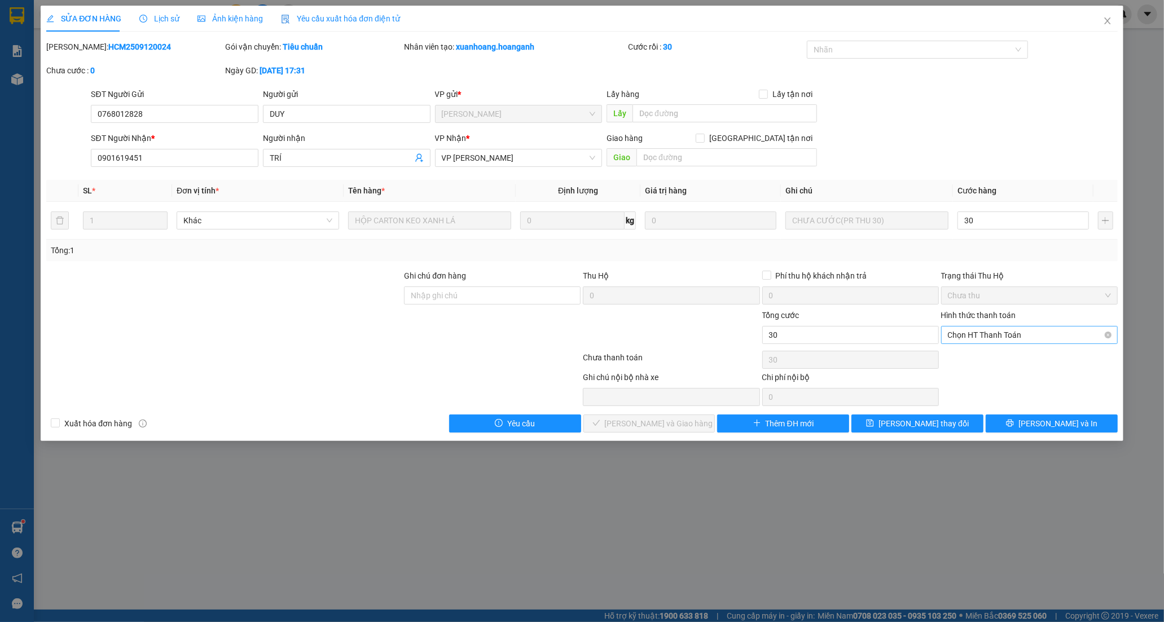
type input "30.000"
click at [963, 358] on div "Tại văn phòng" at bounding box center [1029, 357] width 163 height 12
type input "0"
click at [637, 425] on span "[PERSON_NAME] và Giao hàng" at bounding box center [659, 423] width 108 height 12
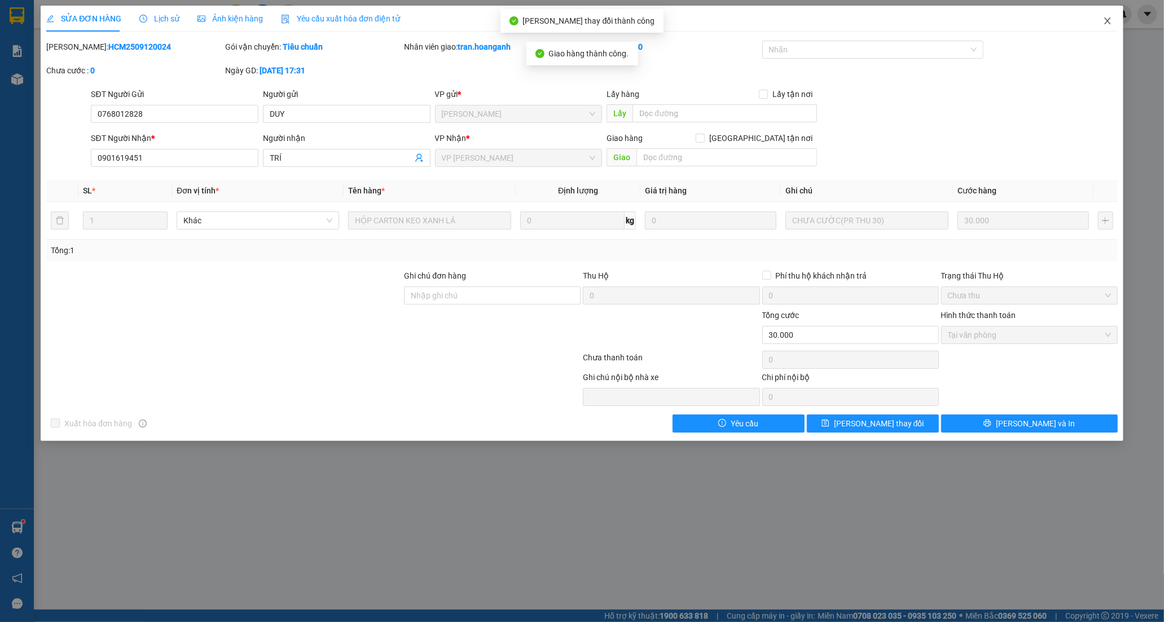
click at [1110, 21] on icon "close" at bounding box center [1107, 20] width 9 height 9
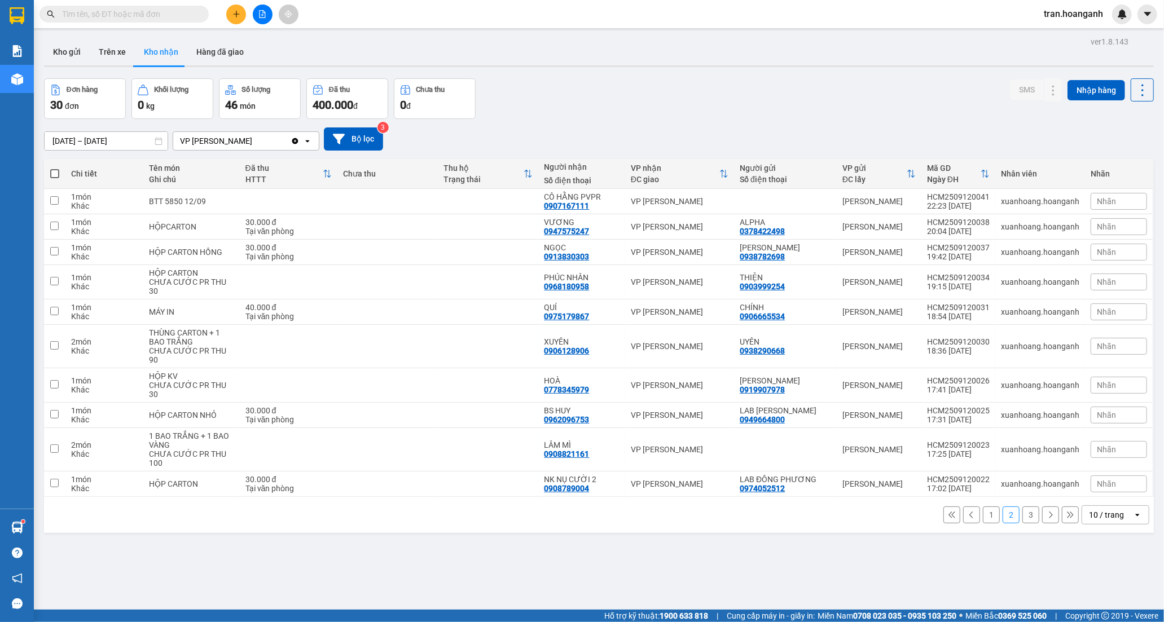
click at [987, 507] on button "1" at bounding box center [991, 515] width 17 height 17
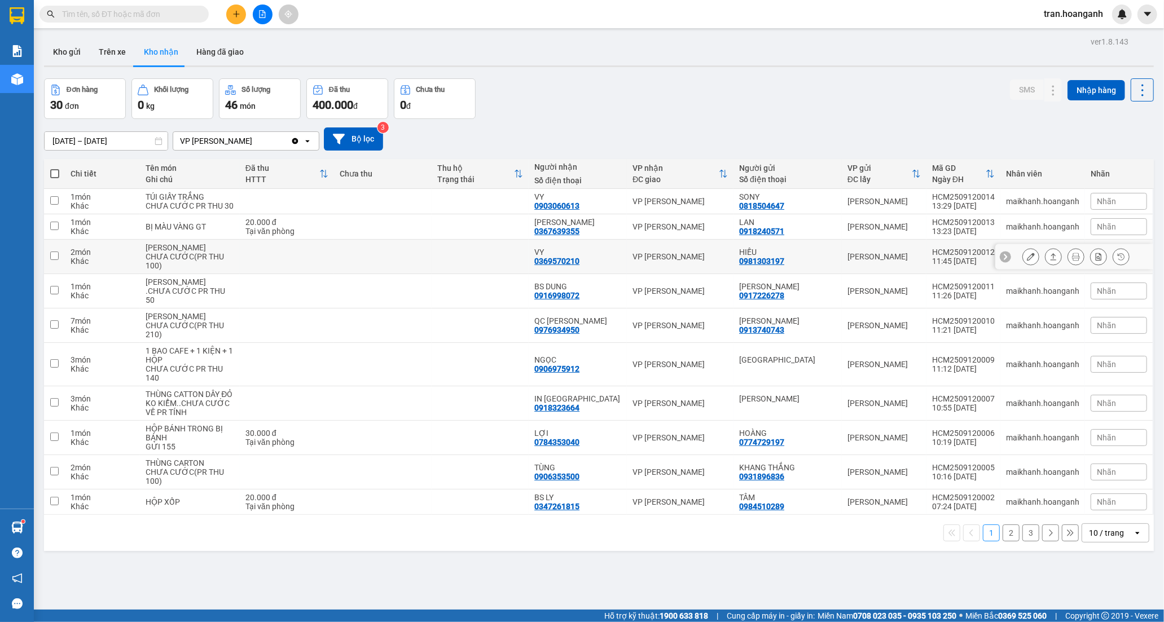
click at [507, 267] on td at bounding box center [480, 257] width 98 height 34
checkbox input "true"
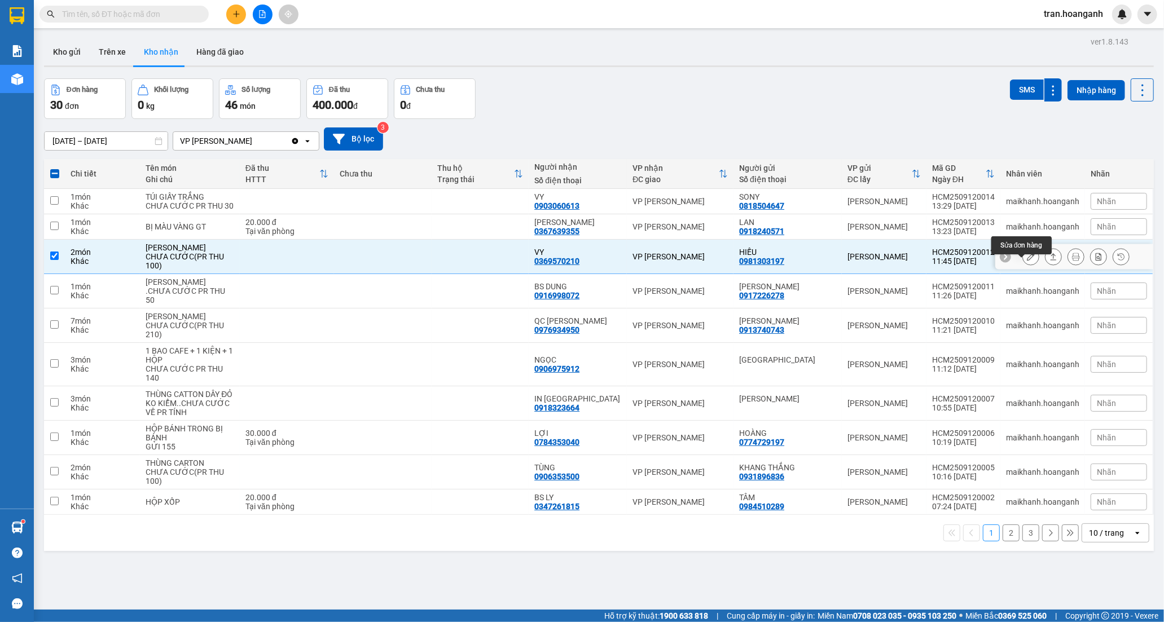
click at [1027, 261] on icon at bounding box center [1031, 257] width 8 height 8
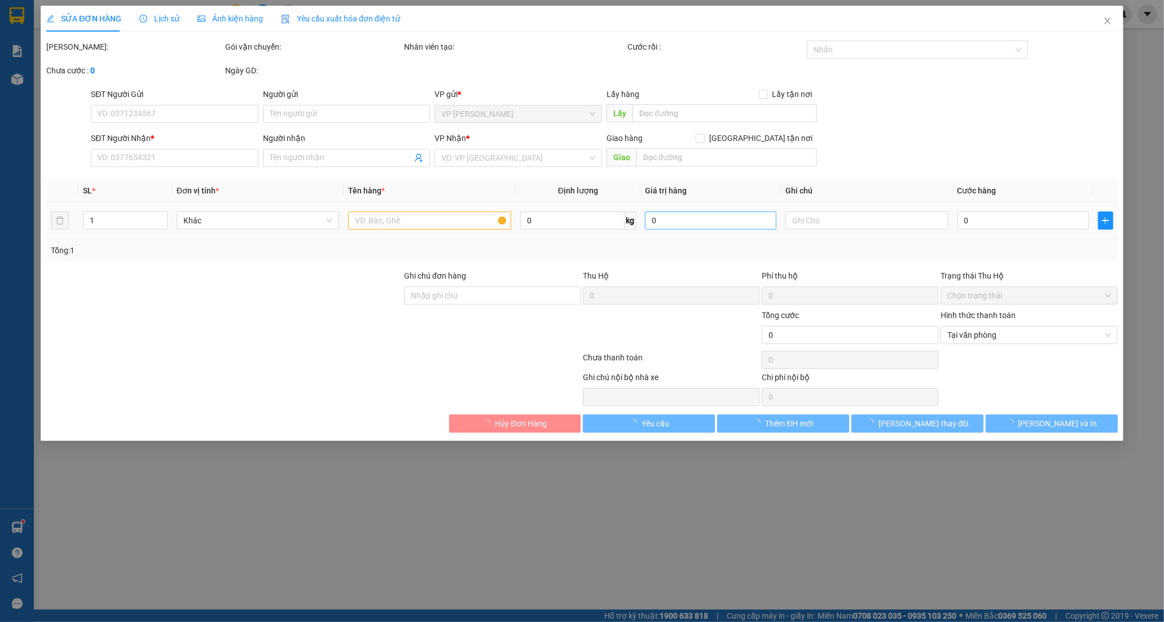
type input "0981303197"
type input "HIẾU"
type input "0369570210"
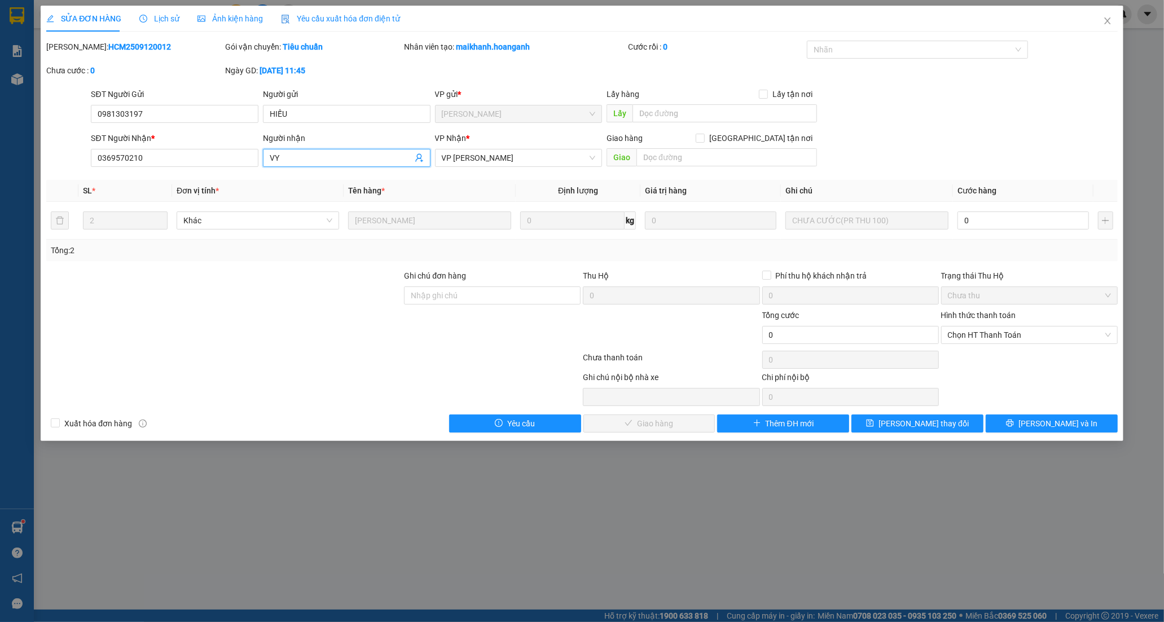
click at [347, 162] on input "VY" at bounding box center [341, 158] width 143 height 12
type input "VY (TÙNG )"
click at [902, 425] on span "[PERSON_NAME] thay đổi" at bounding box center [923, 423] width 90 height 12
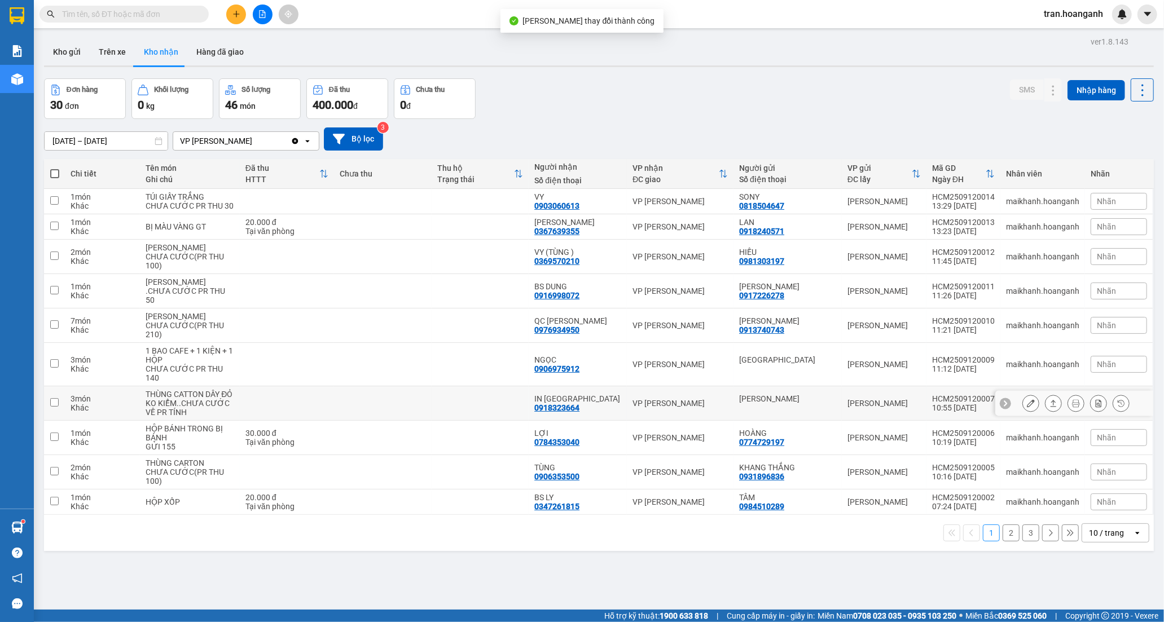
scroll to position [52, 0]
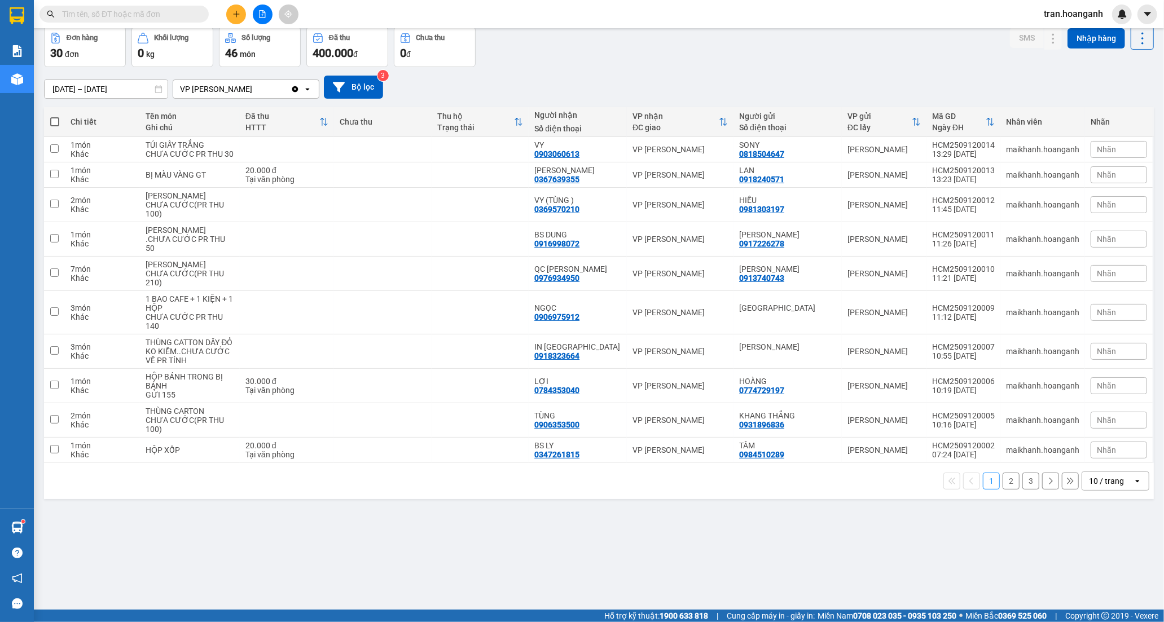
click at [1002, 490] on button "2" at bounding box center [1010, 481] width 17 height 17
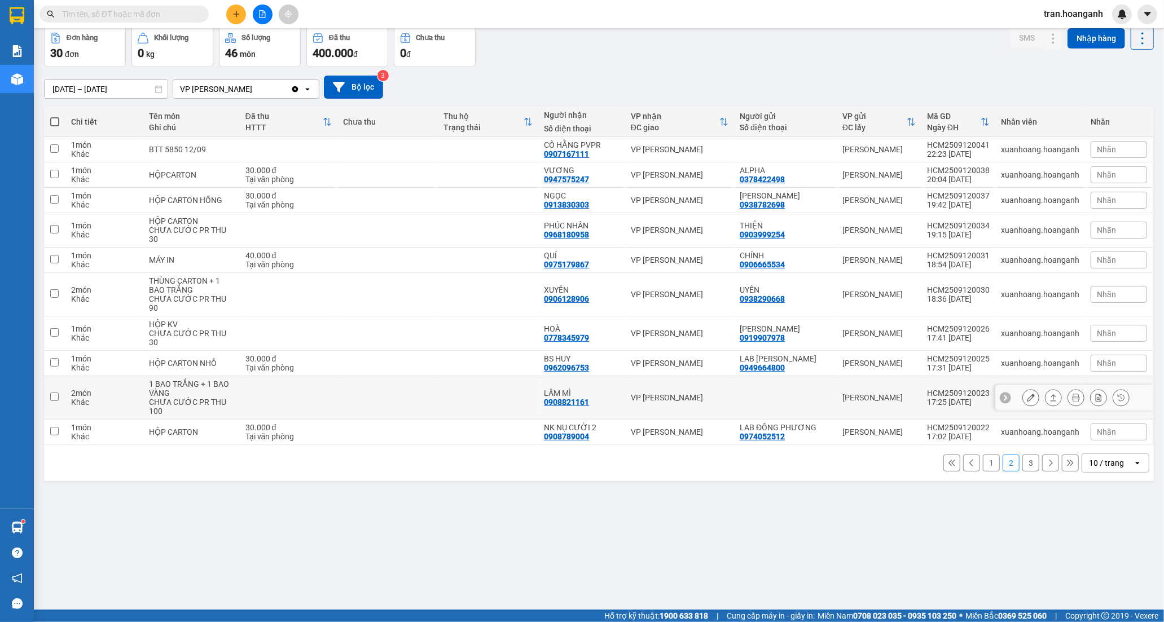
drag, startPoint x: 618, startPoint y: 369, endPoint x: 847, endPoint y: 374, distance: 229.6
click at [622, 376] on td "LÂM MÌ 0908821161" at bounding box center [581, 397] width 87 height 43
checkbox input "true"
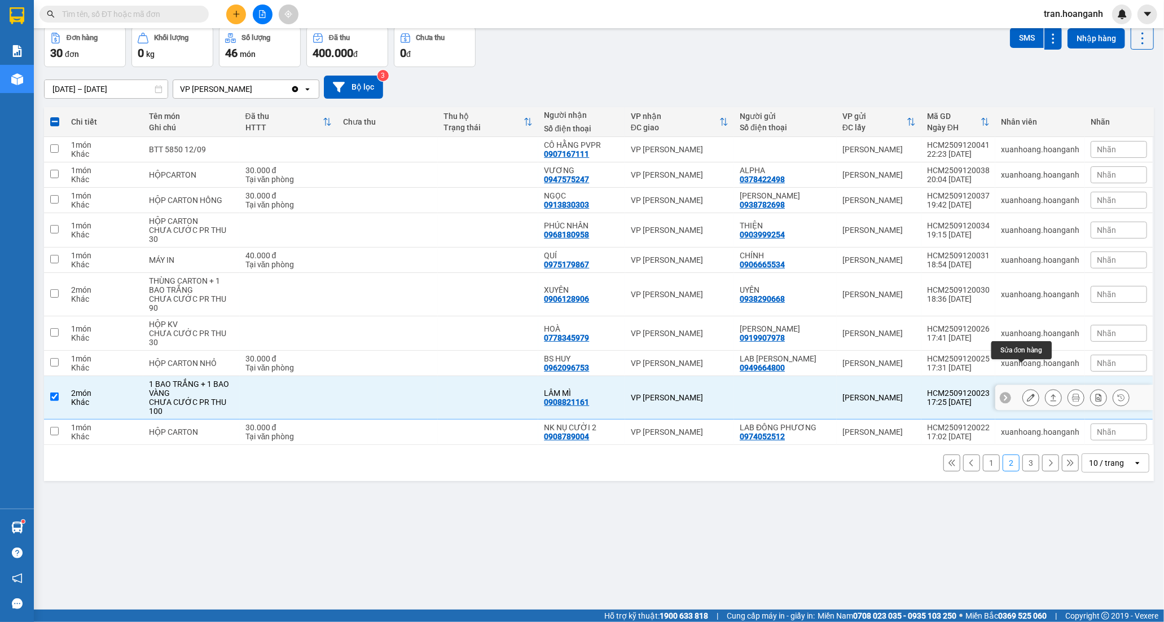
click at [1027, 388] on button at bounding box center [1031, 398] width 16 height 20
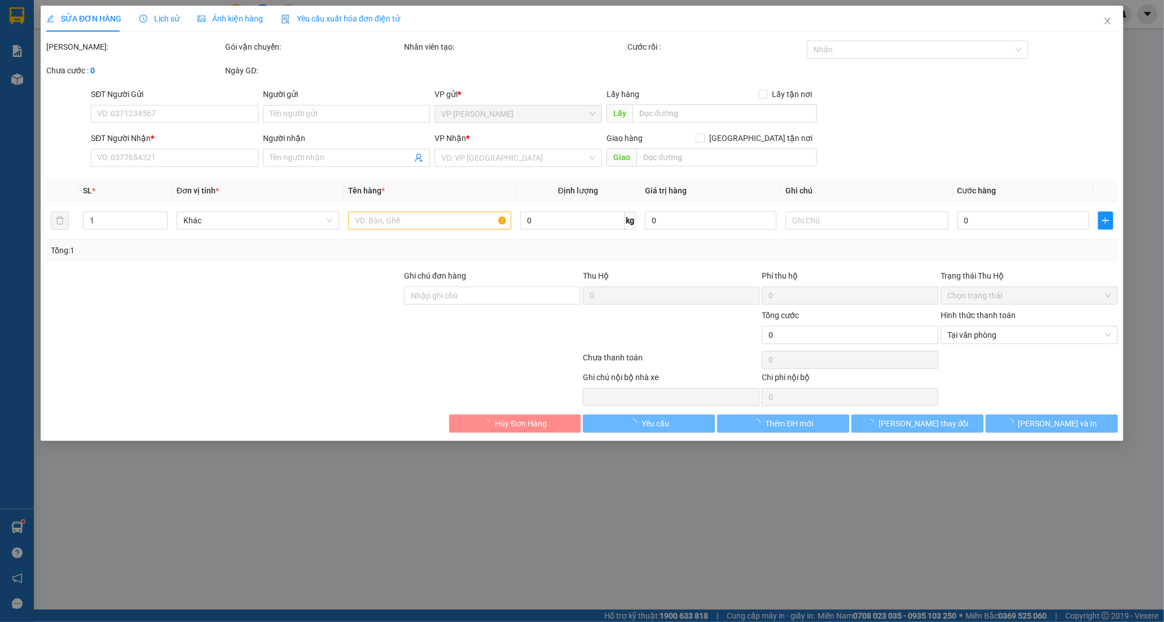
type input "0908821161"
type input "LÂM MÌ"
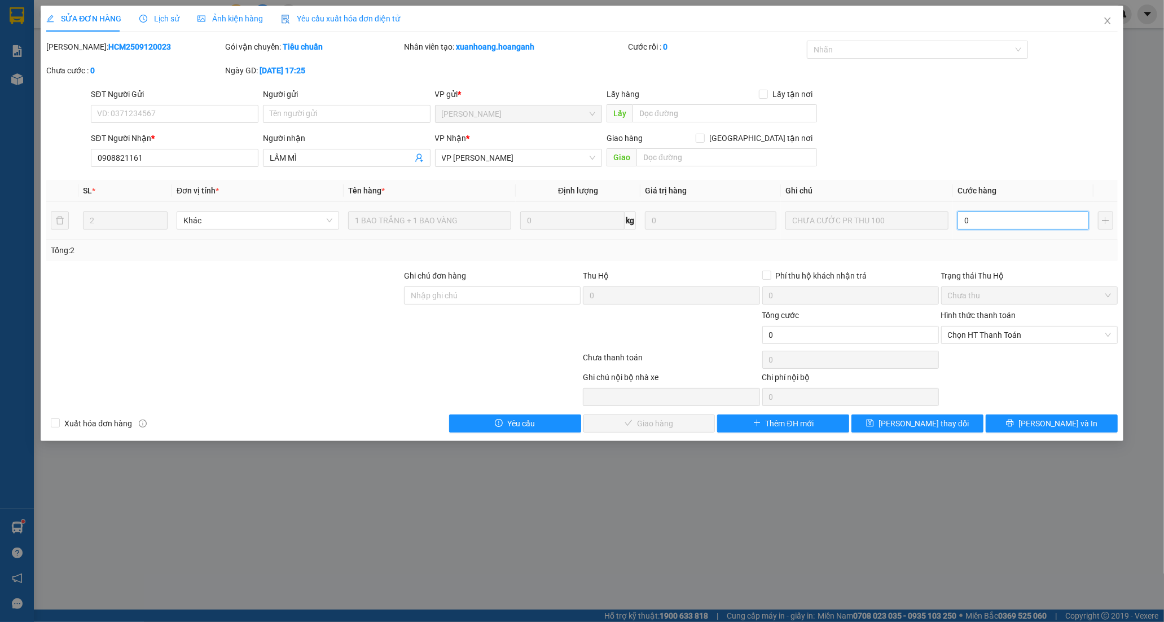
click at [990, 224] on input "0" at bounding box center [1022, 221] width 131 height 18
type input "1"
type input "10"
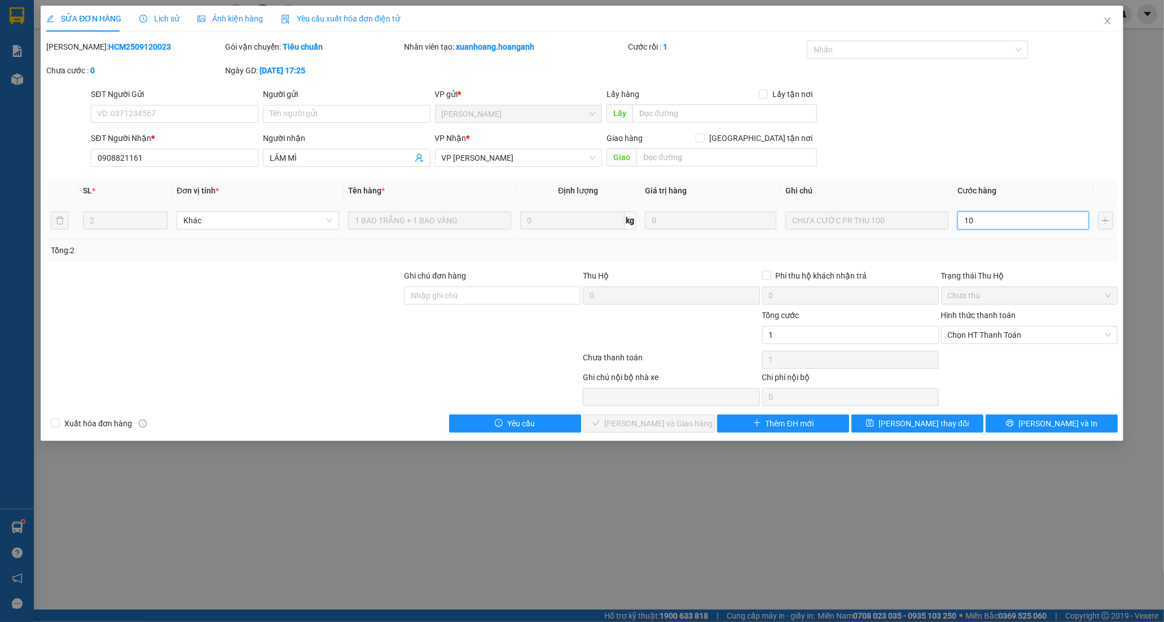
type input "10"
type input "100"
type input "1.000"
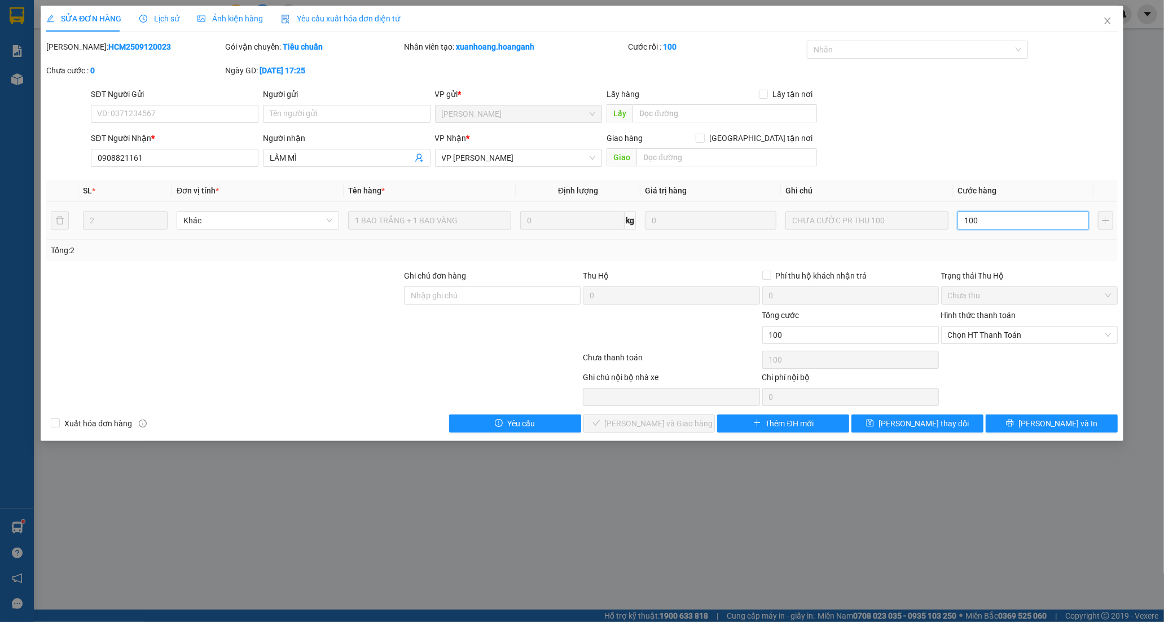
type input "1.000"
type input "100"
click at [982, 339] on span "Chọn HT Thanh Toán" at bounding box center [1029, 335] width 163 height 17
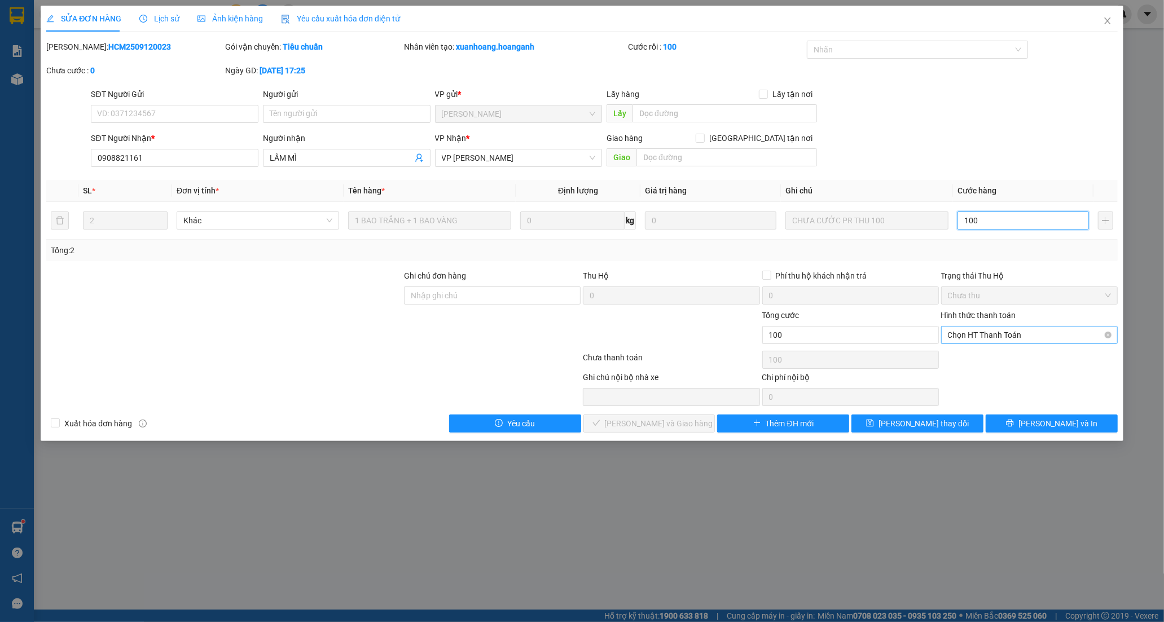
type input "100"
type input "100.000"
click at [980, 353] on div "Tại văn phòng" at bounding box center [1029, 357] width 163 height 12
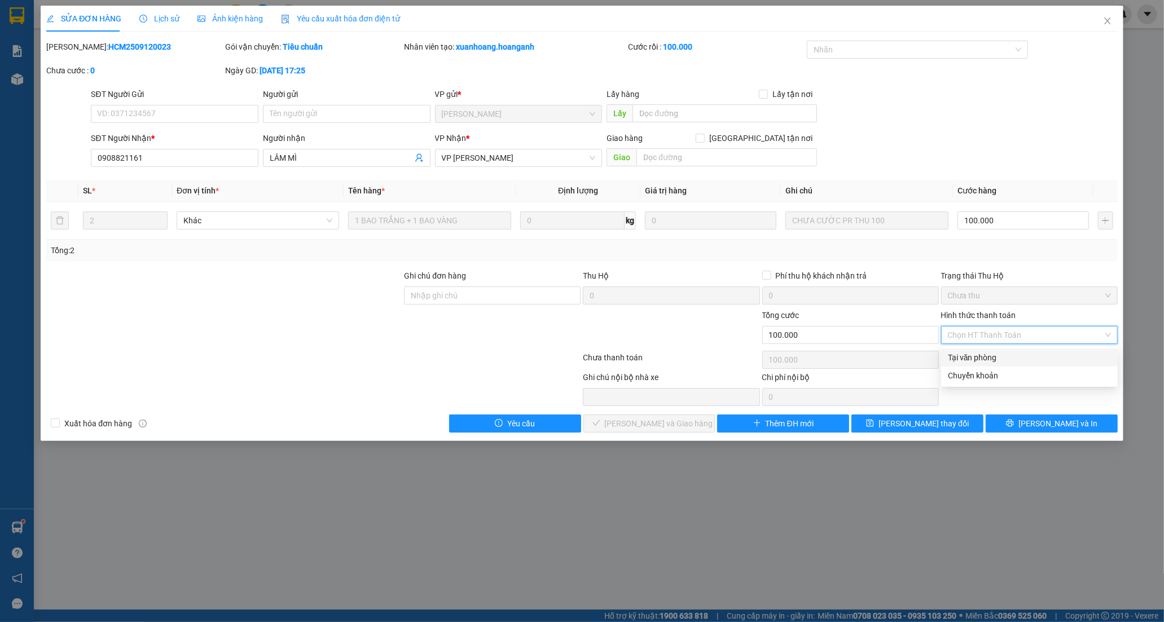
type input "0"
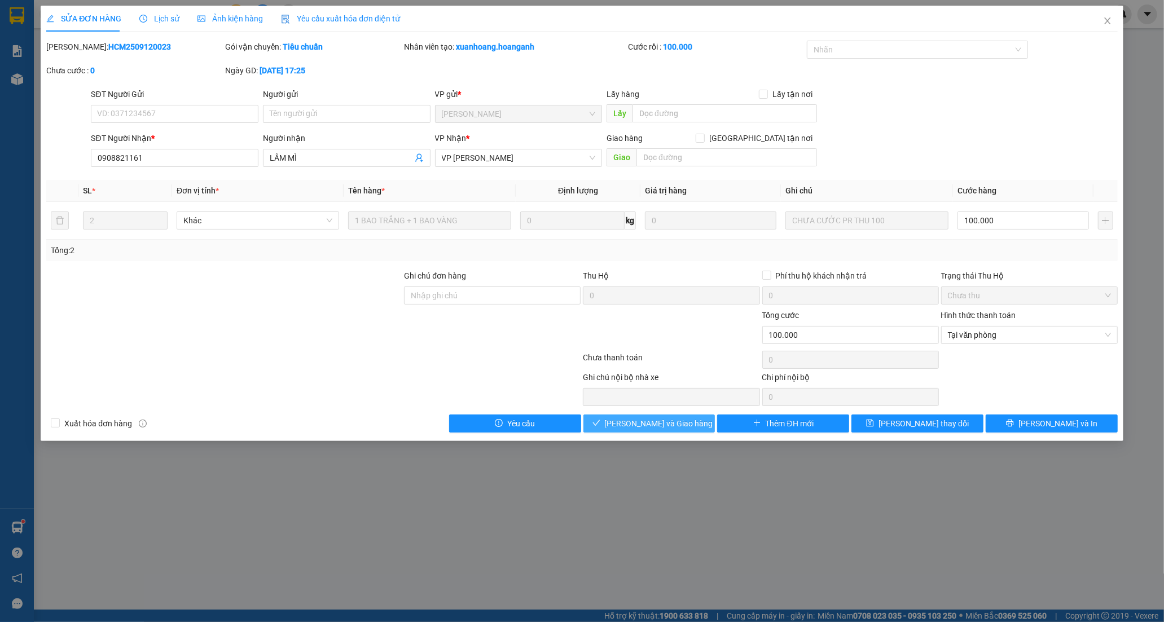
click at [683, 424] on span "[PERSON_NAME] và Giao hàng" at bounding box center [659, 423] width 108 height 12
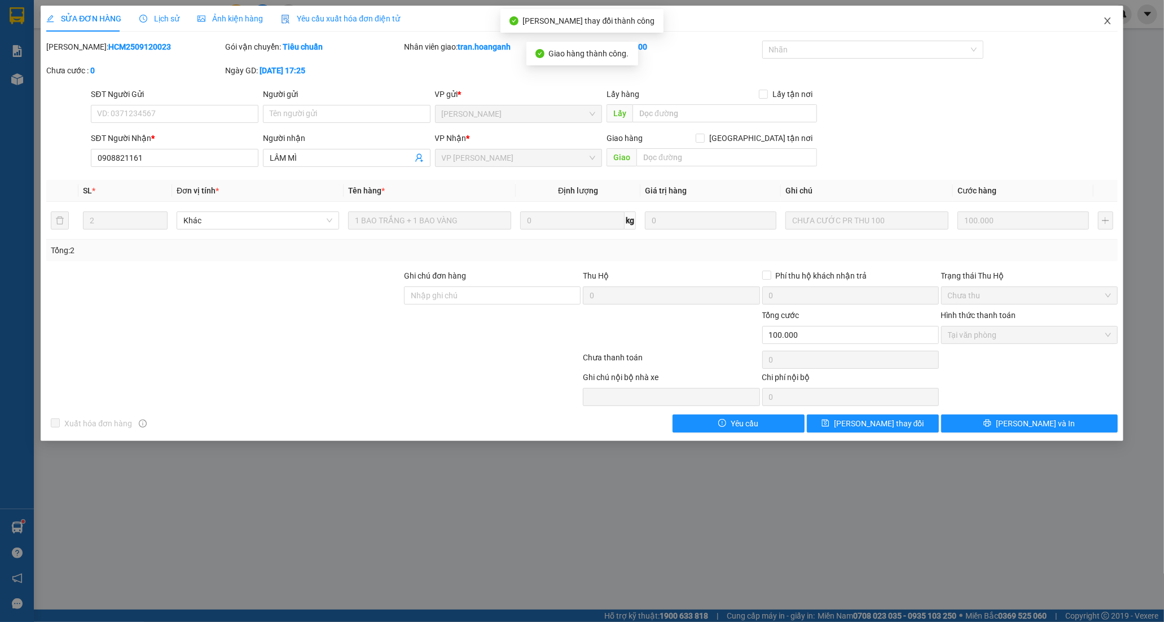
click at [1103, 21] on icon "close" at bounding box center [1107, 20] width 9 height 9
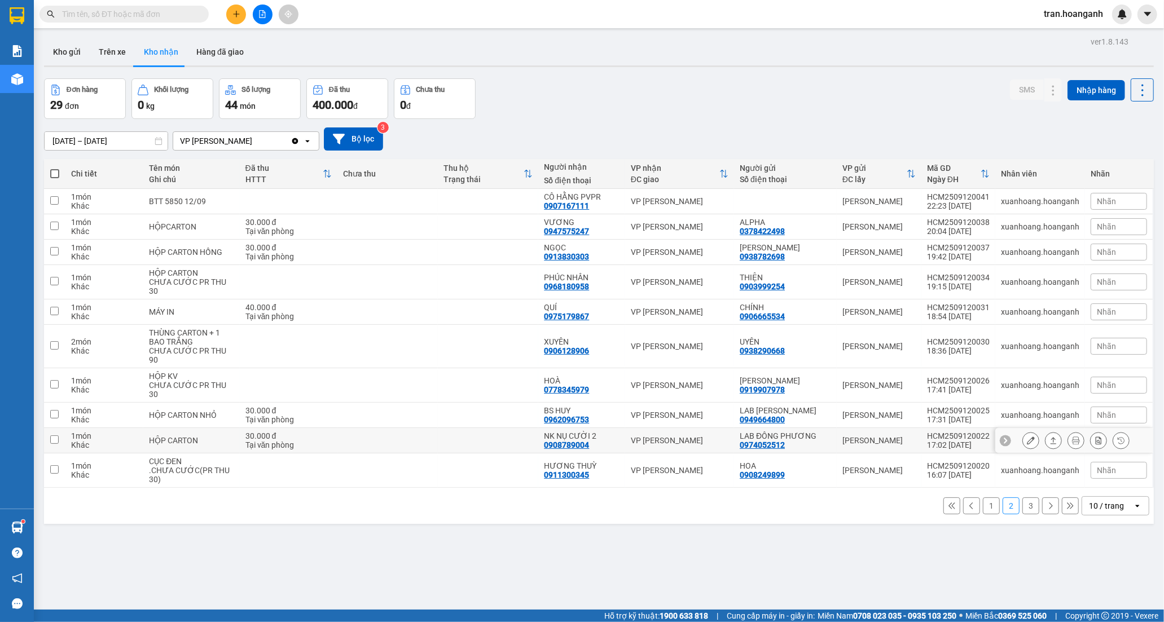
click at [556, 441] on div "0908789004" at bounding box center [566, 445] width 45 height 9
click at [1027, 437] on icon at bounding box center [1031, 441] width 8 height 8
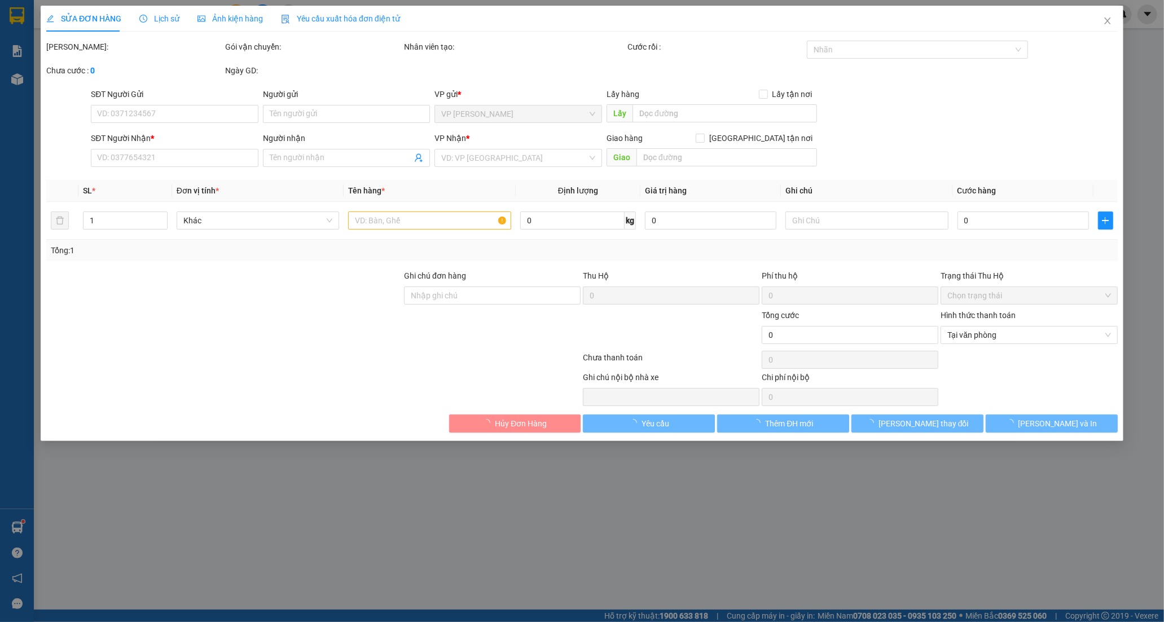
type input "0974052512"
type input "LAB ĐÔNG PHƯƠNG"
type input "0908789004"
type input "NK NỤ CƯỜI 2"
type input "30.000"
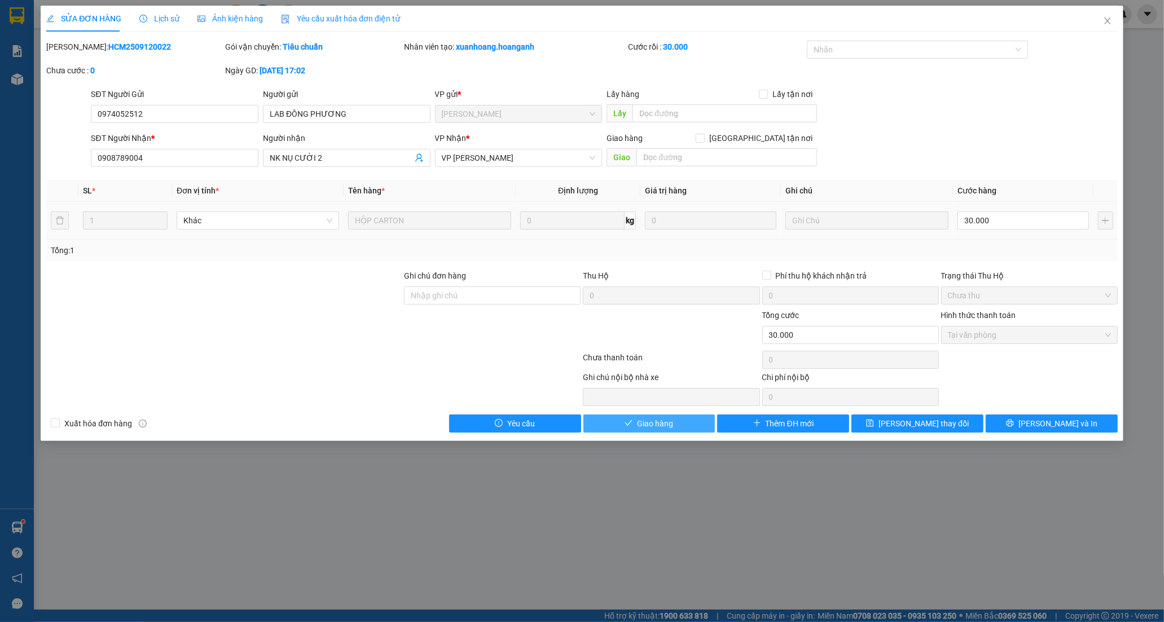
drag, startPoint x: 689, startPoint y: 422, endPoint x: 926, endPoint y: 231, distance: 304.5
click at [688, 421] on button "Giao hàng" at bounding box center [649, 424] width 132 height 18
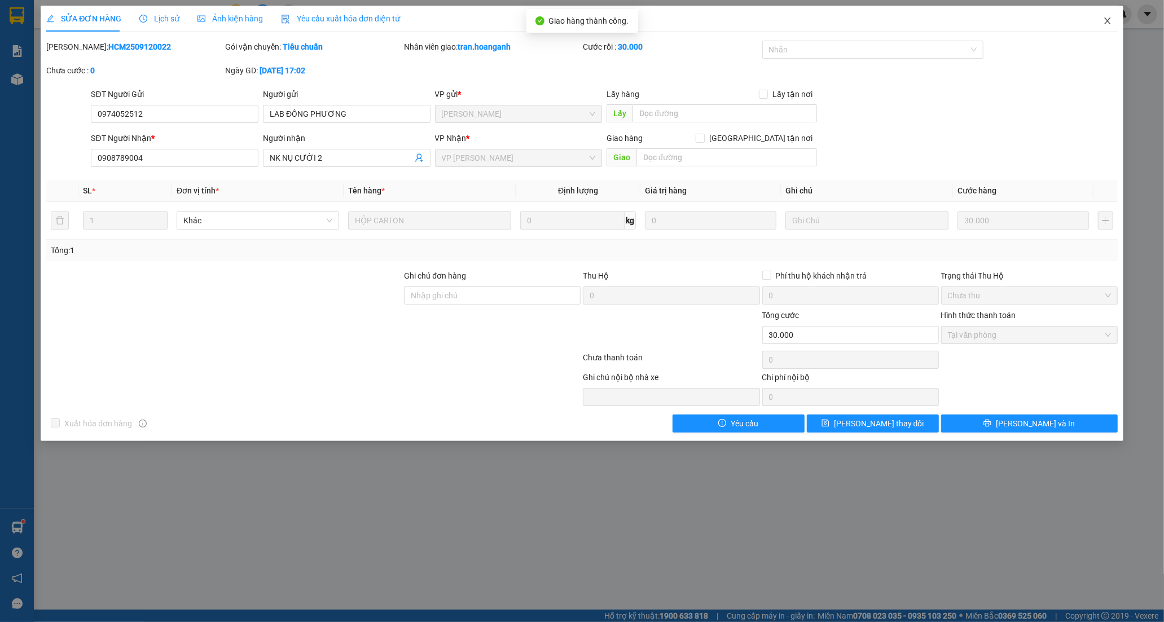
click at [1108, 20] on icon "close" at bounding box center [1107, 20] width 6 height 7
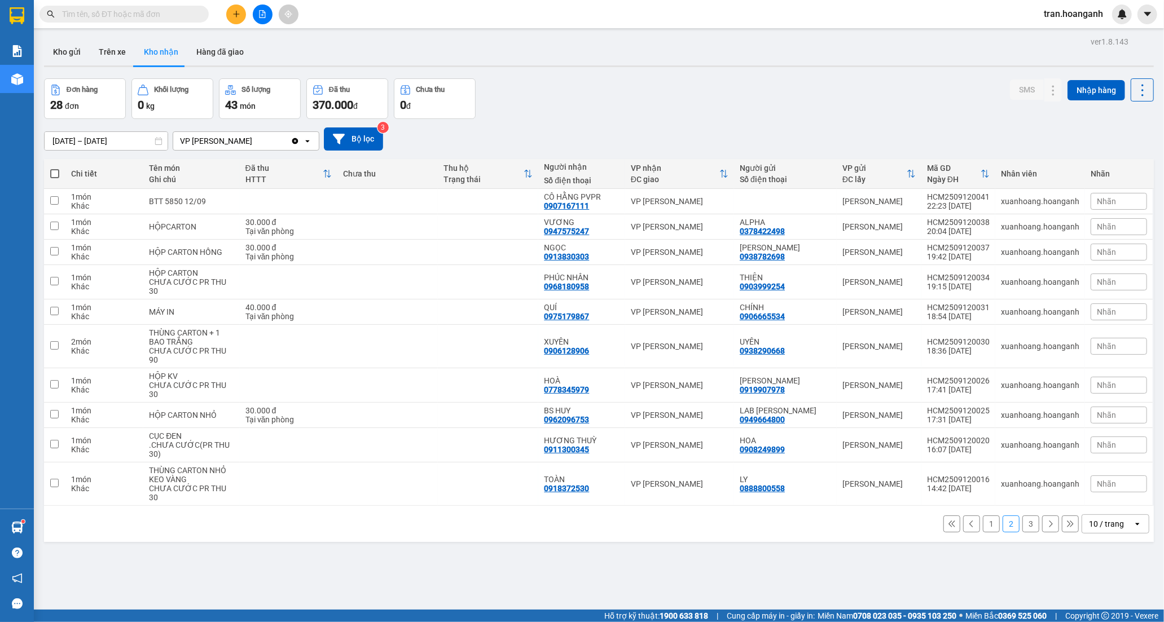
click at [971, 514] on div "1 2 3 10 / trang open" at bounding box center [599, 523] width 1100 height 19
drag, startPoint x: 980, startPoint y: 487, endPoint x: 826, endPoint y: 250, distance: 283.3
click at [983, 516] on button "1" at bounding box center [991, 524] width 17 height 17
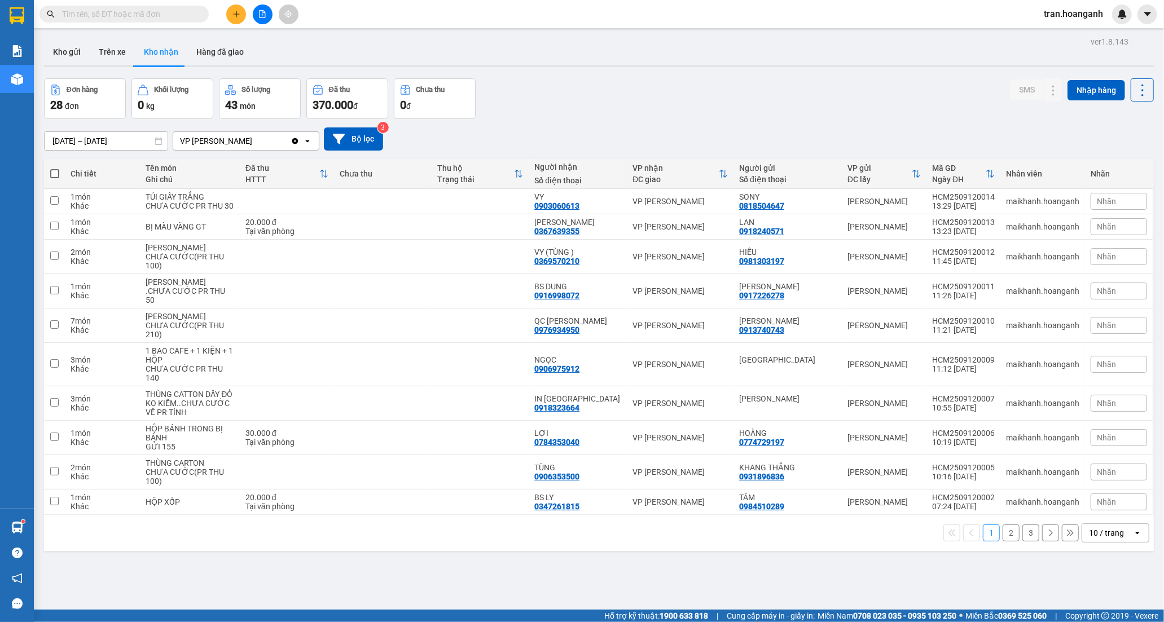
click at [156, 14] on input "text" at bounding box center [128, 14] width 133 height 12
click at [1002, 541] on button "2" at bounding box center [1010, 533] width 17 height 17
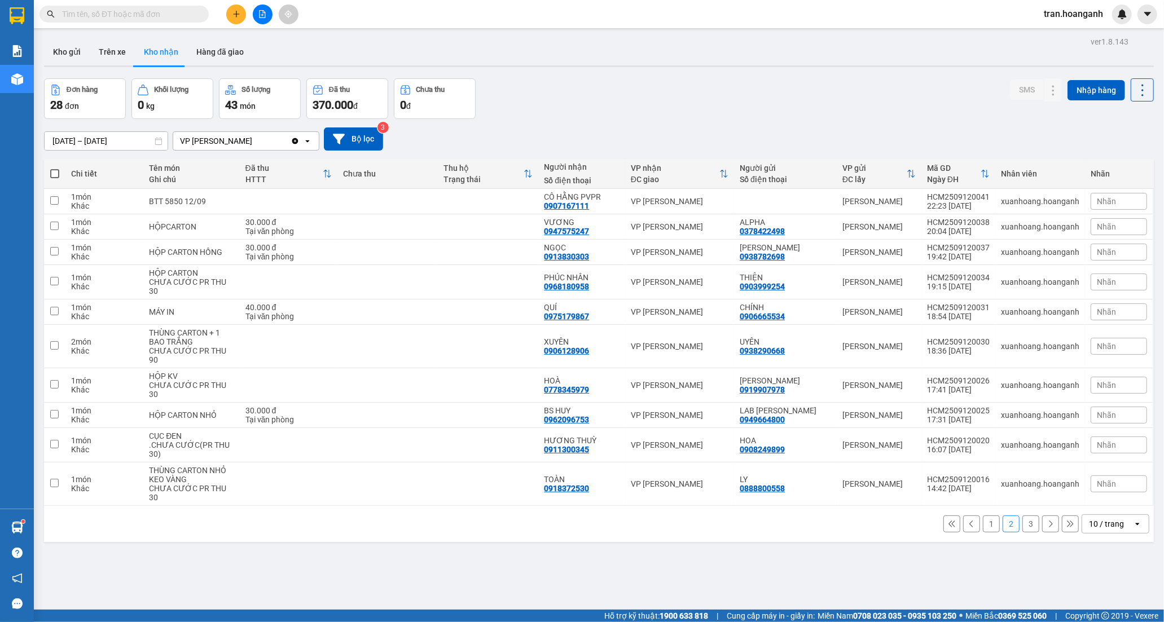
click at [1022, 516] on button "3" at bounding box center [1030, 524] width 17 height 17
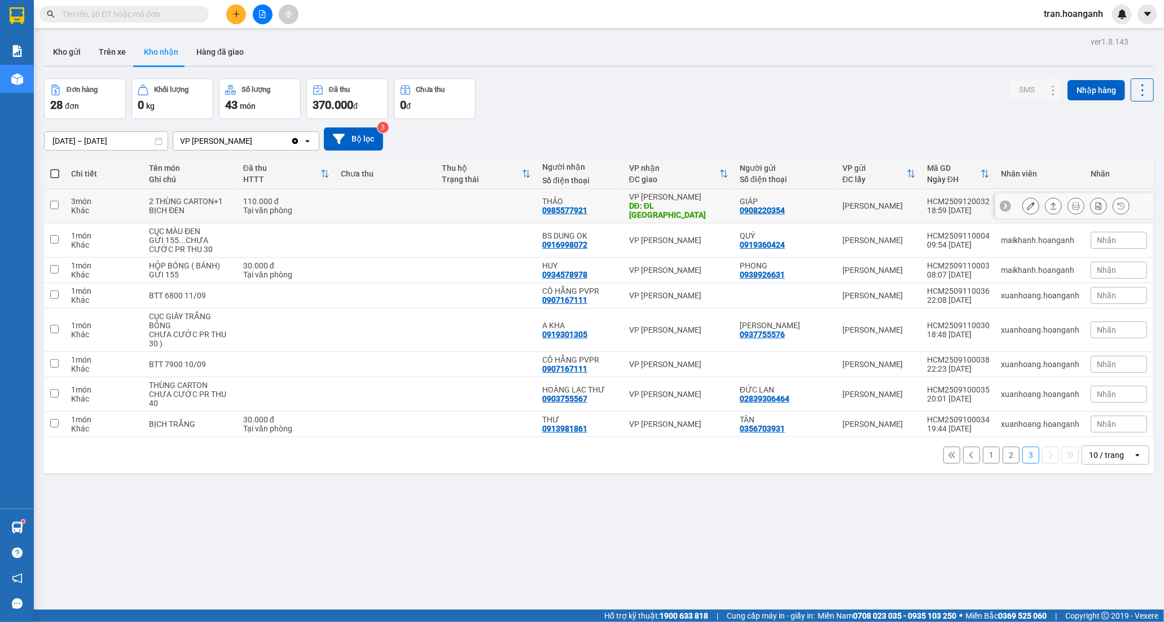
click at [645, 198] on div "VP [PERSON_NAME]" at bounding box center [678, 196] width 99 height 9
checkbox input "true"
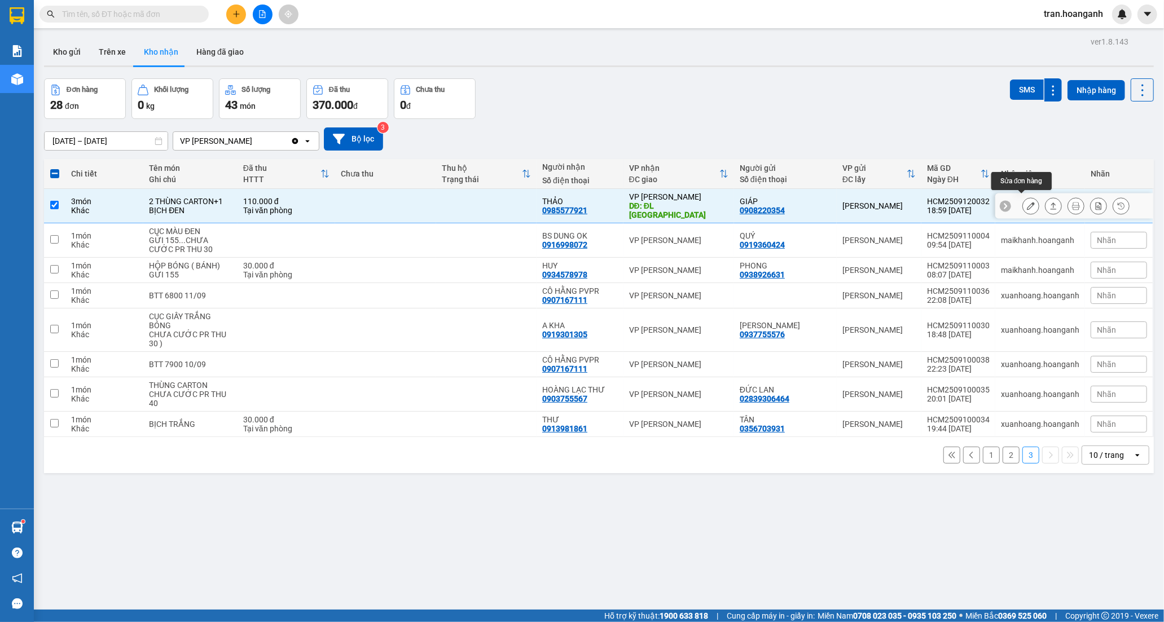
click at [1027, 202] on icon at bounding box center [1031, 206] width 8 height 8
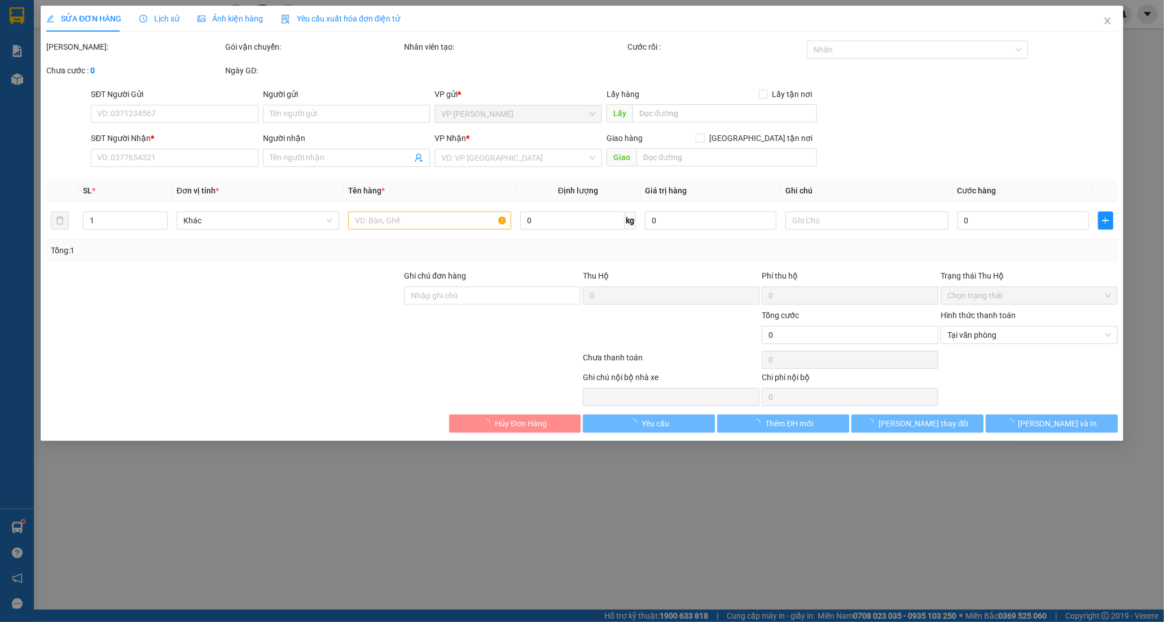
type input "0908220354"
type input "GIÁP"
type input "0985577921"
type input "THẢO"
type input "ĐL ĐÔNG HẢI"
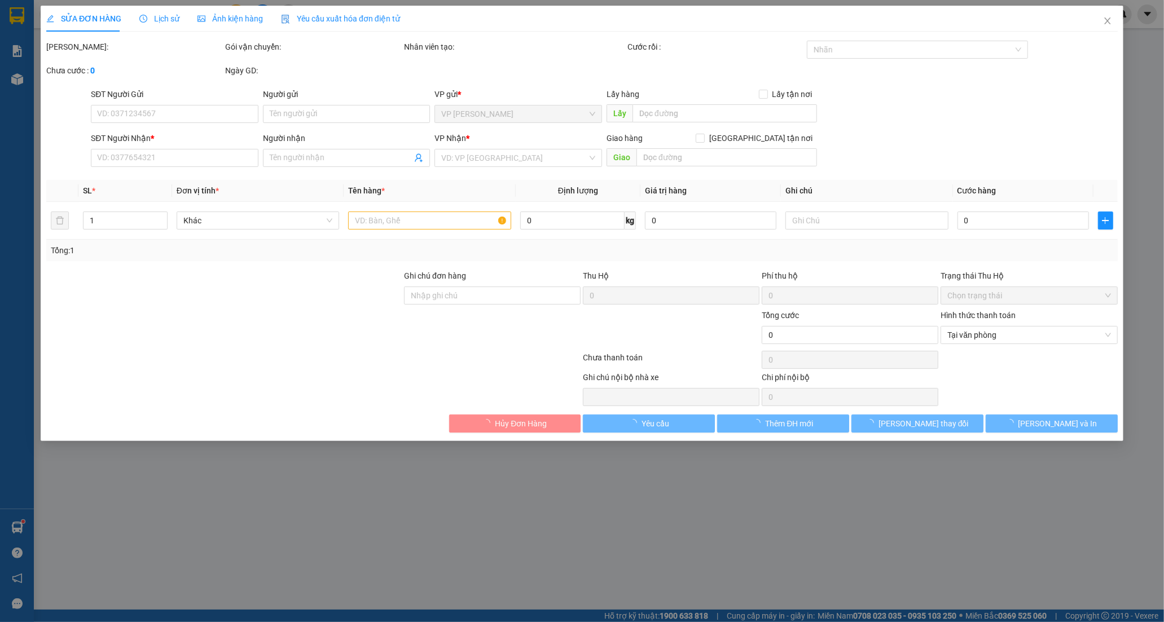
type input "110.000"
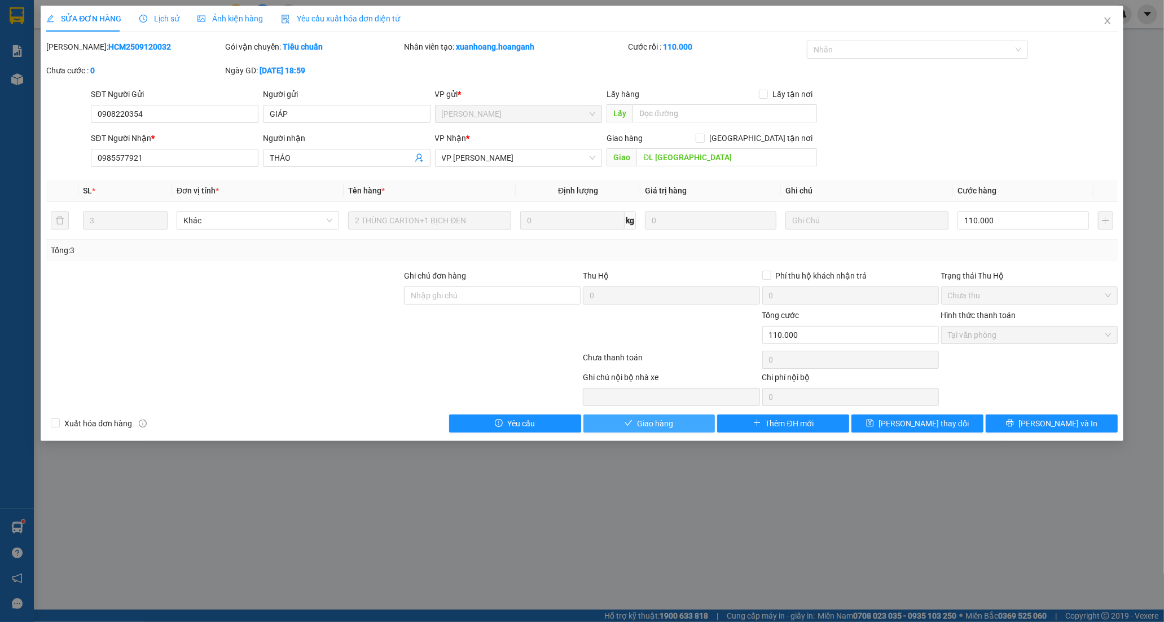
click at [669, 427] on span "Giao hàng" at bounding box center [655, 423] width 36 height 12
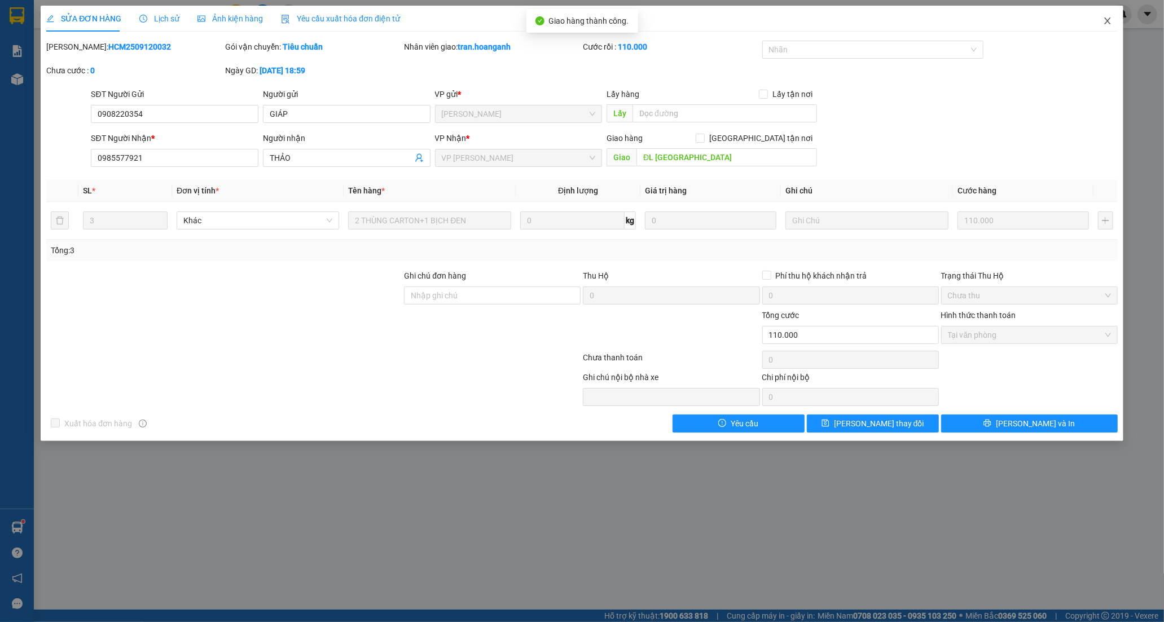
click at [1103, 24] on icon "close" at bounding box center [1107, 20] width 9 height 9
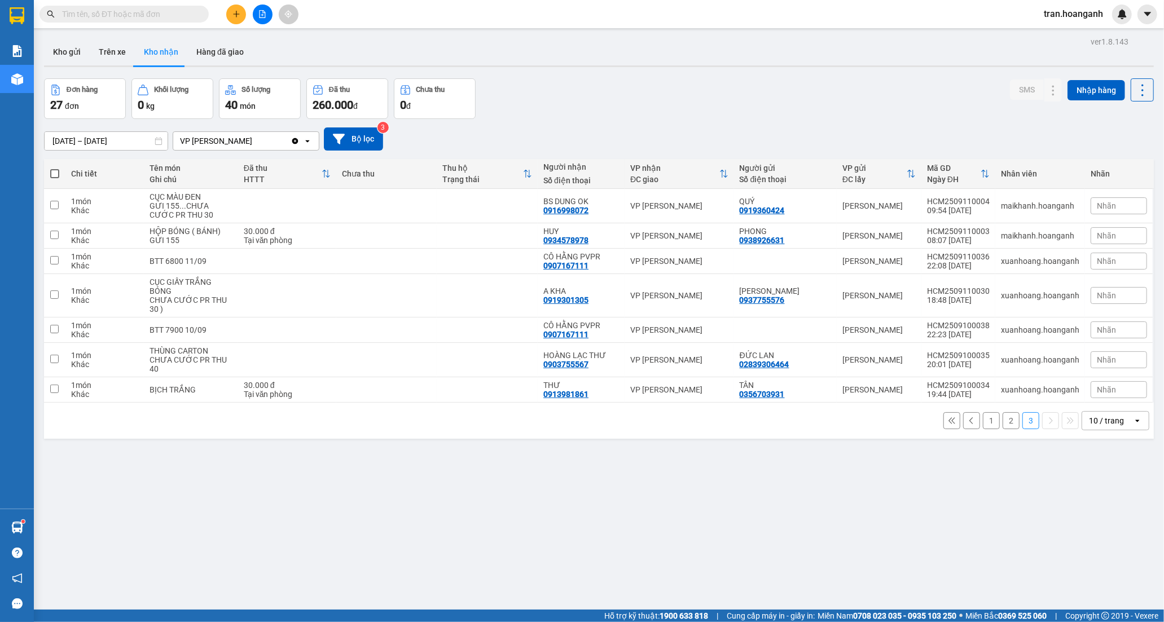
click at [983, 420] on button "1" at bounding box center [991, 420] width 17 height 17
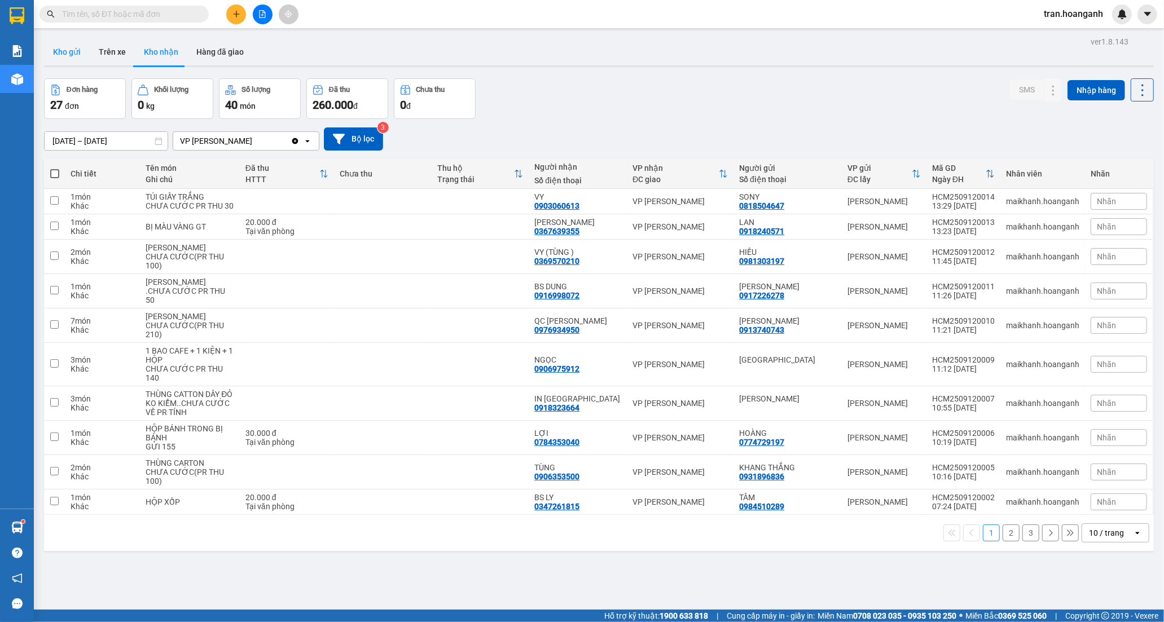
click at [72, 51] on button "Kho gửi" at bounding box center [67, 51] width 46 height 27
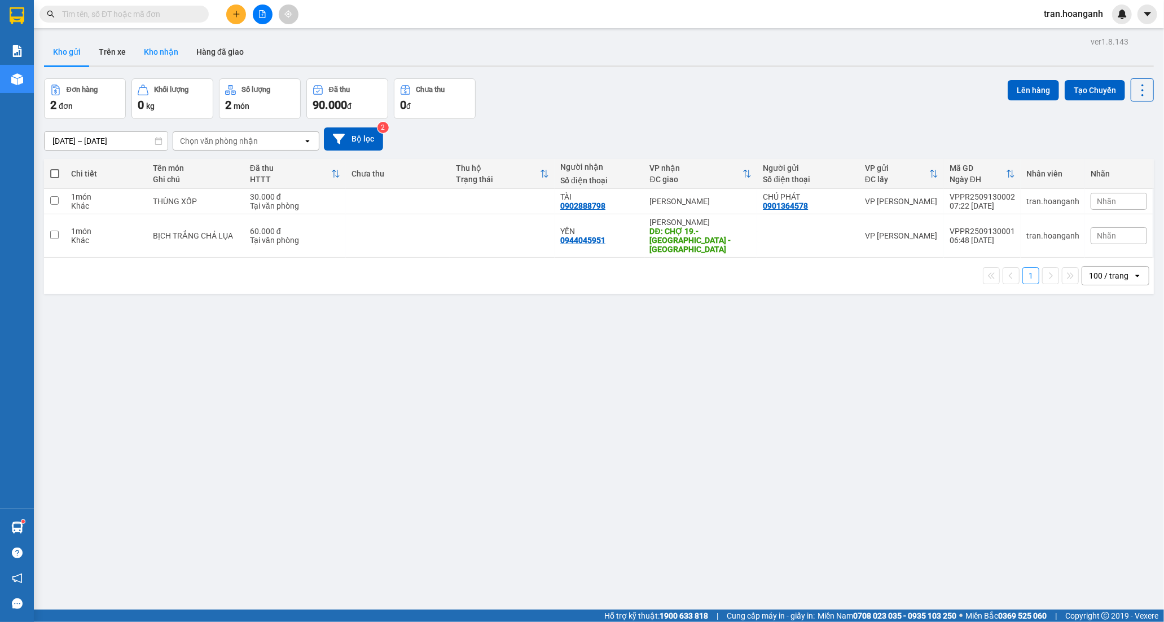
click at [158, 48] on button "Kho nhận" at bounding box center [161, 51] width 52 height 27
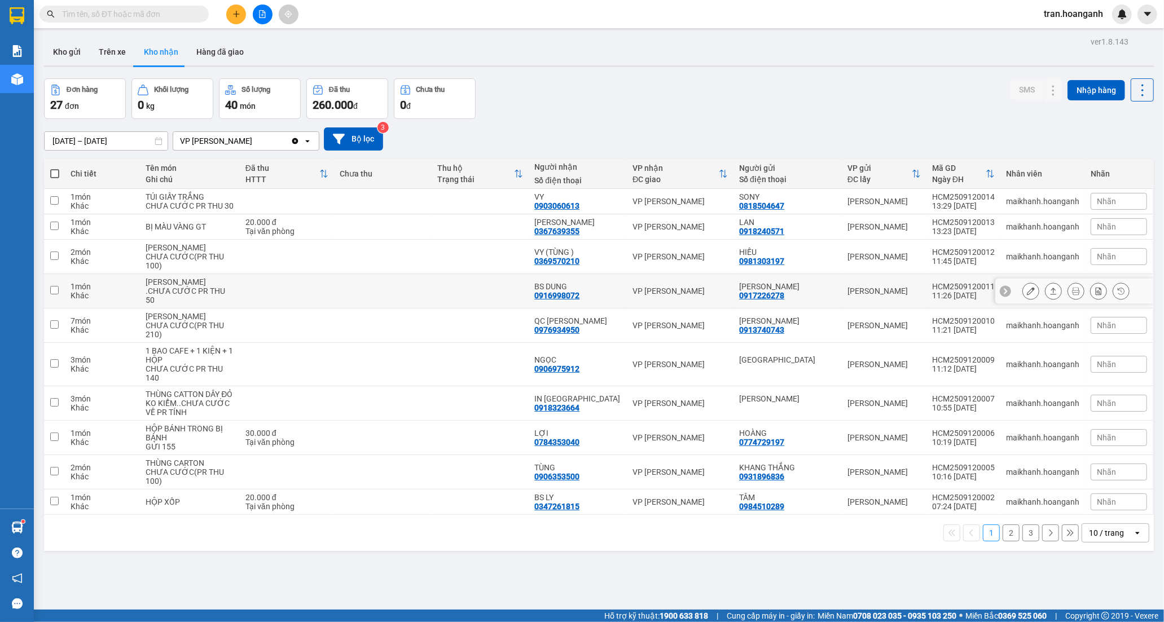
scroll to position [52, 0]
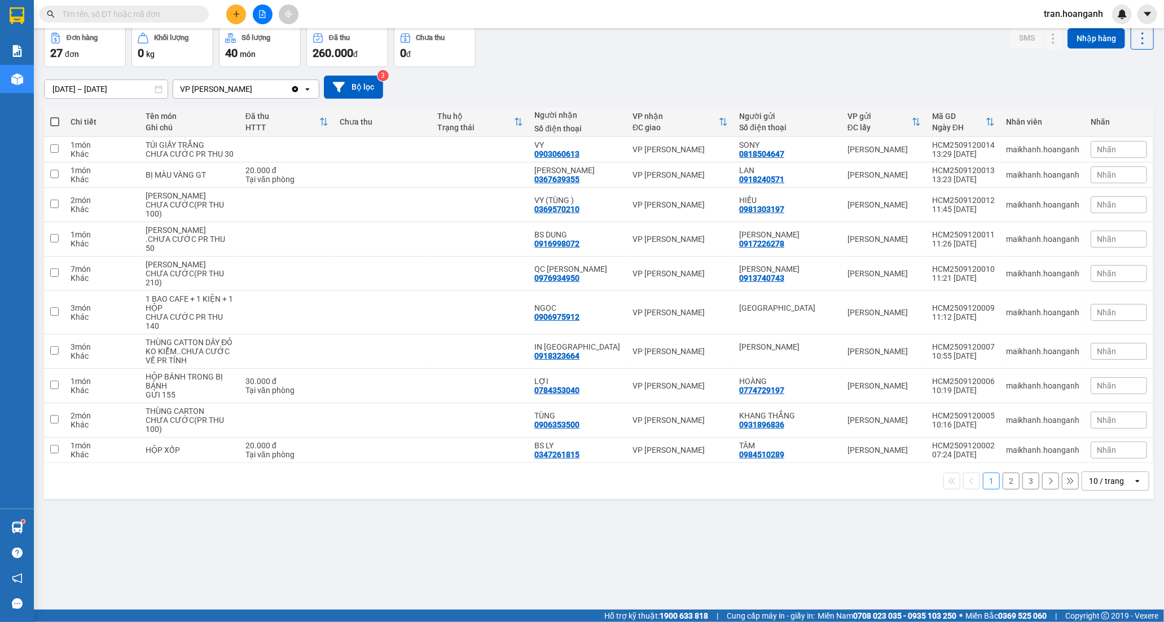
click at [1002, 490] on button "2" at bounding box center [1010, 481] width 17 height 17
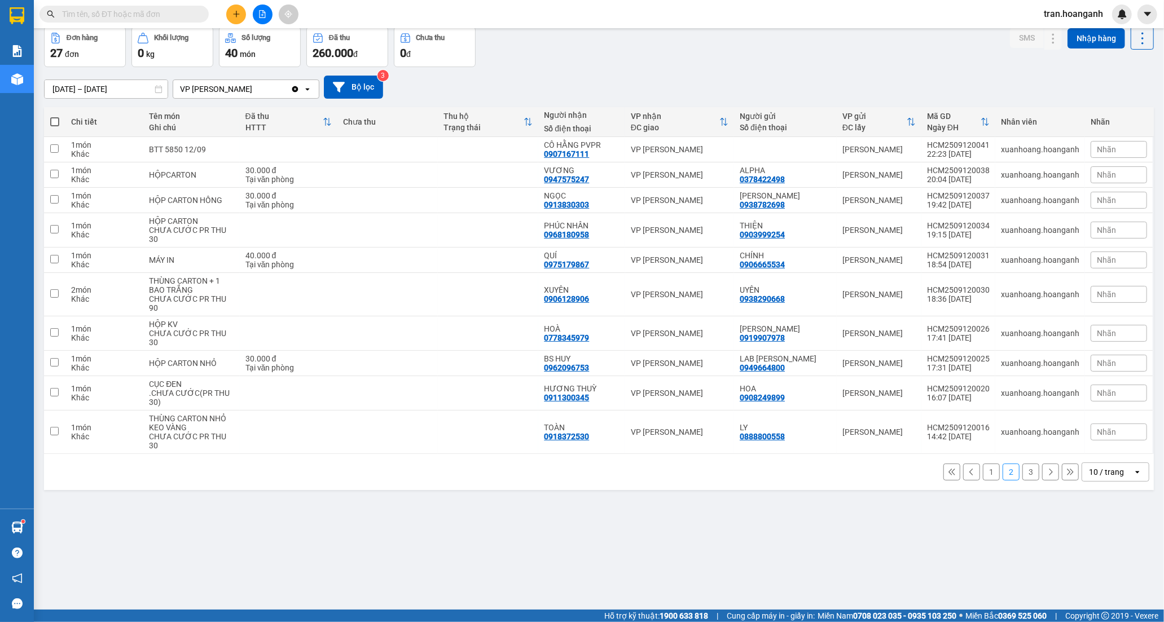
click at [983, 464] on button "1" at bounding box center [991, 472] width 17 height 17
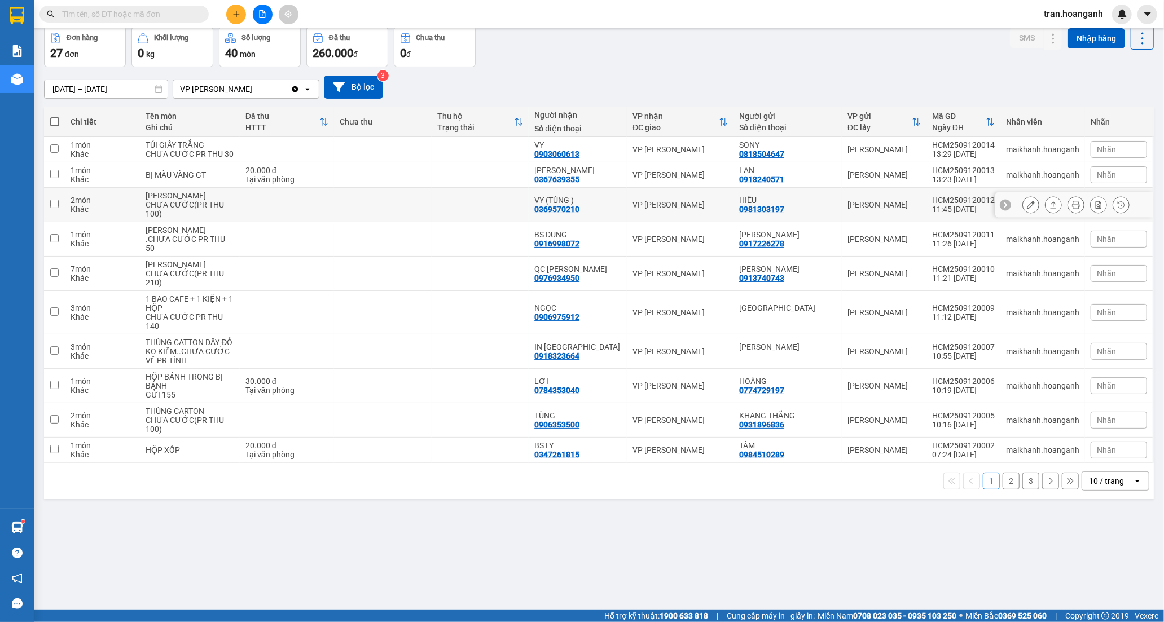
click at [575, 214] on div "0369570210" at bounding box center [556, 209] width 45 height 9
click at [1030, 212] on div at bounding box center [1075, 204] width 107 height 17
click at [1027, 209] on icon at bounding box center [1031, 205] width 8 height 8
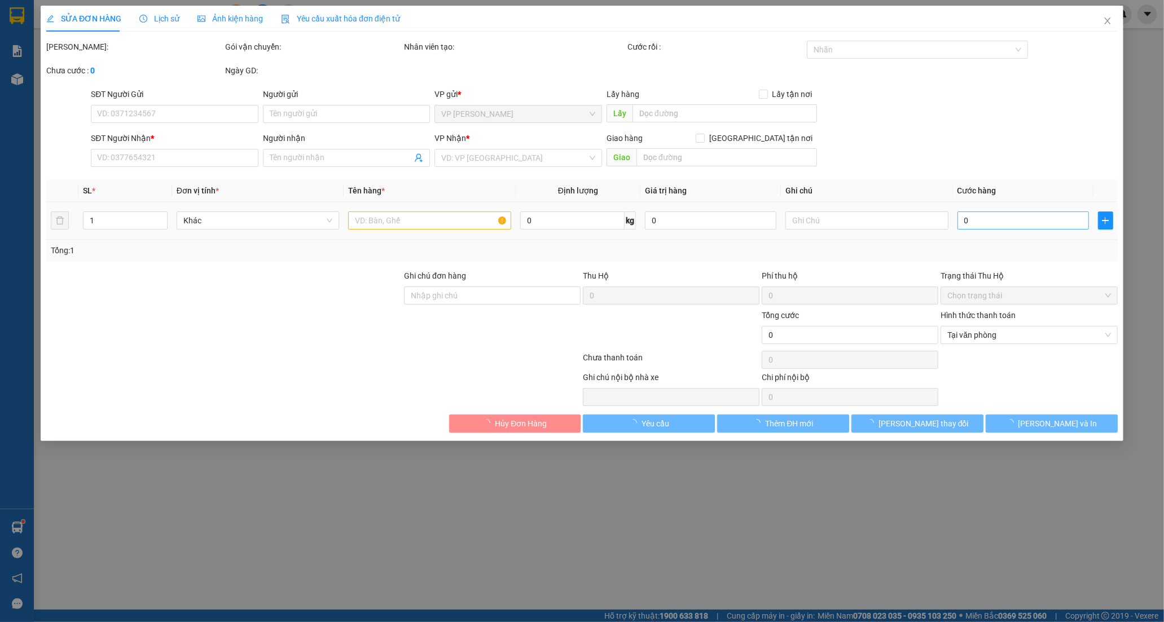
type input "0981303197"
type input "HIẾU"
type input "0369570210"
type input "VY (TÙNG )"
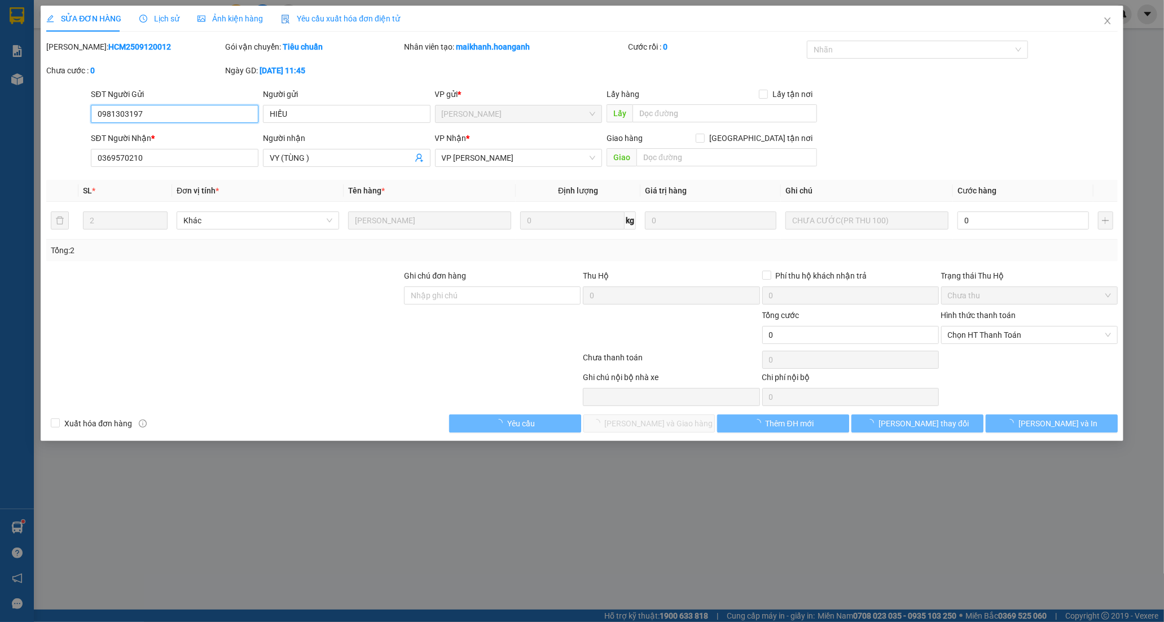
click at [995, 226] on input "0" at bounding box center [1022, 221] width 131 height 18
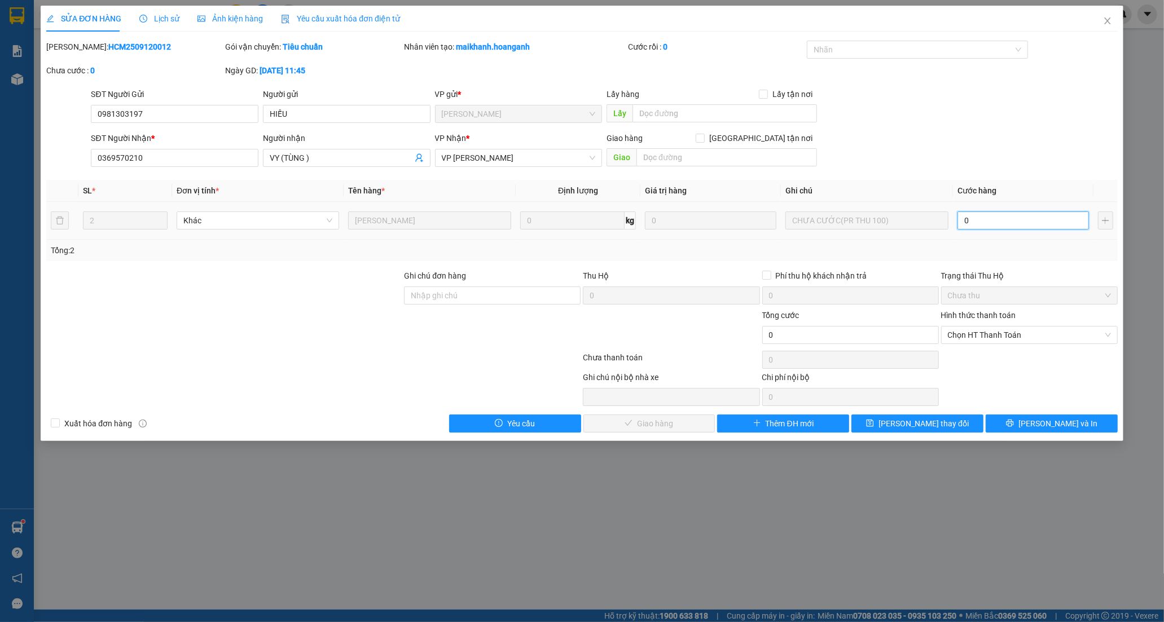
click at [972, 228] on input "0" at bounding box center [1022, 221] width 131 height 18
type input "1"
type input "10"
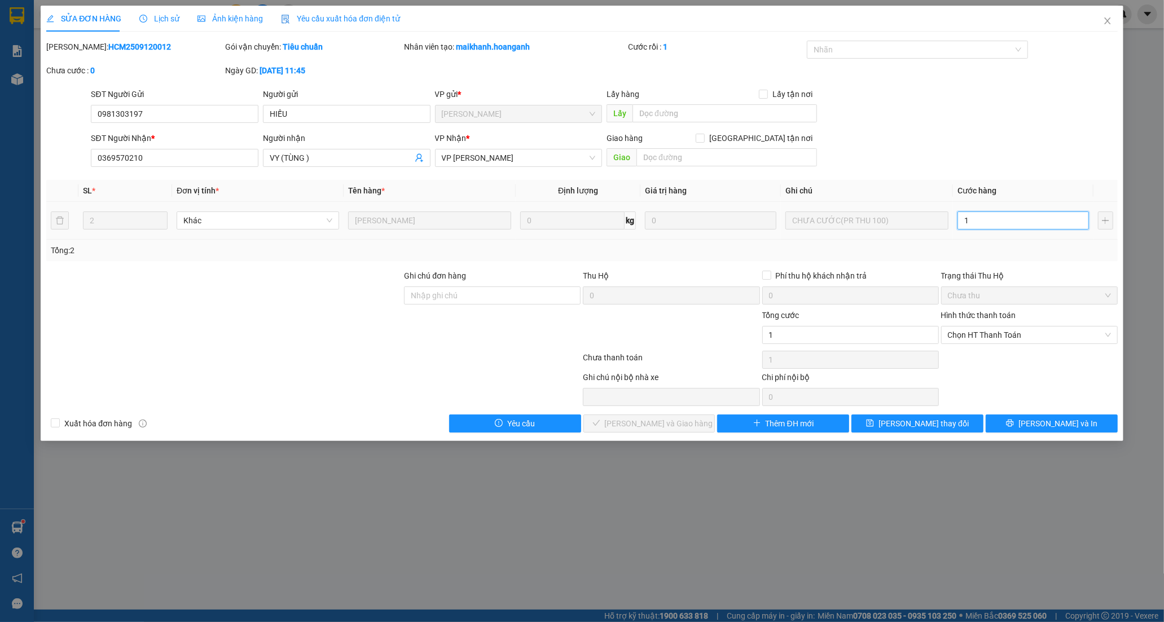
type input "10"
type input "100"
click at [968, 331] on span "Chọn HT Thanh Toán" at bounding box center [1029, 335] width 163 height 17
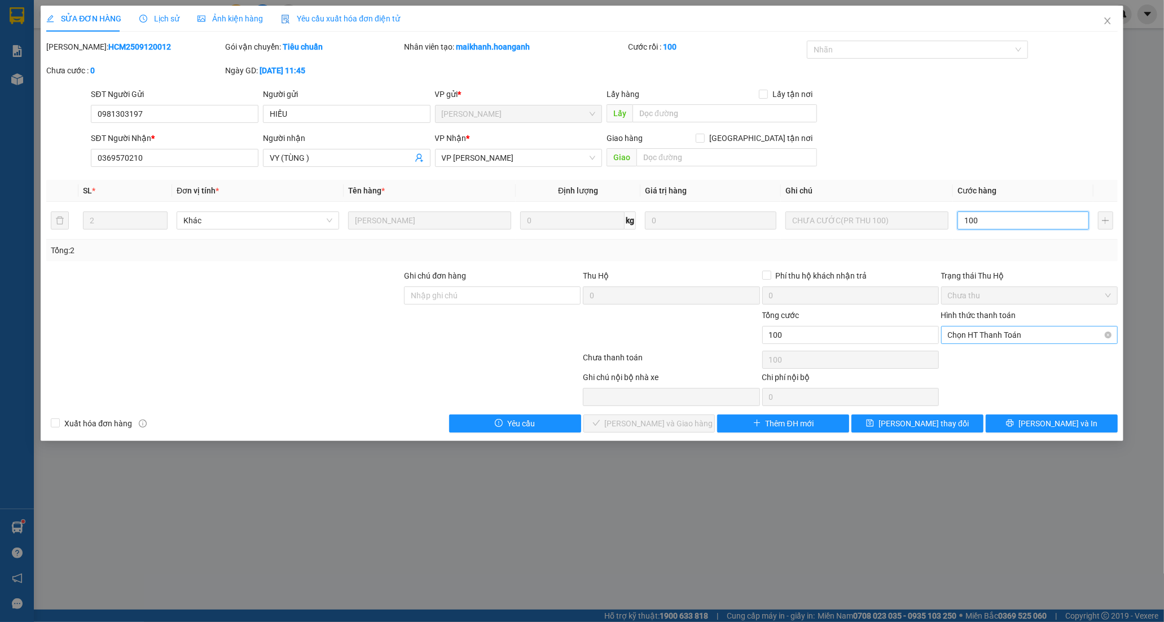
type input "100"
type input "100.000"
click at [976, 355] on div "Tại văn phòng" at bounding box center [1029, 357] width 163 height 12
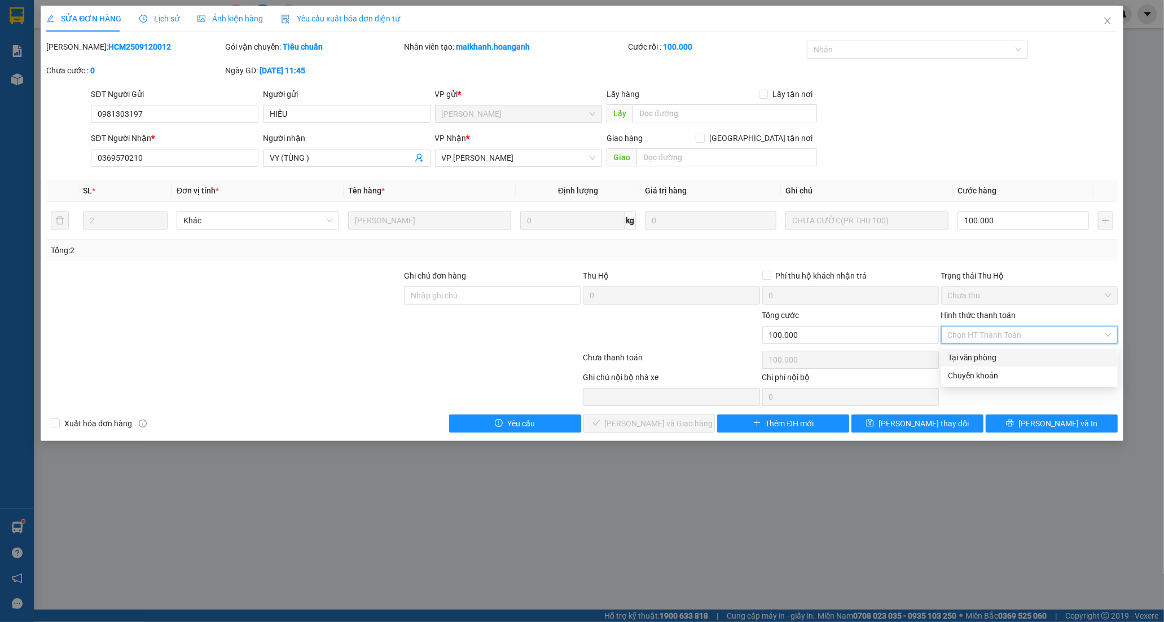
type input "0"
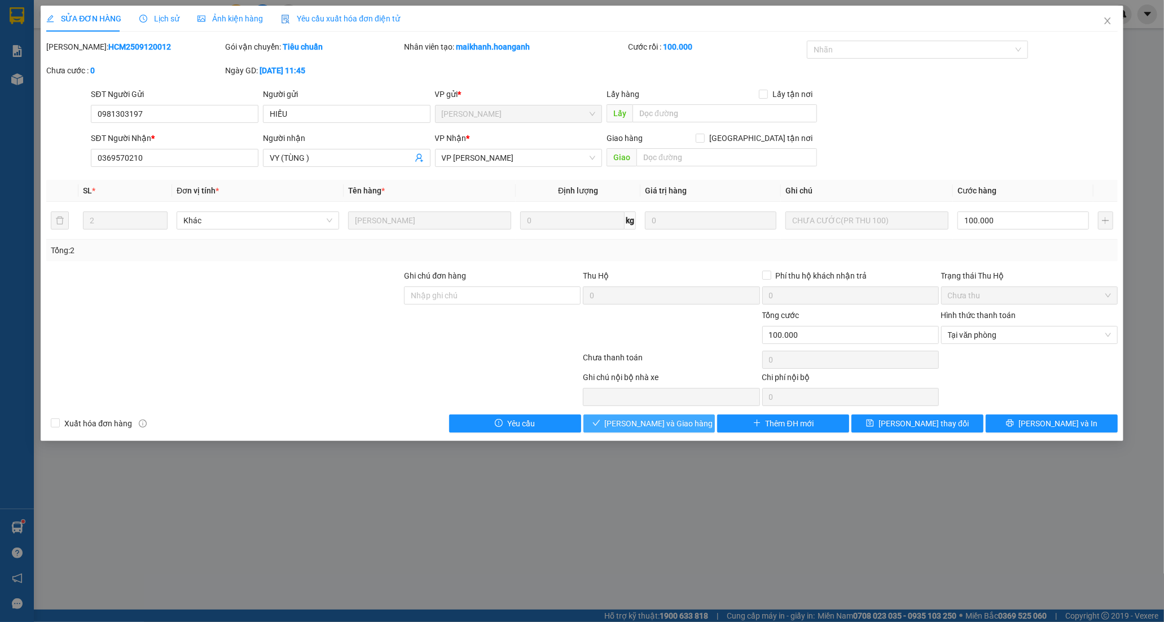
click at [679, 426] on span "[PERSON_NAME] và Giao hàng" at bounding box center [659, 423] width 108 height 12
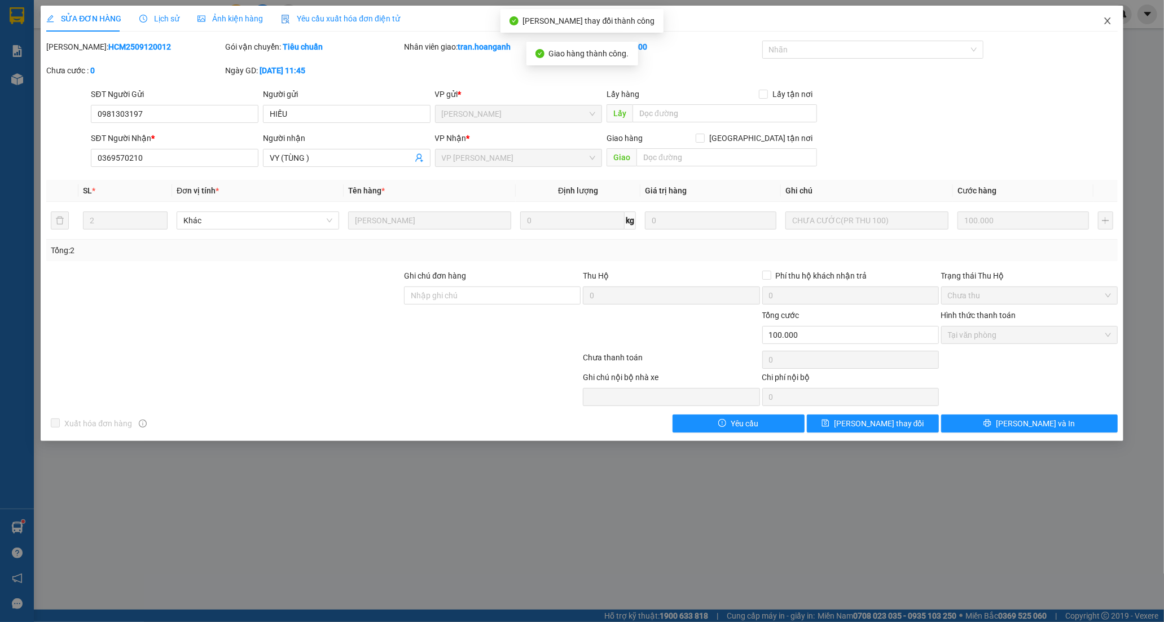
click at [1106, 19] on icon "close" at bounding box center [1107, 20] width 6 height 7
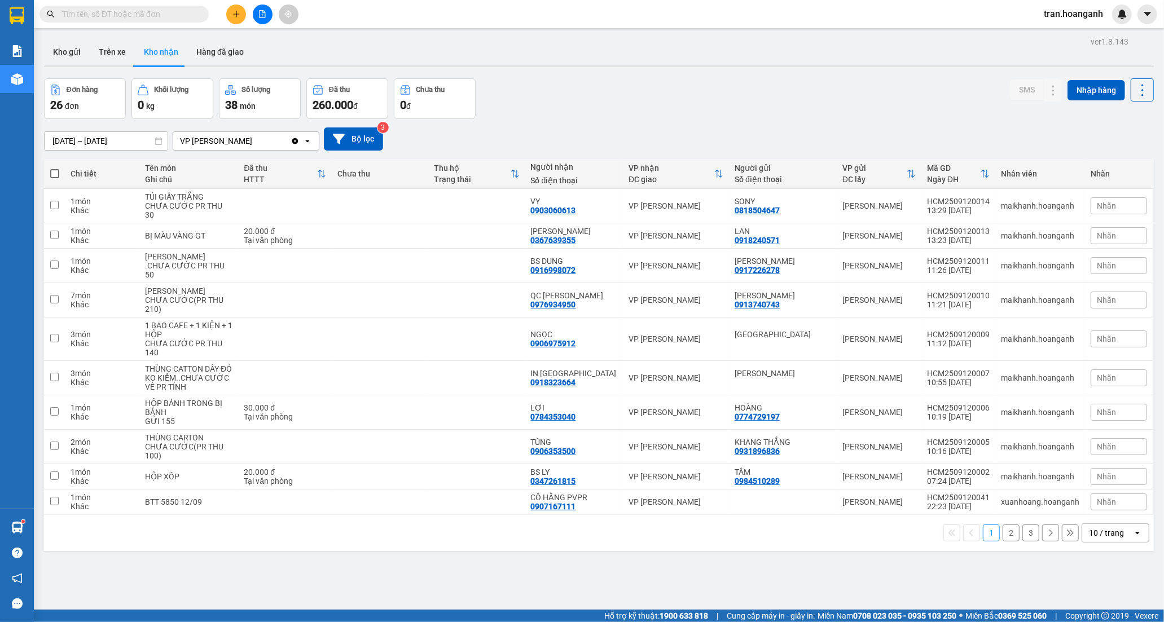
click at [144, 11] on input "text" at bounding box center [128, 14] width 133 height 12
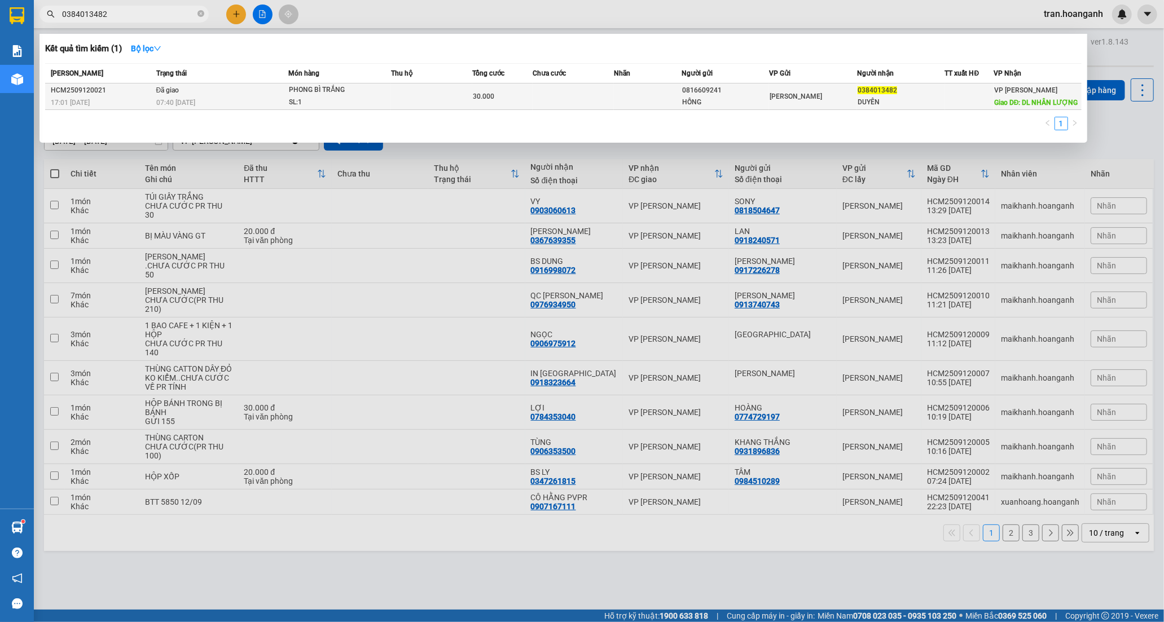
type input "0384013482"
click at [622, 94] on td at bounding box center [648, 96] width 68 height 27
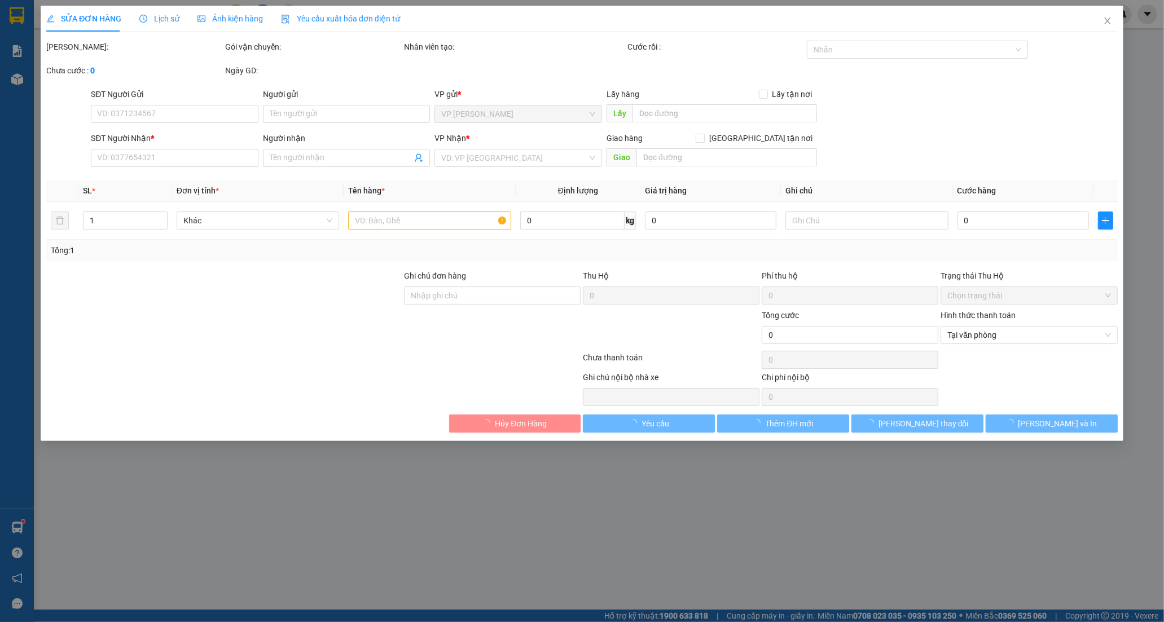
type input "0816609241"
type input "HỒNG"
type input "0384013482"
type input "DUYÊN"
type input "DL NHÂN LƯỢNG"
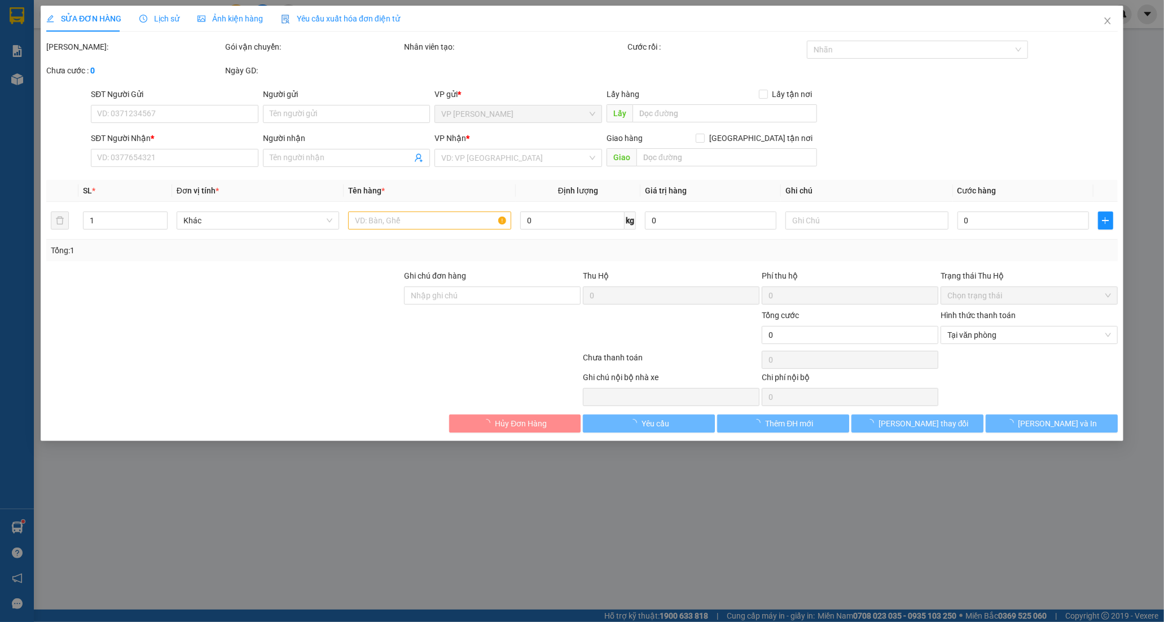
type input "30.000"
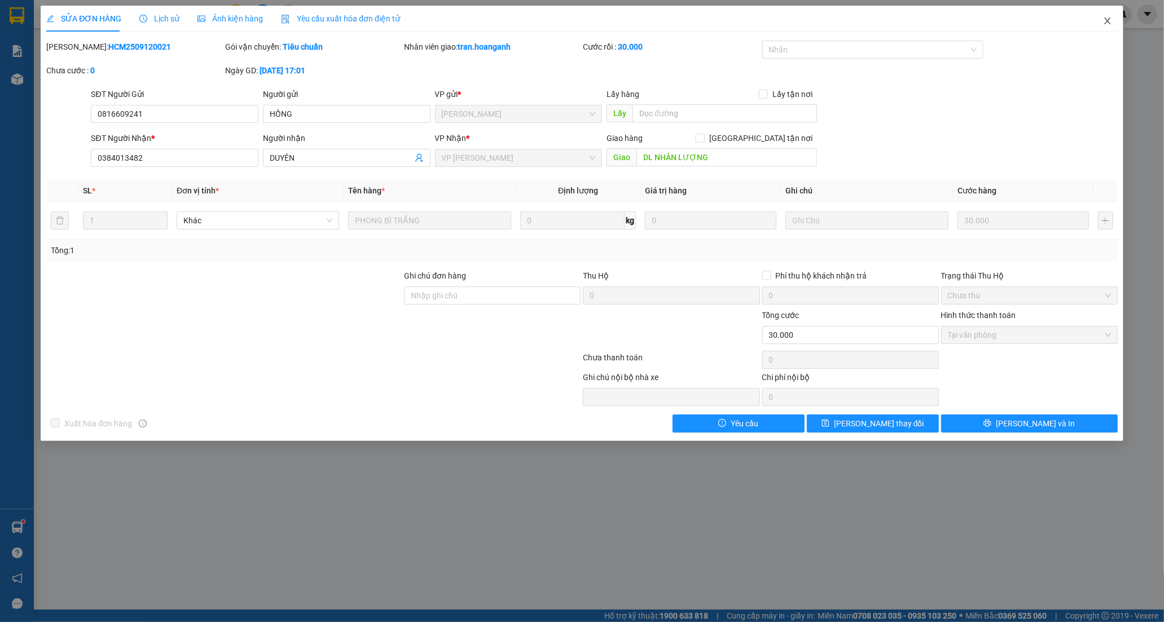
click at [1109, 20] on icon "close" at bounding box center [1107, 20] width 9 height 9
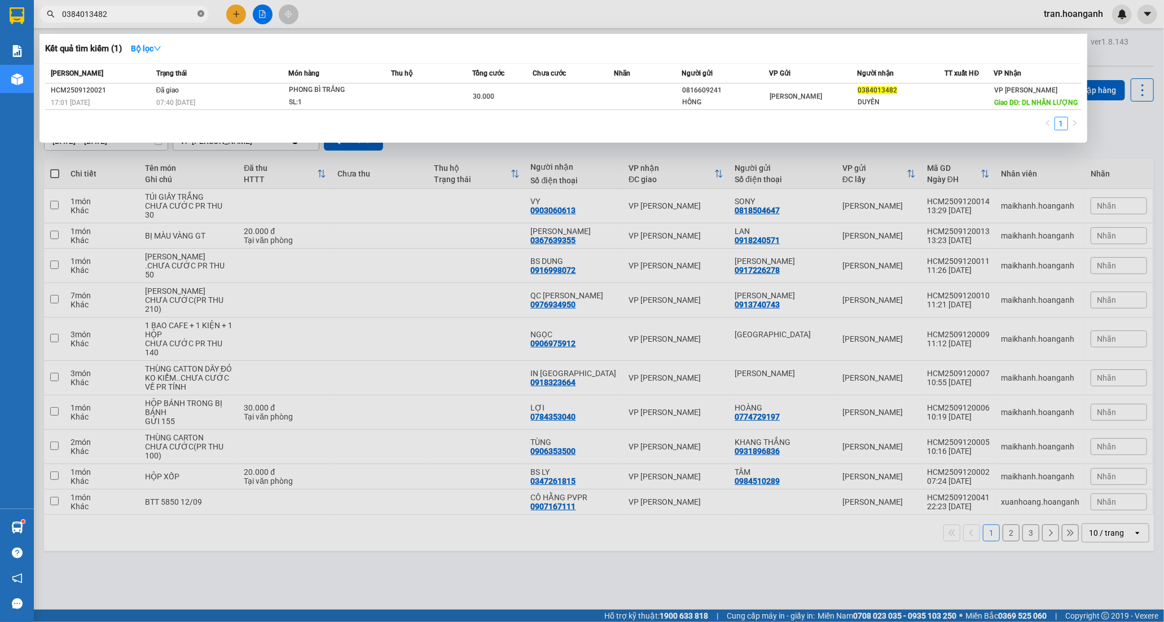
click at [197, 14] on icon "close-circle" at bounding box center [200, 13] width 7 height 7
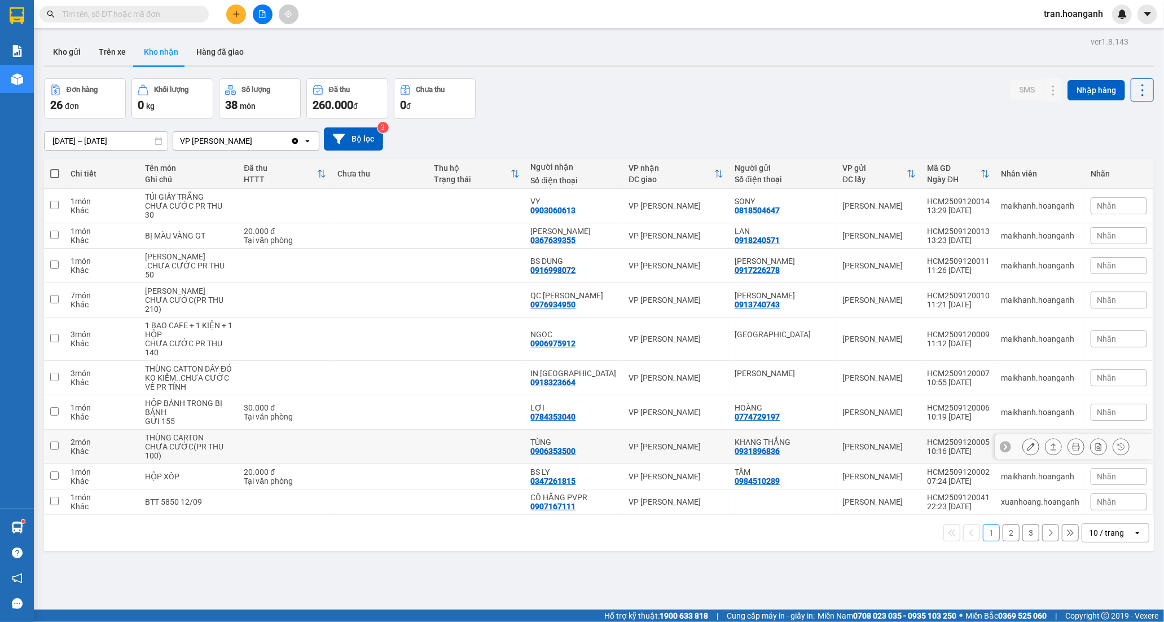
click at [611, 456] on div "TÙNG 0906353500" at bounding box center [574, 447] width 86 height 18
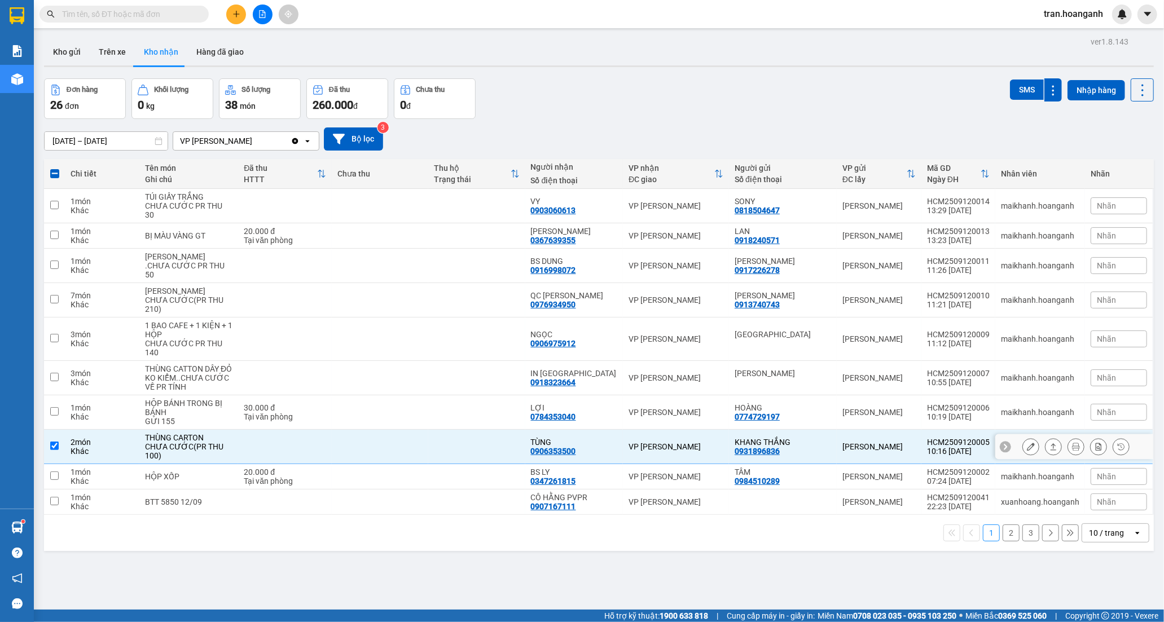
click at [639, 450] on div "VP [PERSON_NAME]" at bounding box center [675, 446] width 95 height 9
checkbox input "false"
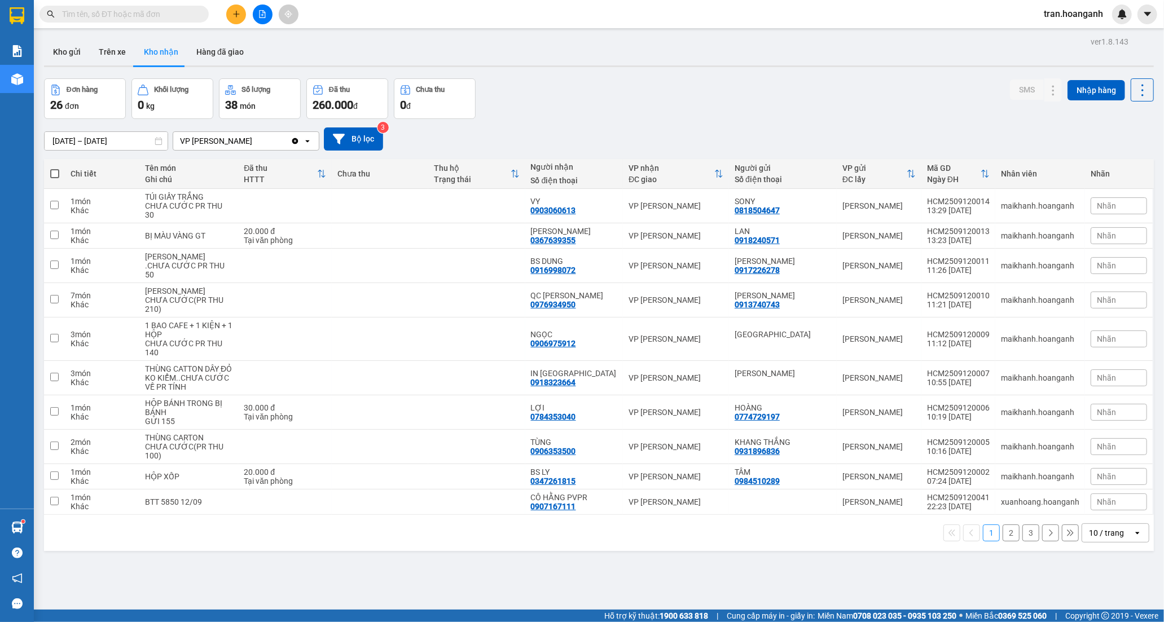
click at [1002, 541] on button "2" at bounding box center [1010, 533] width 17 height 17
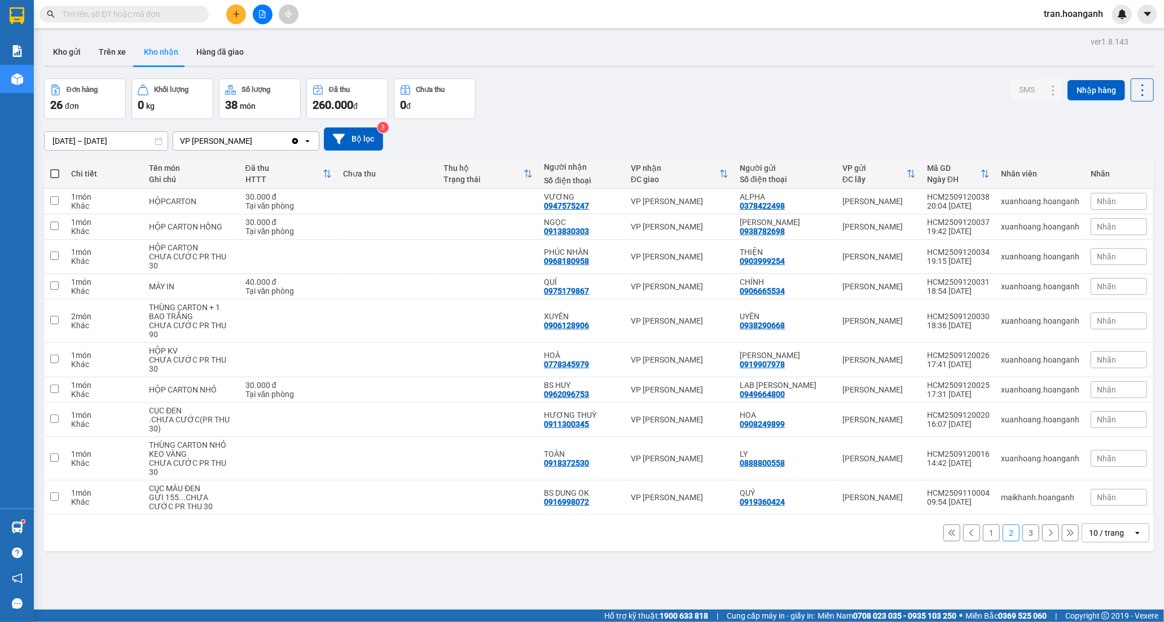
click at [983, 525] on button "1" at bounding box center [991, 533] width 17 height 17
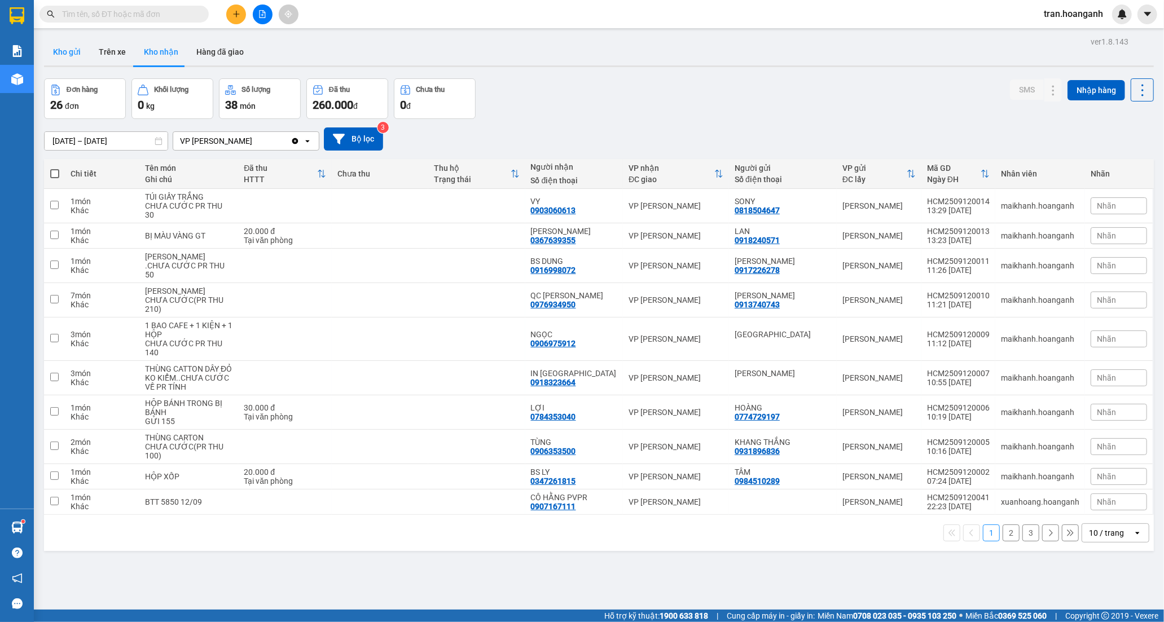
click at [74, 49] on button "Kho gửi" at bounding box center [67, 51] width 46 height 27
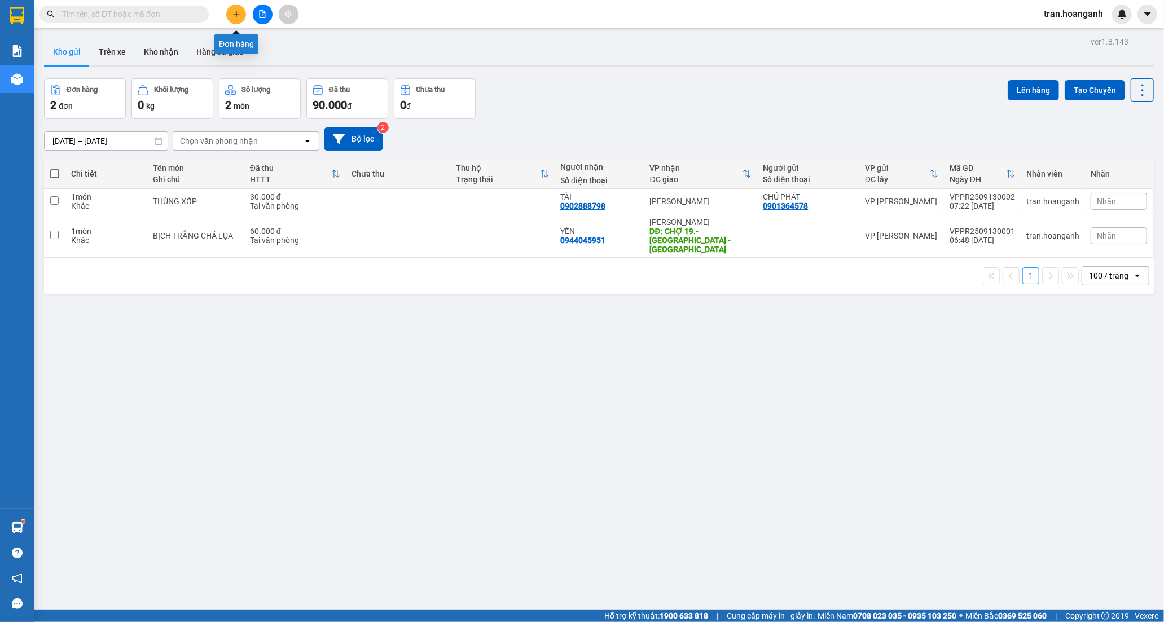
click at [234, 12] on icon "plus" at bounding box center [236, 14] width 8 height 8
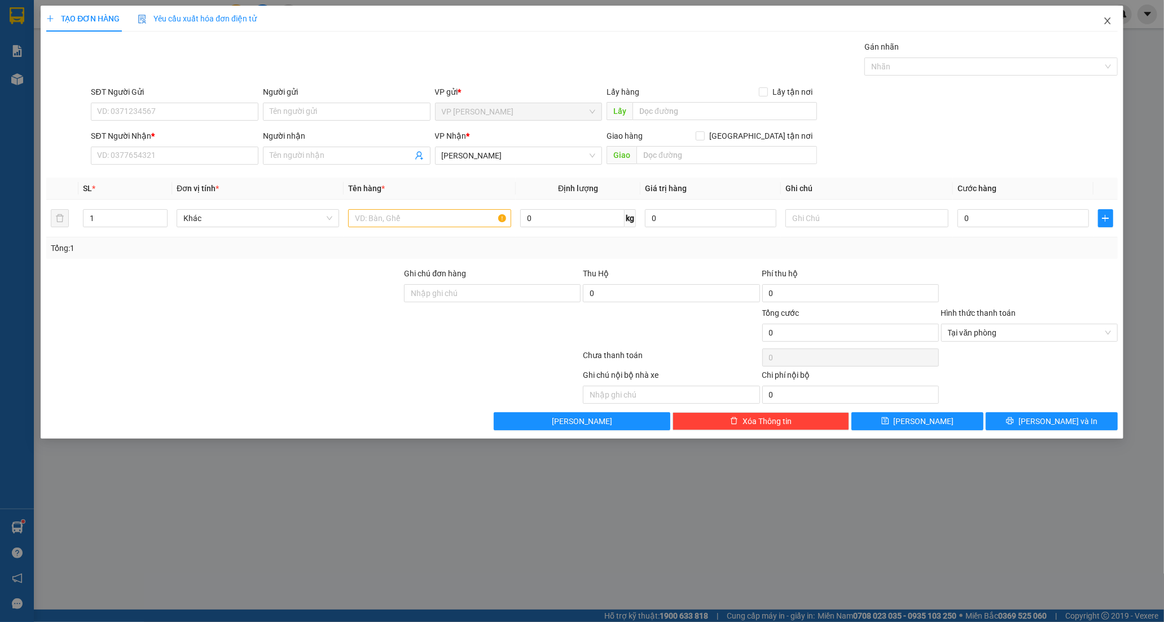
click at [1112, 23] on span "Close" at bounding box center [1107, 22] width 32 height 32
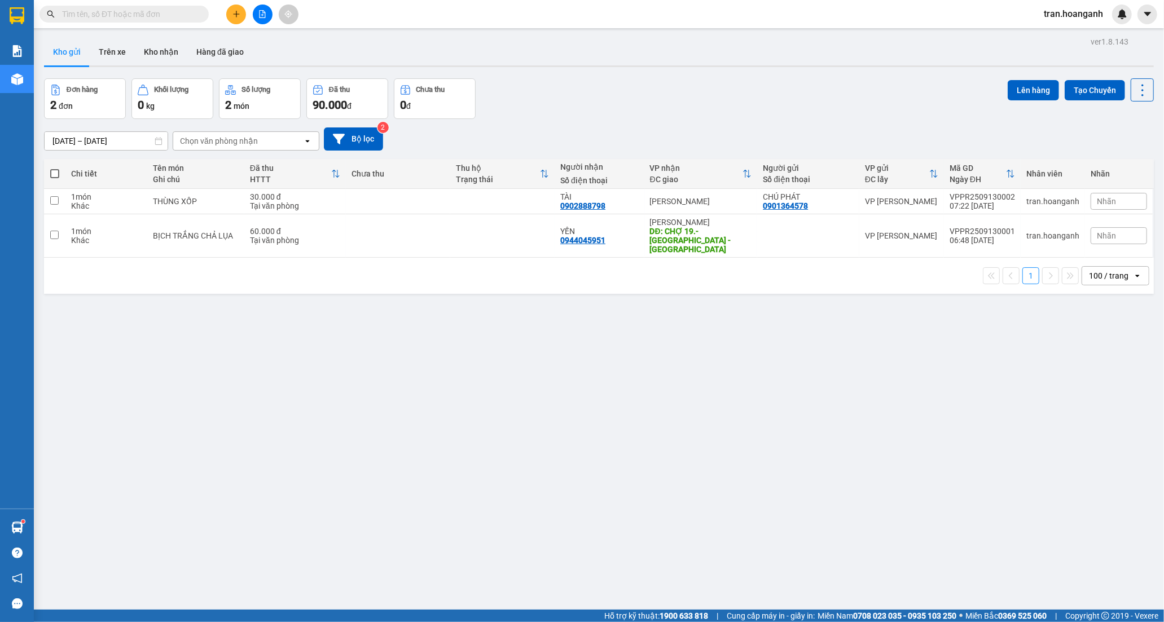
click at [151, 17] on input "text" at bounding box center [128, 14] width 133 height 12
